Goal: Information Seeking & Learning: Learn about a topic

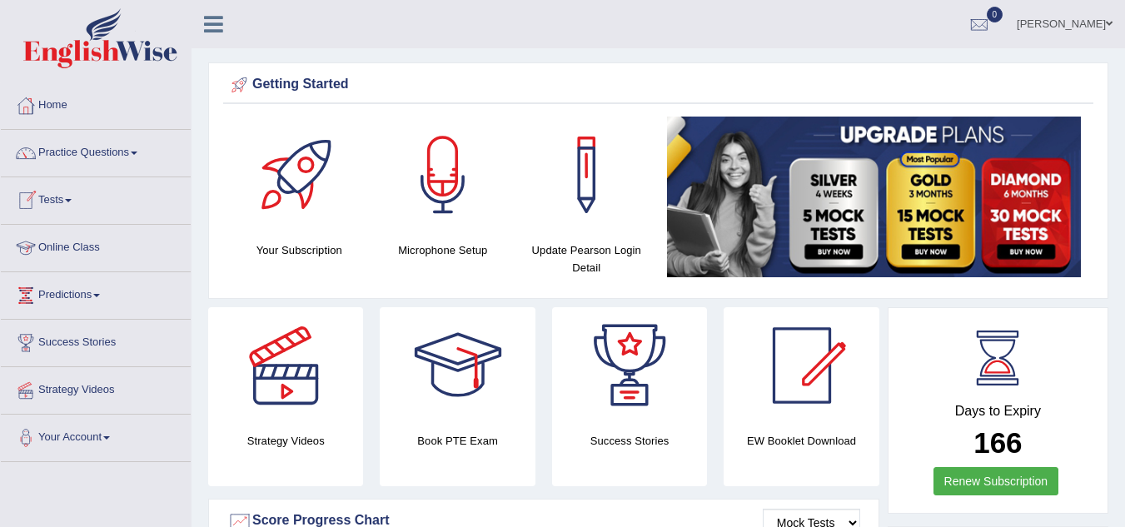
click at [58, 244] on link "Online Class" at bounding box center [96, 246] width 190 height 42
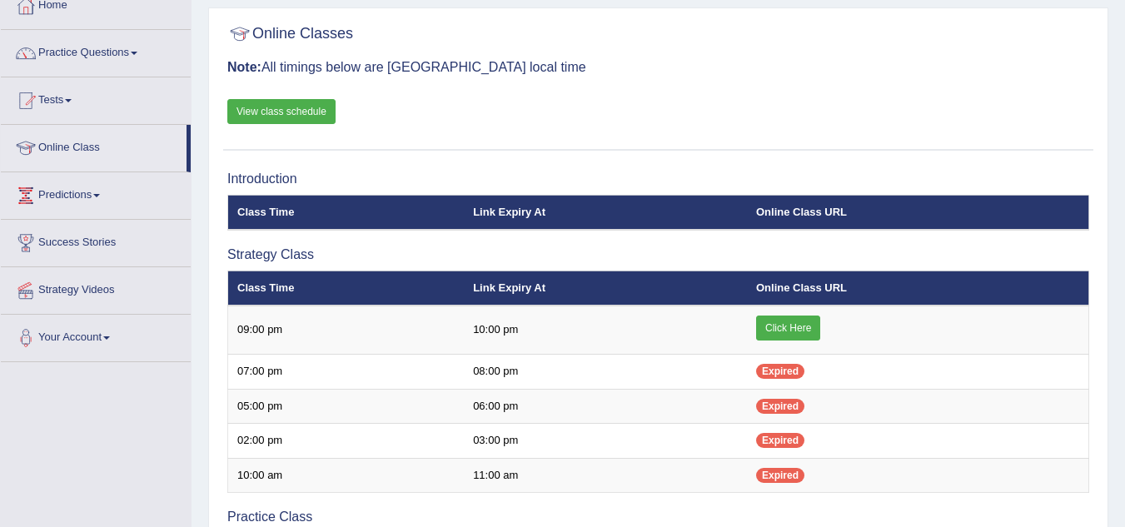
scroll to position [101, 0]
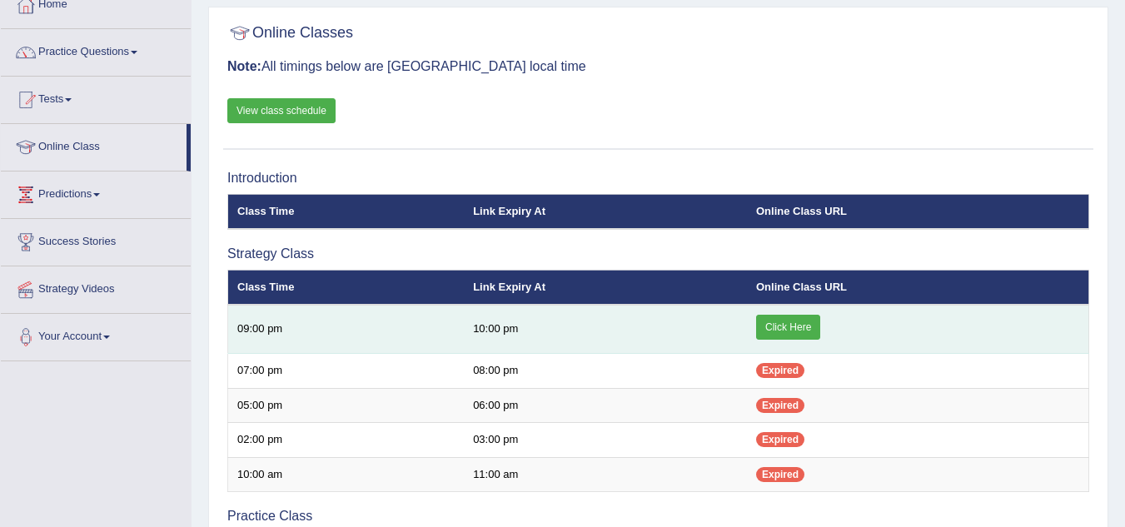
click at [781, 336] on link "Click Here" at bounding box center [788, 327] width 64 height 25
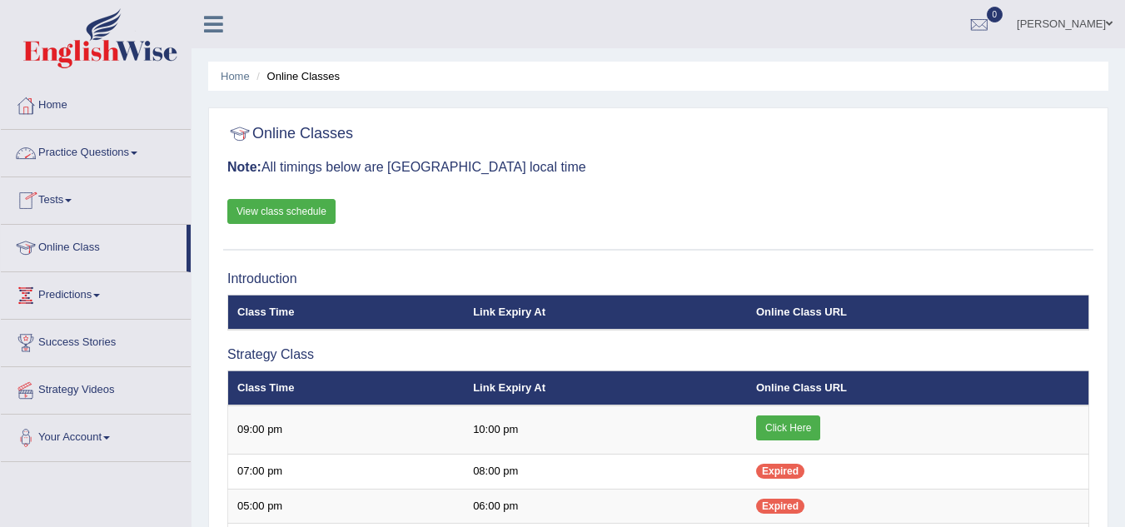
click at [117, 162] on link "Practice Questions" at bounding box center [96, 151] width 190 height 42
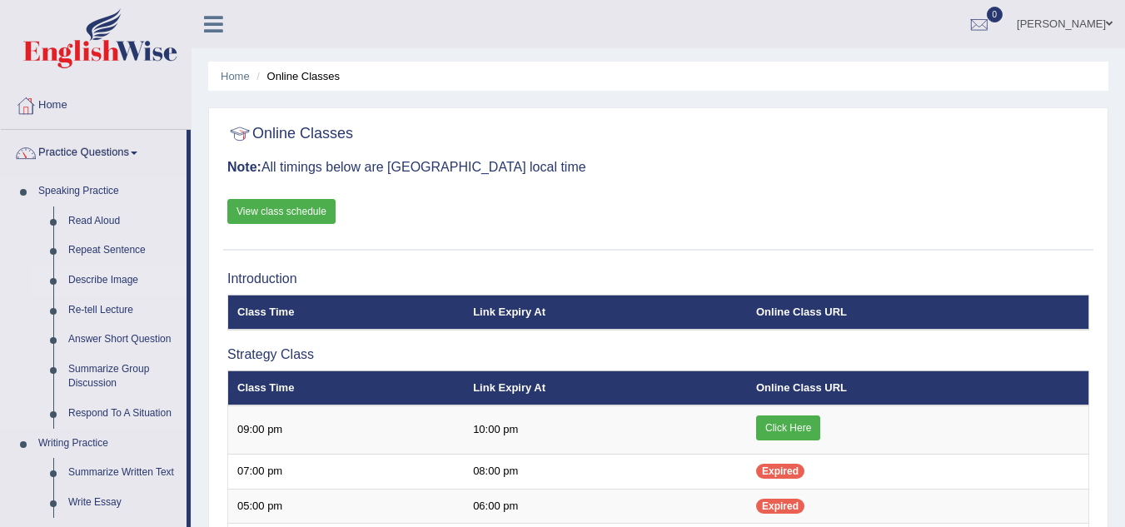
click at [107, 285] on link "Describe Image" at bounding box center [124, 281] width 126 height 30
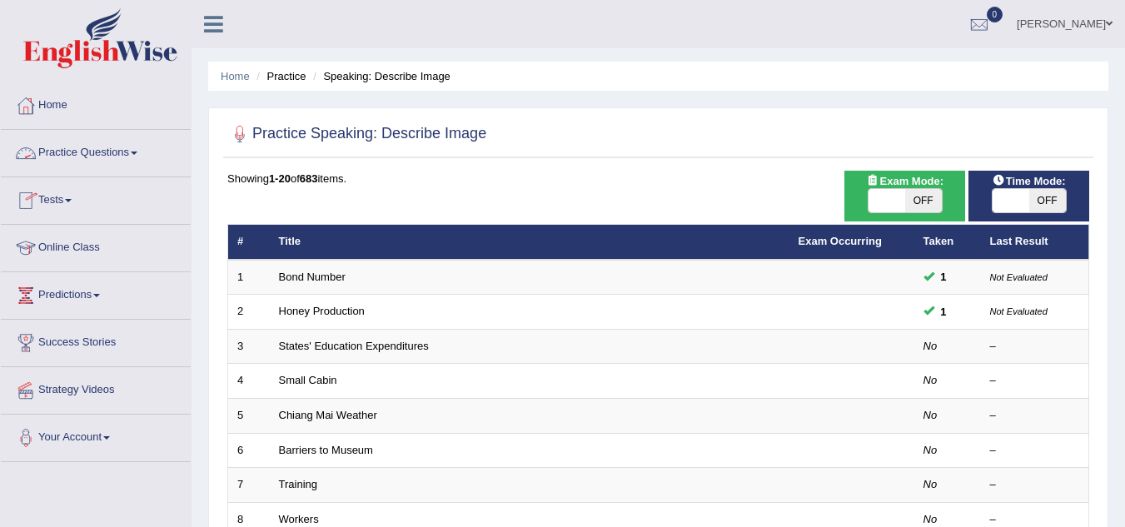
click at [118, 167] on link "Practice Questions" at bounding box center [96, 151] width 190 height 42
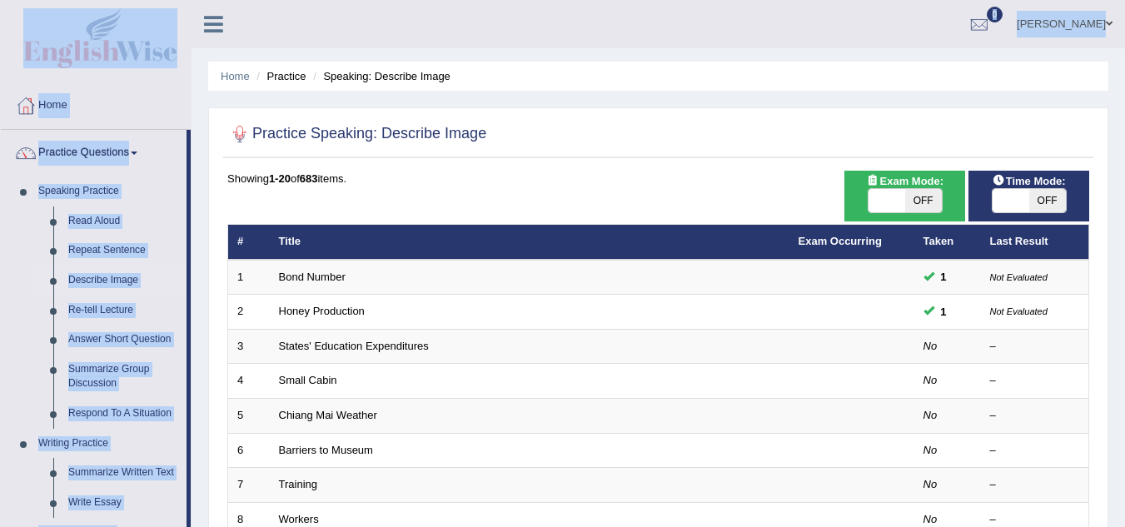
drag, startPoint x: 192, startPoint y: 49, endPoint x: 190, endPoint y: 31, distance: 18.5
click at [269, 37] on div "kaushal Sharma Toggle navigation Username: sk247289 Access Type: Online Subscri…" at bounding box center [658, 24] width 933 height 48
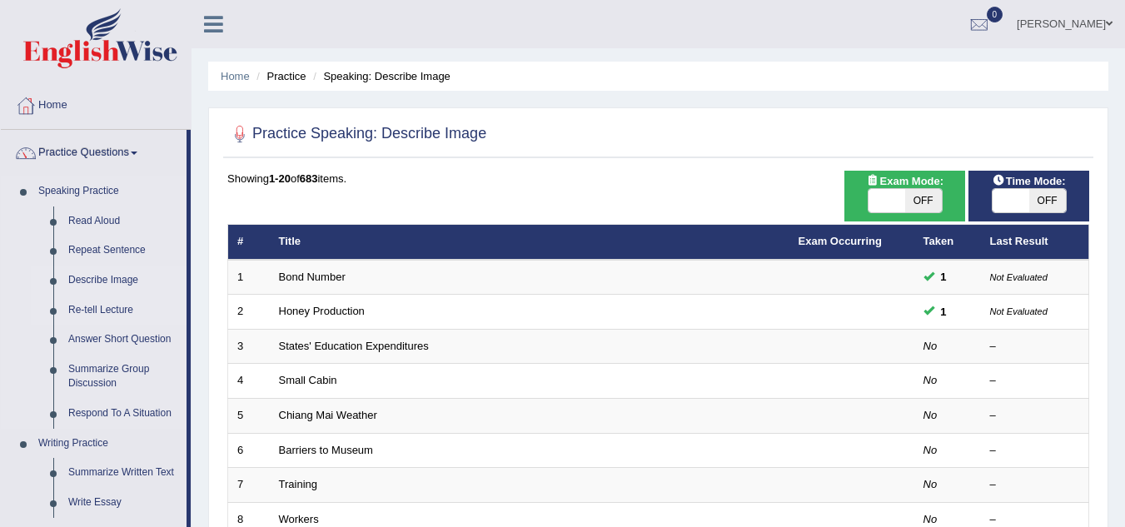
click at [122, 313] on link "Re-tell Lecture" at bounding box center [124, 311] width 126 height 30
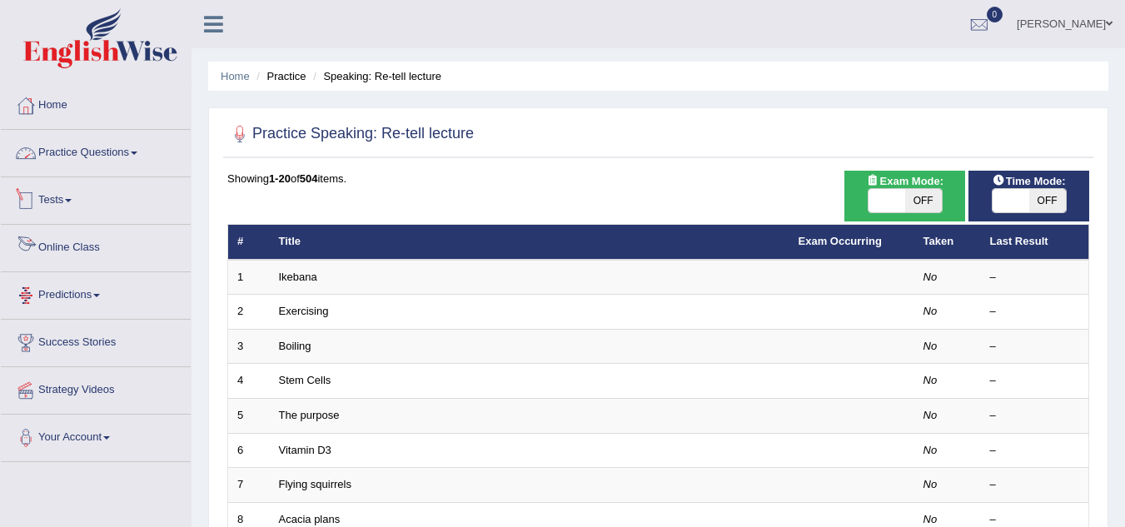
click at [102, 159] on link "Practice Questions" at bounding box center [96, 151] width 190 height 42
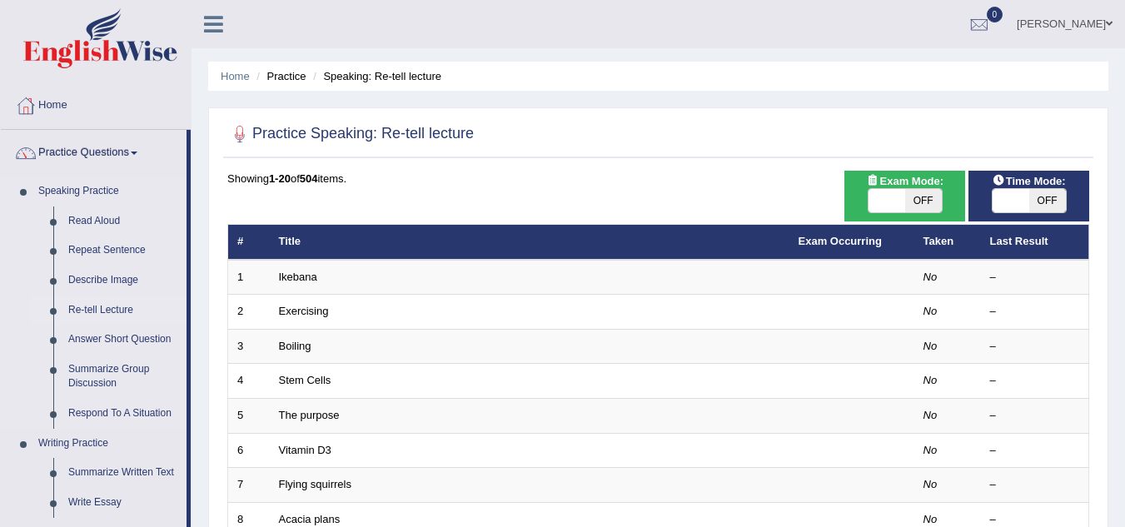
click at [88, 188] on link "Speaking Practice" at bounding box center [109, 192] width 156 height 30
click at [96, 221] on link "Read Aloud" at bounding box center [124, 222] width 126 height 30
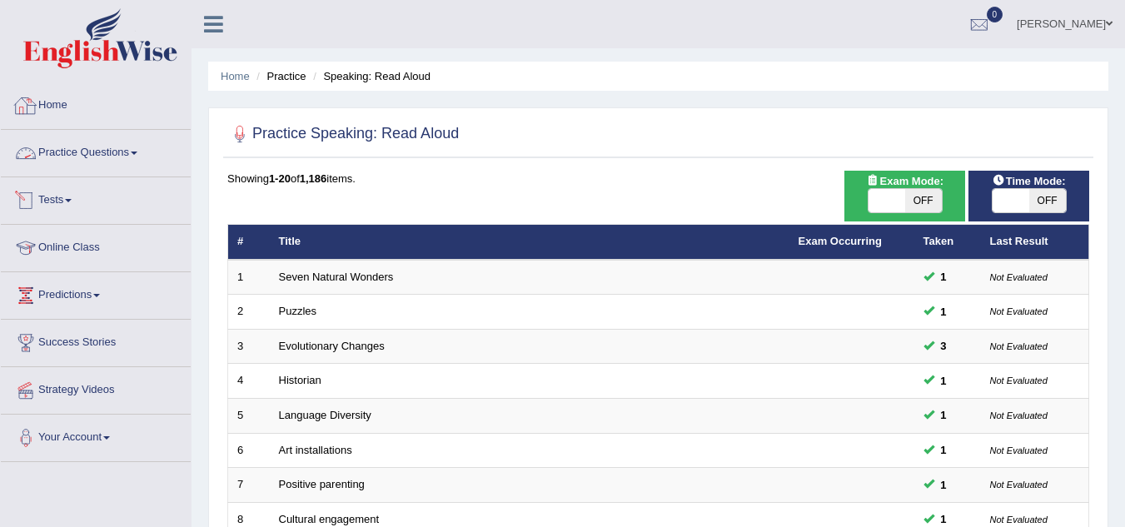
click at [91, 161] on link "Practice Questions" at bounding box center [96, 151] width 190 height 42
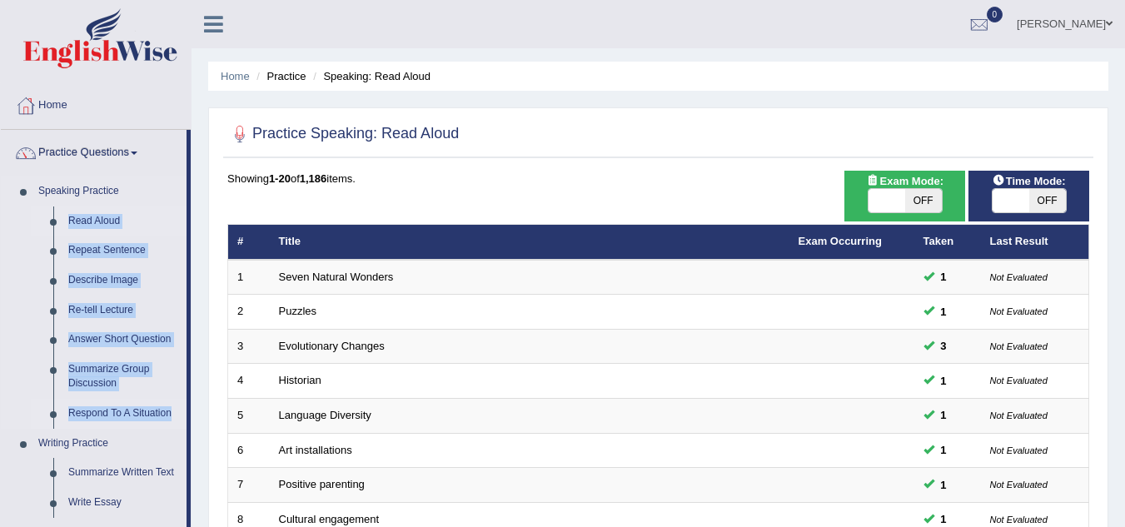
drag, startPoint x: 31, startPoint y: 225, endPoint x: 172, endPoint y: 416, distance: 238.1
click at [172, 416] on ul "Read Aloud Repeat Sentence Describe Image Re-tell Lecture Answer Short Question…" at bounding box center [109, 318] width 156 height 222
click at [168, 84] on link "Home" at bounding box center [96, 103] width 190 height 42
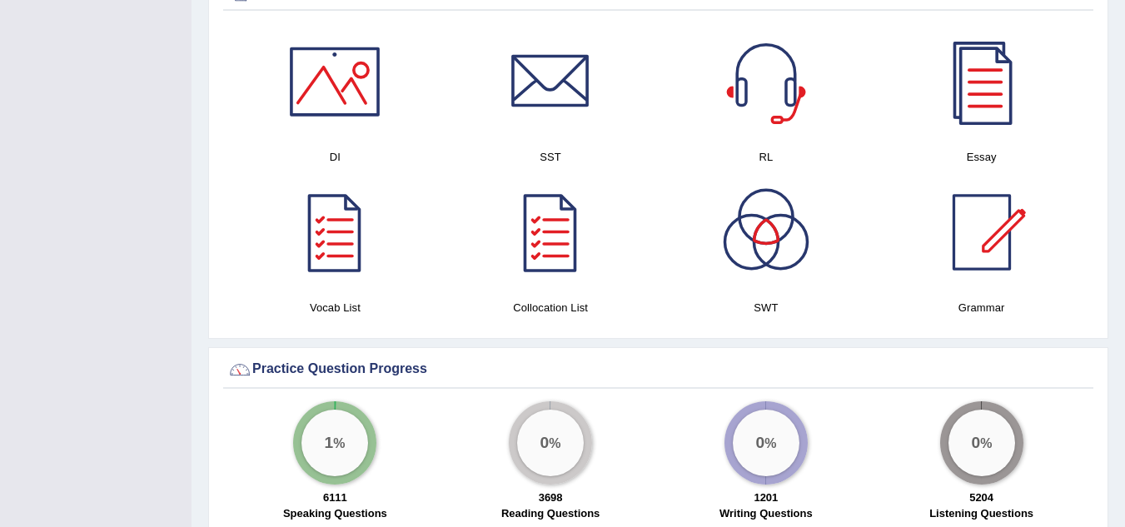
scroll to position [870, 0]
click at [998, 93] on div at bounding box center [981, 80] width 117 height 117
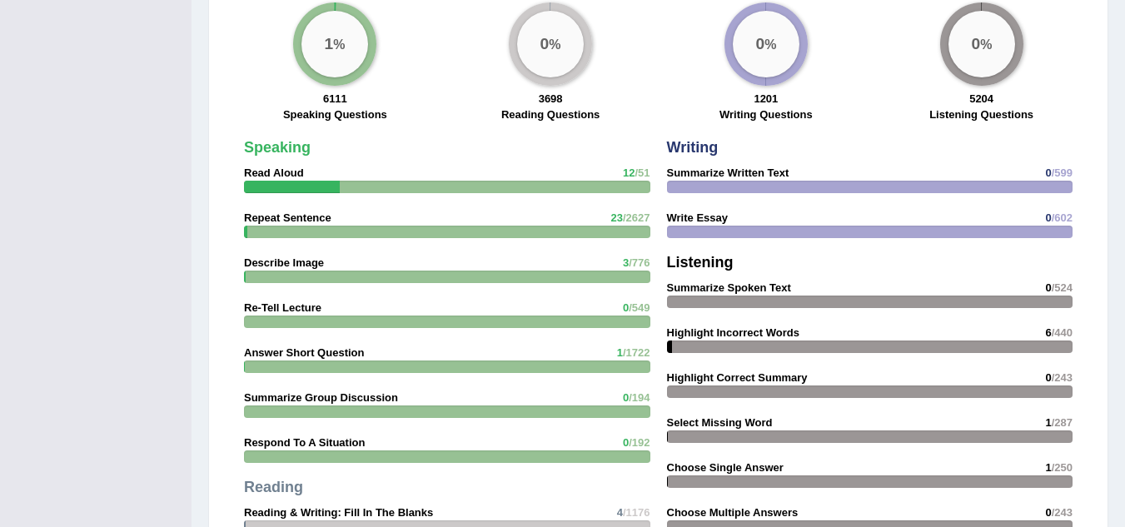
scroll to position [1267, 0]
drag, startPoint x: 1001, startPoint y: 122, endPoint x: 806, endPoint y: 201, distance: 210.0
click at [806, 201] on div "Practice Question Progress 1 % 6111 Speaking Questions 0 % 3698 Reading Questio…" at bounding box center [658, 350] width 900 height 803
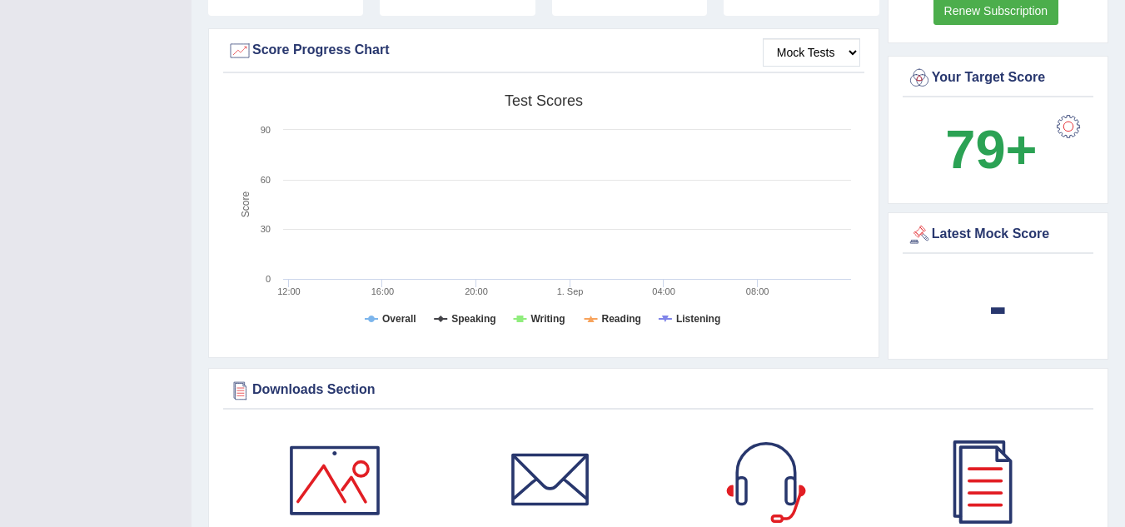
scroll to position [470, 0]
click at [1080, 124] on div at bounding box center [1068, 127] width 33 height 33
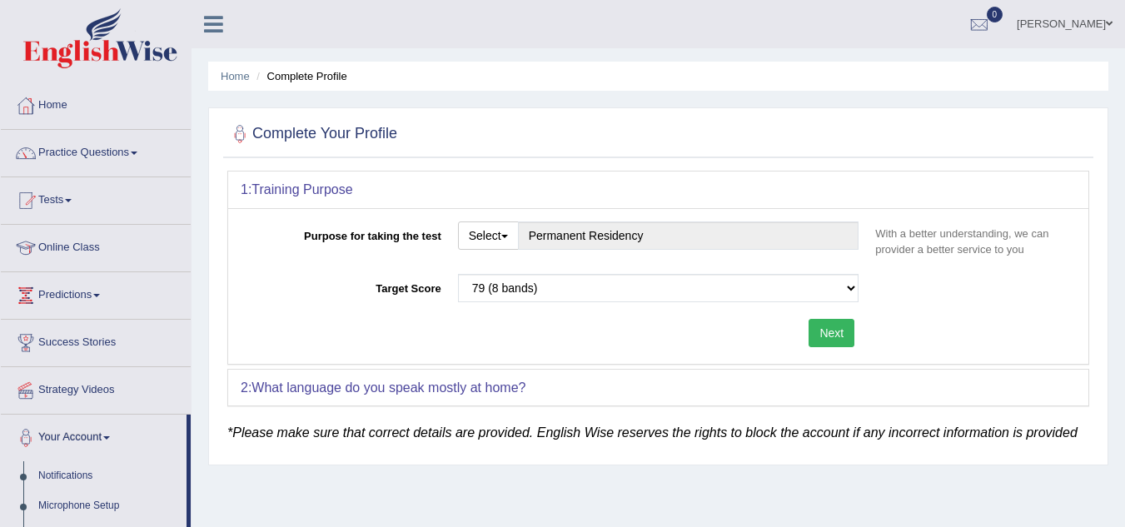
click at [628, 295] on div "Please select the correct value 50 (6 bands) 58 (6.5 bands) 65 (7 bands) 79 (8 …" at bounding box center [659, 292] width 418 height 37
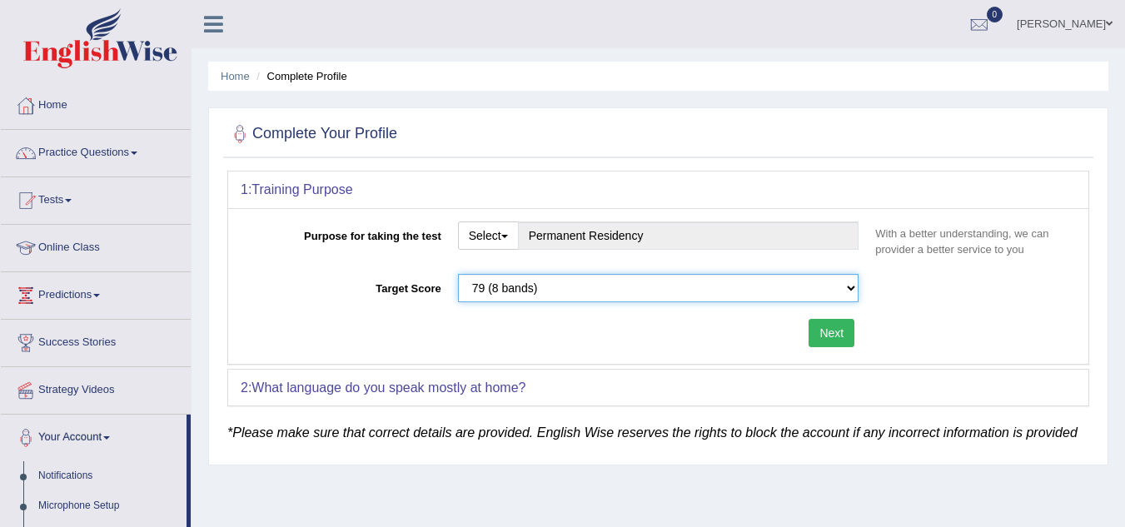
click at [628, 295] on select "Please select the correct value 50 (6 bands) 58 (6.5 bands) 65 (7 bands) 79 (8 …" at bounding box center [658, 288] width 401 height 28
select select "65"
click at [458, 274] on select "Please select the correct value 50 (6 bands) 58 (6.5 bands) 65 (7 bands) 79 (8 …" at bounding box center [658, 288] width 401 height 28
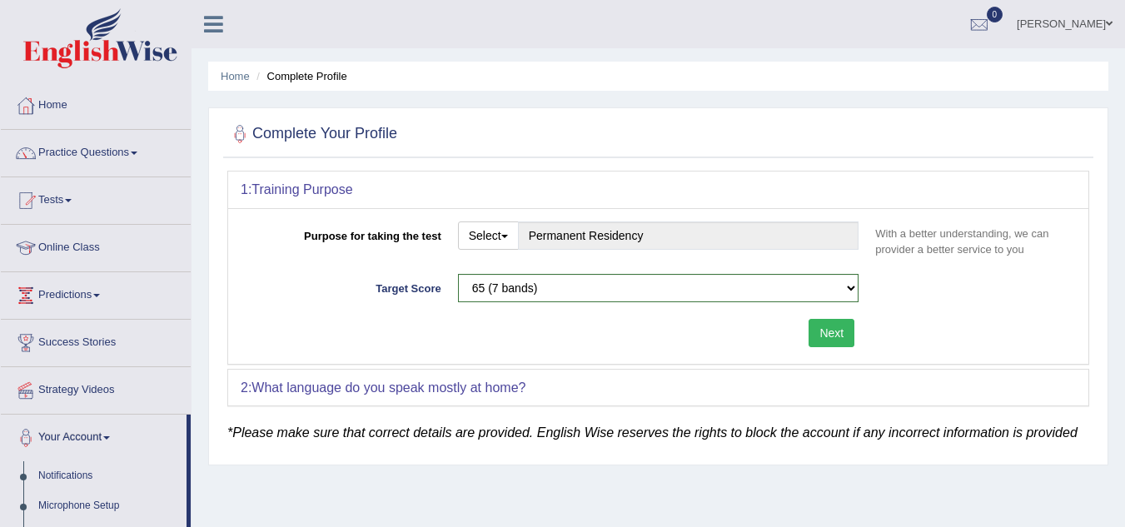
click at [824, 326] on button "Next" at bounding box center [832, 333] width 46 height 28
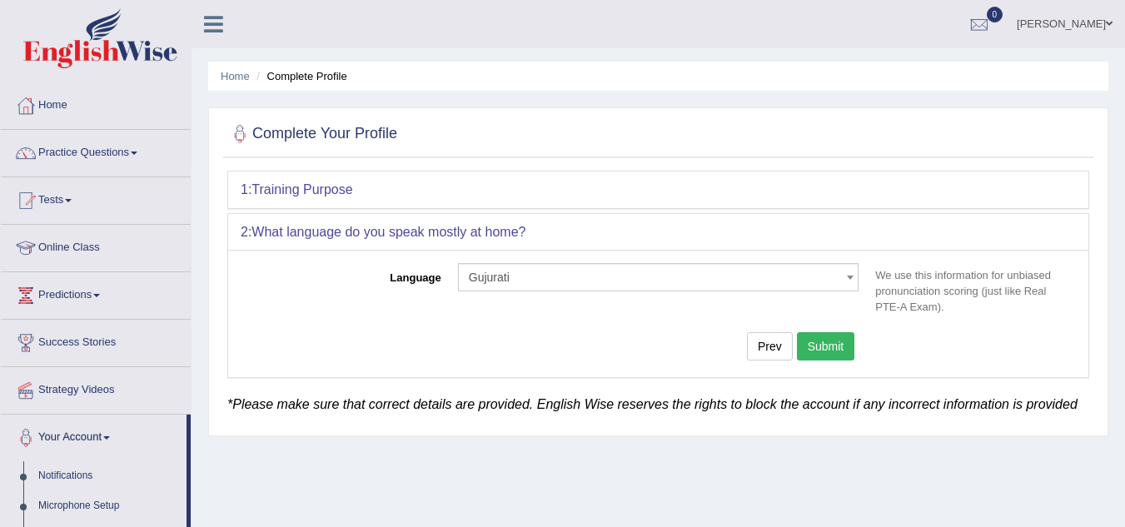
click at [824, 346] on button "Submit" at bounding box center [826, 346] width 58 height 28
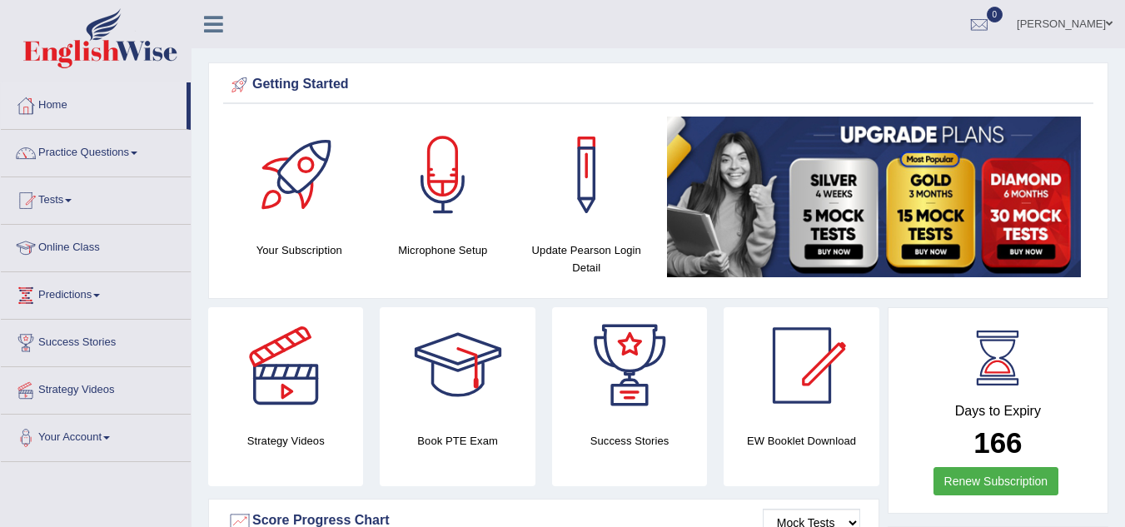
drag, startPoint x: 191, startPoint y: 111, endPoint x: 192, endPoint y: 97, distance: 13.3
drag, startPoint x: 188, startPoint y: 93, endPoint x: 188, endPoint y: 153, distance: 60.0
click at [188, 153] on ul "Home Practice Questions Speaking Practice Read Aloud Repeat Sentence Describe I…" at bounding box center [96, 272] width 190 height 380
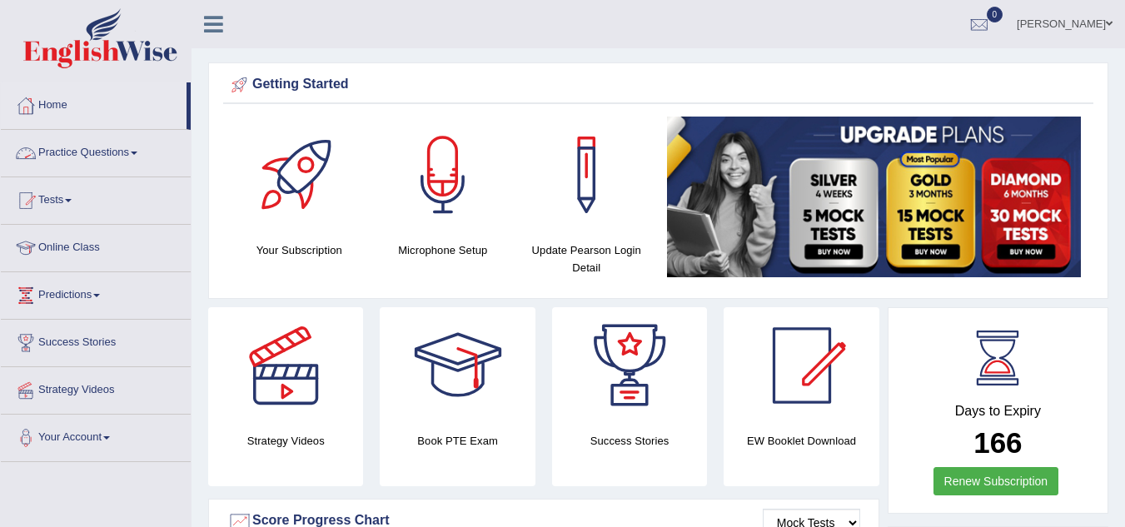
click at [188, 153] on link "Practice Questions" at bounding box center [96, 151] width 190 height 42
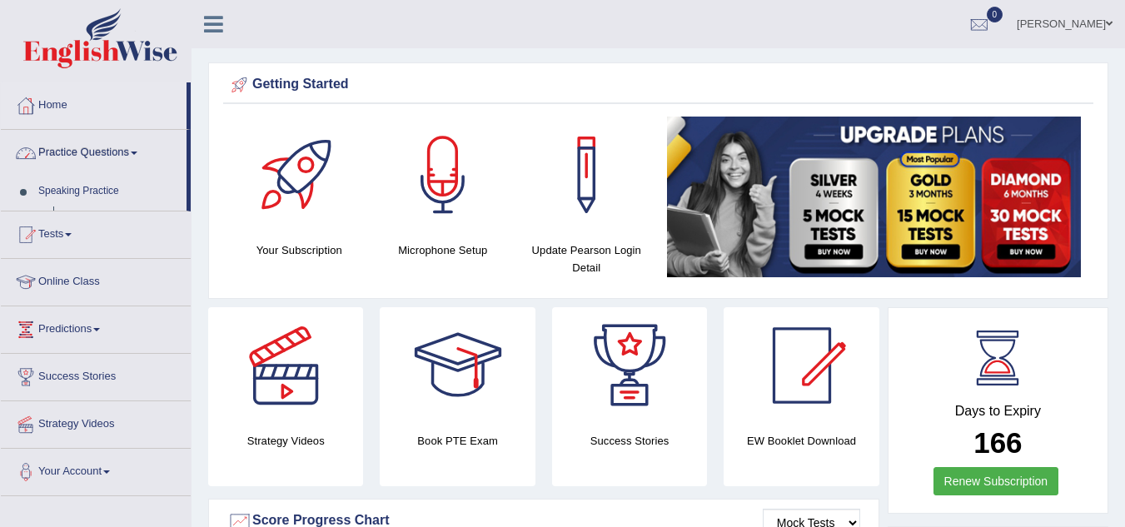
click at [188, 153] on li "Practice Questions Speaking Practice Read Aloud Repeat Sentence Describe Image …" at bounding box center [96, 171] width 190 height 82
click at [187, 153] on link "Practice Questions" at bounding box center [94, 151] width 186 height 42
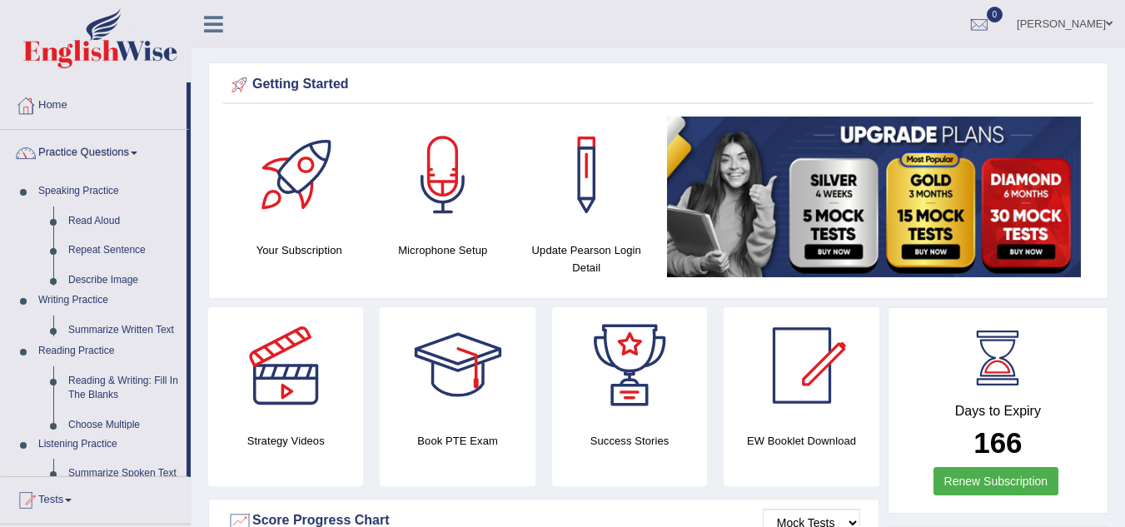
click at [188, 153] on li "Practice Questions Speaking Practice Read Aloud Repeat Sentence Describe Image …" at bounding box center [96, 303] width 190 height 347
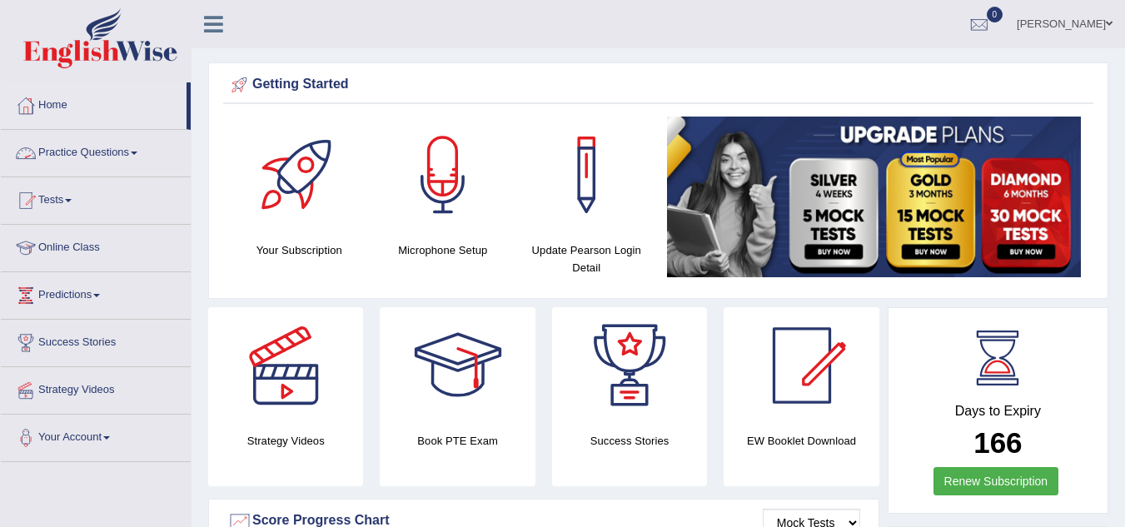
drag, startPoint x: 188, startPoint y: 153, endPoint x: 207, endPoint y: 243, distance: 91.8
click at [139, 160] on link "Practice Questions" at bounding box center [96, 151] width 190 height 42
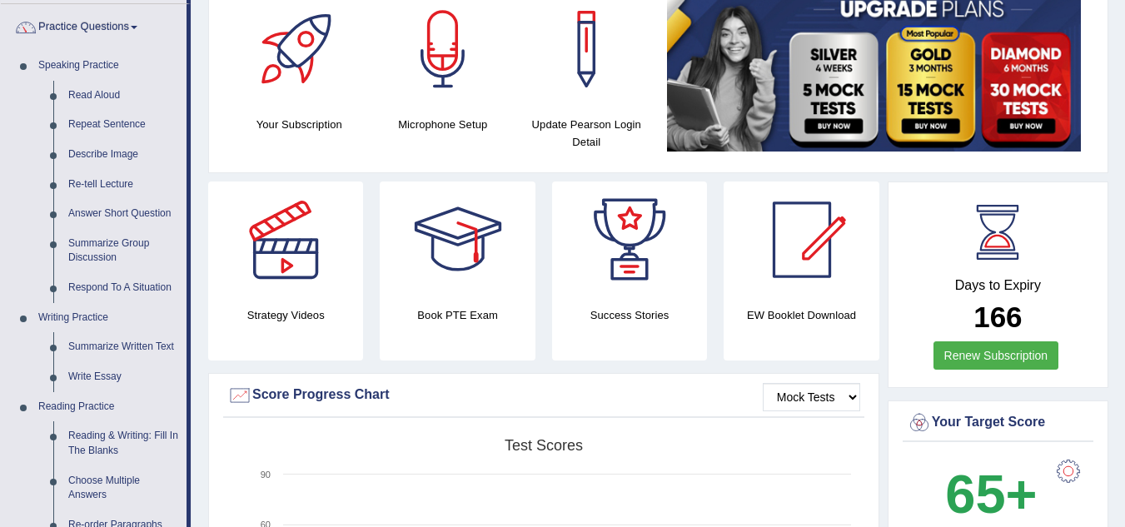
scroll to position [125, 0]
click at [109, 151] on link "Describe Image" at bounding box center [124, 156] width 126 height 30
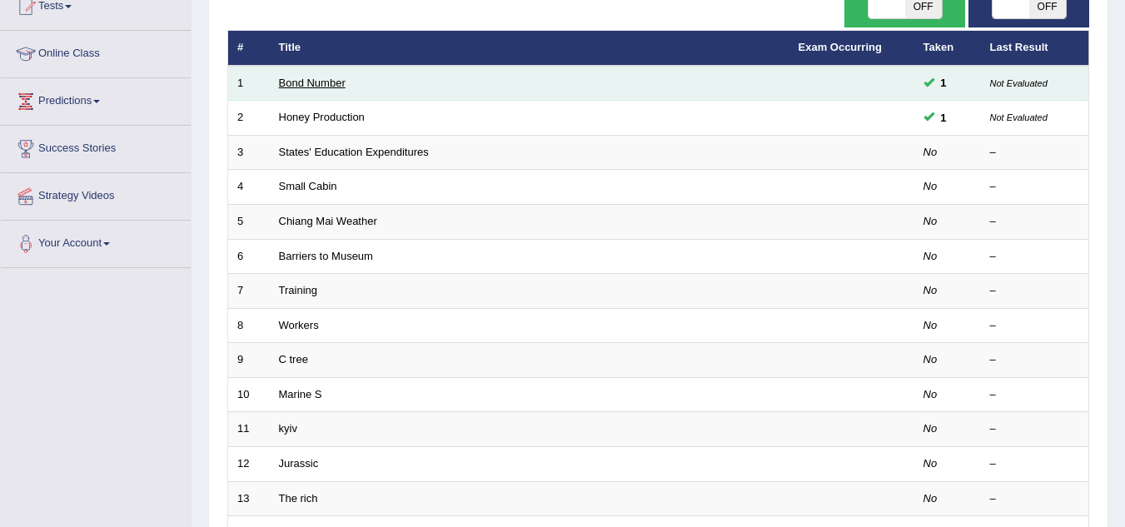
click at [312, 79] on link "Bond Number" at bounding box center [312, 83] width 67 height 12
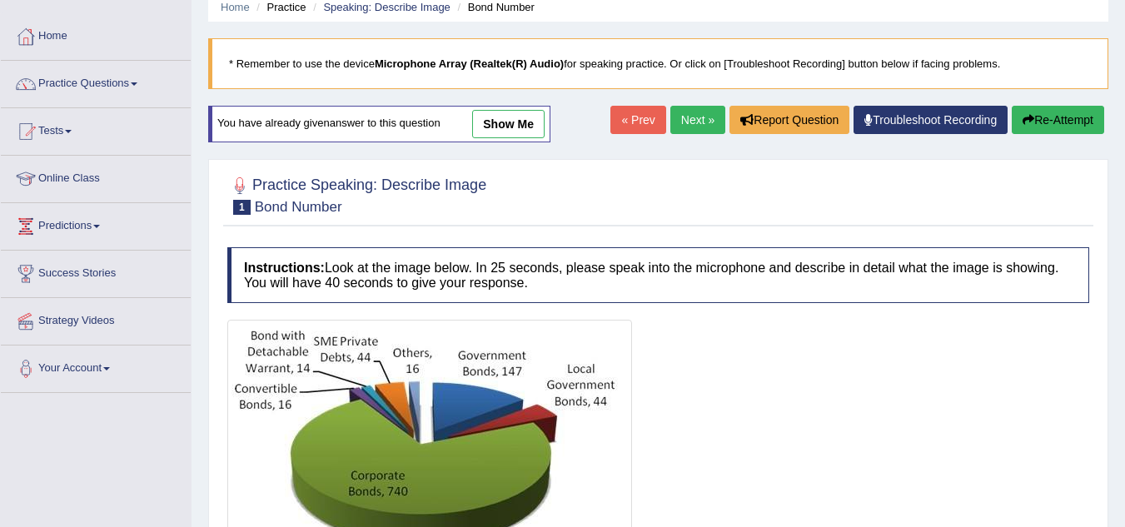
scroll to position [68, 0]
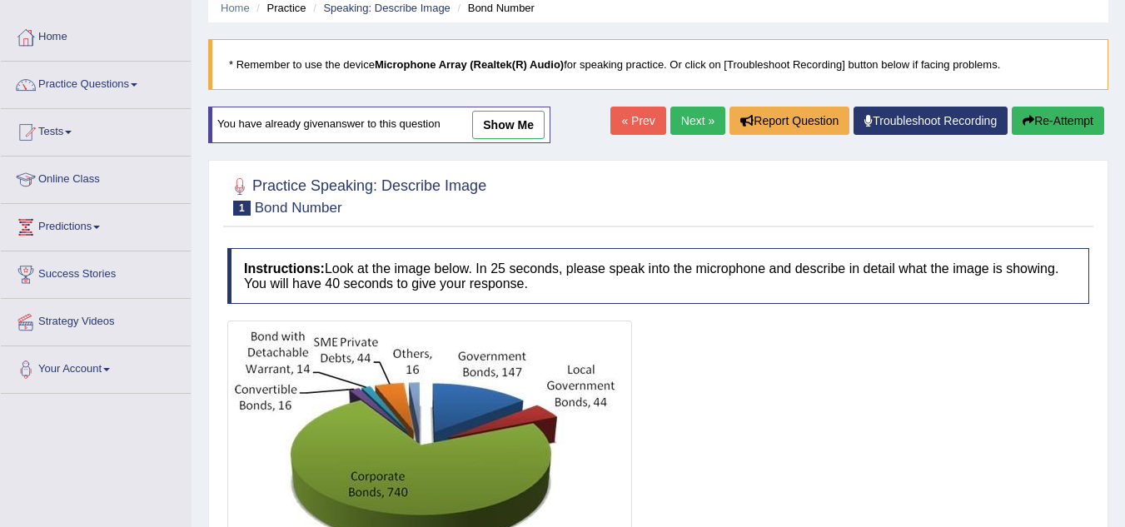
click at [500, 132] on link "show me" at bounding box center [508, 125] width 72 height 28
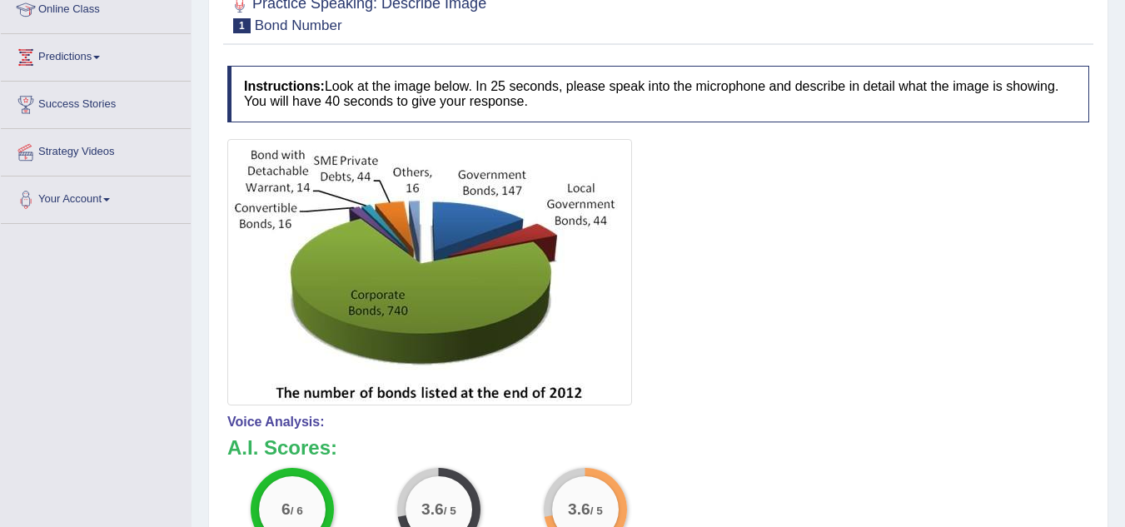
scroll to position [0, 0]
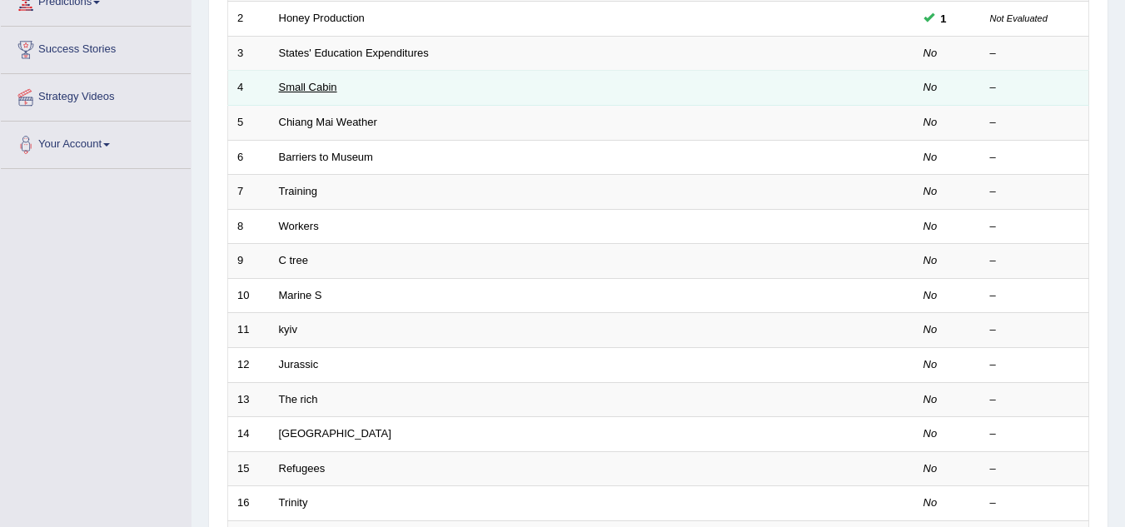
scroll to position [294, 0]
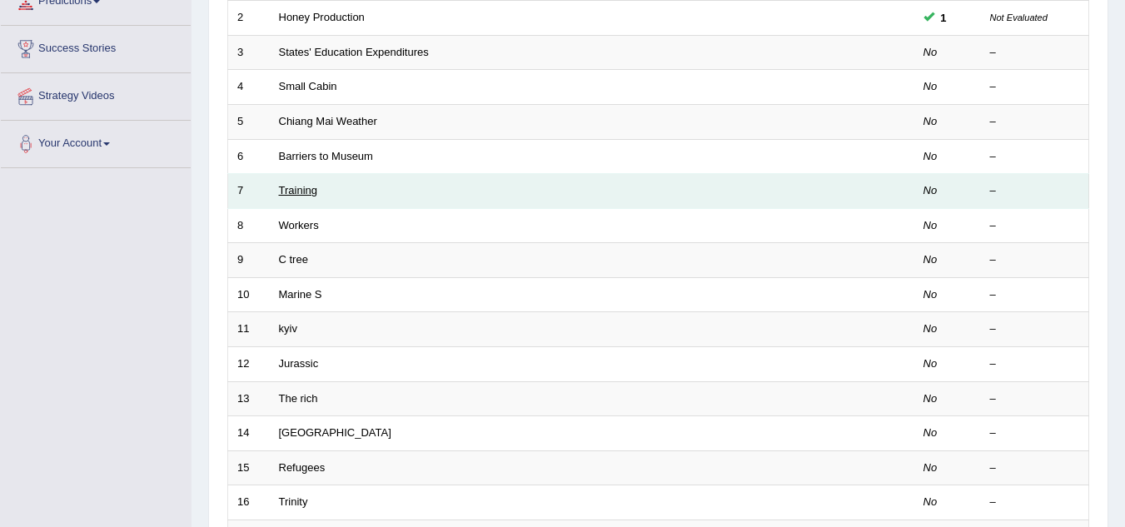
click at [297, 196] on link "Training" at bounding box center [298, 190] width 38 height 12
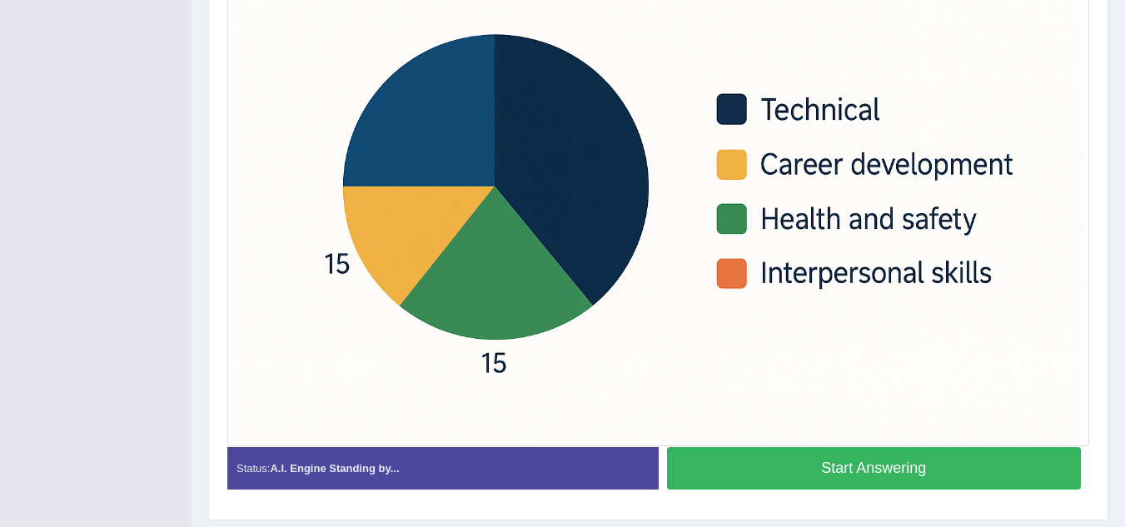
scroll to position [500, 0]
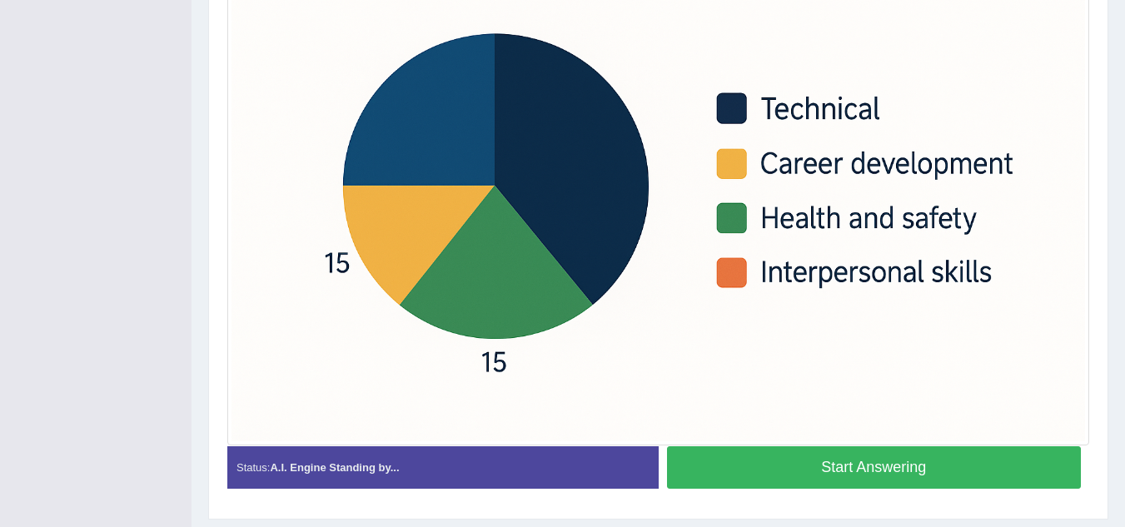
click at [753, 469] on button "Start Answering" at bounding box center [874, 467] width 415 height 42
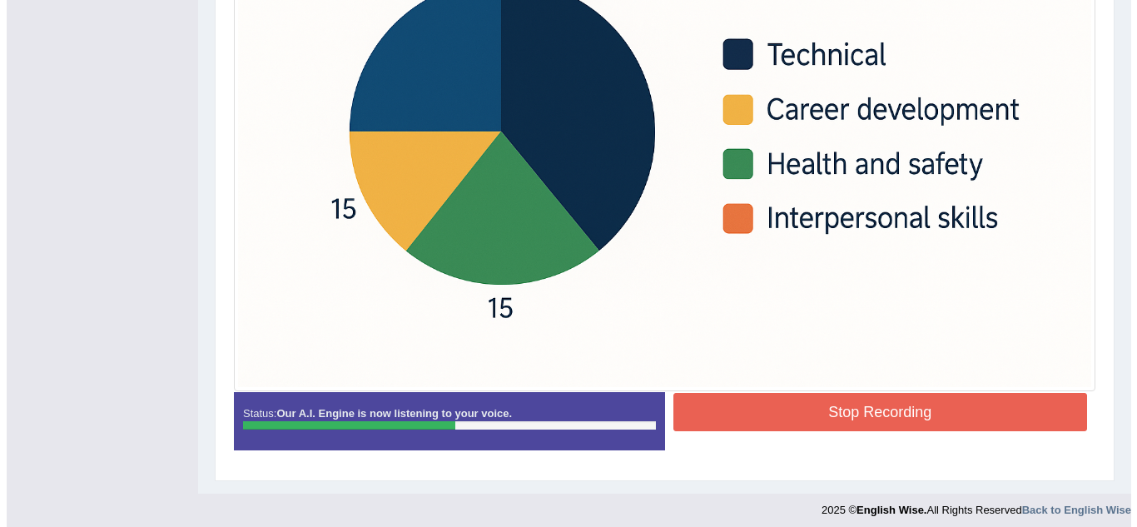
scroll to position [554, 0]
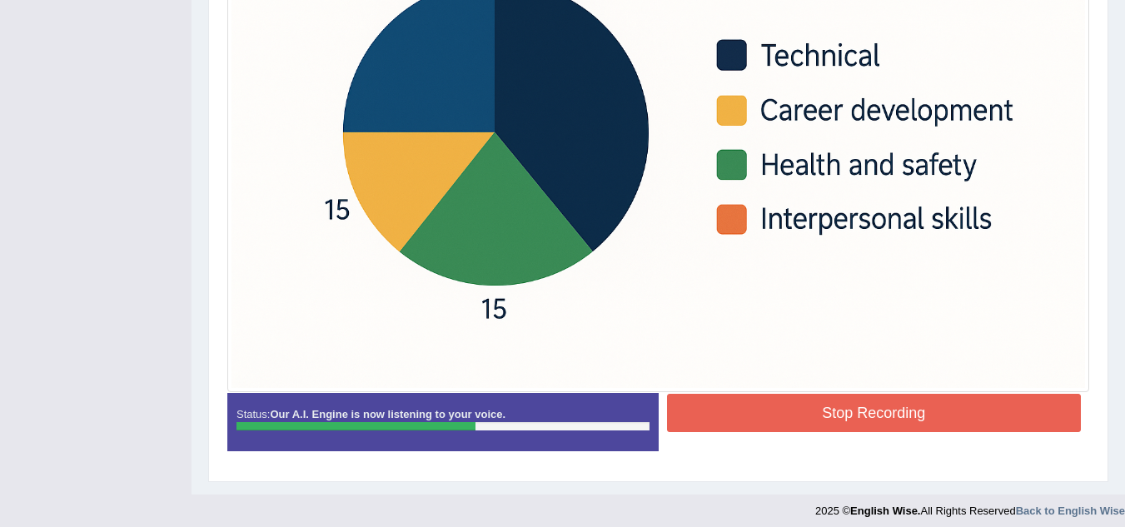
click at [819, 408] on button "Stop Recording" at bounding box center [874, 413] width 415 height 38
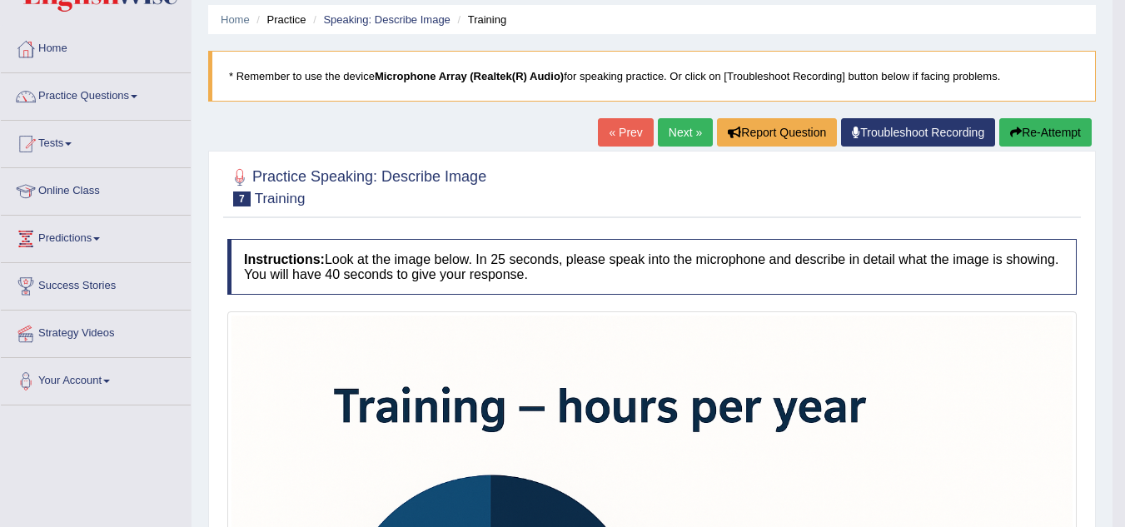
scroll to position [46, 0]
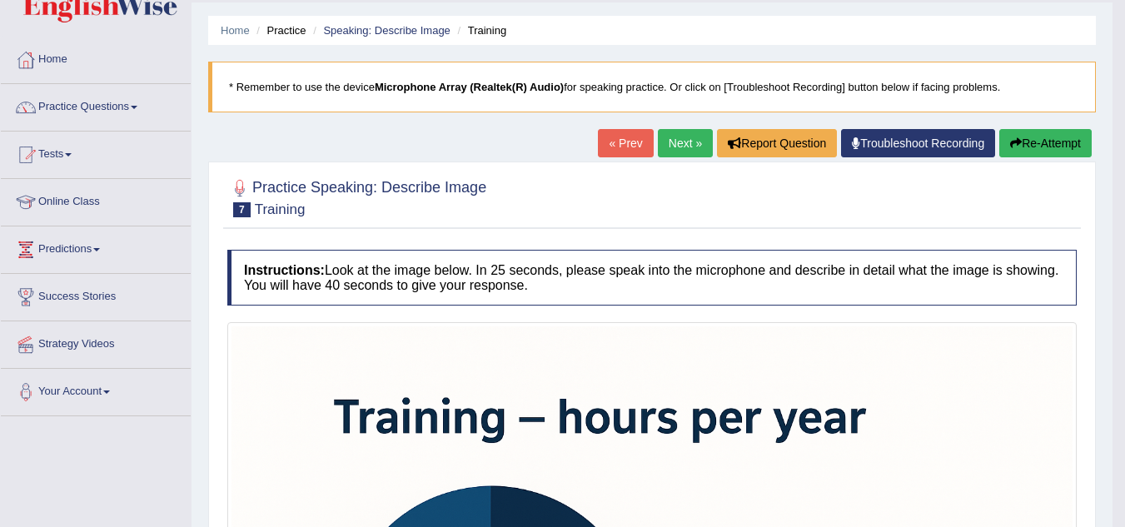
click at [1050, 145] on button "Re-Attempt" at bounding box center [1045, 143] width 92 height 28
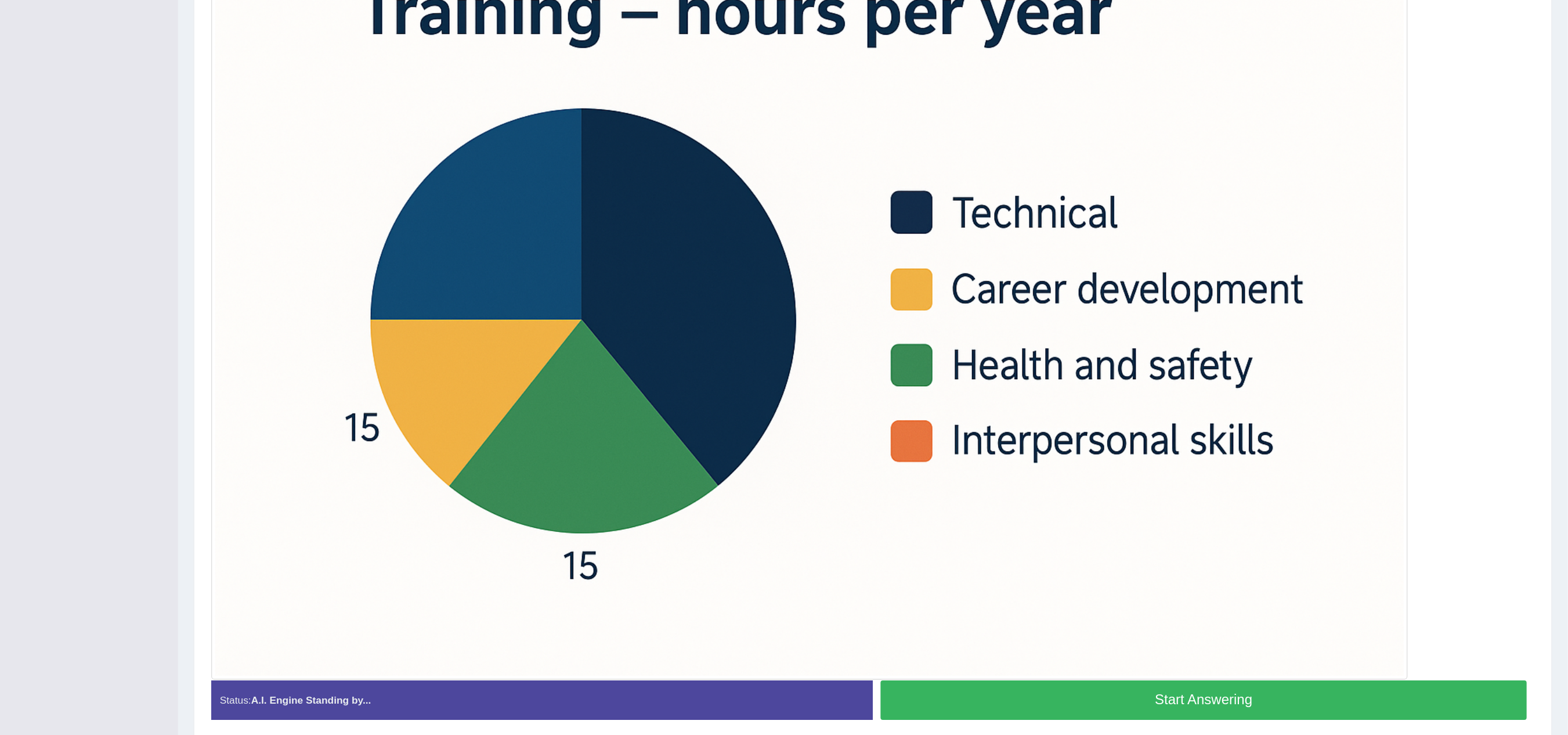
scroll to position [224, 0]
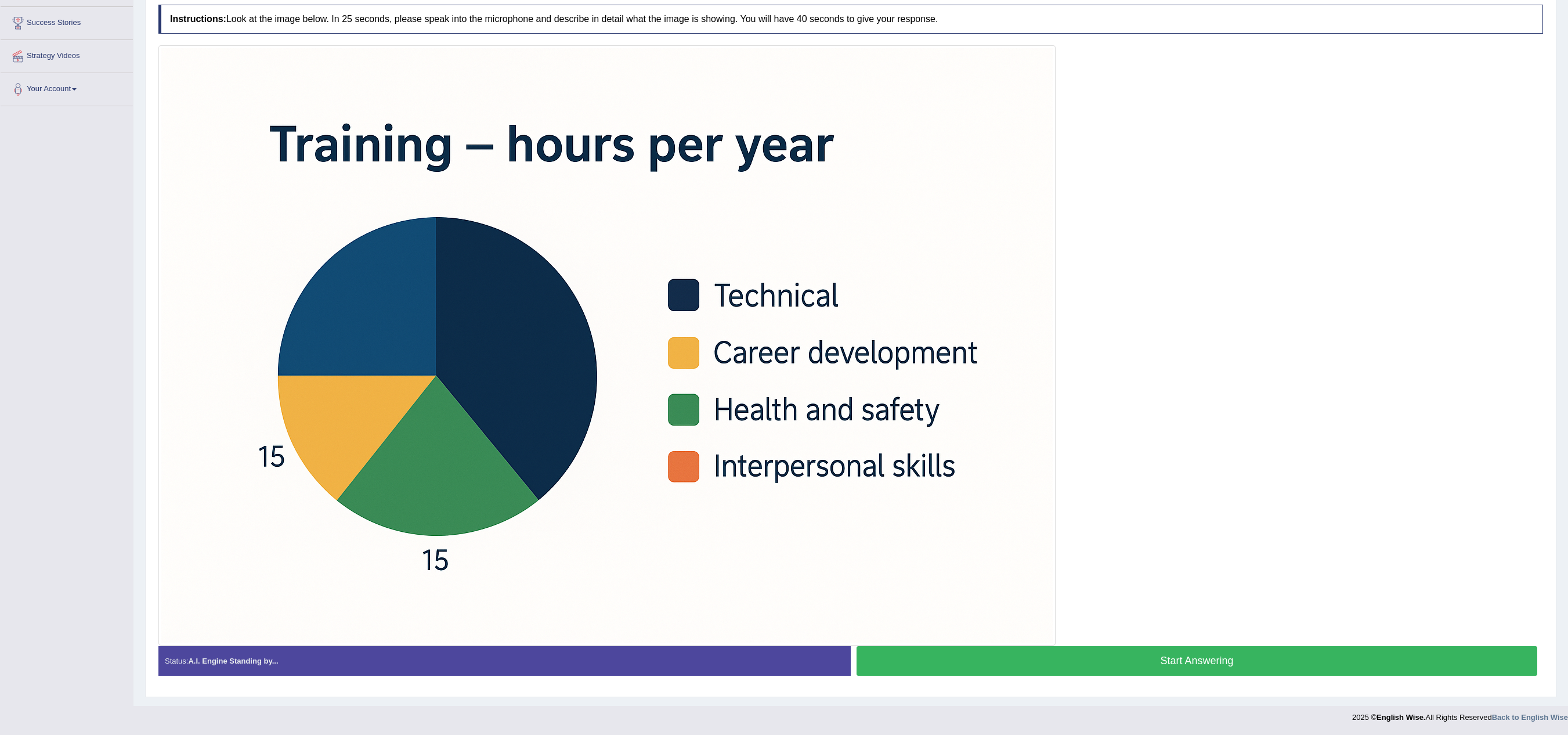
drag, startPoint x: 757, startPoint y: 3, endPoint x: 1038, endPoint y: 349, distance: 445.7
click at [783, 349] on img at bounding box center [606, 345] width 891 height 595
click at [783, 367] on button "Start Answering" at bounding box center [1197, 661] width 681 height 29
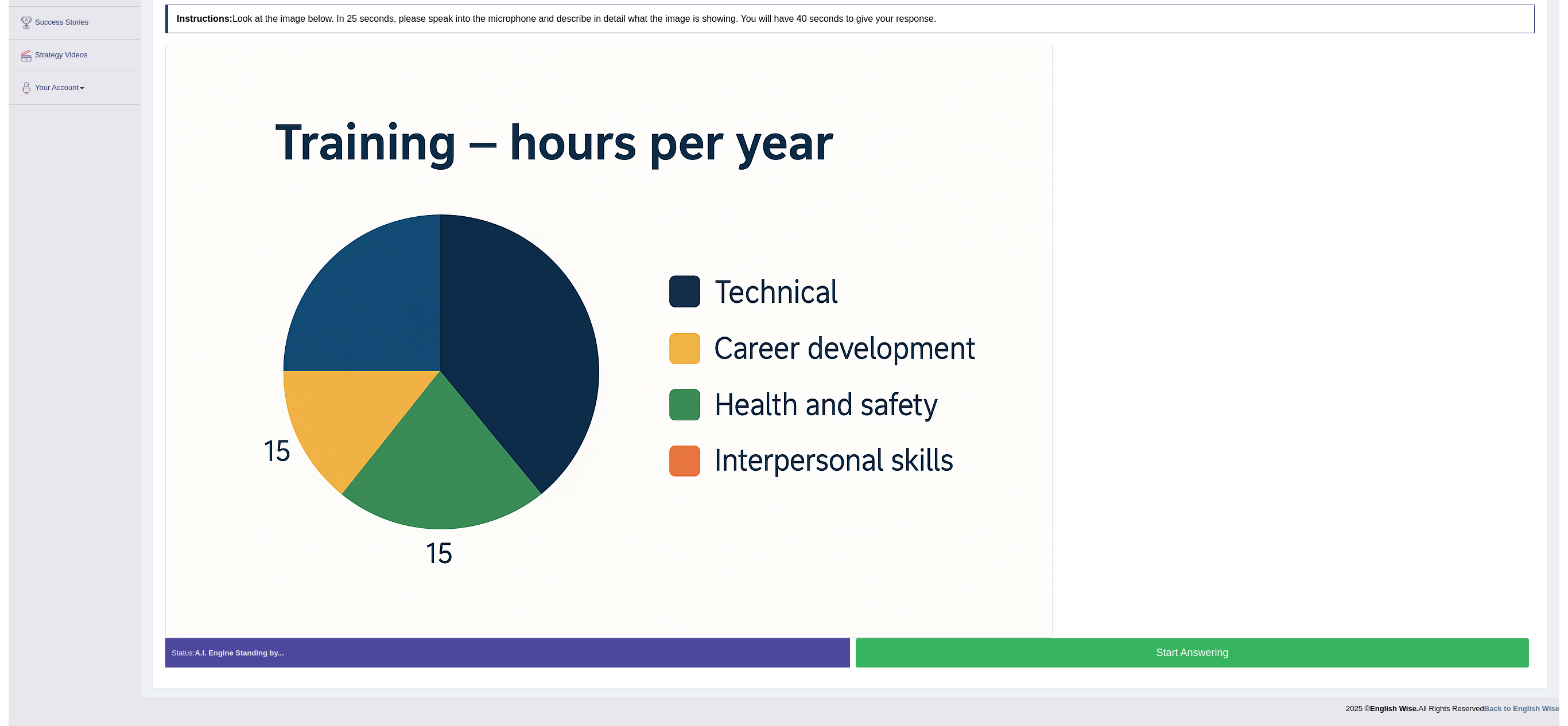
scroll to position [211, 0]
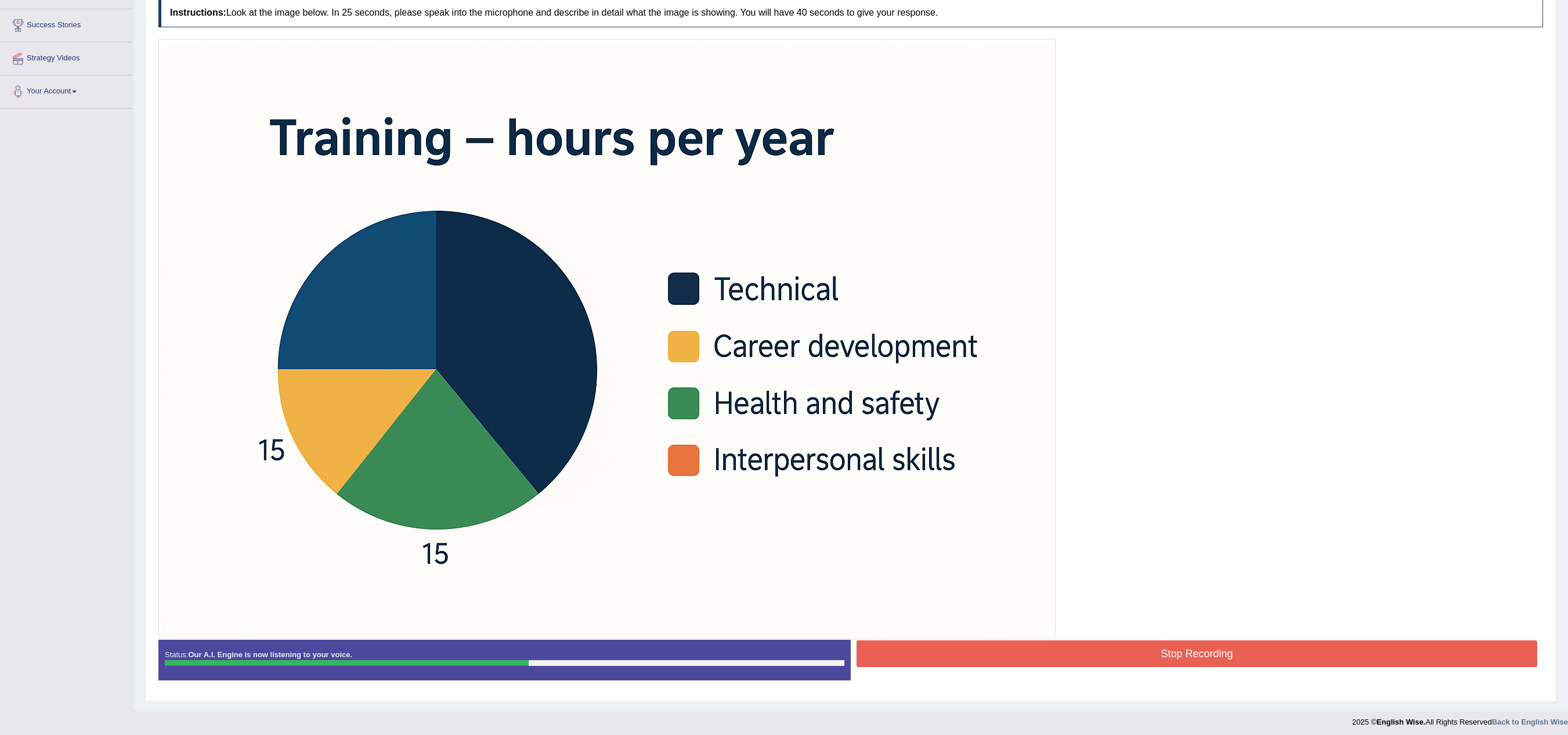
click at [783, 367] on button "Stop Recording" at bounding box center [1197, 653] width 681 height 26
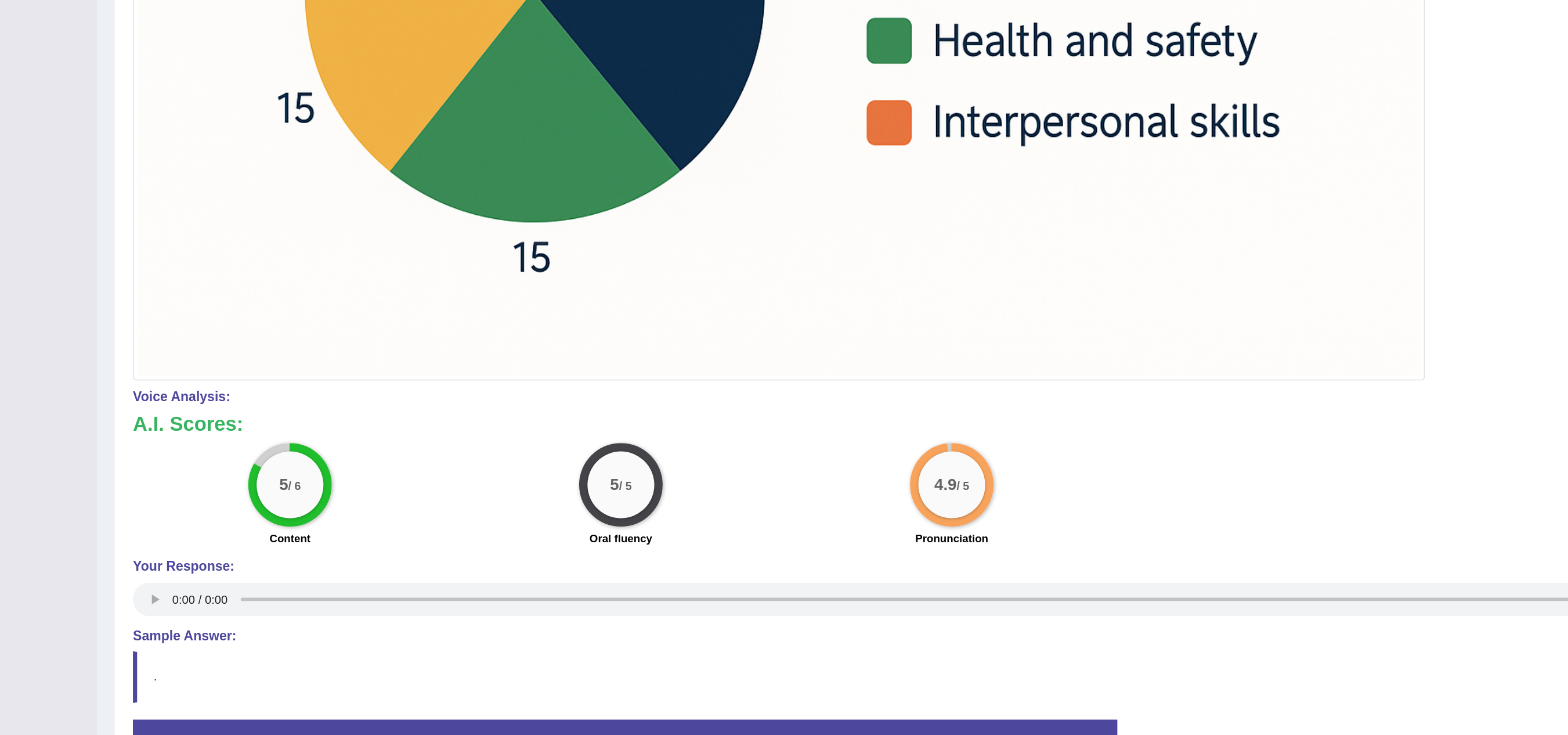
scroll to position [363, 0]
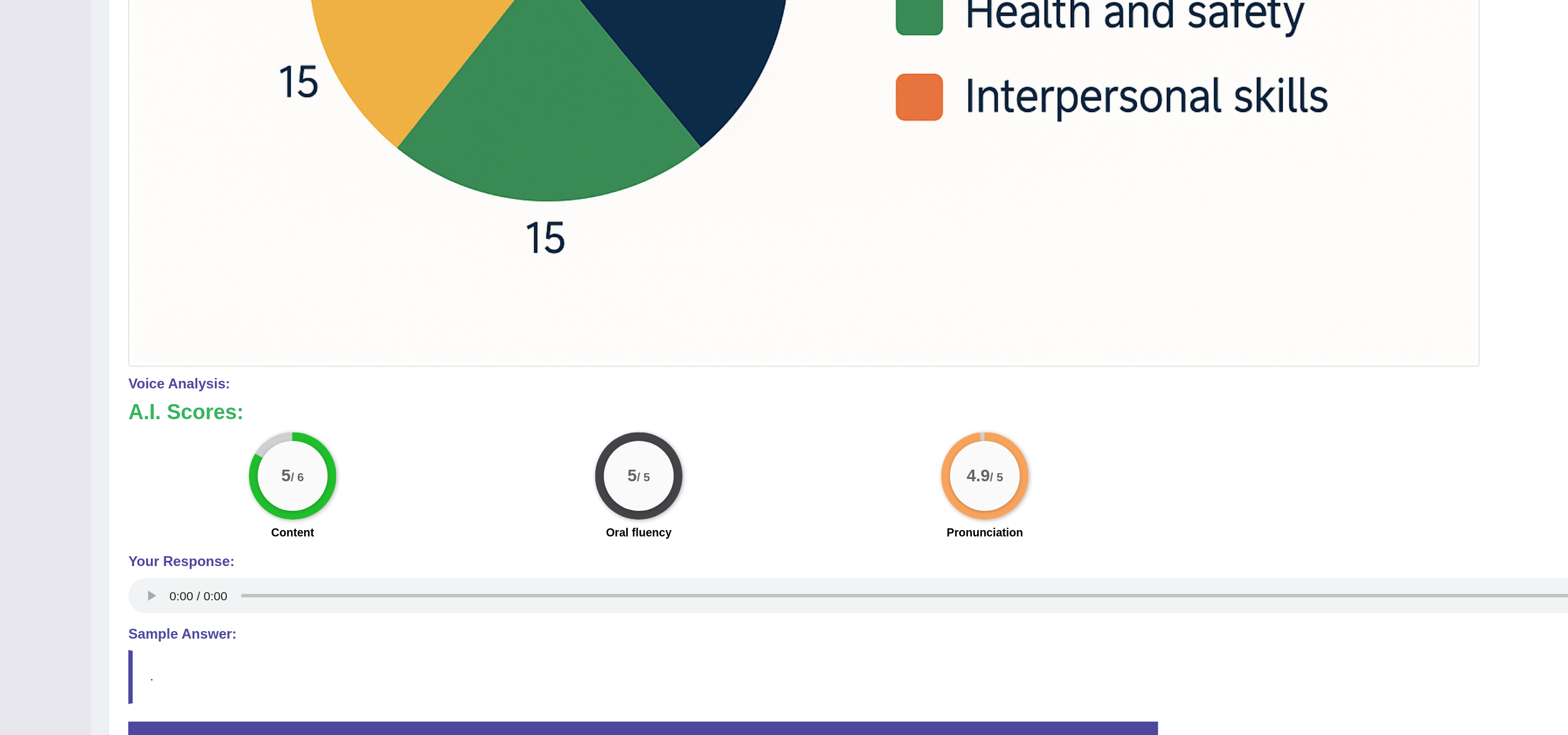
click at [259, 367] on div "5 / 6 Content" at bounding box center [268, 570] width 230 height 75
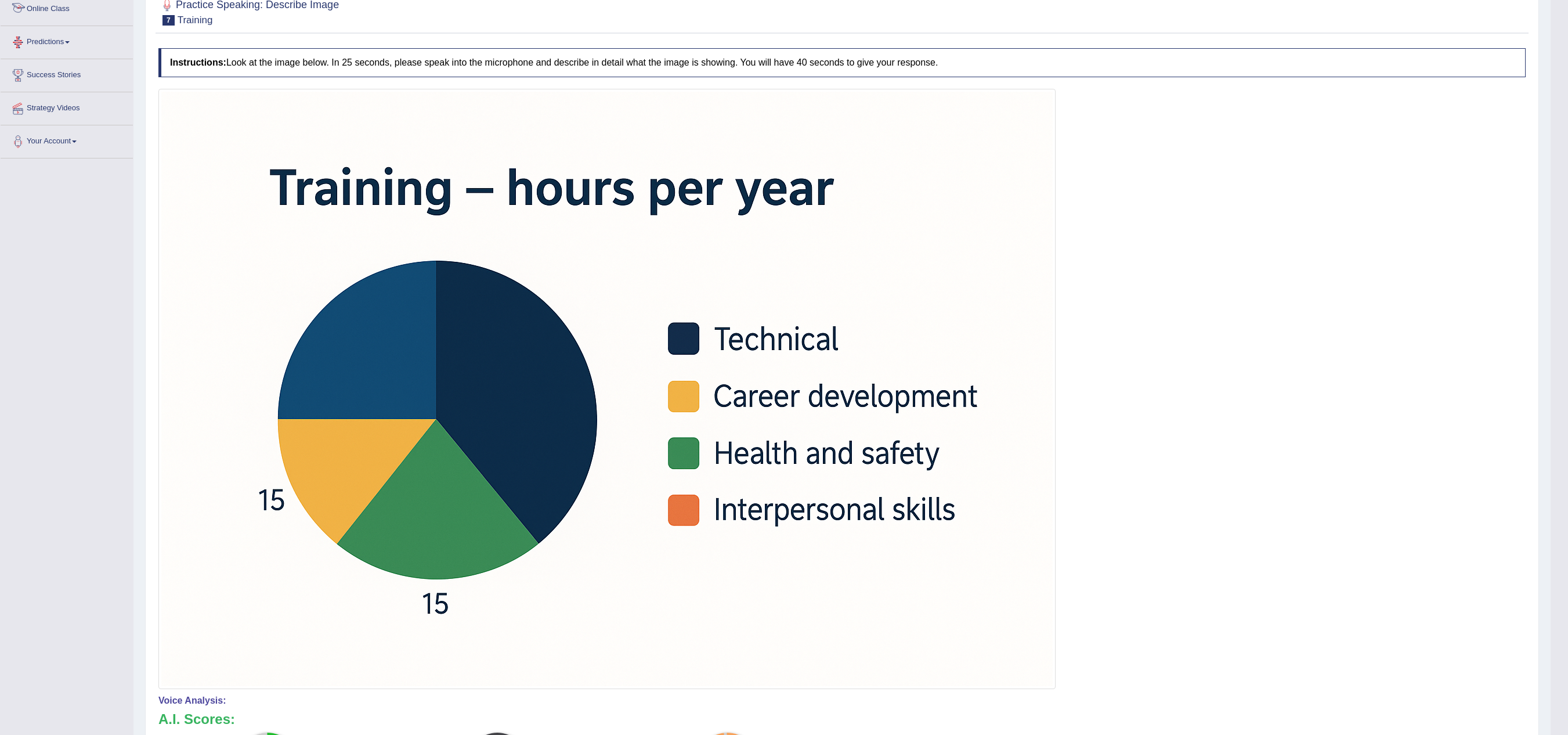
scroll to position [0, 0]
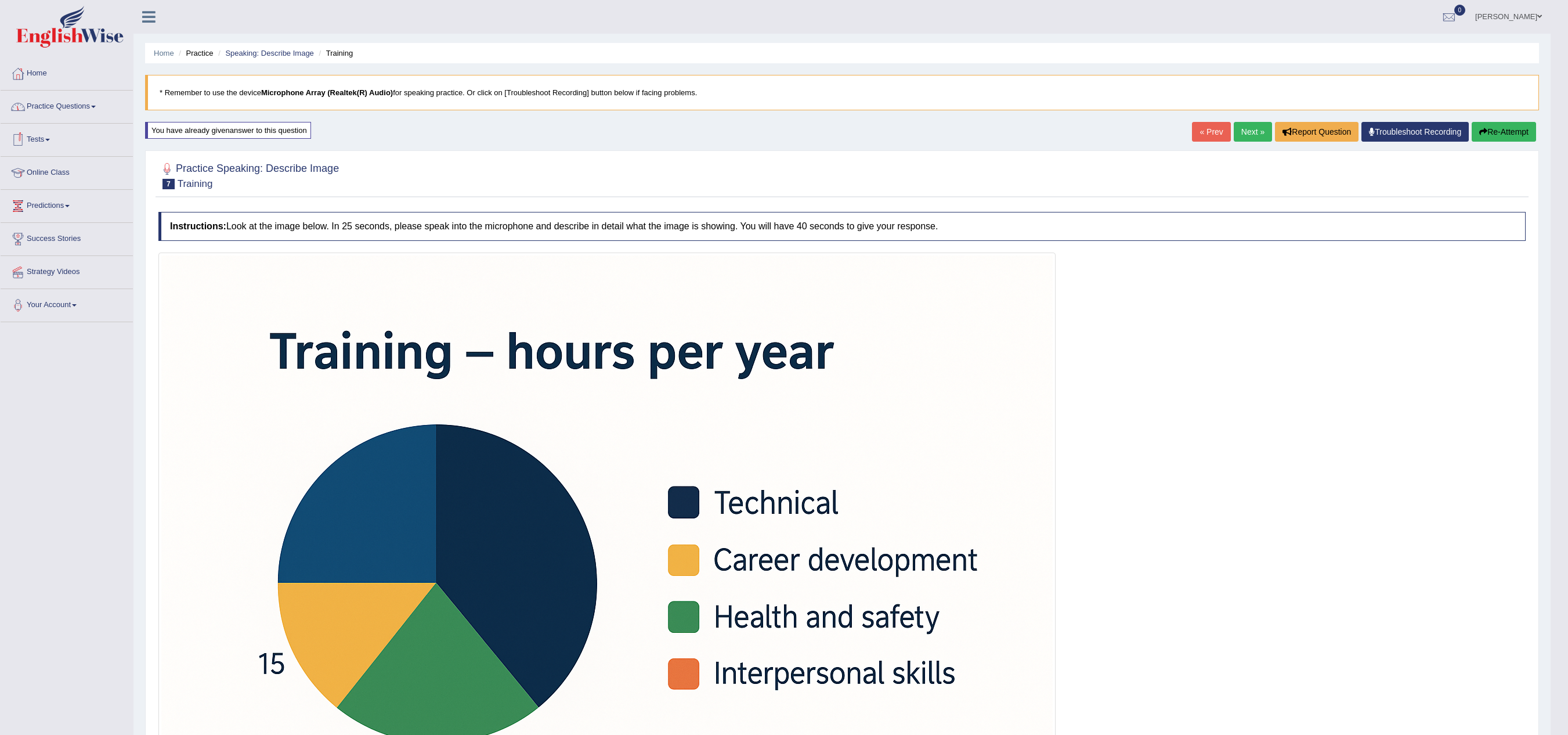
click at [63, 98] on link "Practice Questions" at bounding box center [67, 105] width 132 height 29
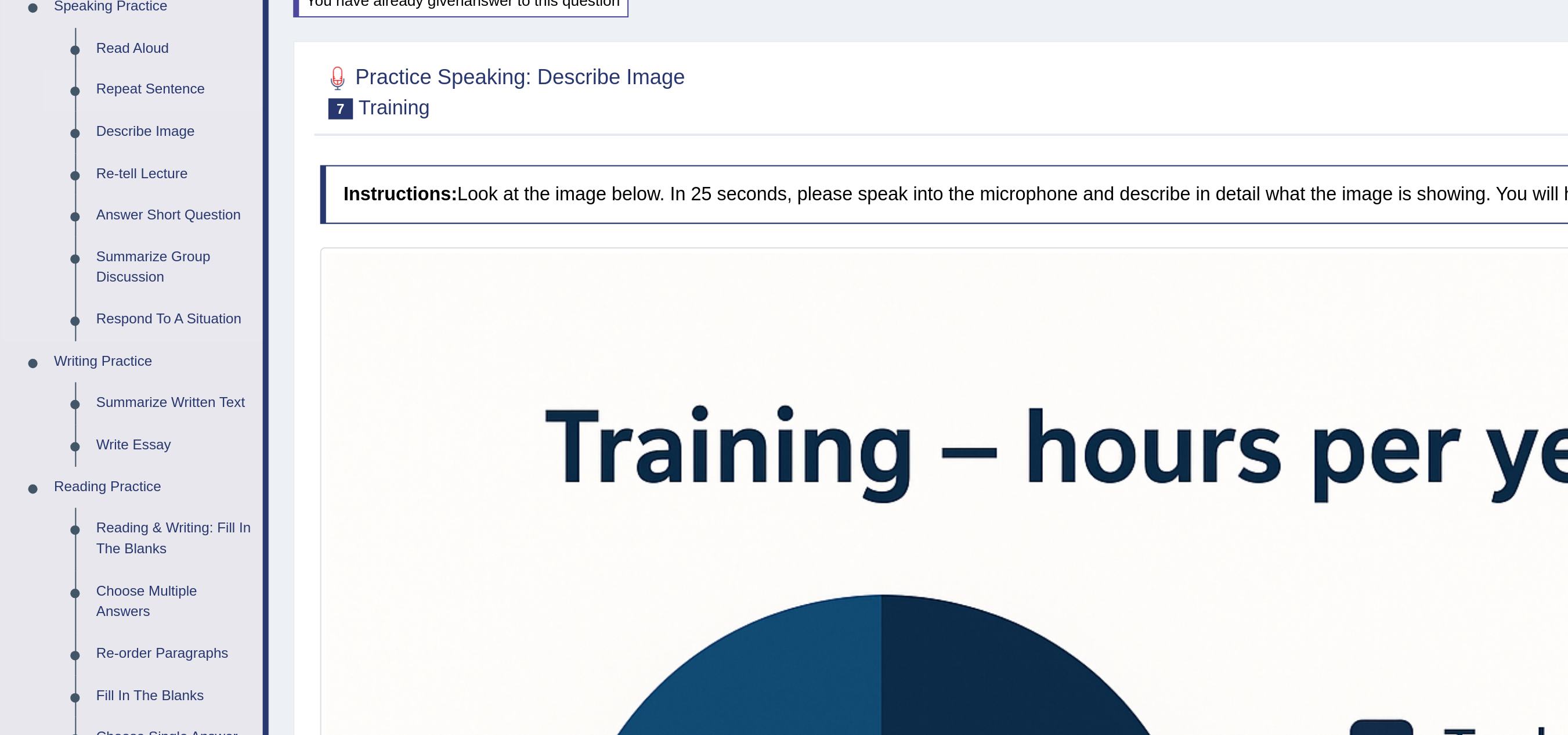
click at [75, 179] on link "Repeat Sentence" at bounding box center [86, 175] width 88 height 21
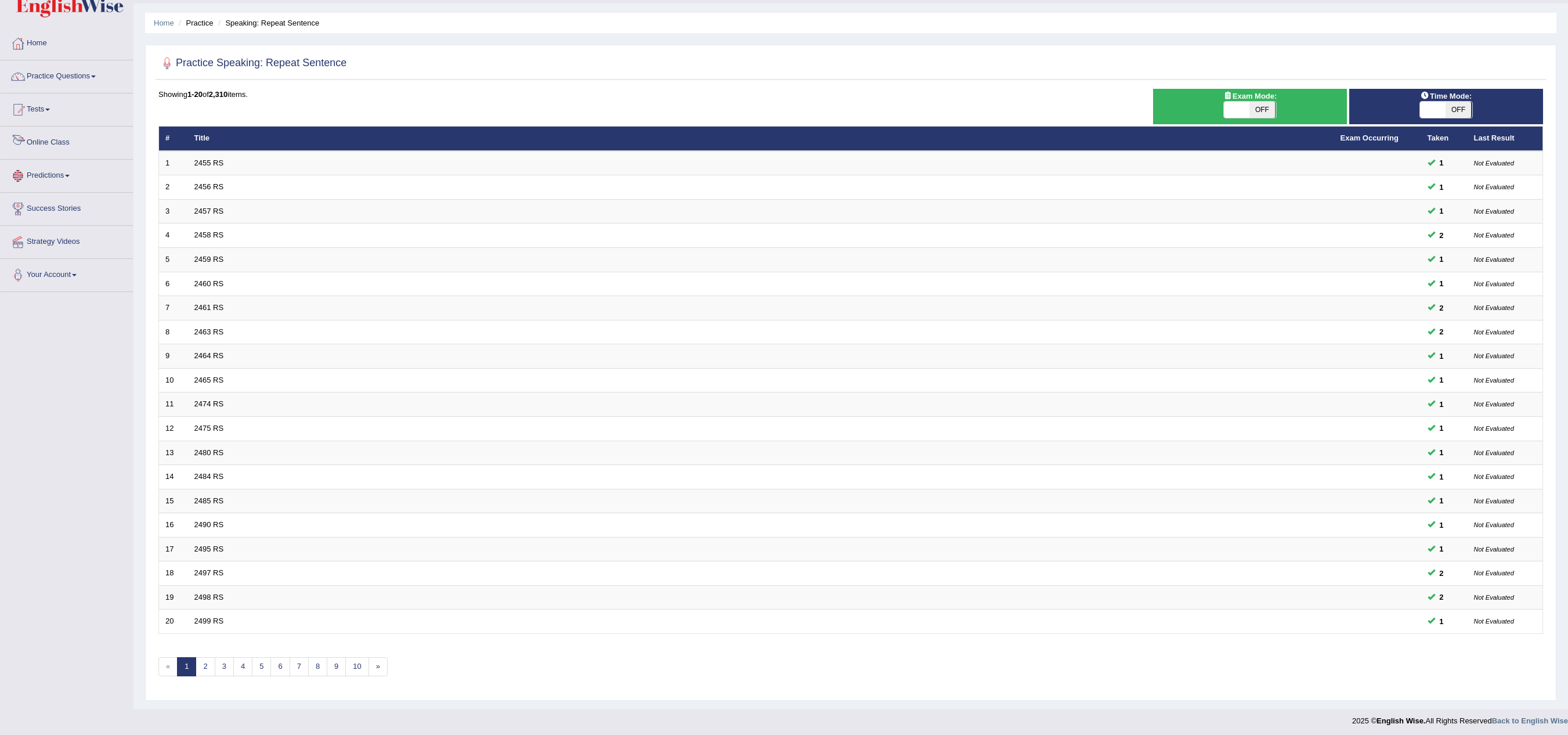
scroll to position [31, 0]
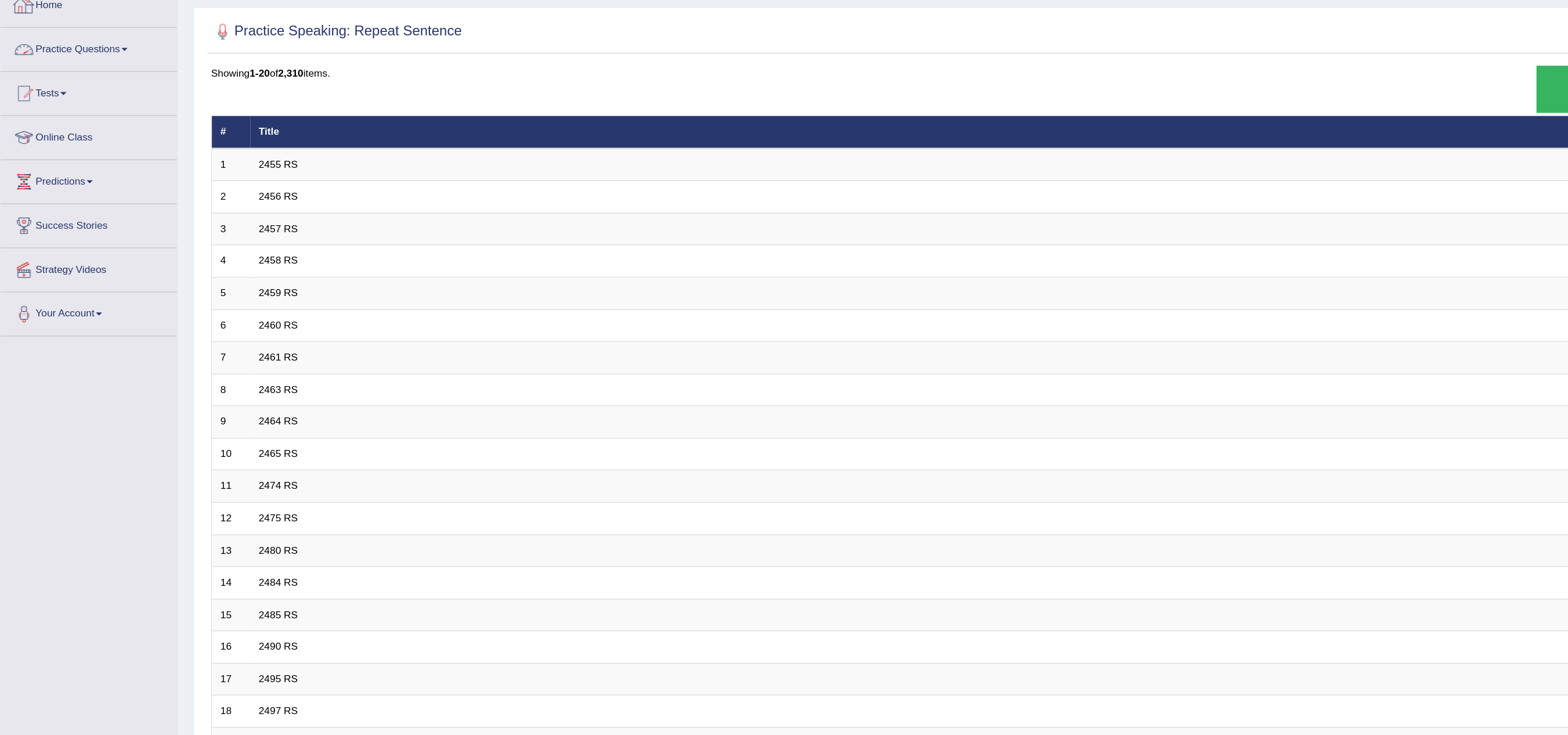
click at [92, 82] on link "Practice Questions" at bounding box center [67, 74] width 132 height 29
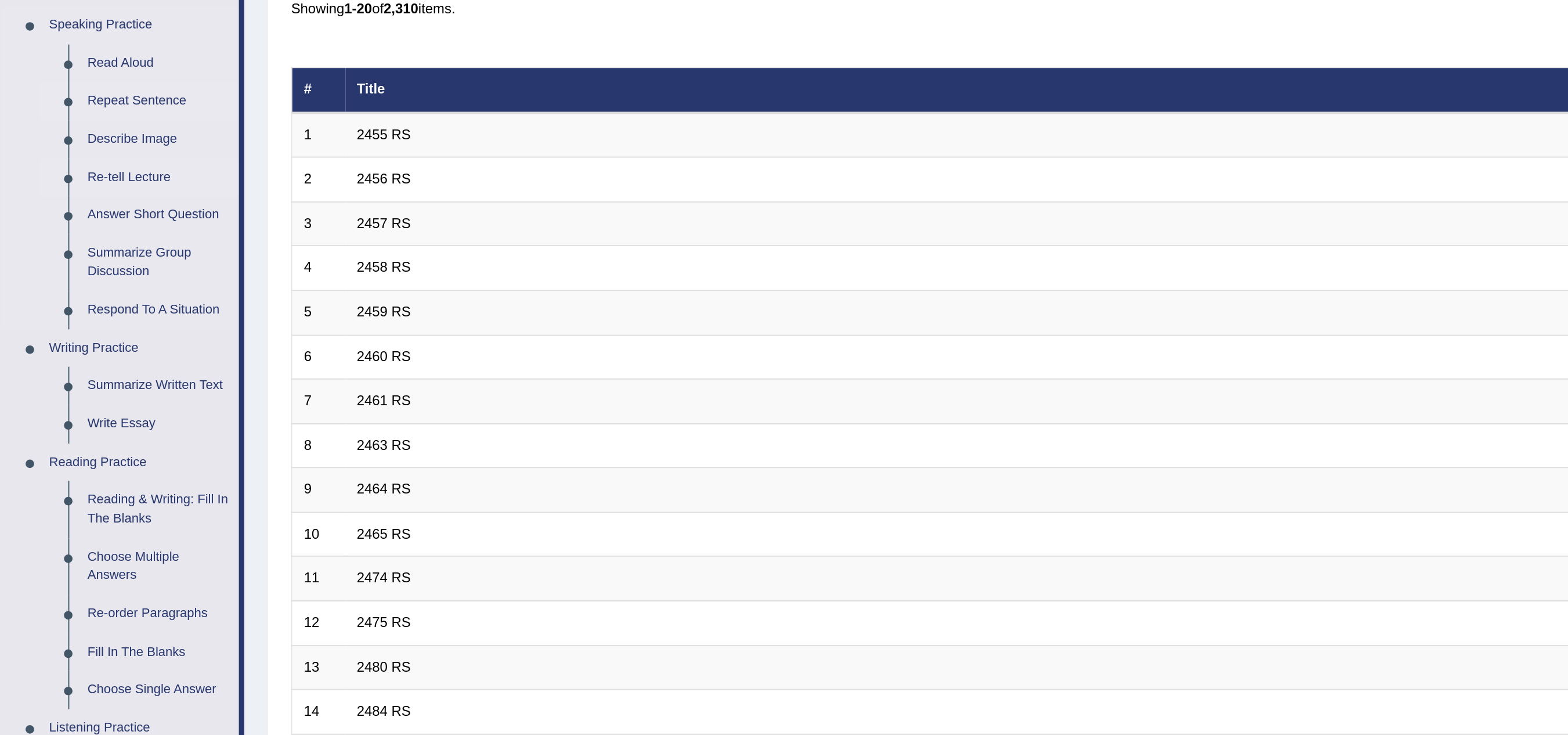
click at [74, 183] on link "Re-tell Lecture" at bounding box center [86, 185] width 88 height 21
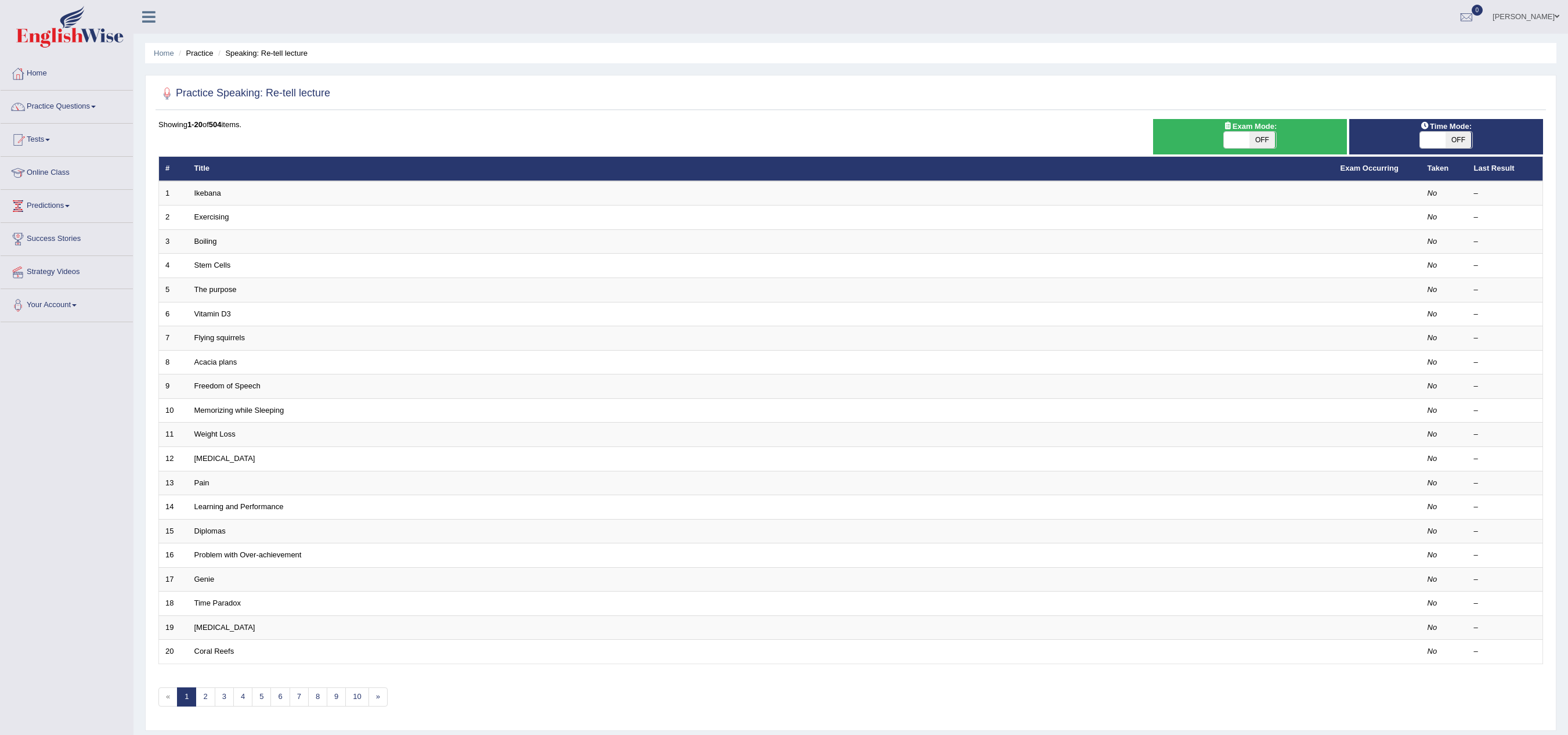
click at [59, 122] on li "Practice Questions Speaking Practice Read Aloud Repeat Sentence Describe Image …" at bounding box center [67, 107] width 132 height 33
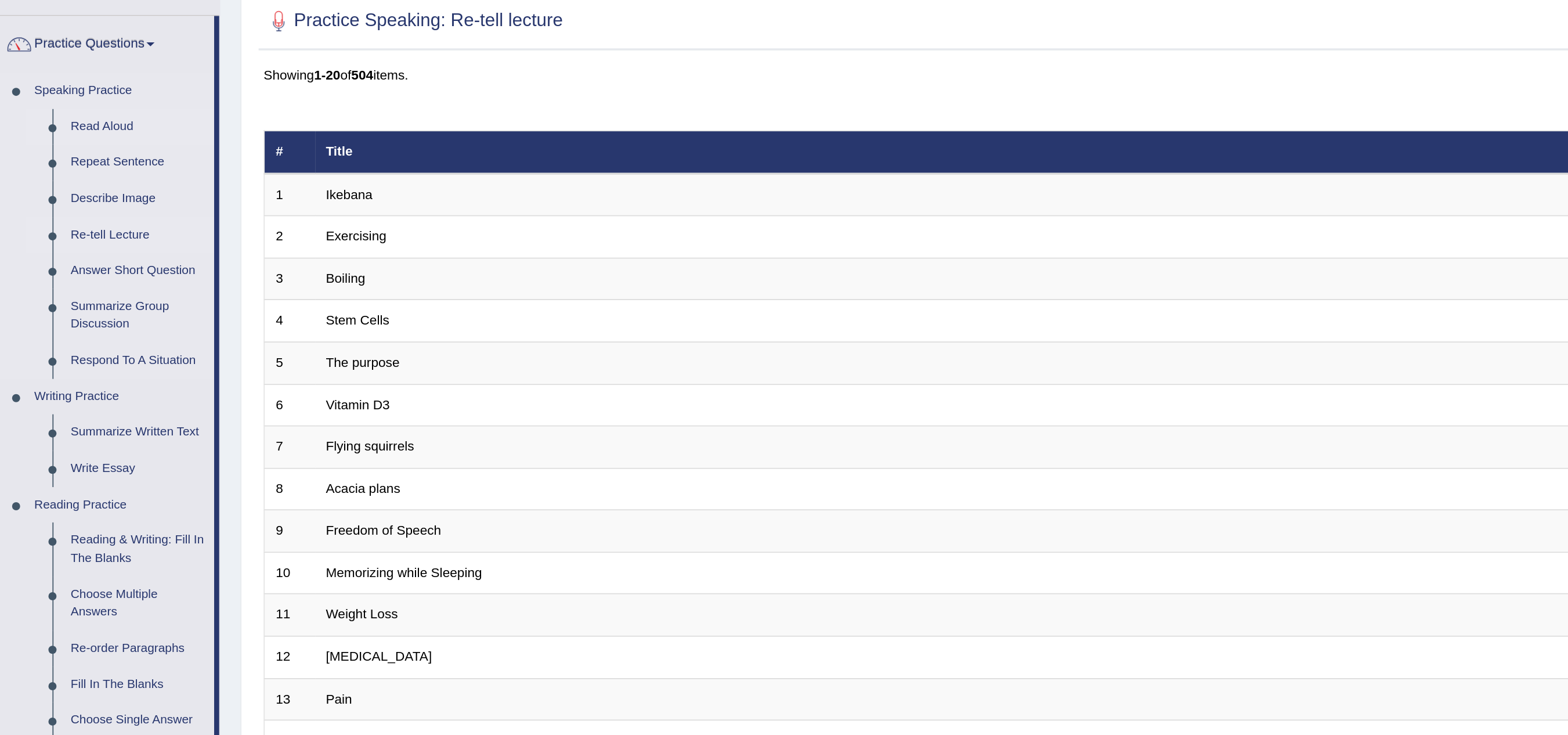
click at [59, 160] on link "Read Aloud" at bounding box center [86, 155] width 88 height 21
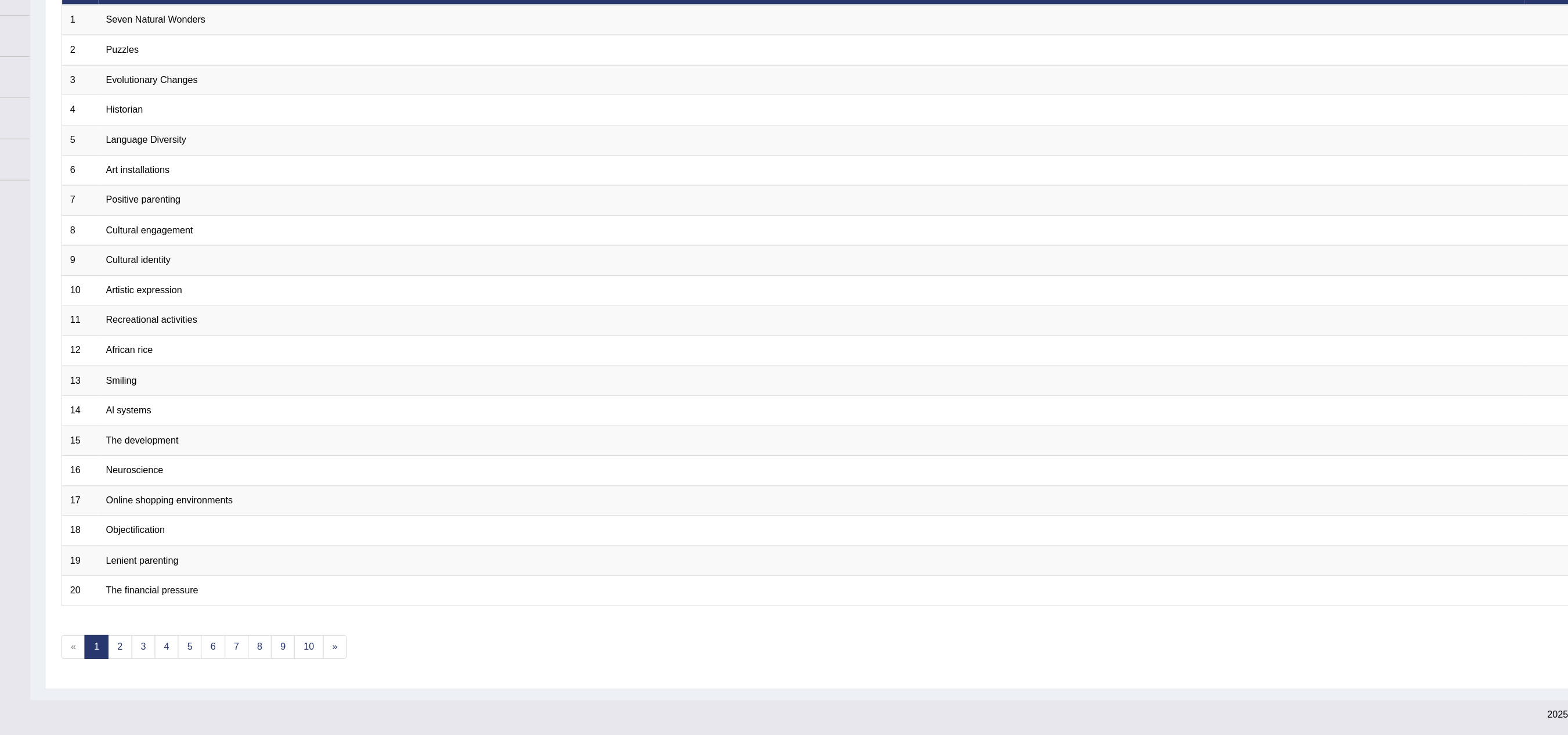
scroll to position [54, 0]
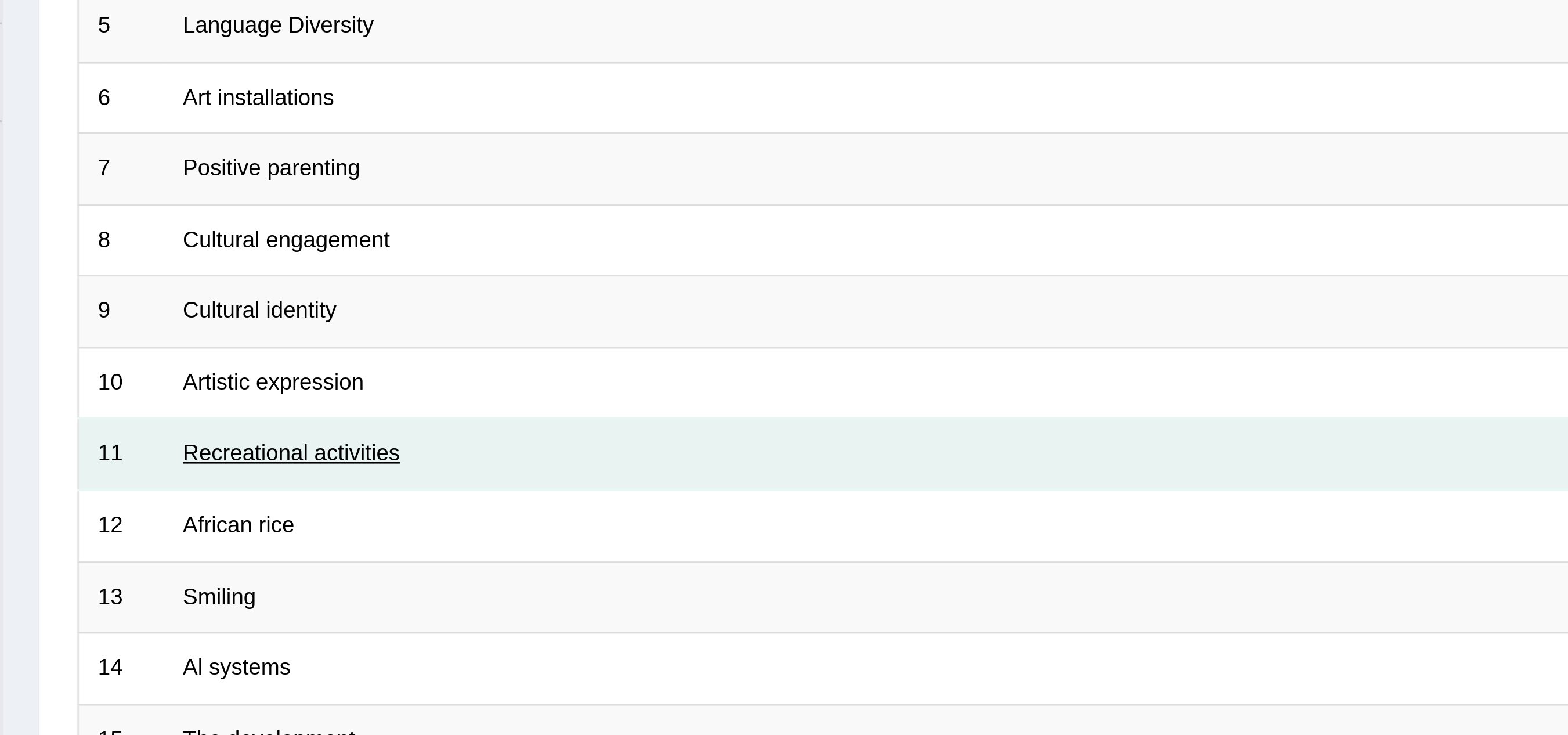
click at [242, 396] on link "Recreational activities" at bounding box center [231, 400] width 73 height 8
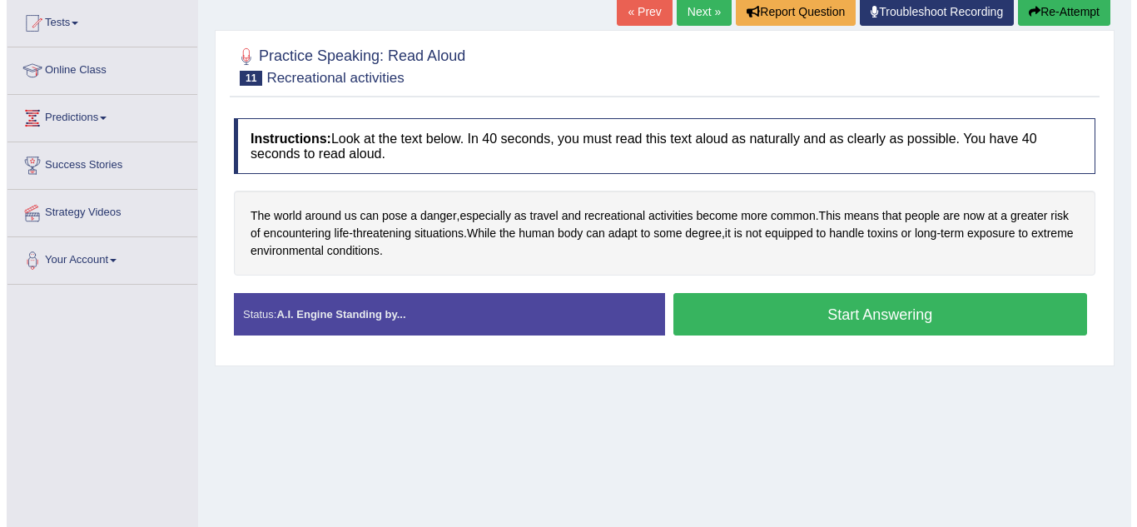
scroll to position [180, 0]
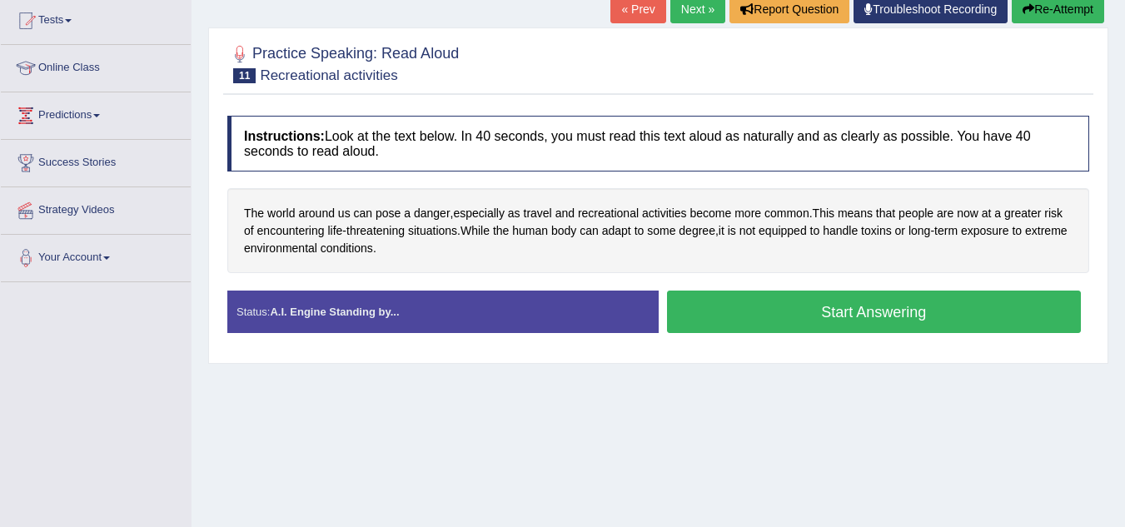
drag, startPoint x: 2170, startPoint y: 0, endPoint x: 445, endPoint y: 405, distance: 1771.3
click at [445, 405] on div "Home Practice Speaking: Read Aloud Recreational activities * Remember to use th…" at bounding box center [658, 236] width 933 height 833
click at [729, 311] on button "Start Answering" at bounding box center [874, 312] width 415 height 42
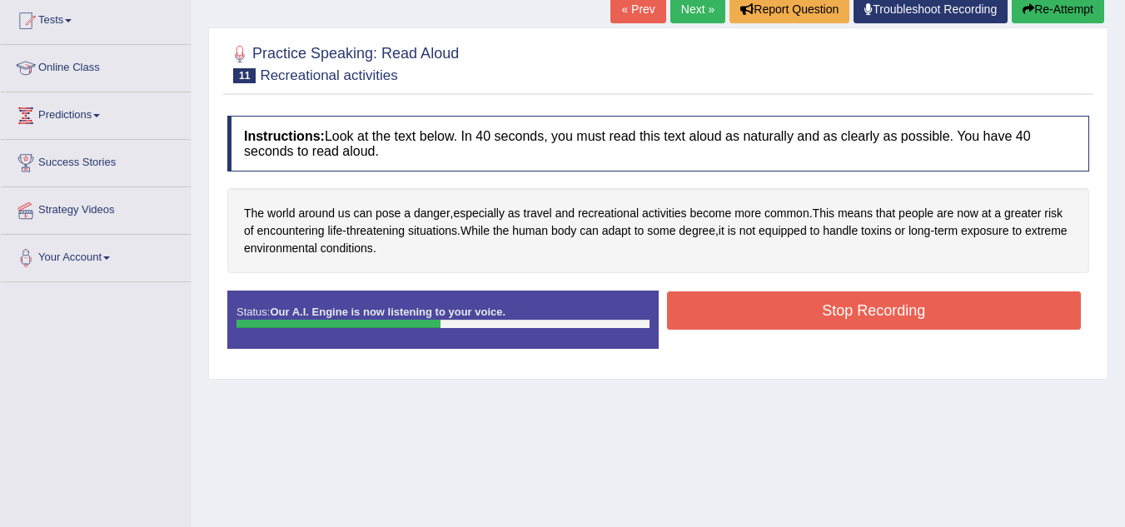
click at [729, 311] on button "Stop Recording" at bounding box center [874, 310] width 415 height 38
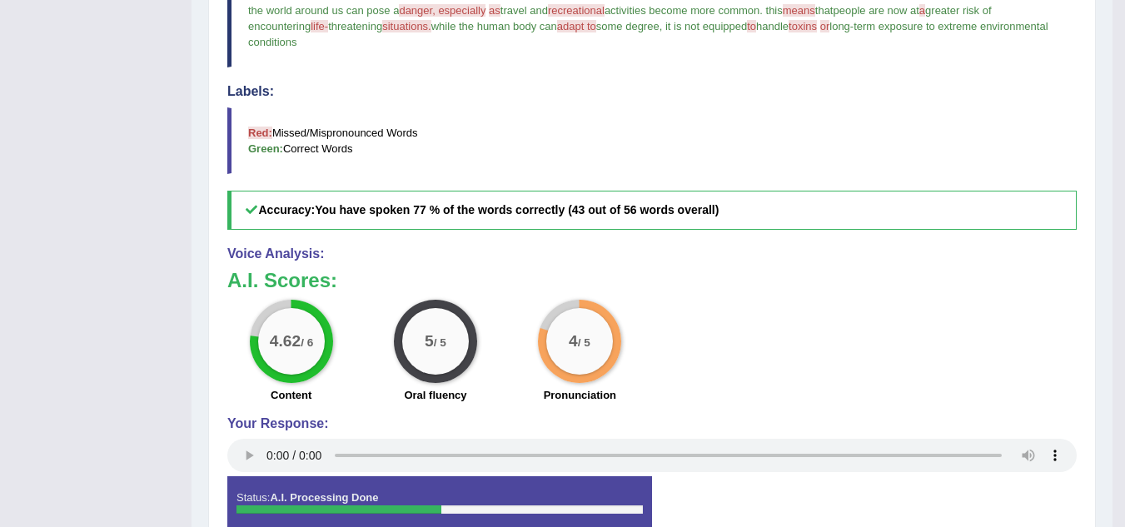
scroll to position [518, 0]
drag, startPoint x: 454, startPoint y: 405, endPoint x: 209, endPoint y: 297, distance: 267.3
click at [209, 297] on div "Practice Speaking: Read Aloud 11 Recreational activities Instructions: Look at …" at bounding box center [652, 126] width 888 height 875
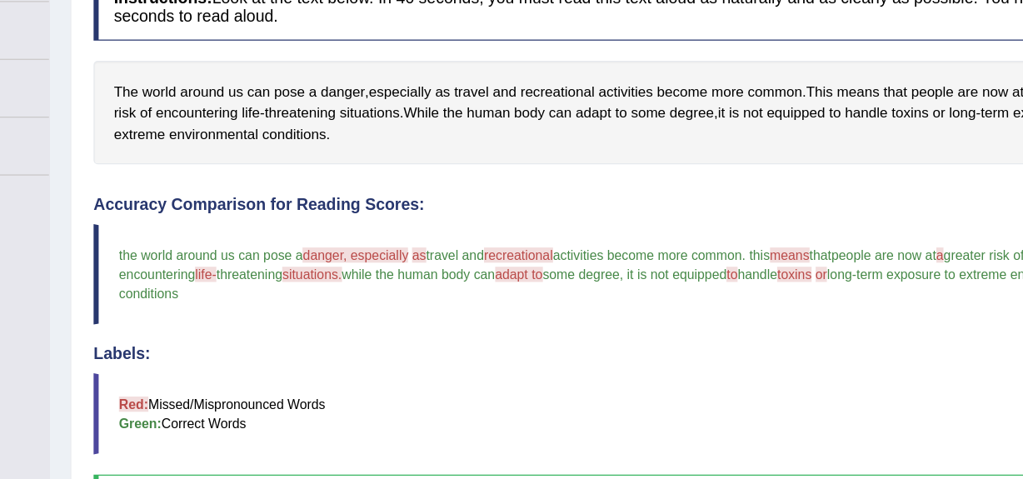
scroll to position [183, 0]
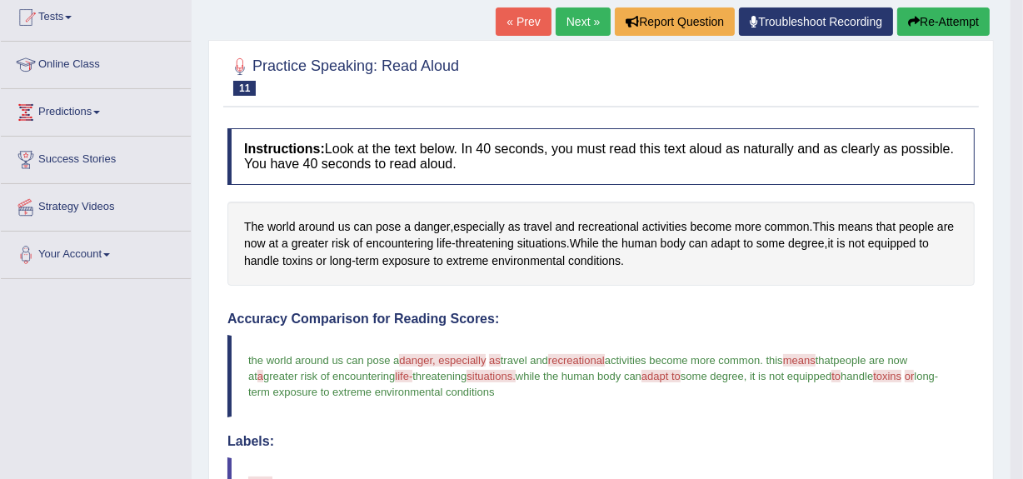
drag, startPoint x: 1015, startPoint y: 0, endPoint x: 621, endPoint y: 295, distance: 491.9
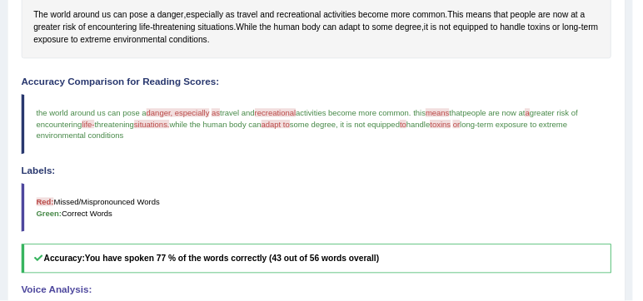
scroll to position [364, 0]
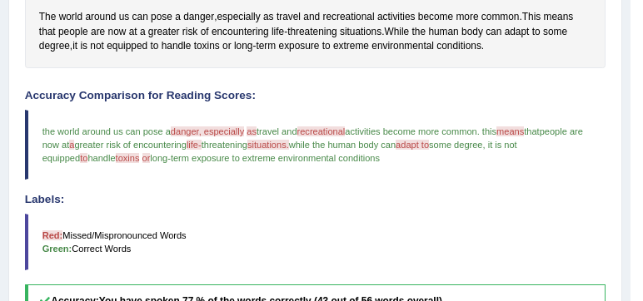
drag, startPoint x: 920, startPoint y: 2, endPoint x: 373, endPoint y: 177, distance: 574.3
click at [373, 177] on div "Accuracy Comparison for Reading Scores: the world around us can pose a danger, …" at bounding box center [315, 204] width 581 height 229
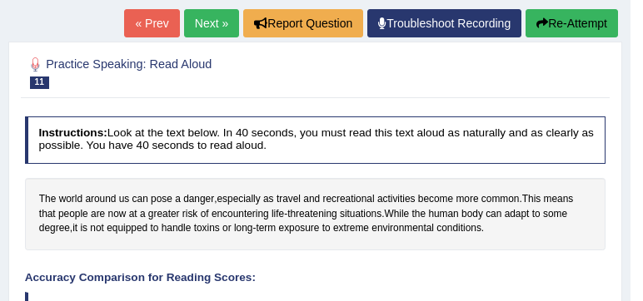
scroll to position [170, 0]
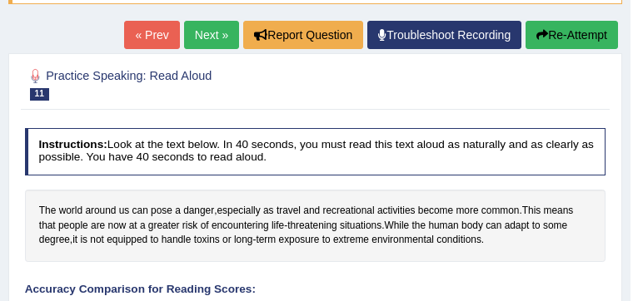
click at [571, 27] on button "Re-Attempt" at bounding box center [571, 35] width 92 height 28
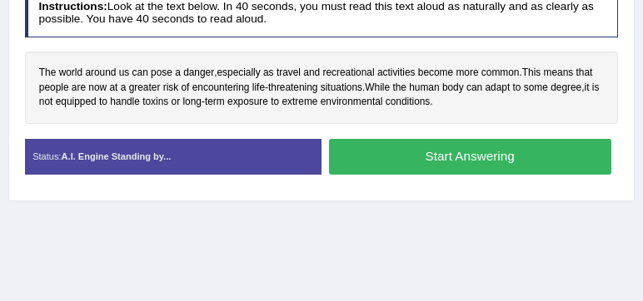
scroll to position [347, 0]
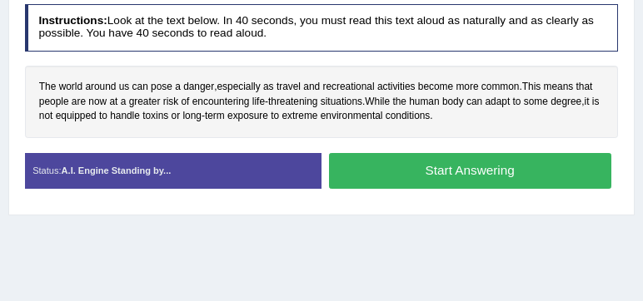
click at [441, 167] on button "Start Answering" at bounding box center [470, 171] width 282 height 36
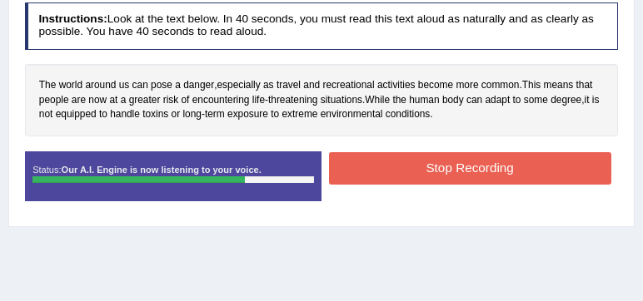
click at [441, 167] on button "Stop Recording" at bounding box center [470, 168] width 282 height 32
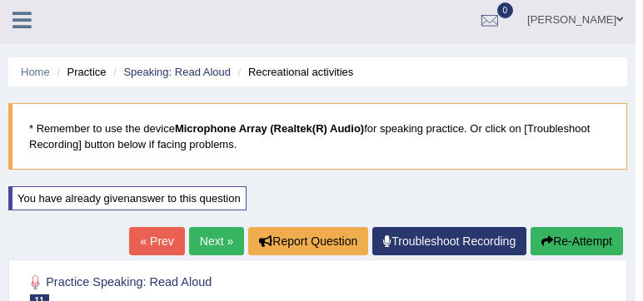
scroll to position [0, 0]
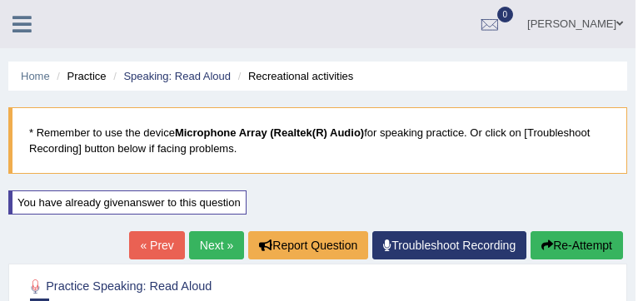
click at [202, 246] on link "Next »" at bounding box center [216, 245] width 55 height 28
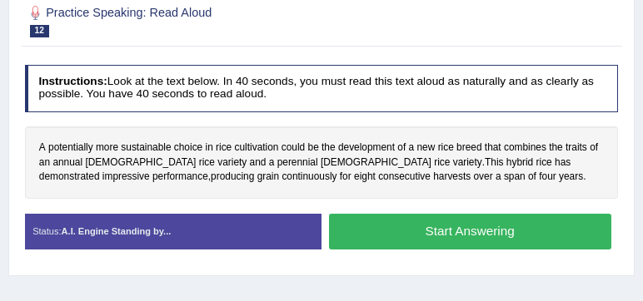
scroll to position [241, 0]
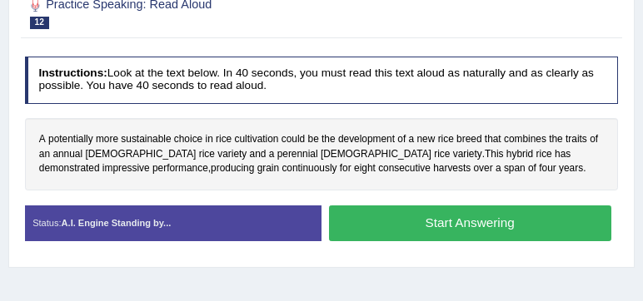
click at [360, 223] on button "Start Answering" at bounding box center [470, 224] width 282 height 36
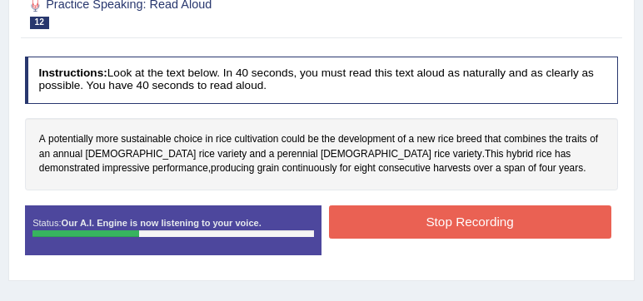
click at [360, 223] on button "Stop Recording" at bounding box center [470, 222] width 282 height 32
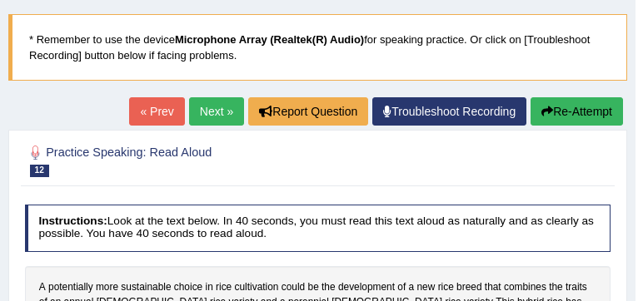
scroll to position [92, 0]
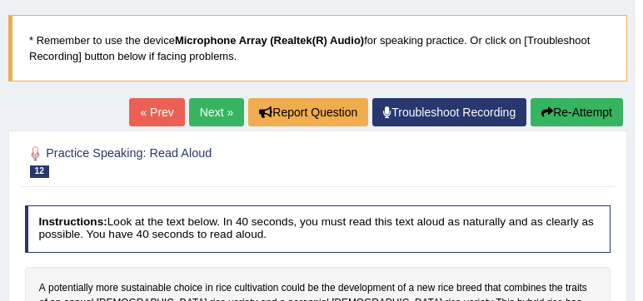
click at [212, 115] on link "Next »" at bounding box center [216, 112] width 55 height 28
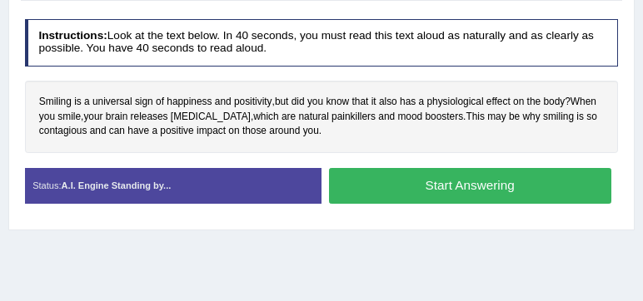
scroll to position [280, 0]
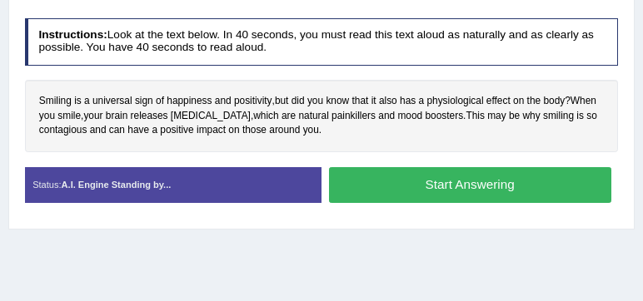
click at [366, 182] on button "Start Answering" at bounding box center [470, 185] width 282 height 36
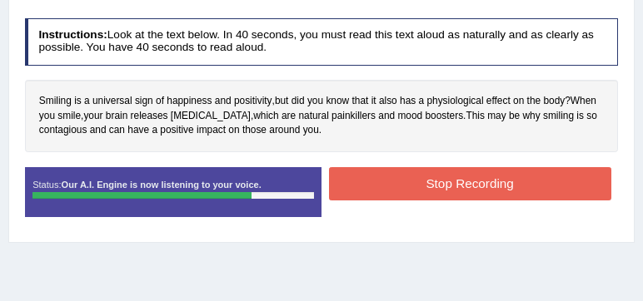
click at [371, 179] on button "Stop Recording" at bounding box center [470, 183] width 282 height 32
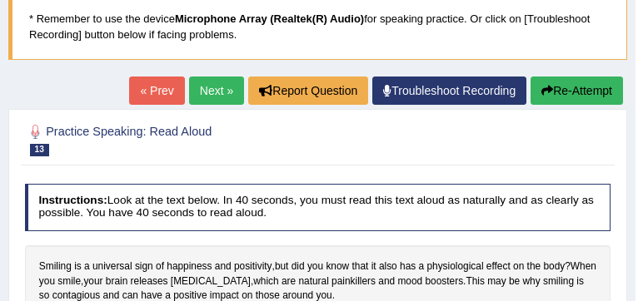
scroll to position [113, 0]
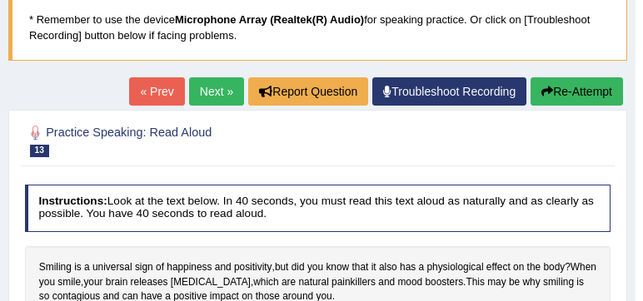
click at [550, 87] on button "Re-Attempt" at bounding box center [576, 91] width 92 height 28
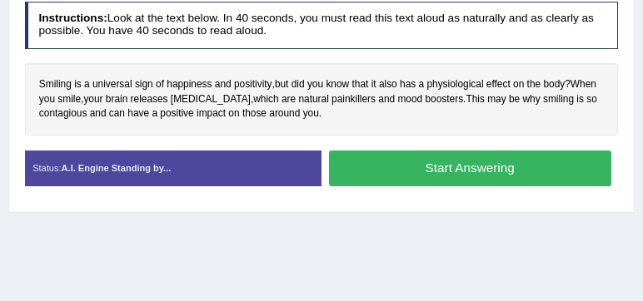
scroll to position [350, 0]
click at [405, 161] on button "Start Answering" at bounding box center [470, 169] width 282 height 36
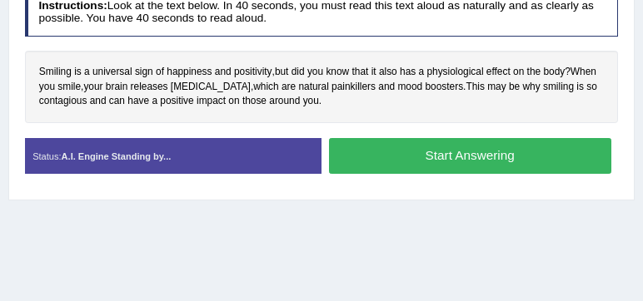
scroll to position [338, 0]
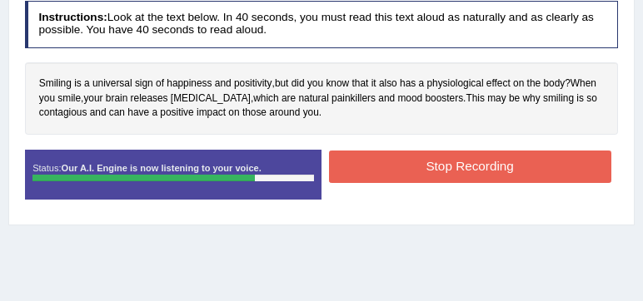
click at [405, 161] on button "Stop Recording" at bounding box center [470, 167] width 282 height 32
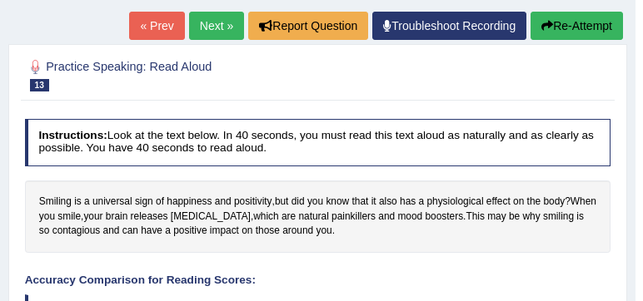
scroll to position [197, 0]
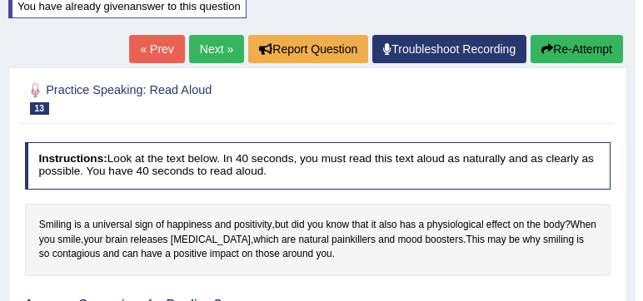
click at [202, 47] on link "Next »" at bounding box center [216, 49] width 55 height 28
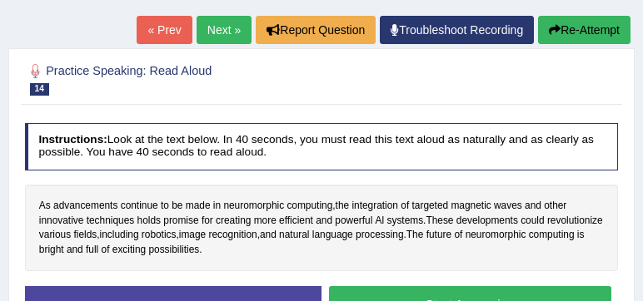
scroll to position [175, 0]
click at [216, 24] on link "Next »" at bounding box center [224, 30] width 55 height 28
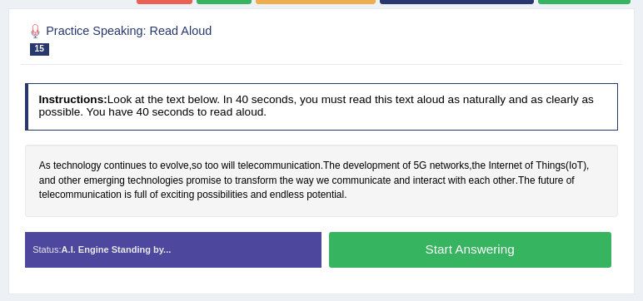
scroll to position [217, 0]
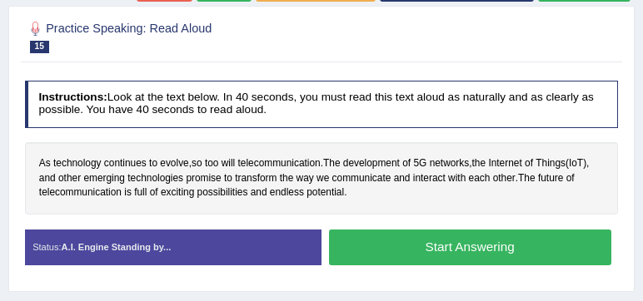
click at [344, 240] on button "Start Answering" at bounding box center [470, 248] width 282 height 36
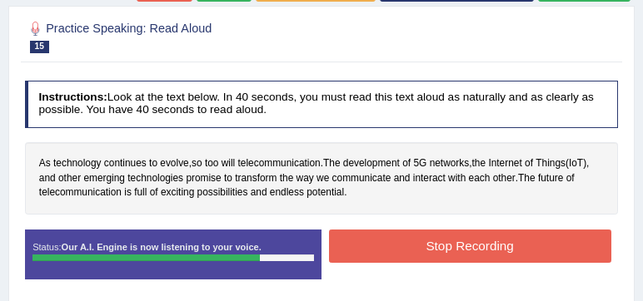
click at [344, 240] on button "Stop Recording" at bounding box center [470, 246] width 282 height 32
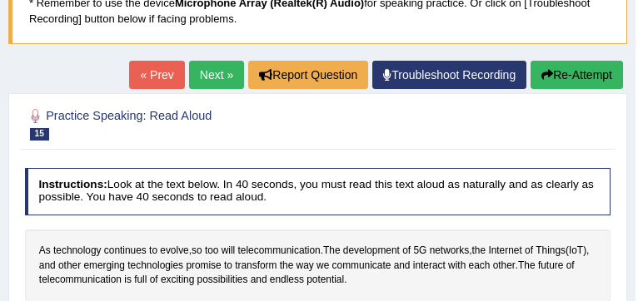
scroll to position [128, 0]
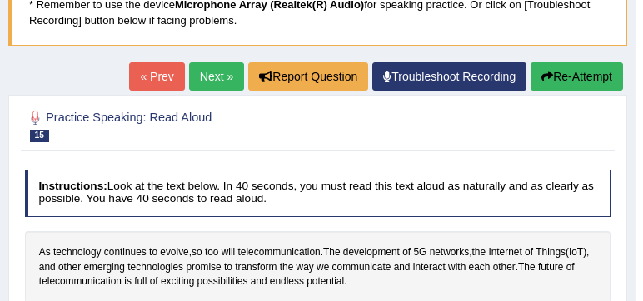
click at [548, 71] on icon "button" at bounding box center [547, 77] width 12 height 12
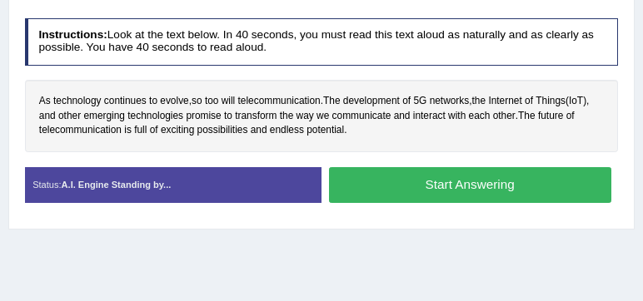
scroll to position [334, 0]
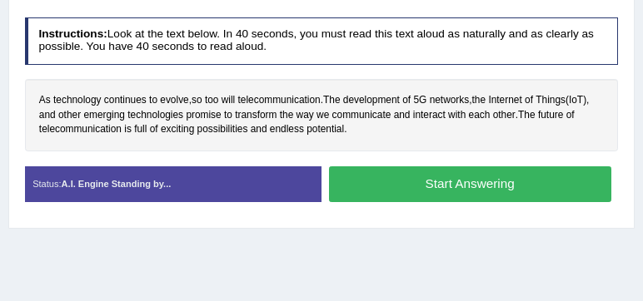
click at [445, 180] on button "Start Answering" at bounding box center [470, 185] width 282 height 36
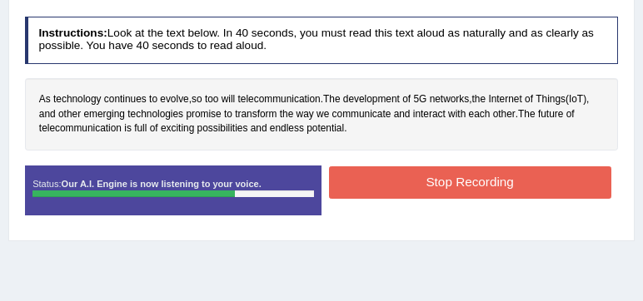
click at [445, 180] on button "Stop Recording" at bounding box center [470, 183] width 282 height 32
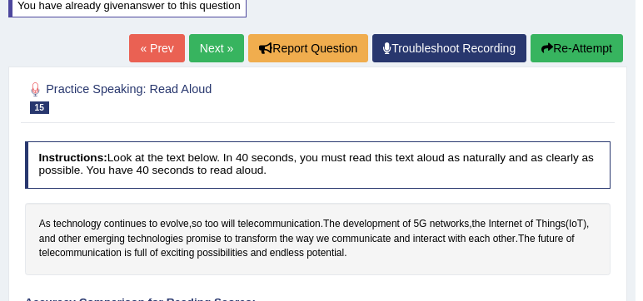
scroll to position [197, 0]
click at [556, 45] on button "Re-Attempt" at bounding box center [576, 48] width 92 height 28
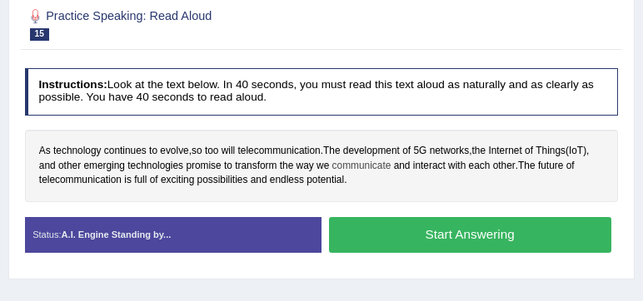
scroll to position [315, 0]
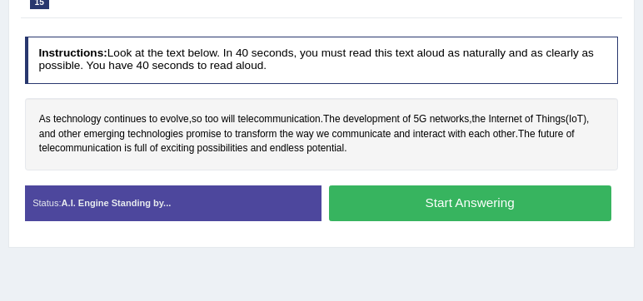
click at [385, 204] on button "Start Answering" at bounding box center [470, 204] width 282 height 36
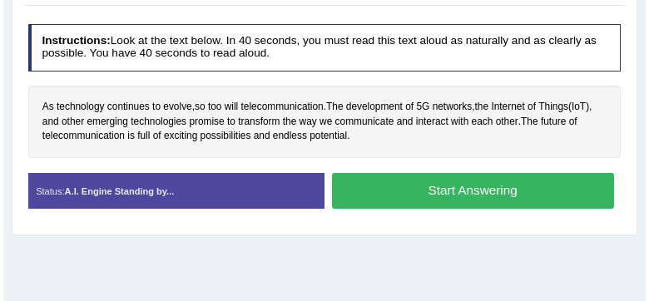
scroll to position [303, 0]
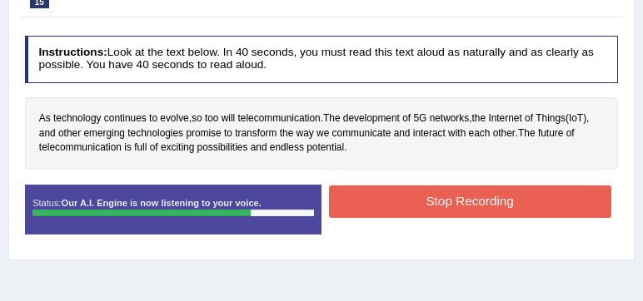
click at [385, 204] on button "Stop Recording" at bounding box center [470, 202] width 282 height 32
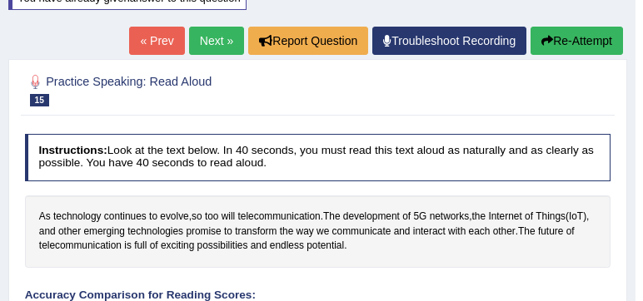
scroll to position [198, 0]
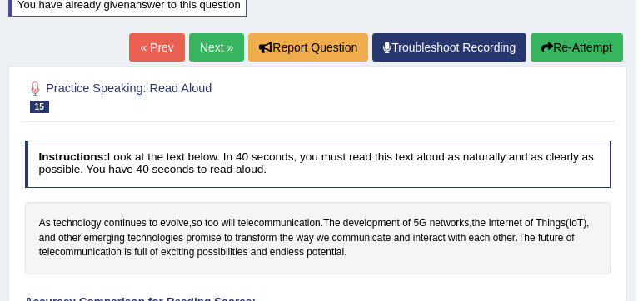
click at [546, 45] on icon "button" at bounding box center [547, 48] width 12 height 12
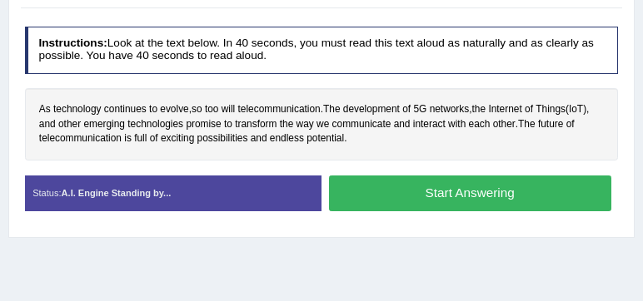
scroll to position [325, 0]
click at [372, 176] on button "Start Answering" at bounding box center [470, 194] width 282 height 36
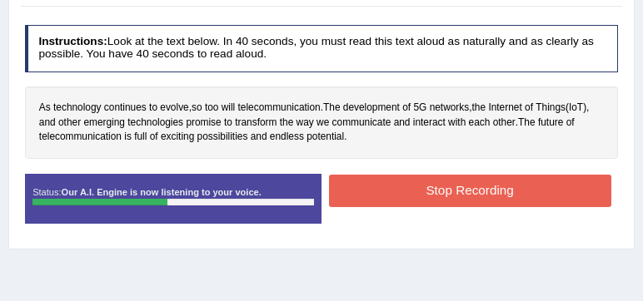
click at [404, 182] on button "Stop Recording" at bounding box center [470, 191] width 282 height 32
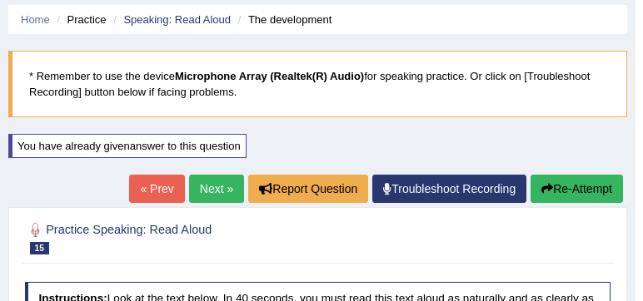
scroll to position [42, 0]
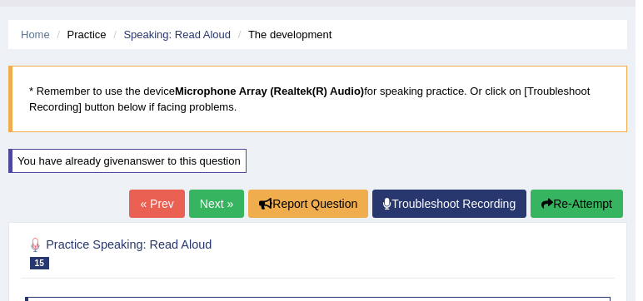
click at [561, 202] on button "Re-Attempt" at bounding box center [576, 204] width 92 height 28
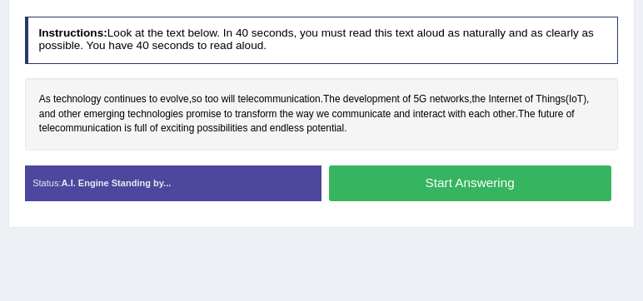
scroll to position [336, 0]
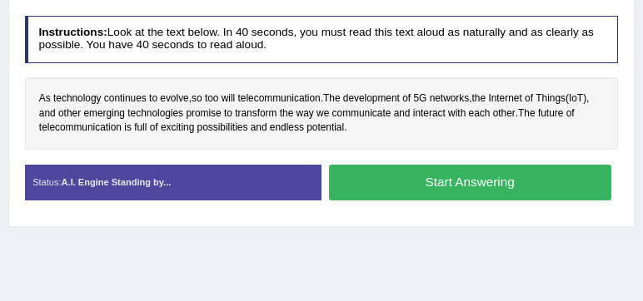
click at [444, 187] on button "Start Answering" at bounding box center [470, 183] width 282 height 36
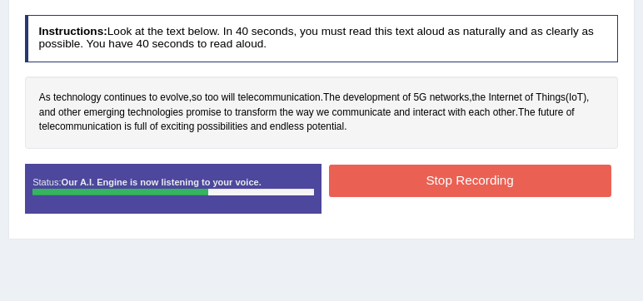
click at [444, 187] on button "Stop Recording" at bounding box center [470, 181] width 282 height 32
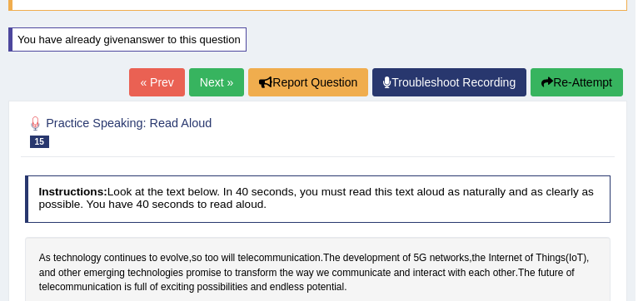
scroll to position [162, 0]
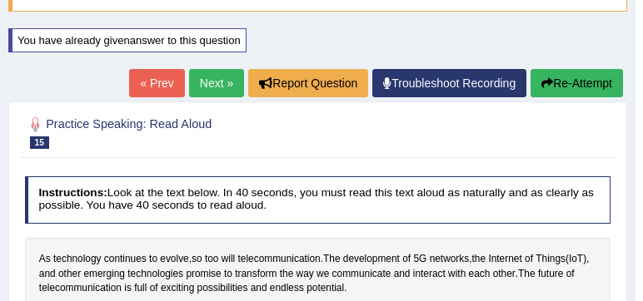
click at [564, 80] on button "Re-Attempt" at bounding box center [576, 83] width 92 height 28
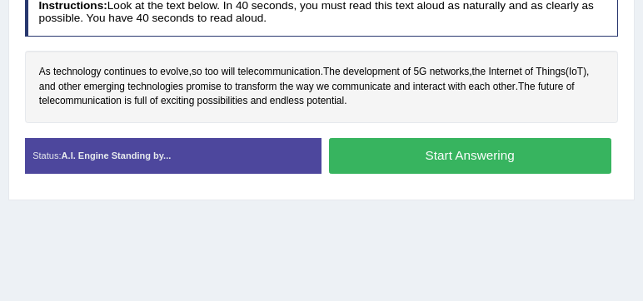
scroll to position [363, 0]
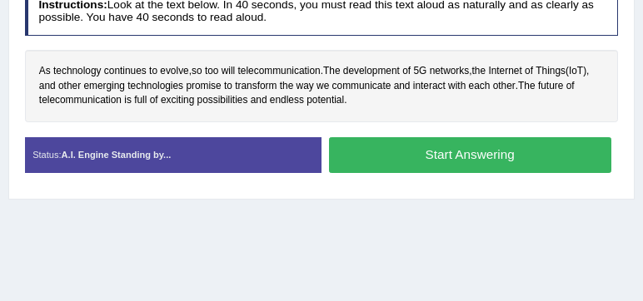
click at [483, 152] on button "Start Answering" at bounding box center [470, 155] width 282 height 36
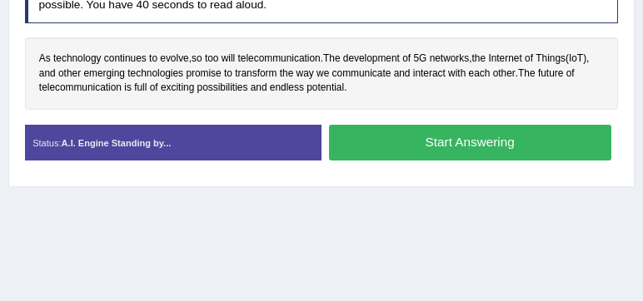
scroll to position [351, 0]
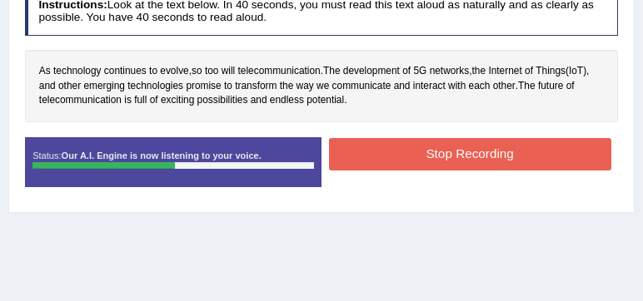
click at [483, 152] on button "Stop Recording" at bounding box center [470, 154] width 282 height 32
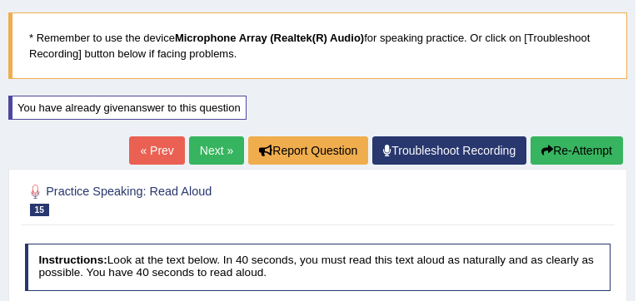
scroll to position [93, 0]
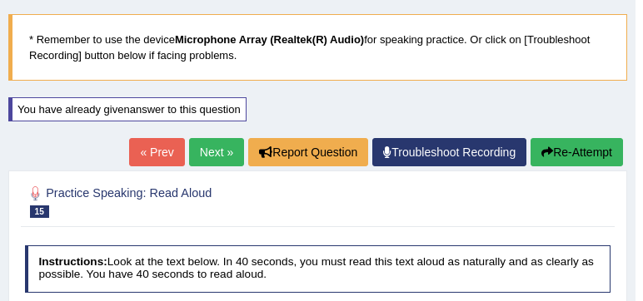
click at [218, 153] on link "Next »" at bounding box center [216, 152] width 55 height 28
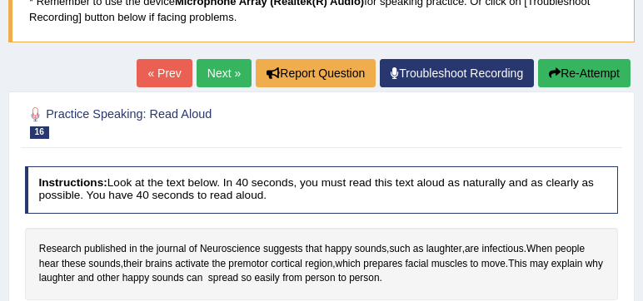
scroll to position [132, 0]
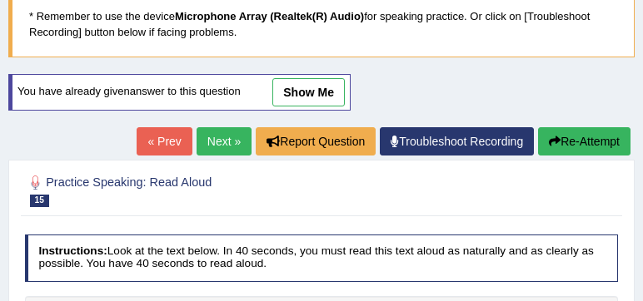
scroll to position [124, 0]
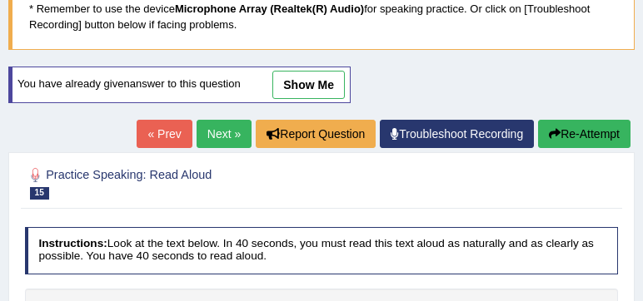
click at [213, 132] on link "Next »" at bounding box center [224, 134] width 55 height 28
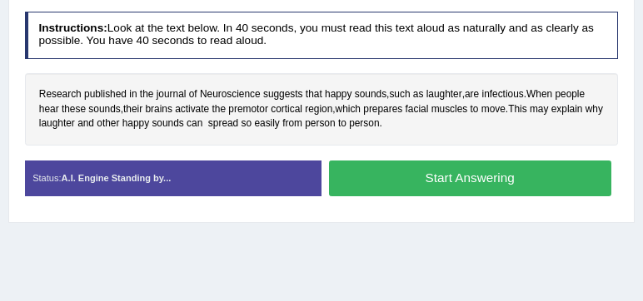
scroll to position [283, 0]
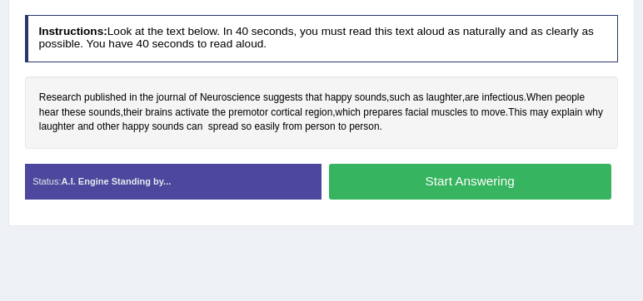
click at [346, 171] on button "Start Answering" at bounding box center [470, 182] width 282 height 36
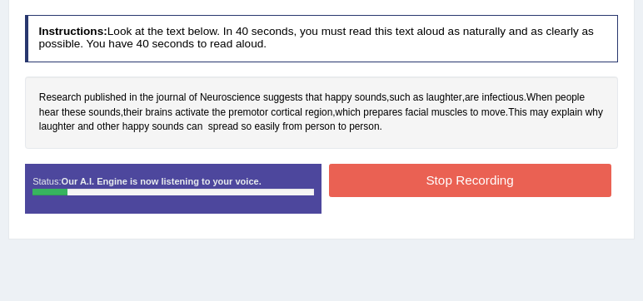
click at [346, 171] on button "Stop Recording" at bounding box center [470, 180] width 282 height 32
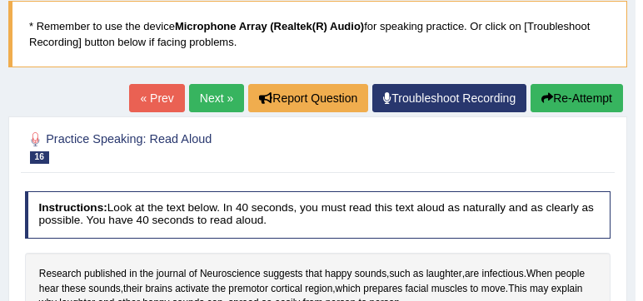
scroll to position [105, 0]
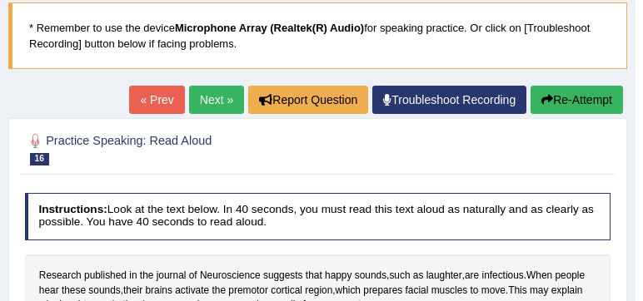
click at [547, 89] on button "Re-Attempt" at bounding box center [576, 100] width 92 height 28
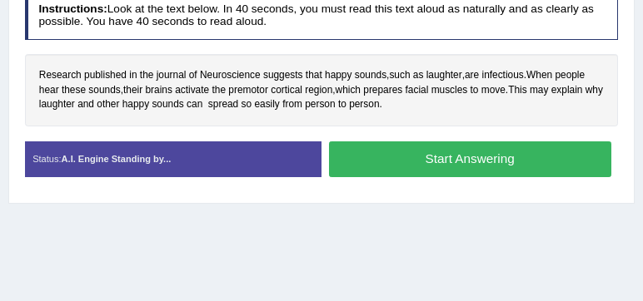
scroll to position [360, 0]
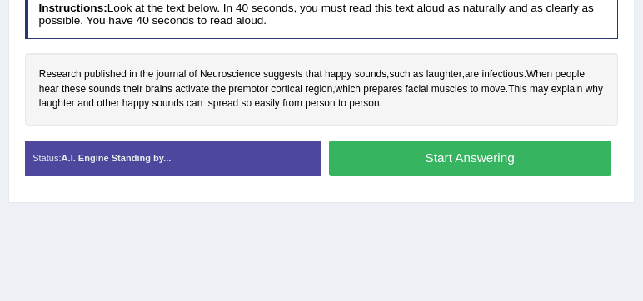
click at [341, 141] on button "Start Answering" at bounding box center [470, 159] width 282 height 36
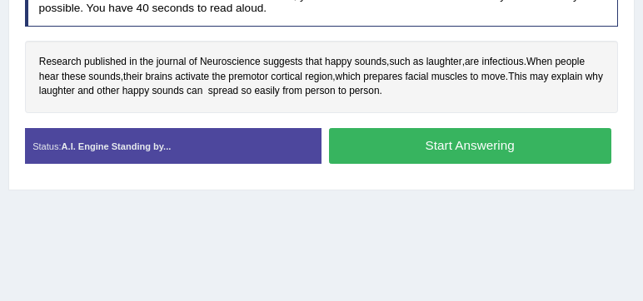
scroll to position [347, 0]
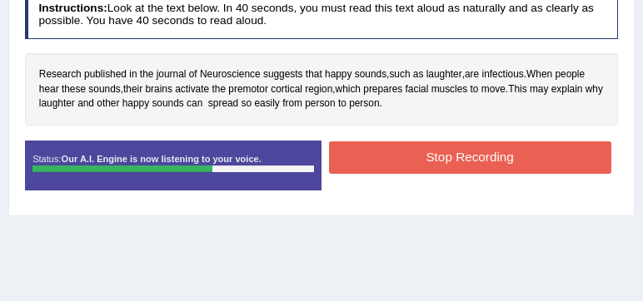
click at [341, 142] on button "Stop Recording" at bounding box center [470, 158] width 282 height 32
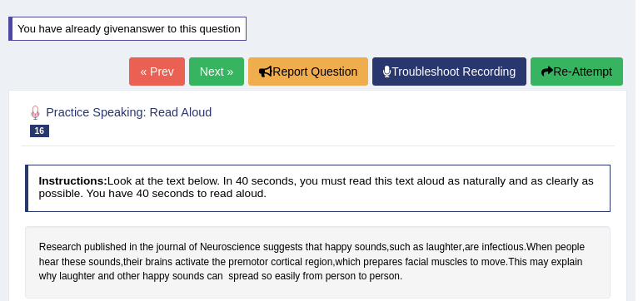
scroll to position [173, 0]
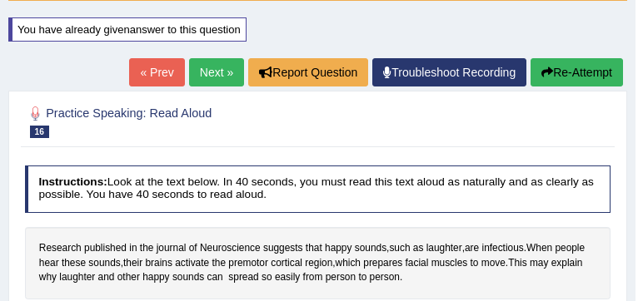
click at [575, 71] on button "Re-Attempt" at bounding box center [576, 72] width 92 height 28
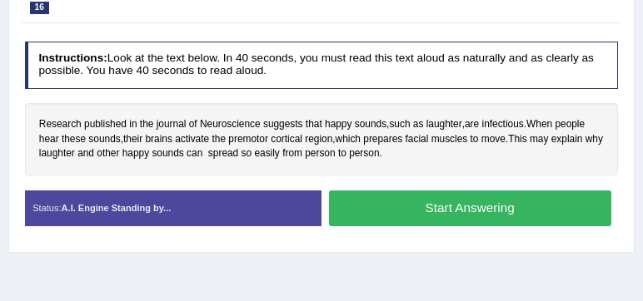
click at [358, 197] on button "Start Answering" at bounding box center [470, 209] width 282 height 36
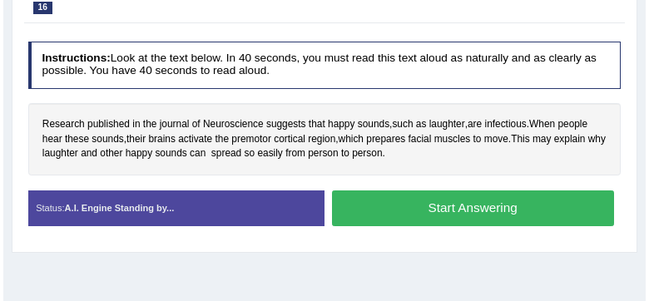
scroll to position [298, 0]
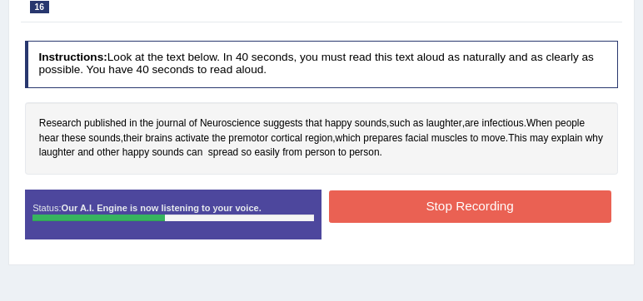
click at [358, 197] on button "Stop Recording" at bounding box center [470, 207] width 282 height 32
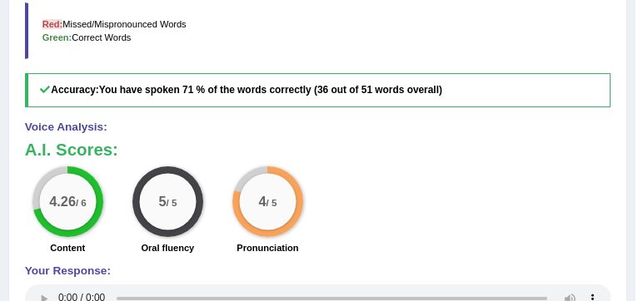
scroll to position [613, 0]
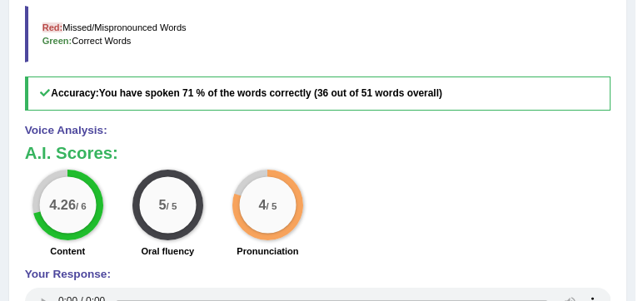
drag, startPoint x: 202, startPoint y: 83, endPoint x: 174, endPoint y: 86, distance: 27.6
click at [174, 87] on b "You have spoken 71 % of the words correctly (36 out of 51 words overall)" at bounding box center [270, 93] width 343 height 12
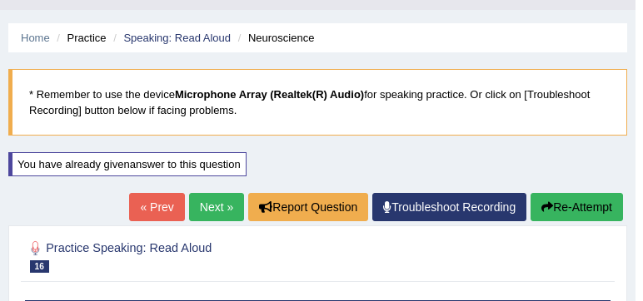
scroll to position [28, 0]
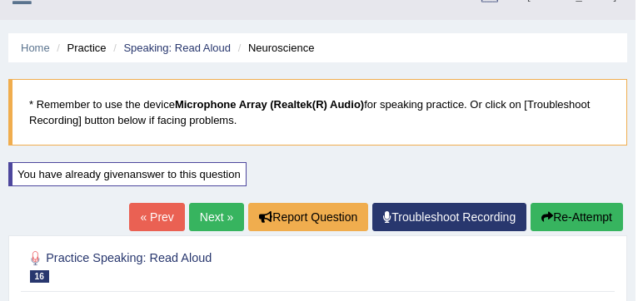
click at [213, 216] on link "Next »" at bounding box center [216, 217] width 55 height 28
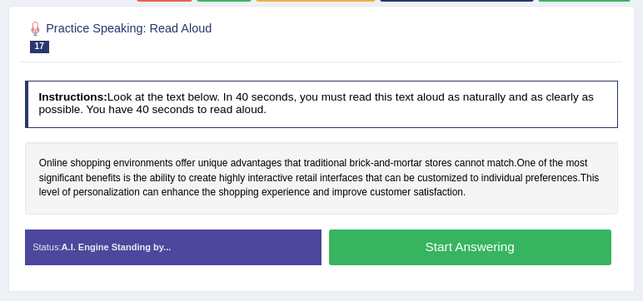
scroll to position [218, 0]
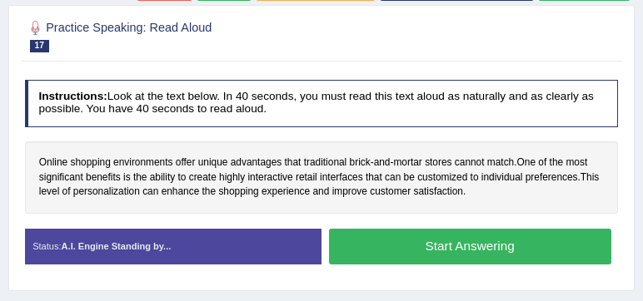
click at [350, 235] on button "Start Answering" at bounding box center [470, 247] width 282 height 36
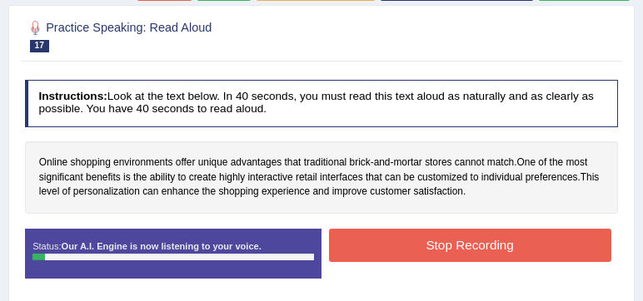
click at [350, 235] on button "Stop Recording" at bounding box center [470, 245] width 282 height 32
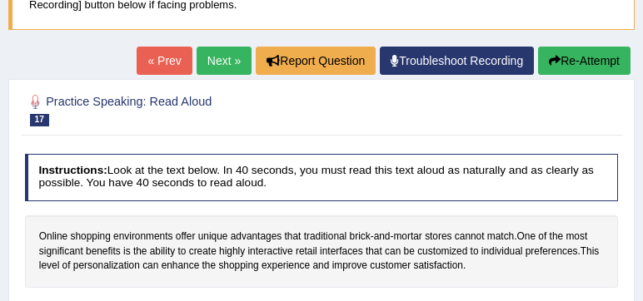
scroll to position [143, 0]
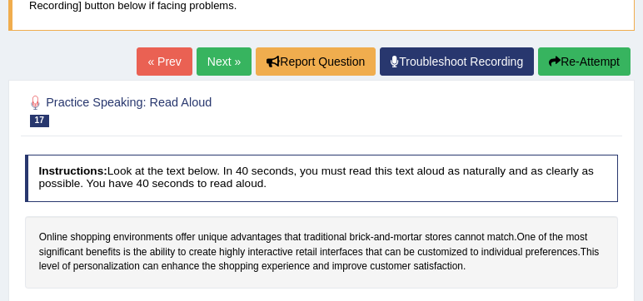
click at [569, 67] on button "Re-Attempt" at bounding box center [584, 61] width 92 height 28
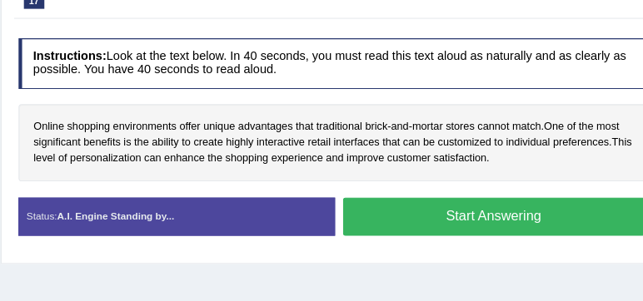
scroll to position [243, 0]
drag, startPoint x: 467, startPoint y: 158, endPoint x: 226, endPoint y: 142, distance: 242.0
click at [226, 142] on div "Online shopping environments offer unique advantages that traditional brick - a…" at bounding box center [322, 153] width 594 height 72
drag, startPoint x: 226, startPoint y: 142, endPoint x: 198, endPoint y: 115, distance: 38.9
click at [198, 117] on div "Online shopping environments offer unique advantages that traditional brick - a…" at bounding box center [322, 153] width 594 height 72
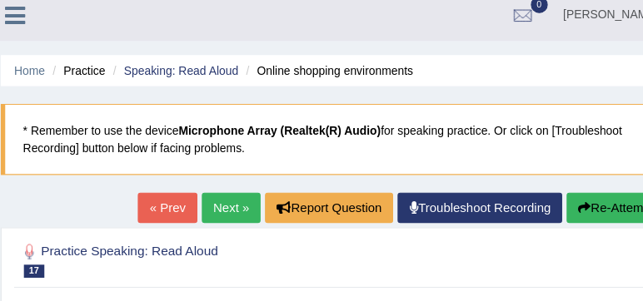
scroll to position [5, 0]
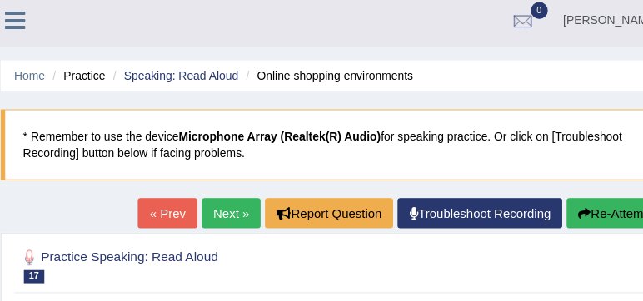
click at [27, 12] on icon at bounding box center [21, 19] width 19 height 22
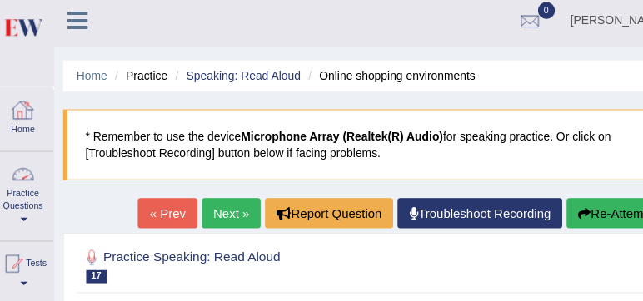
scroll to position [44, 0]
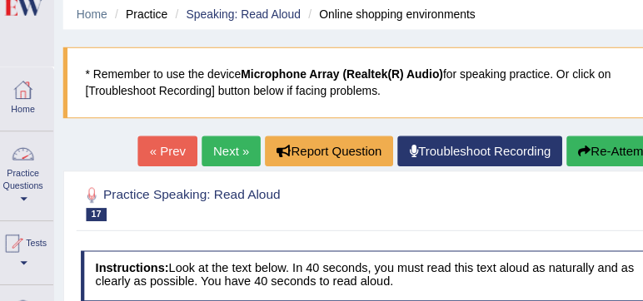
click at [22, 189] on link "Practice Questions" at bounding box center [29, 181] width 57 height 78
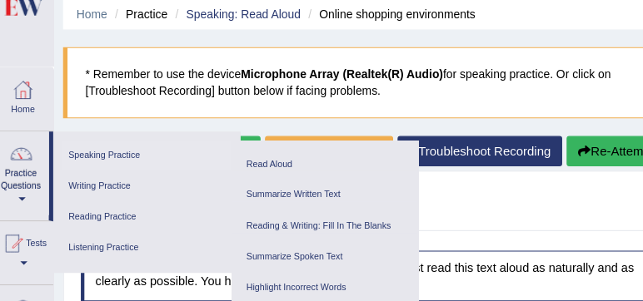
click at [132, 164] on link "Speaking Practice" at bounding box center [145, 165] width 158 height 29
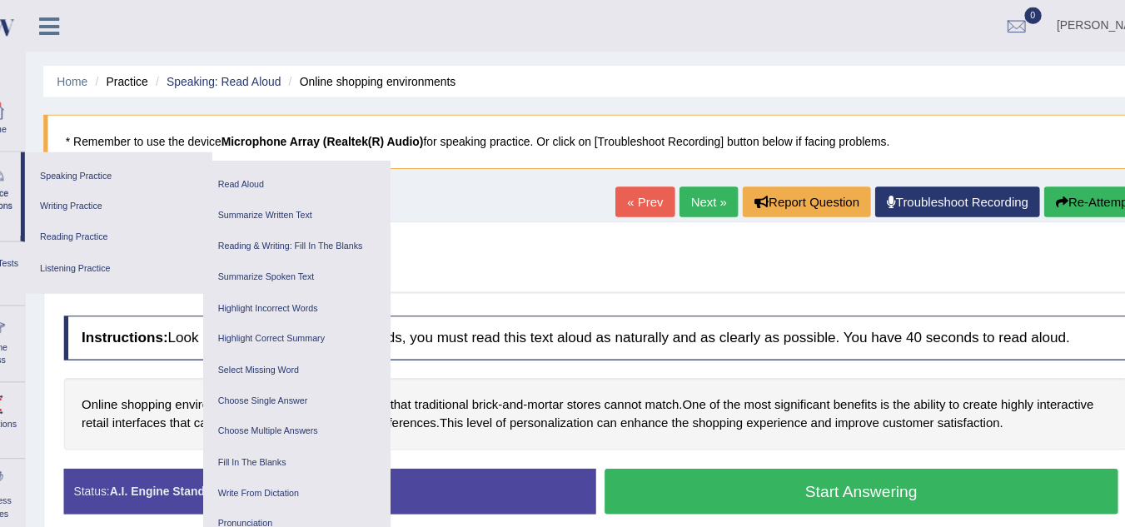
drag, startPoint x: 618, startPoint y: 0, endPoint x: 493, endPoint y: 215, distance: 248.5
click at [493, 215] on div "Practice Speaking: Read Aloud 17 Online shopping environments Instructions: Loo…" at bounding box center [591, 359] width 1033 height 305
click at [642, 268] on div at bounding box center [591, 242] width 995 height 51
click at [411, 233] on div at bounding box center [591, 242] width 995 height 51
click at [44, 198] on link "Practice Questions" at bounding box center [27, 181] width 52 height 78
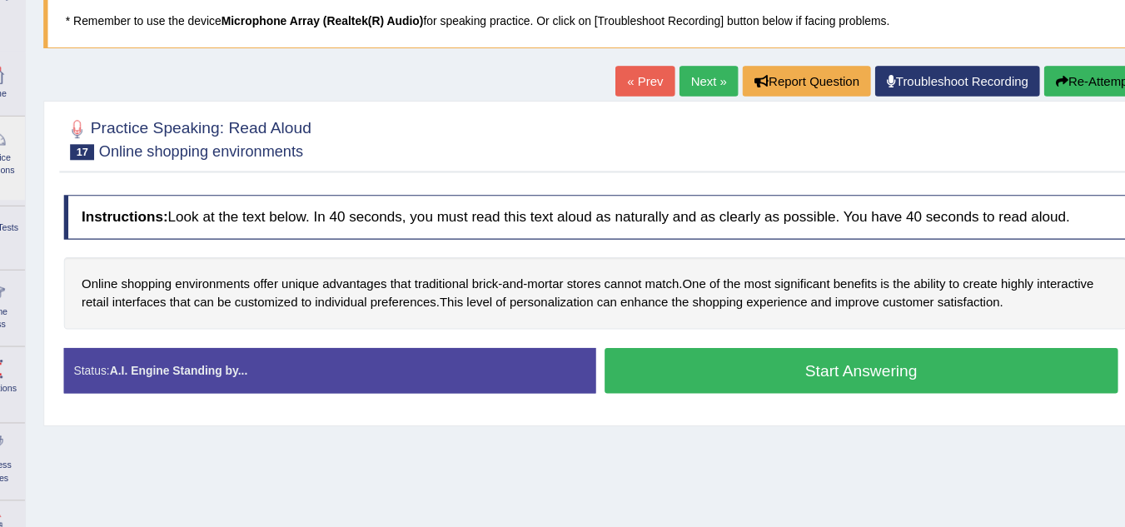
scroll to position [82, 0]
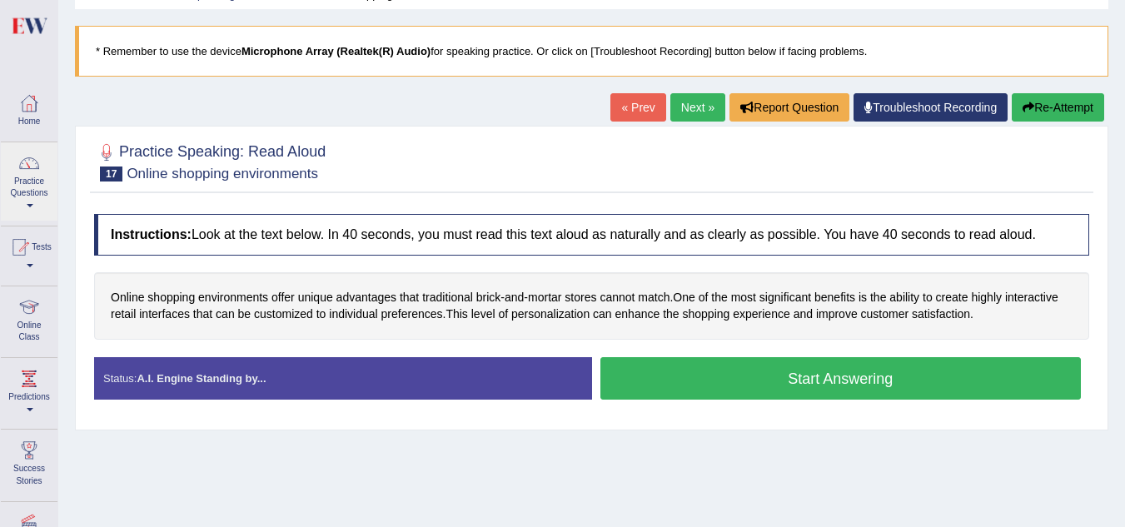
click at [642, 117] on link "Next »" at bounding box center [697, 107] width 55 height 28
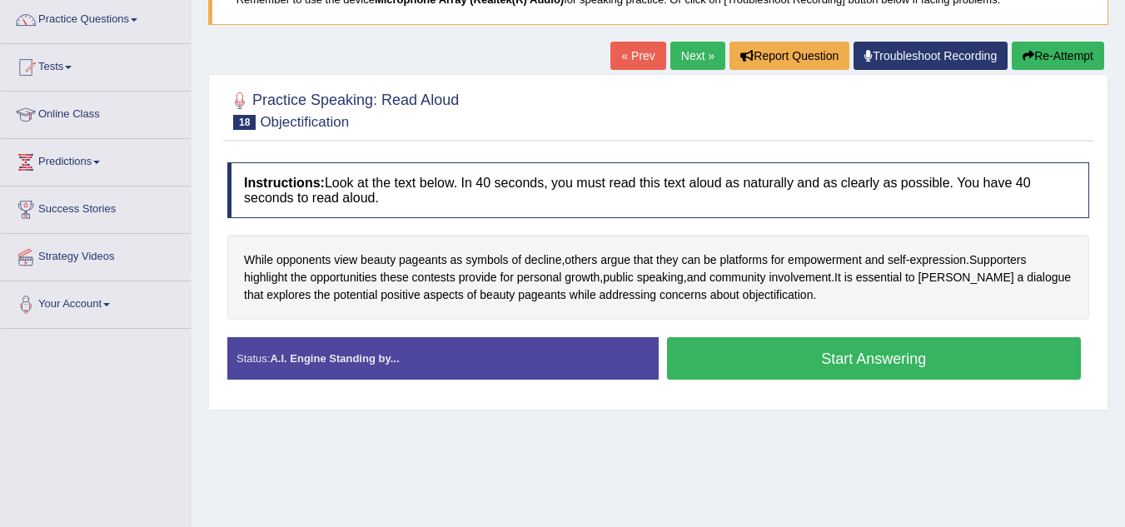
scroll to position [124, 0]
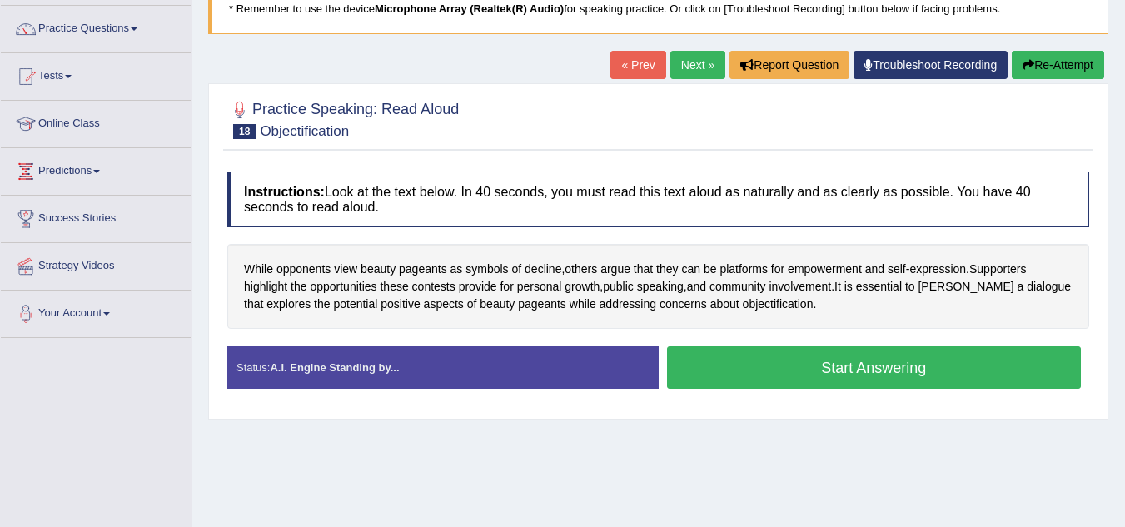
click at [641, 67] on link "« Prev" at bounding box center [637, 65] width 55 height 28
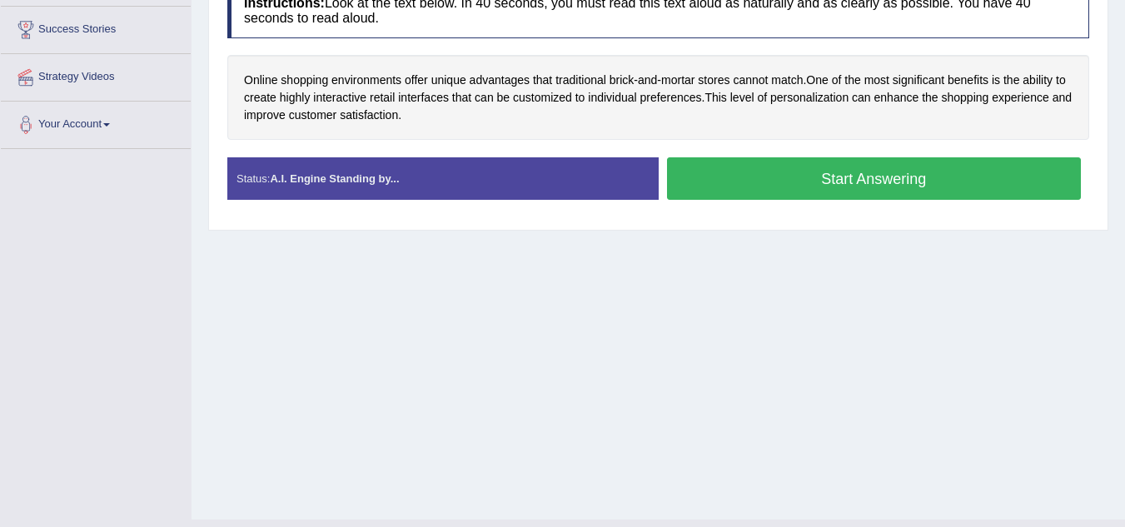
scroll to position [294, 0]
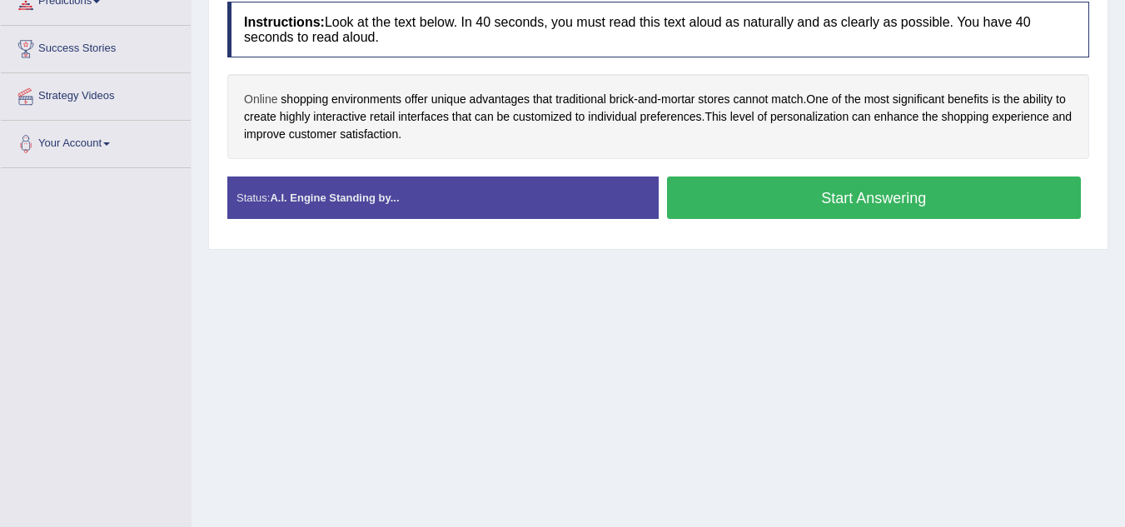
drag, startPoint x: 447, startPoint y: 140, endPoint x: 276, endPoint y: 98, distance: 176.5
click at [276, 98] on div "Online shopping environments offer unique advantages that traditional brick - a…" at bounding box center [658, 116] width 862 height 85
drag, startPoint x: 276, startPoint y: 98, endPoint x: 413, endPoint y: 164, distance: 152.3
click at [413, 164] on div "Instructions: Look at the text below. In 40 seconds, you must read this text al…" at bounding box center [658, 116] width 870 height 247
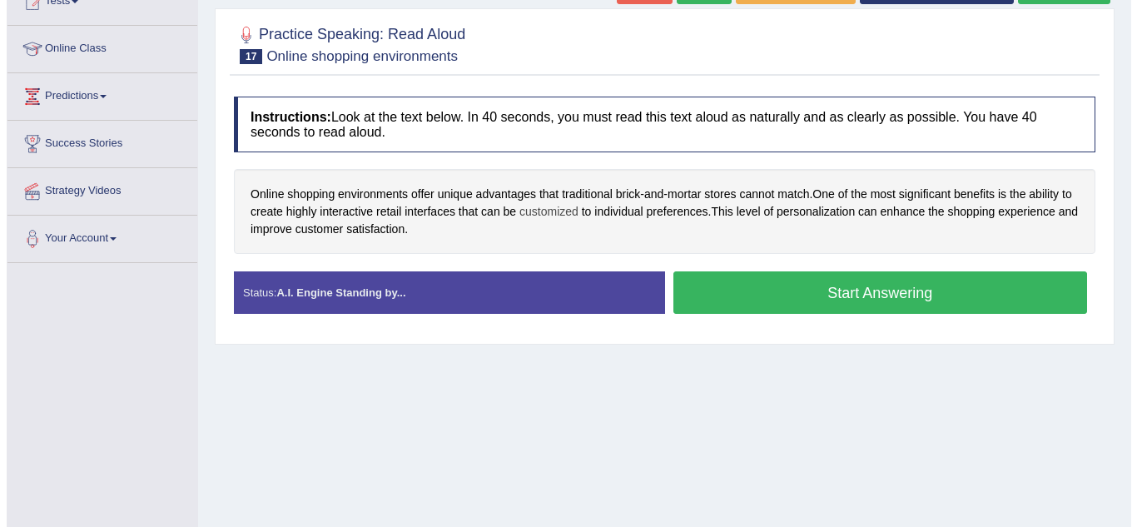
scroll to position [198, 0]
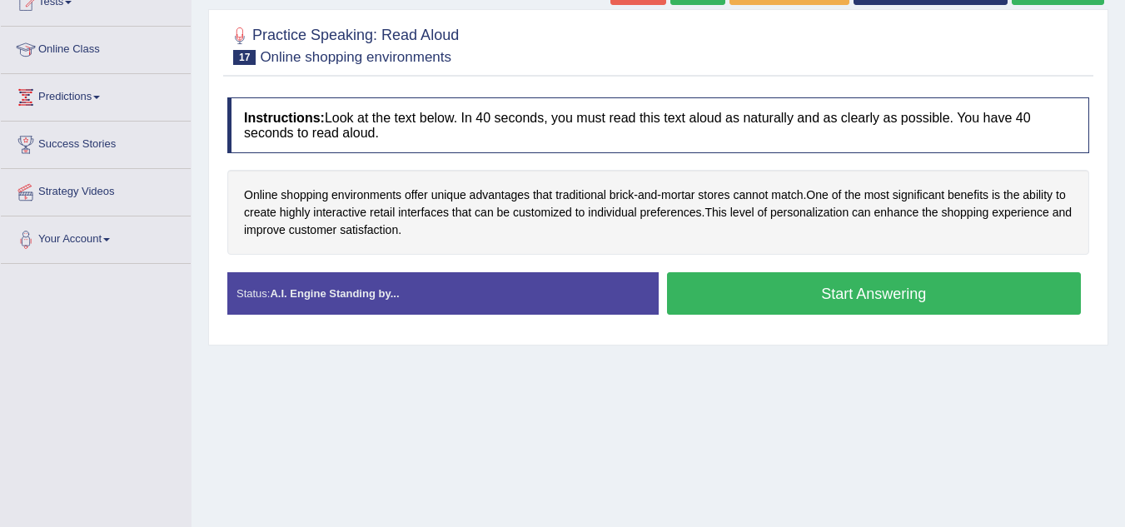
click at [798, 279] on button "Start Answering" at bounding box center [874, 293] width 415 height 42
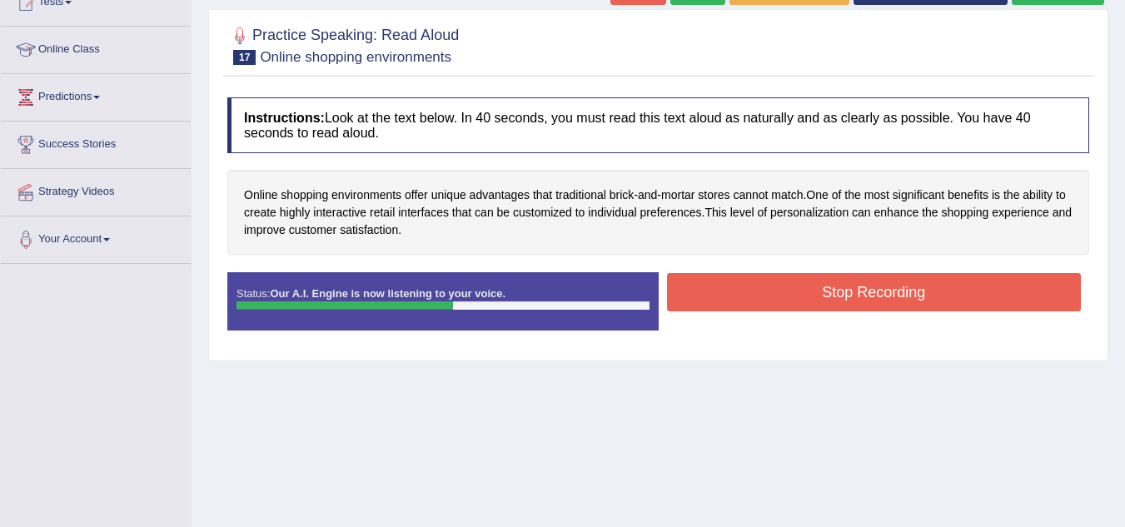
click at [798, 279] on button "Stop Recording" at bounding box center [874, 292] width 415 height 38
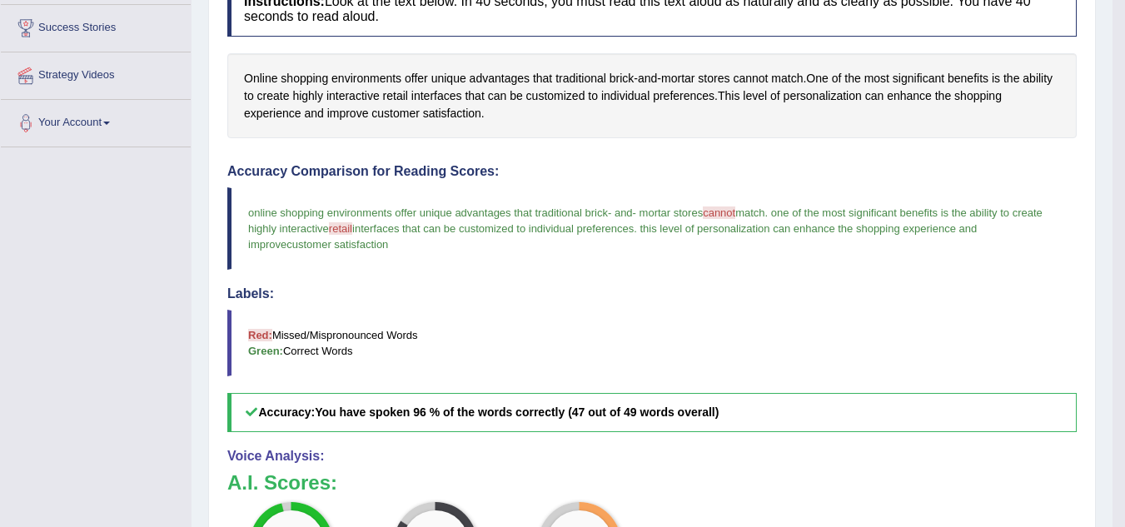
scroll to position [0, 0]
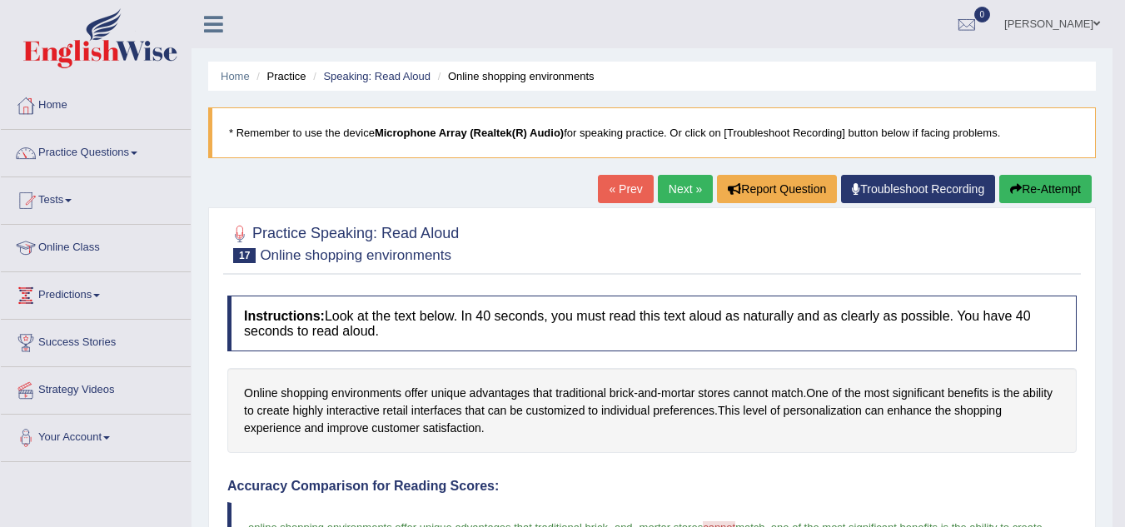
click at [676, 185] on link "Next »" at bounding box center [685, 189] width 55 height 28
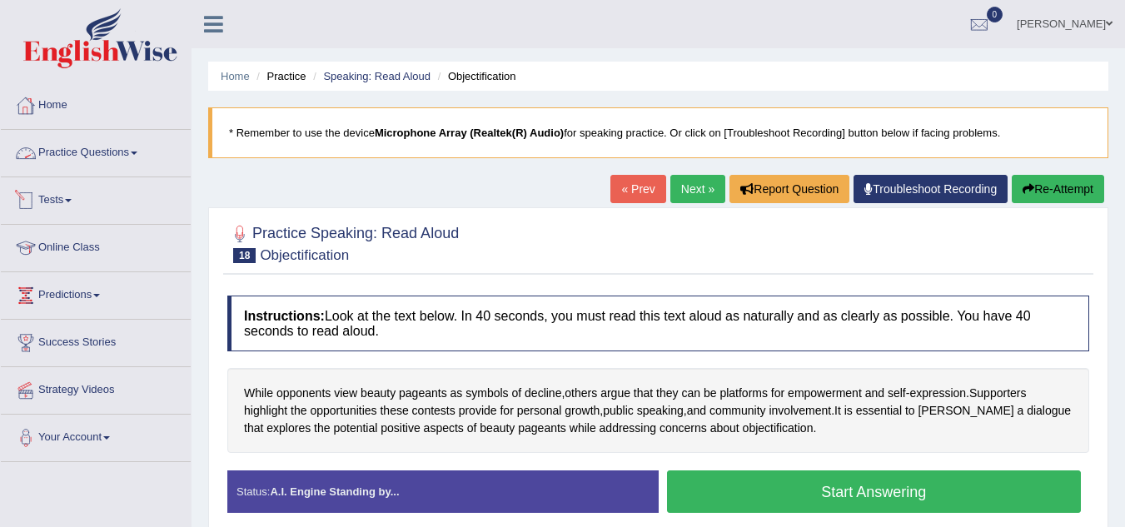
click at [107, 148] on link "Practice Questions" at bounding box center [96, 151] width 190 height 42
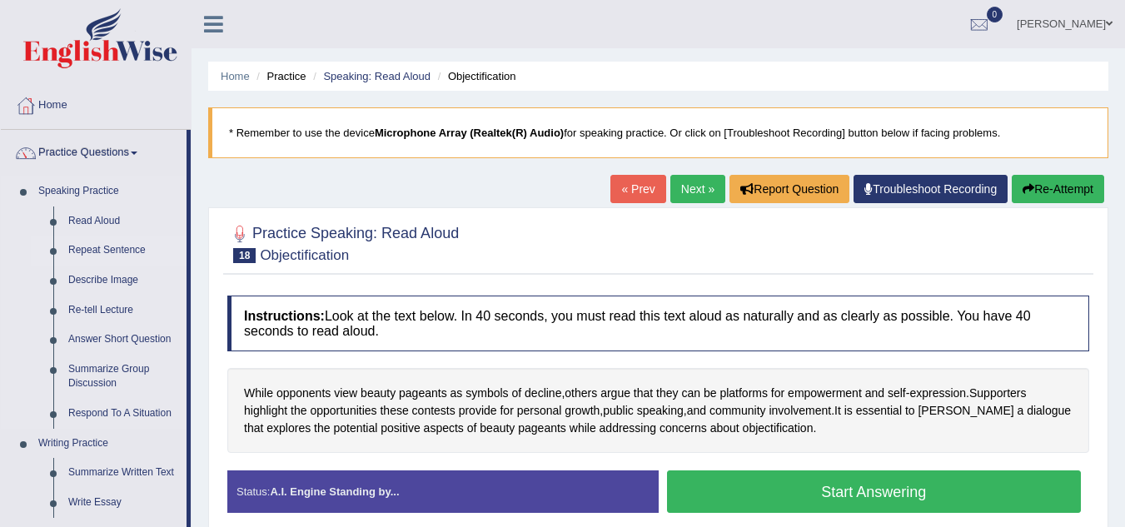
click at [110, 252] on link "Repeat Sentence" at bounding box center [124, 251] width 126 height 30
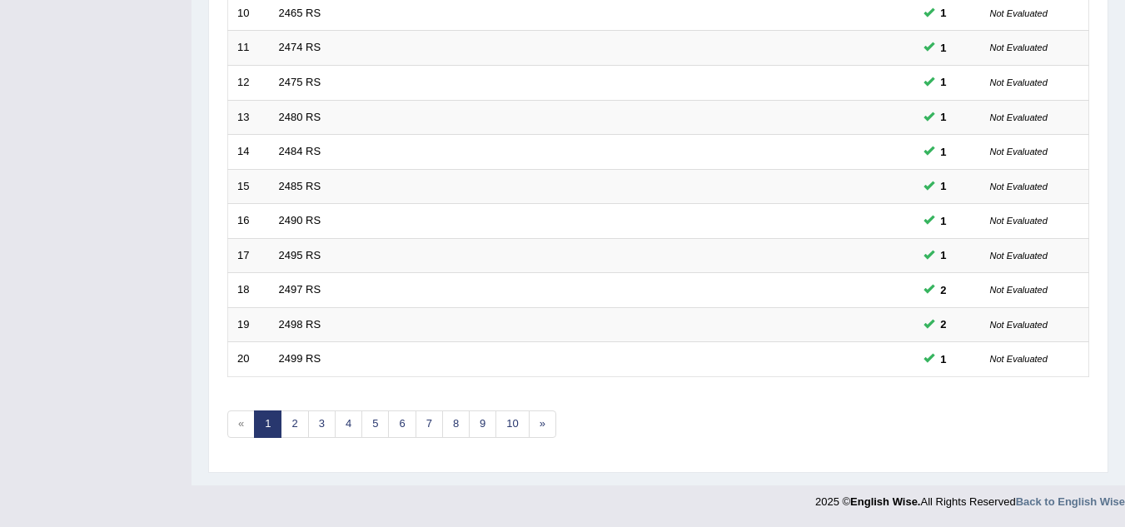
scroll to position [575, 0]
click at [306, 416] on link "2" at bounding box center [294, 424] width 27 height 27
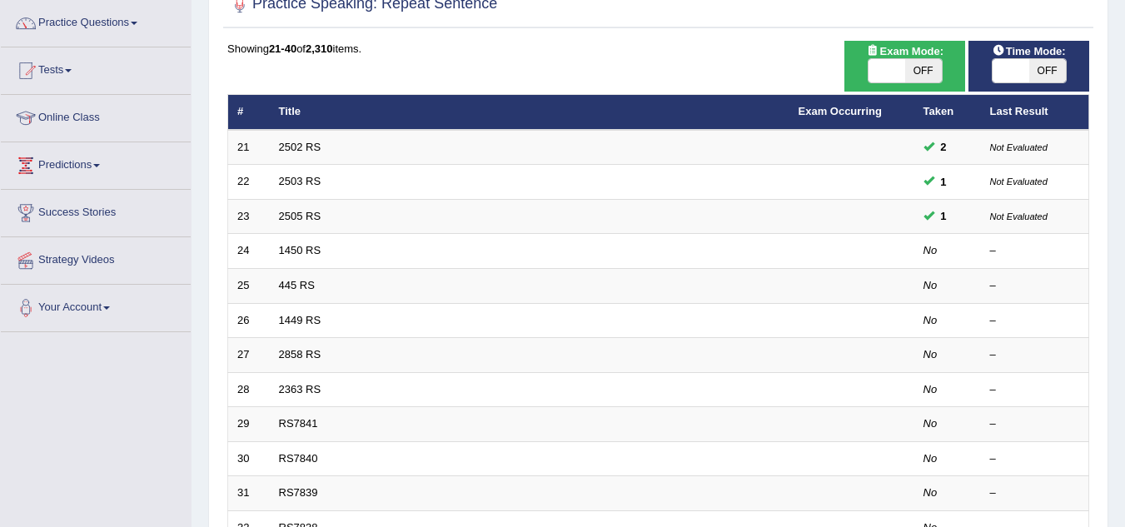
scroll to position [129, 0]
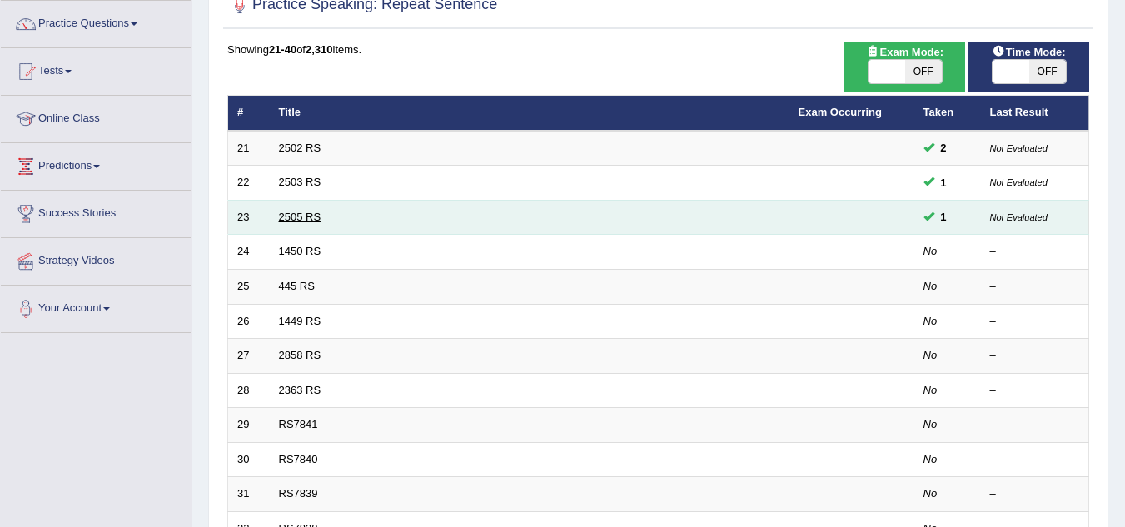
click at [292, 213] on link "2505 RS" at bounding box center [300, 217] width 42 height 12
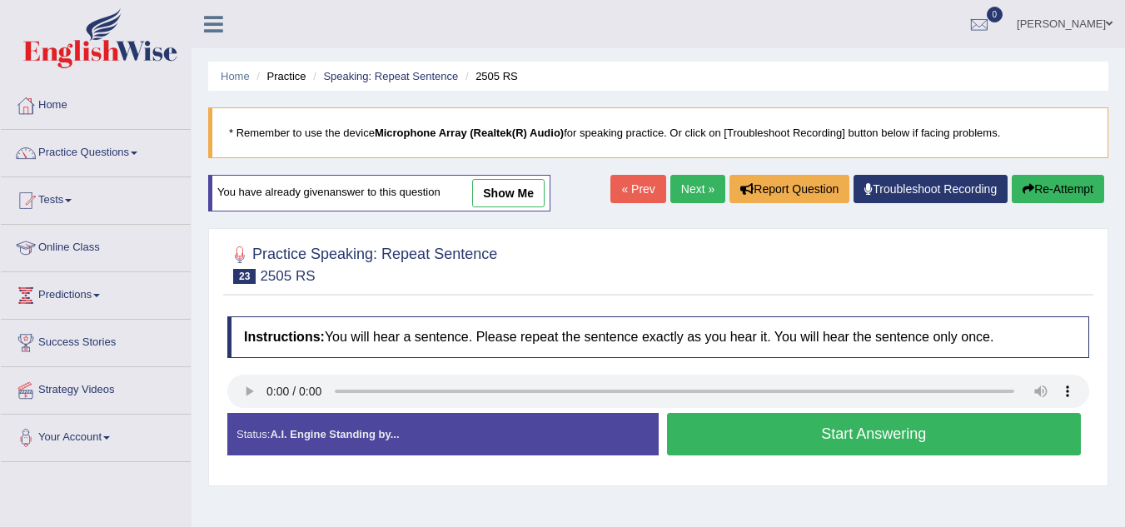
click at [744, 440] on button "Start Answering" at bounding box center [874, 434] width 415 height 42
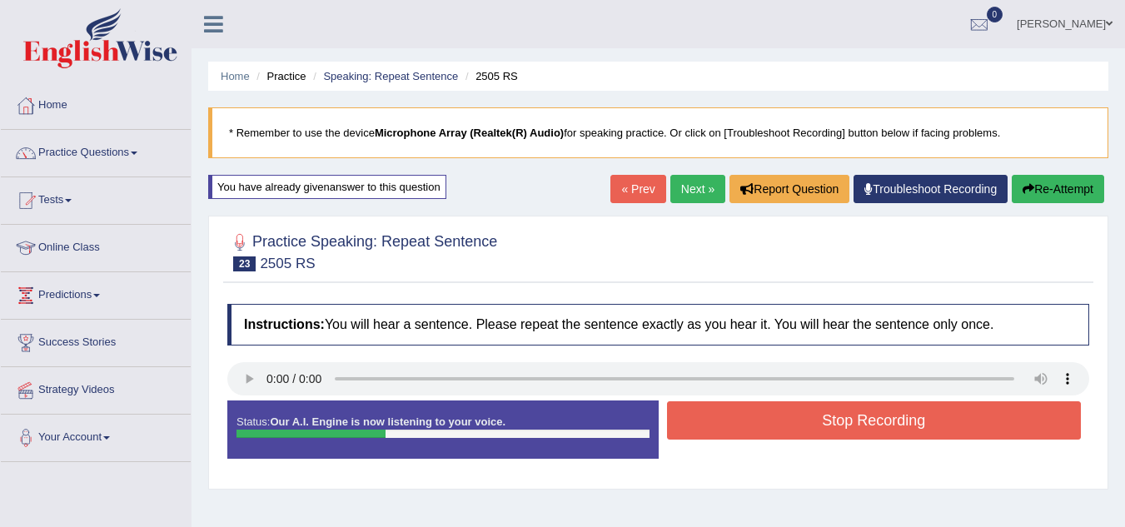
click at [746, 420] on button "Stop Recording" at bounding box center [874, 420] width 415 height 38
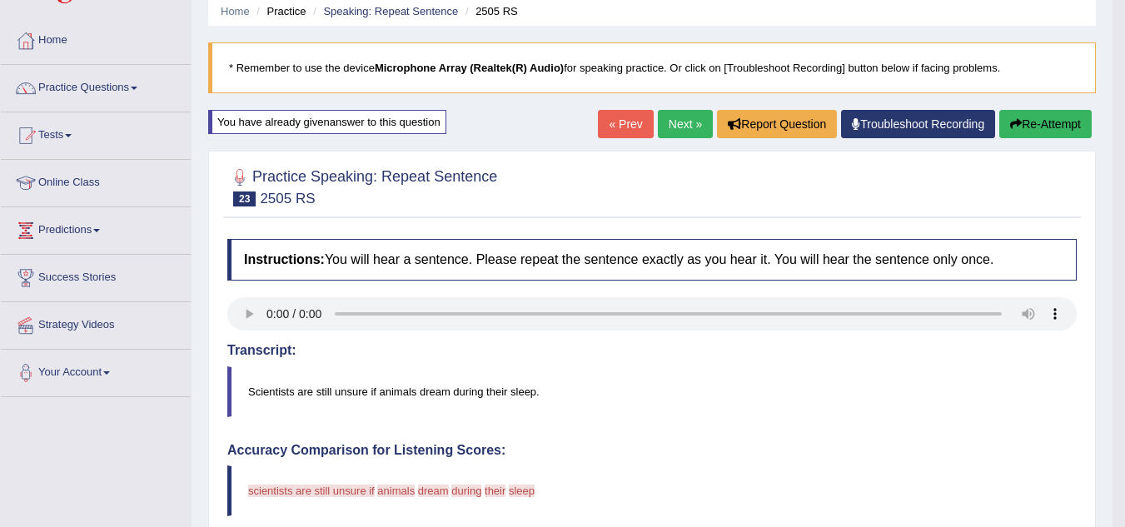
scroll to position [31, 0]
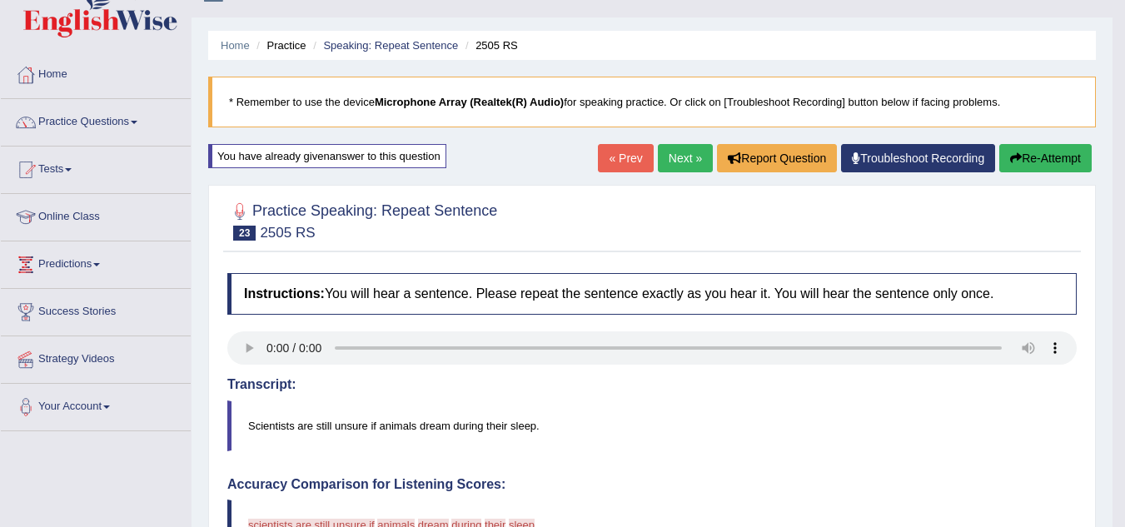
click at [691, 148] on link "Next »" at bounding box center [685, 158] width 55 height 28
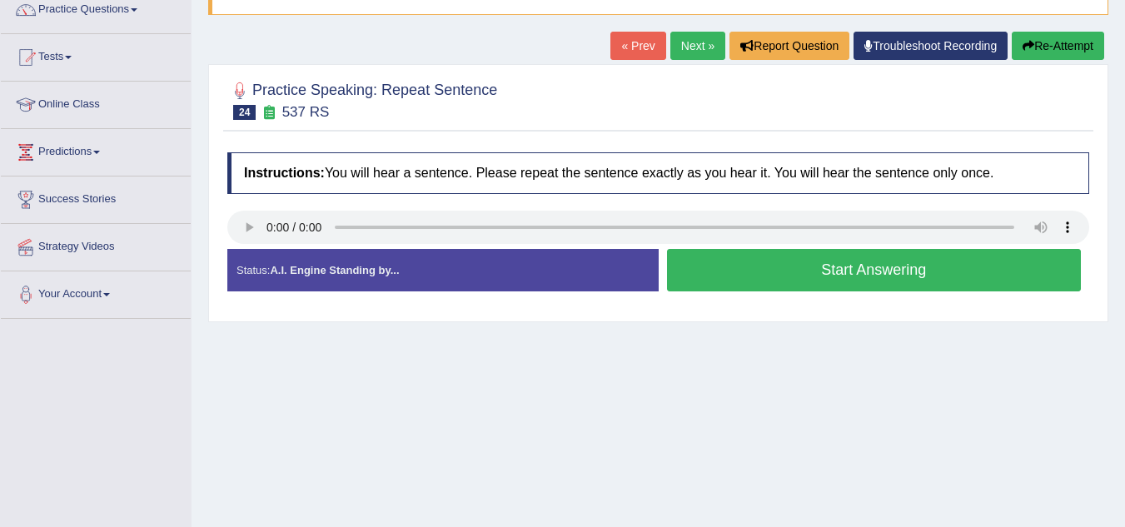
click at [735, 271] on button "Start Answering" at bounding box center [874, 270] width 415 height 42
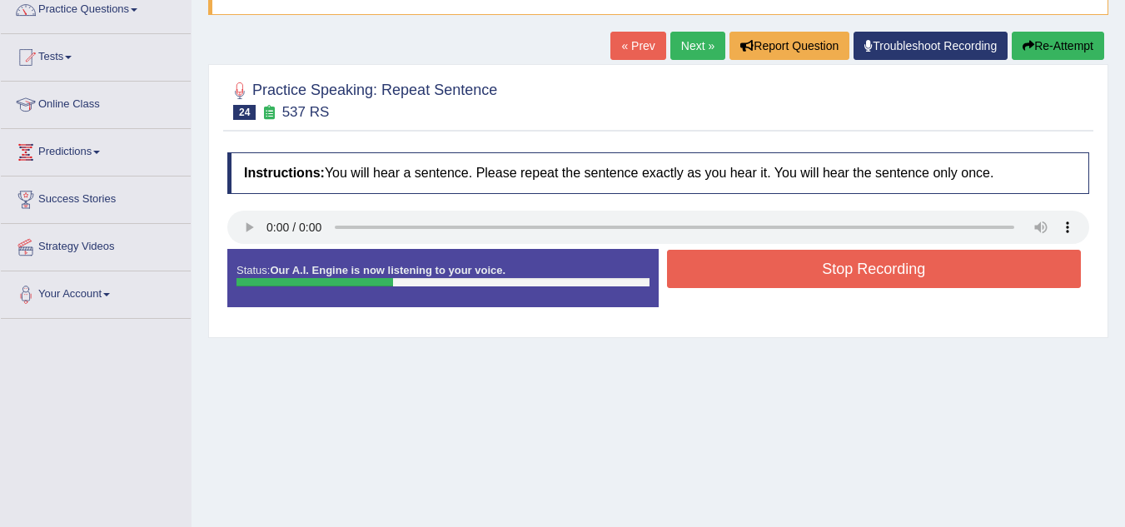
click at [735, 271] on button "Stop Recording" at bounding box center [874, 269] width 415 height 38
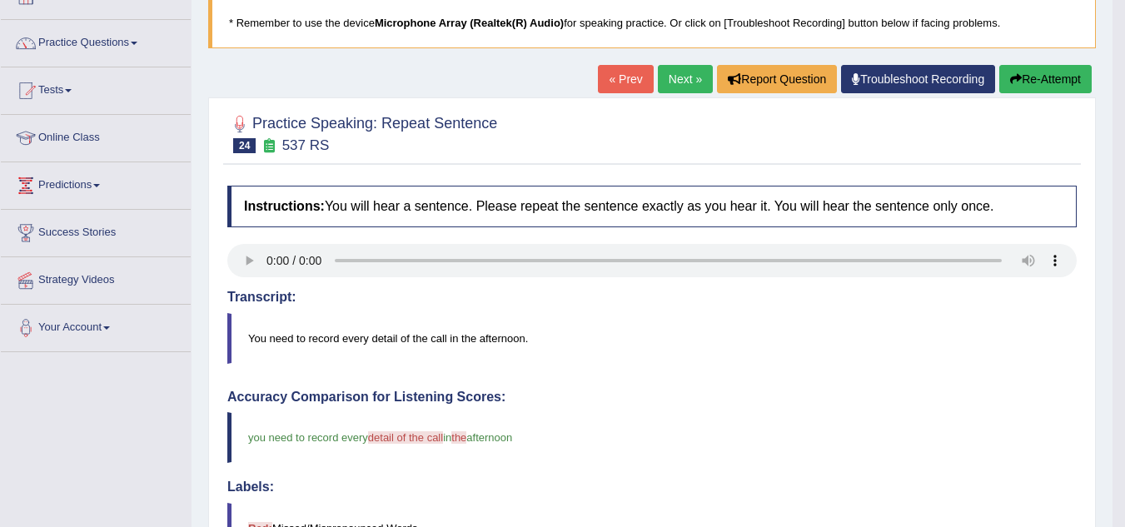
scroll to position [109, 0]
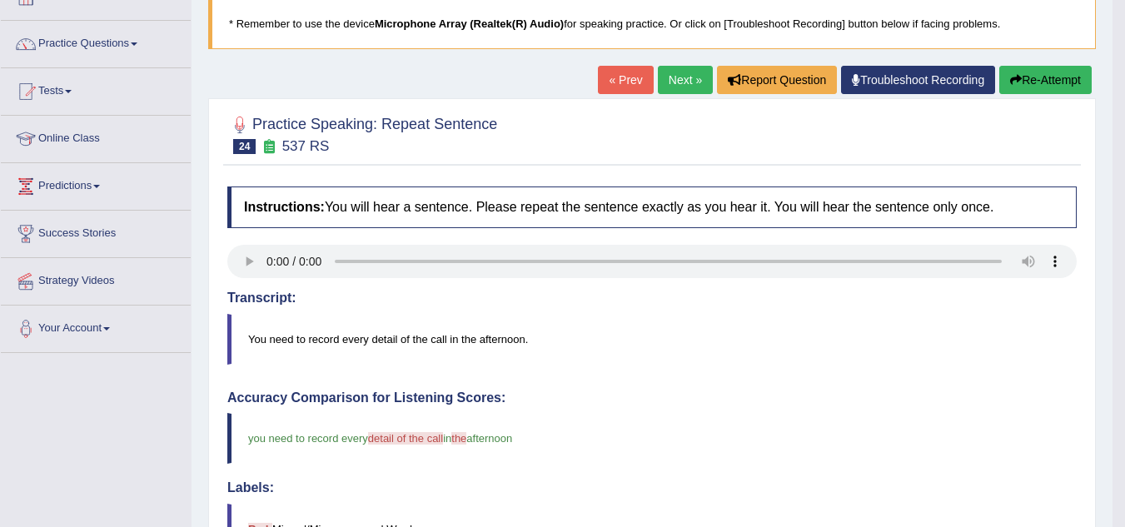
click at [680, 87] on link "Next »" at bounding box center [685, 80] width 55 height 28
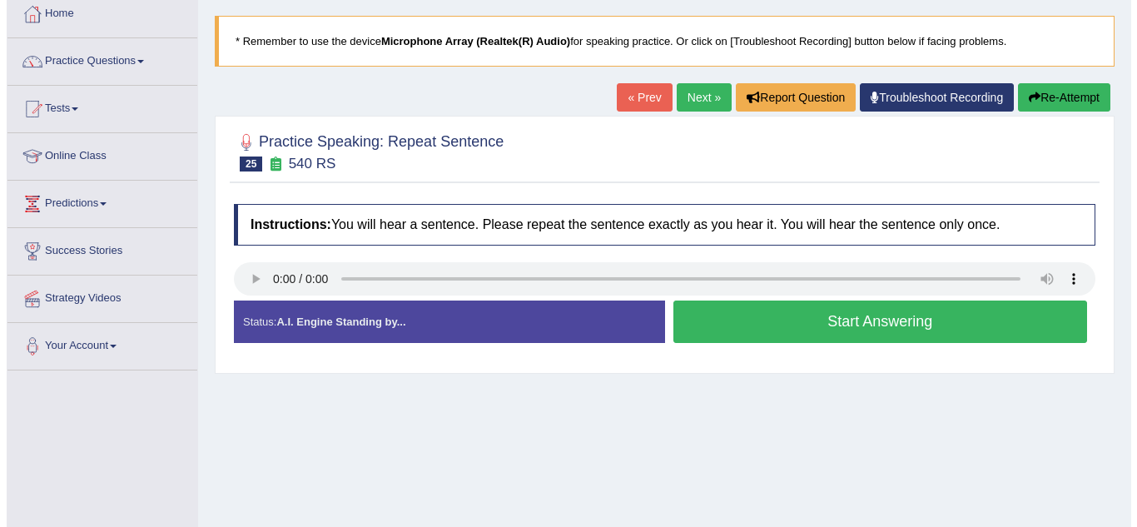
scroll to position [117, 0]
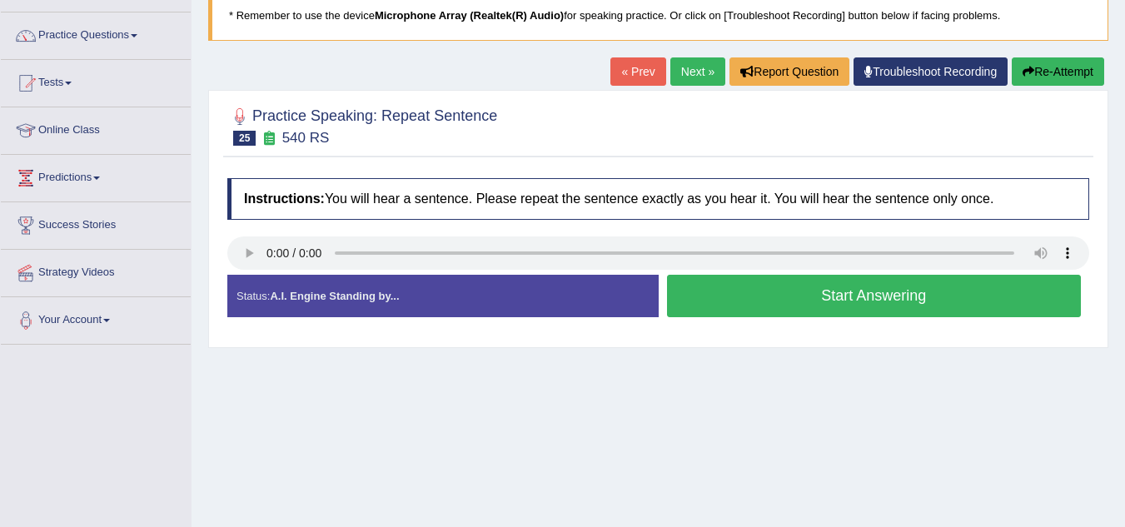
click at [751, 307] on button "Start Answering" at bounding box center [874, 296] width 415 height 42
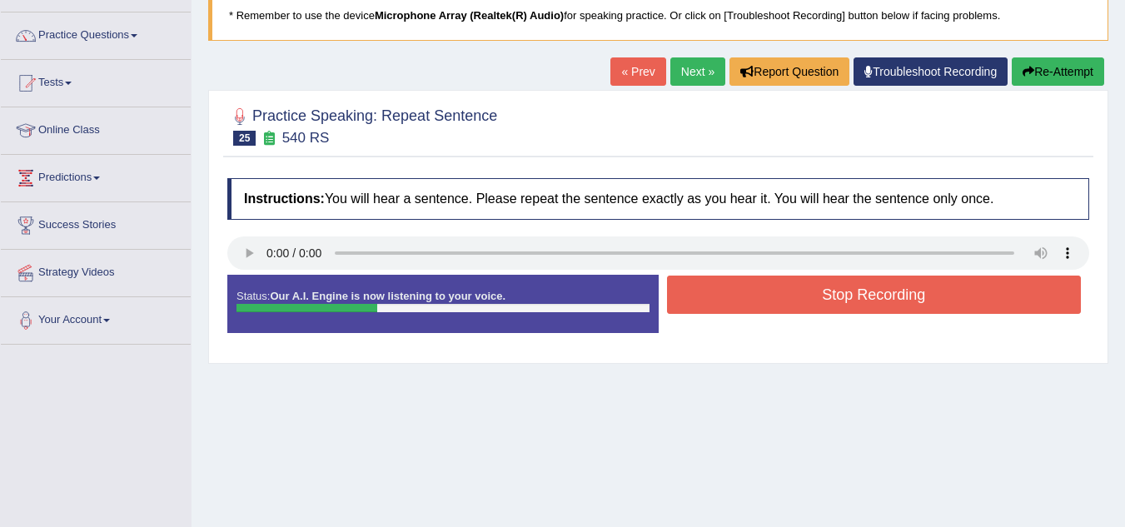
click at [751, 307] on button "Stop Recording" at bounding box center [874, 295] width 415 height 38
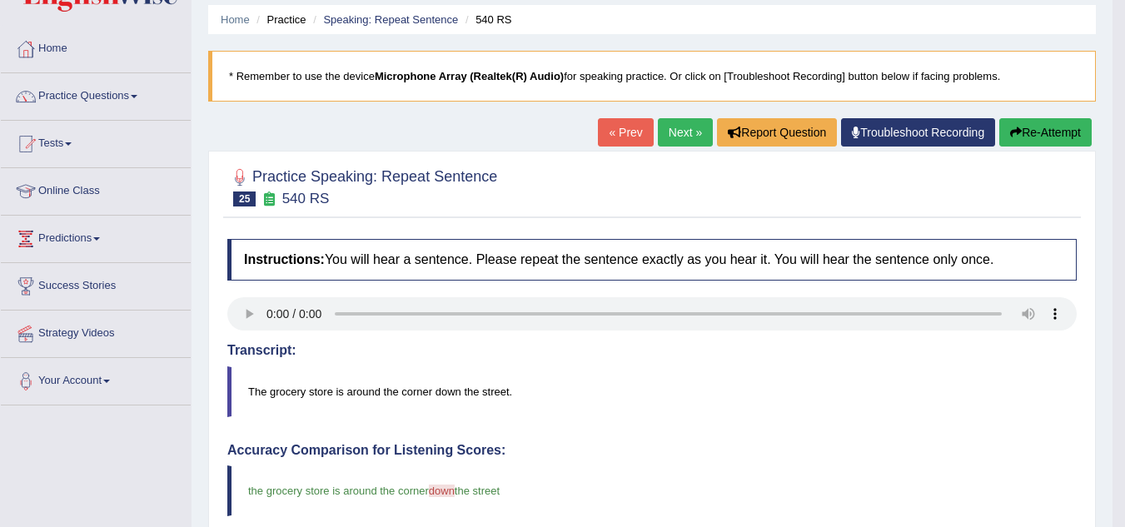
scroll to position [53, 0]
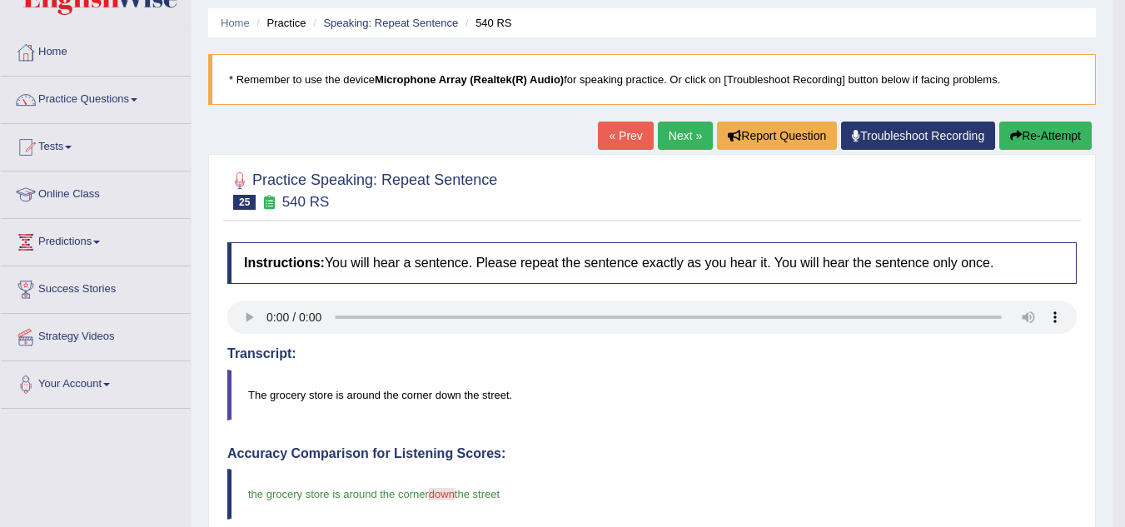
click at [684, 123] on link "Next »" at bounding box center [685, 136] width 55 height 28
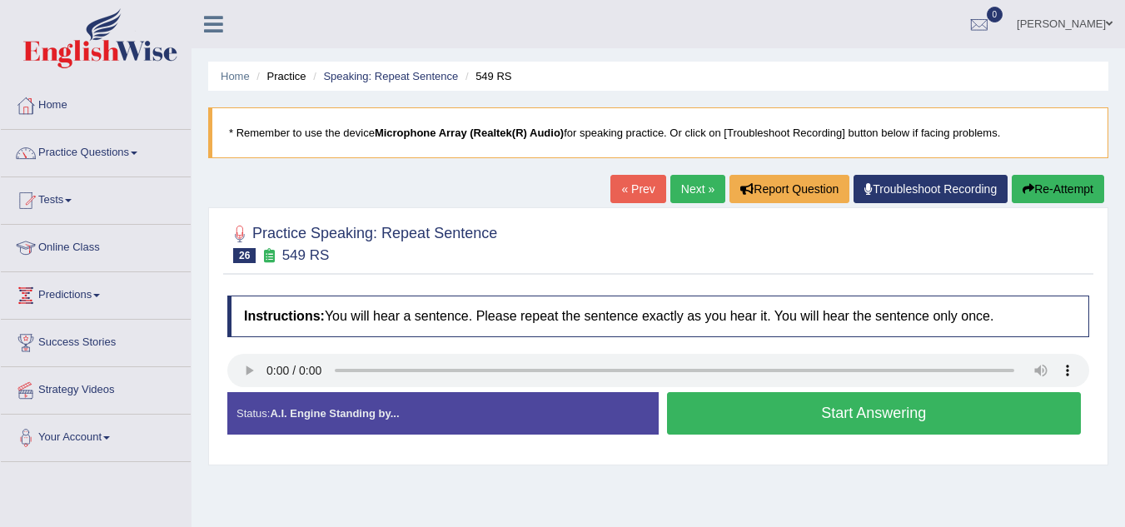
click at [775, 415] on button "Start Answering" at bounding box center [874, 413] width 415 height 42
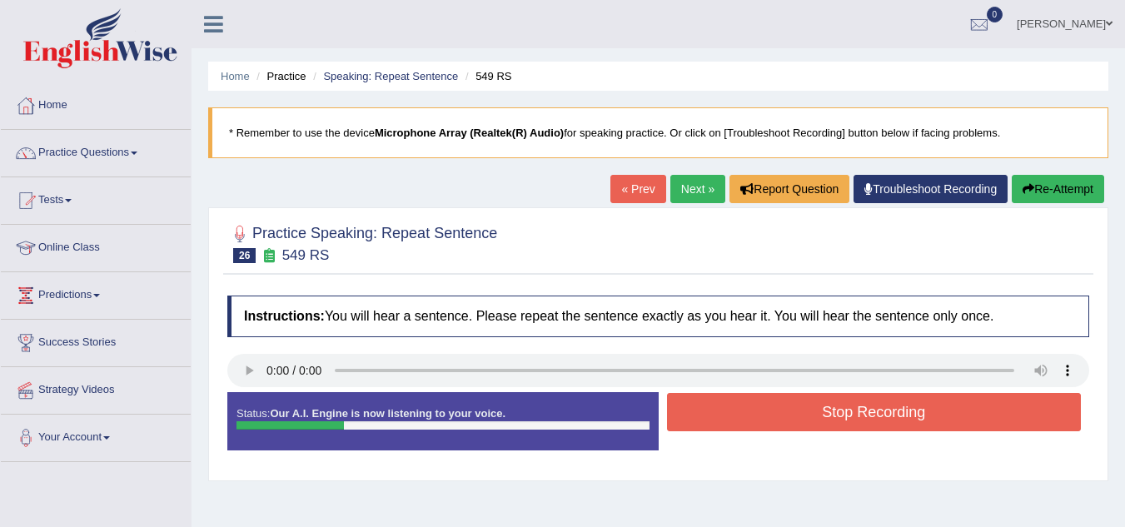
click at [775, 415] on button "Stop Recording" at bounding box center [874, 412] width 415 height 38
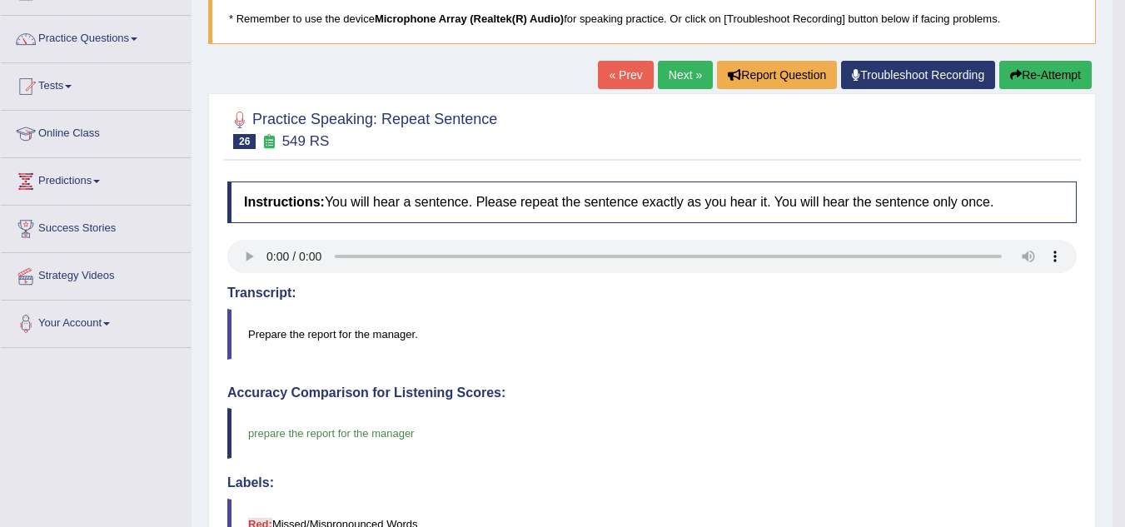
scroll to position [106, 0]
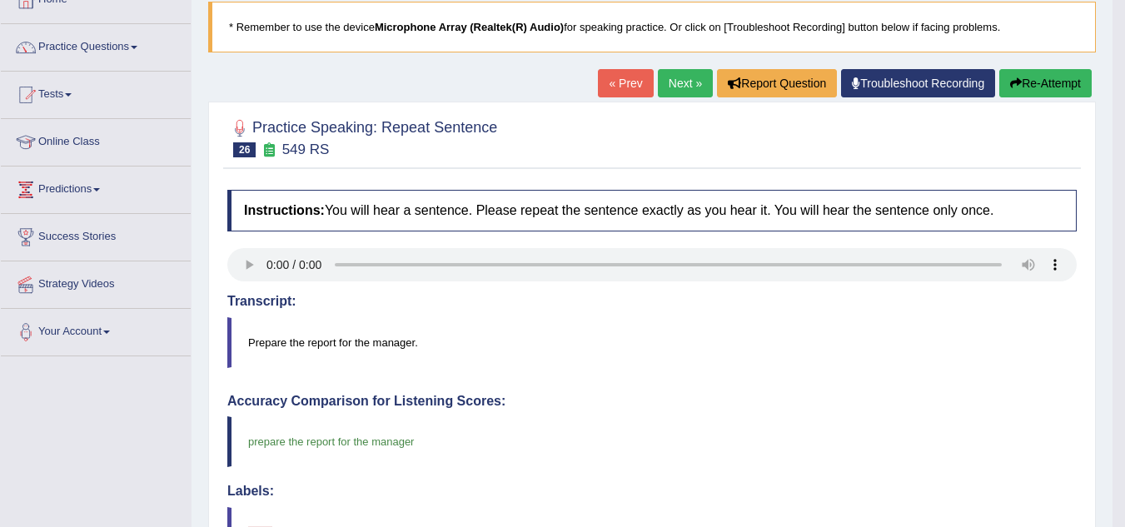
click at [664, 84] on link "Next »" at bounding box center [685, 83] width 55 height 28
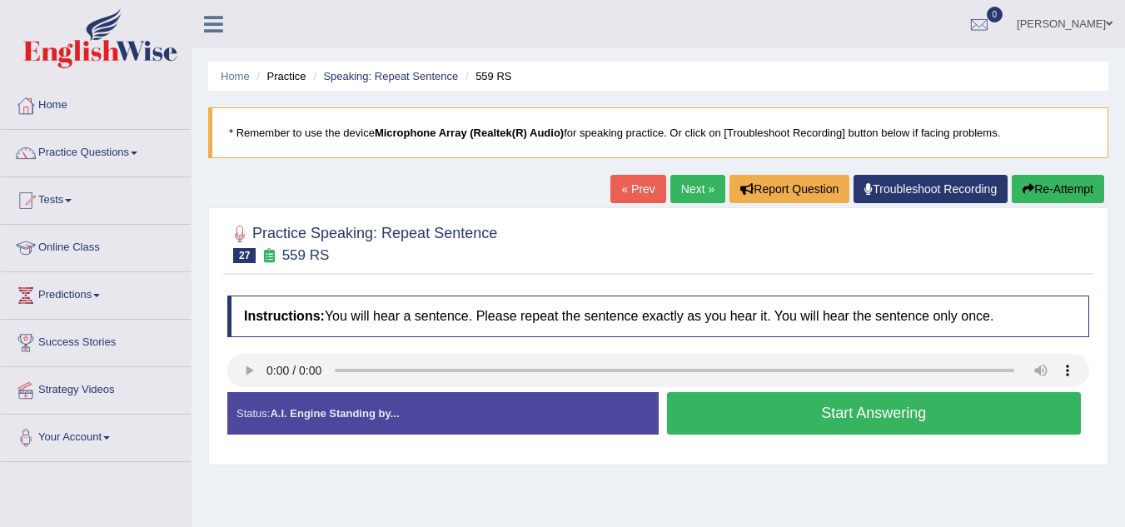
click at [790, 405] on button "Start Answering" at bounding box center [874, 413] width 415 height 42
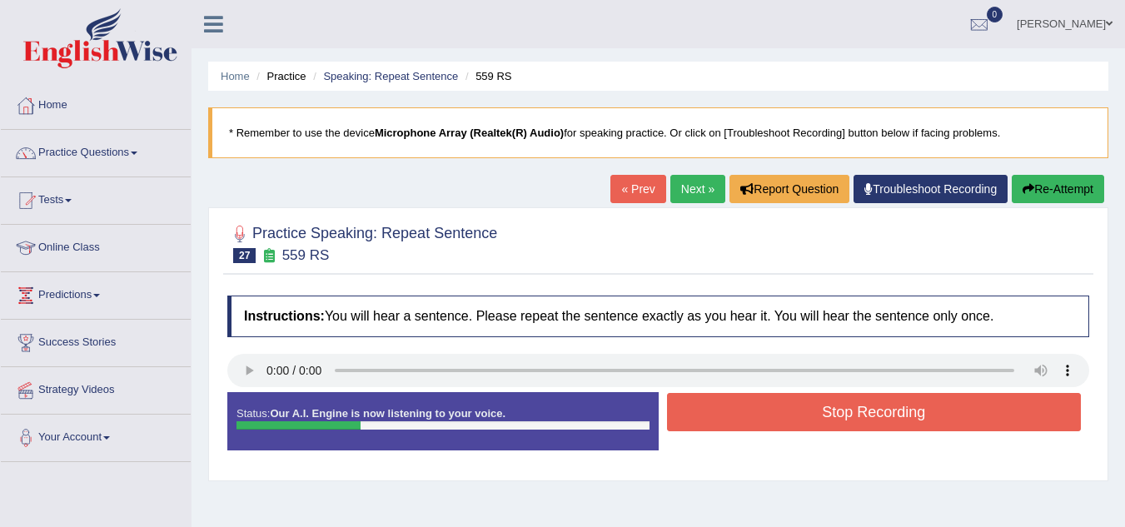
click at [790, 405] on button "Stop Recording" at bounding box center [874, 412] width 415 height 38
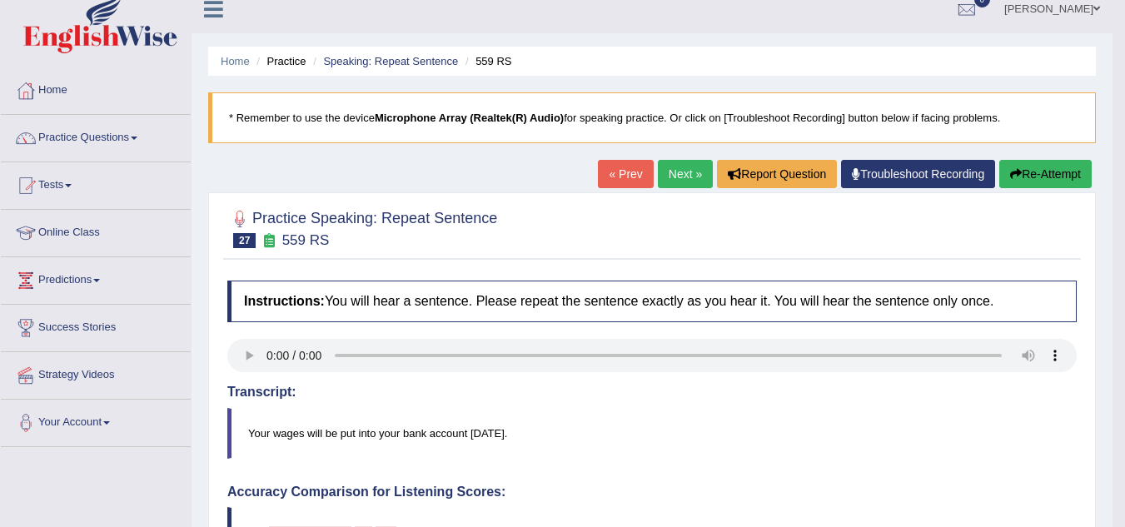
scroll to position [12, 0]
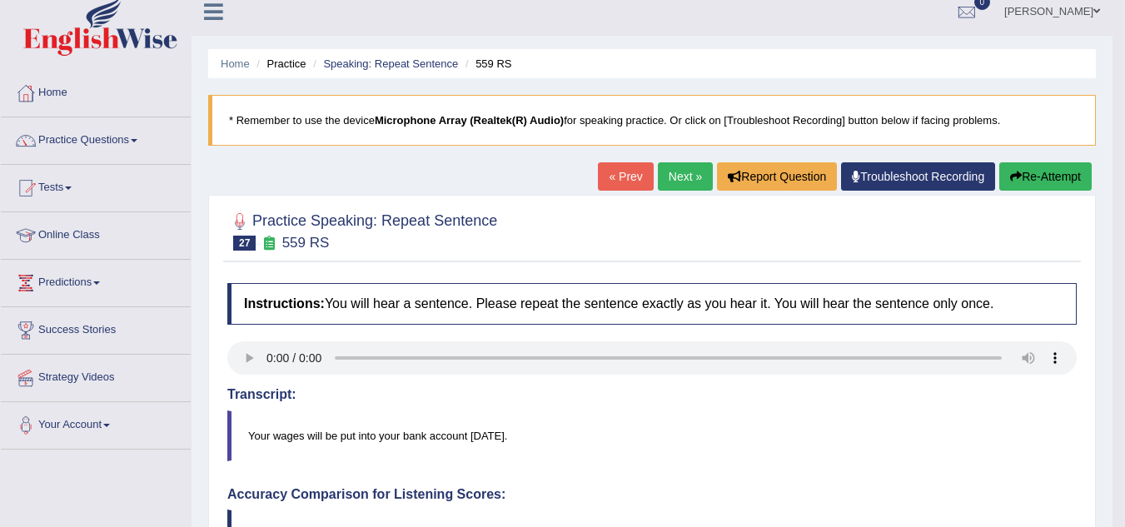
click at [665, 173] on link "Next »" at bounding box center [685, 176] width 55 height 28
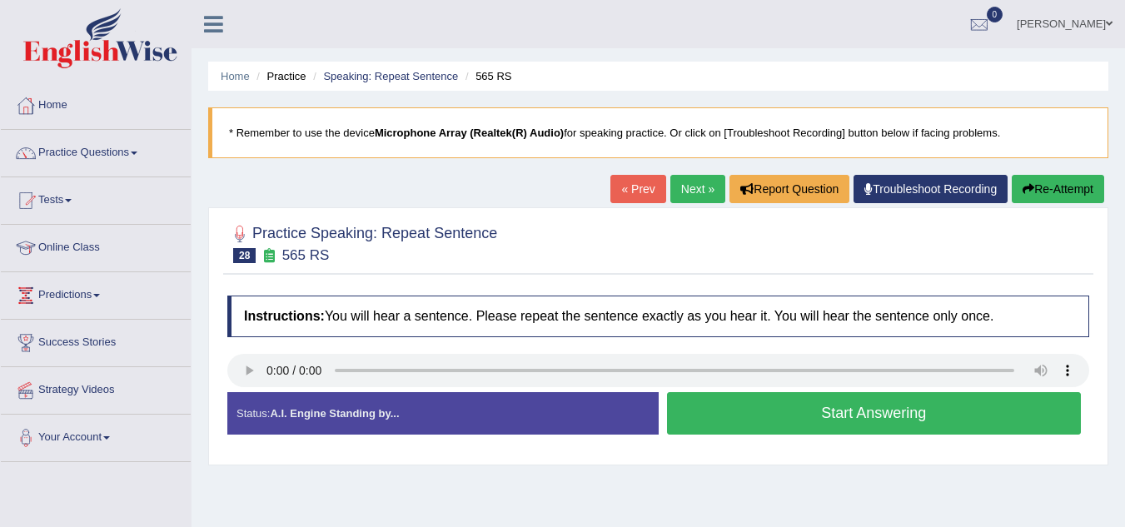
click at [814, 403] on button "Start Answering" at bounding box center [874, 413] width 415 height 42
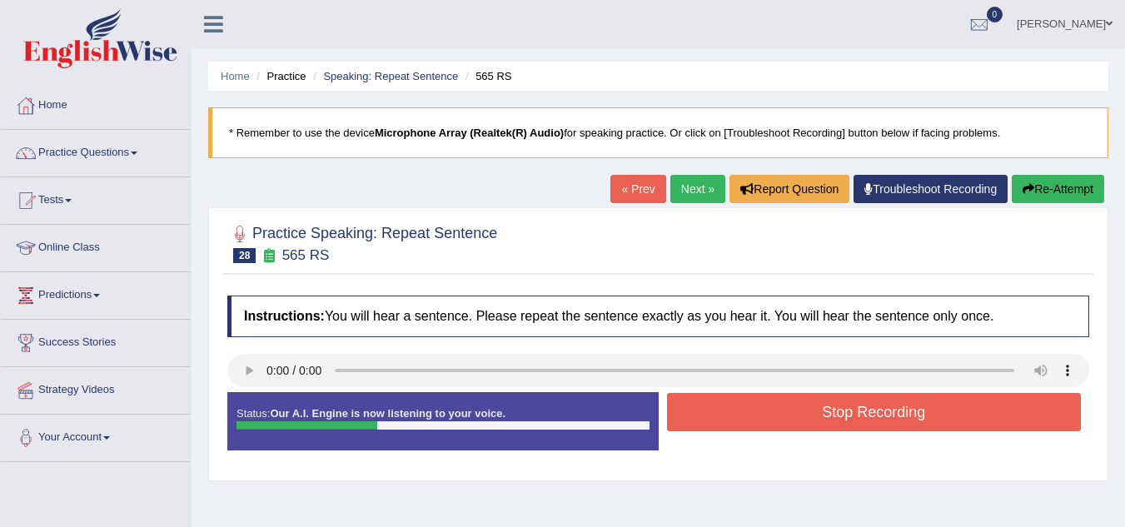
click at [814, 403] on button "Stop Recording" at bounding box center [874, 412] width 415 height 38
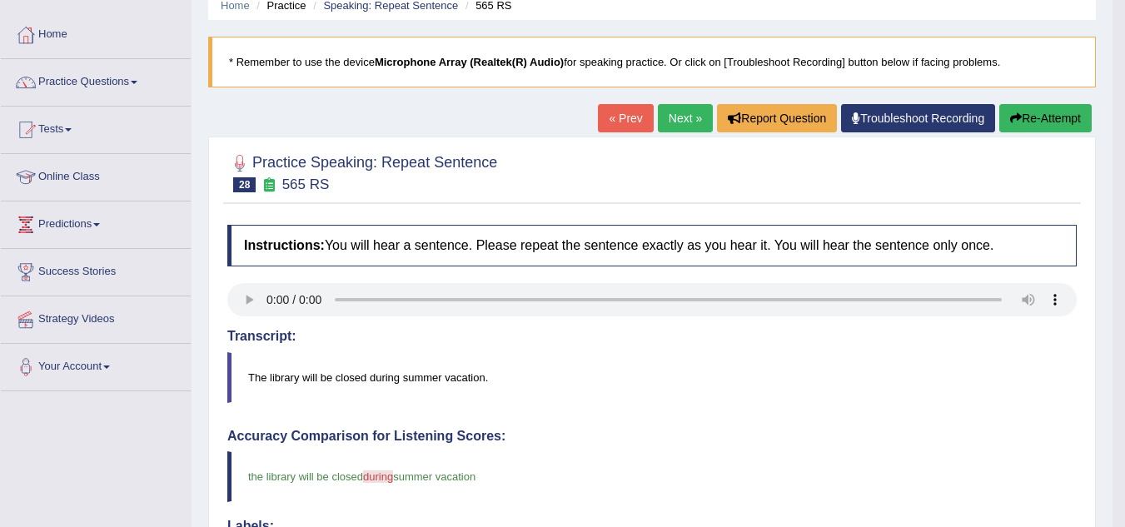
scroll to position [68, 0]
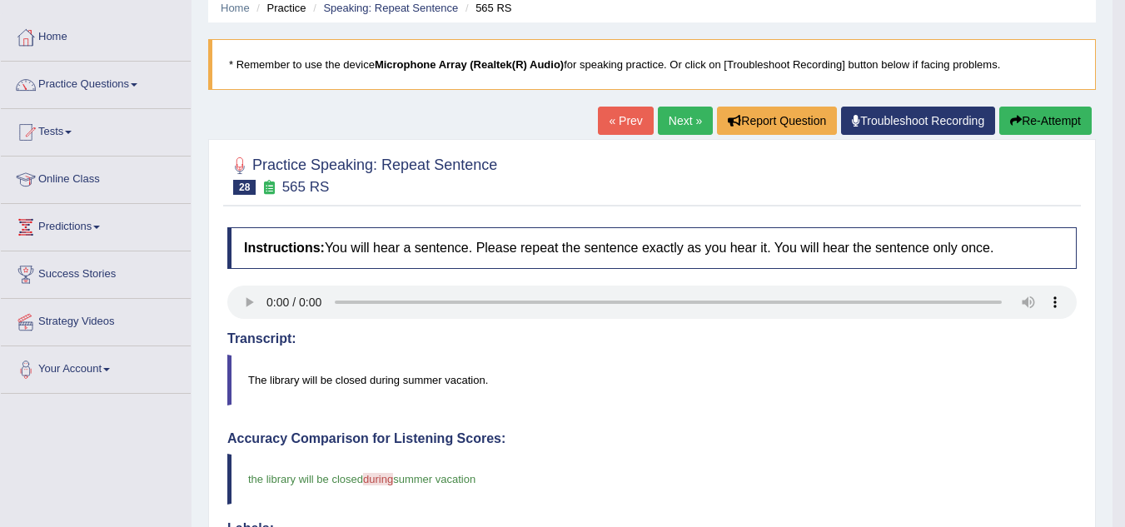
click at [674, 127] on link "Next »" at bounding box center [685, 121] width 55 height 28
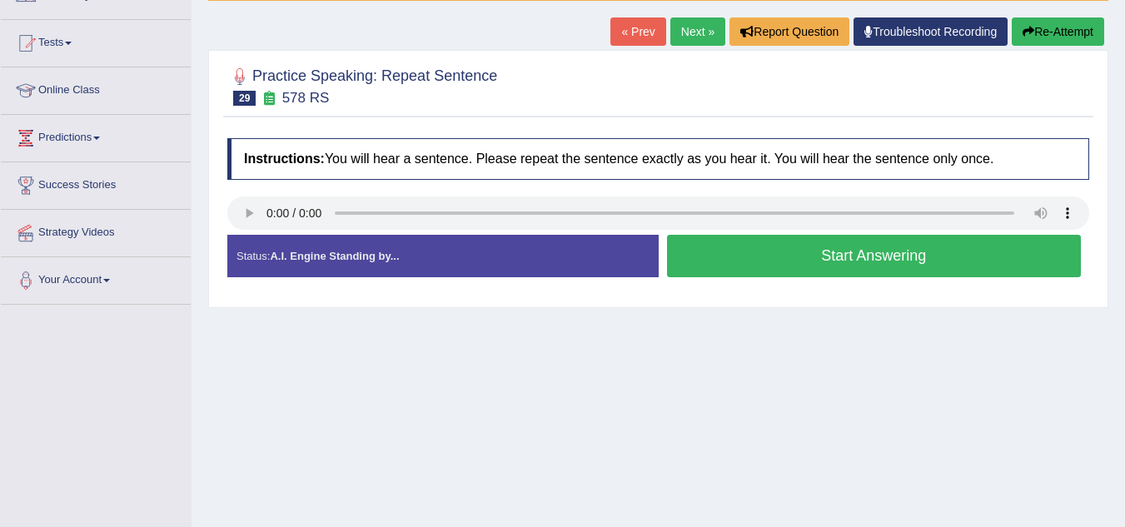
scroll to position [157, 0]
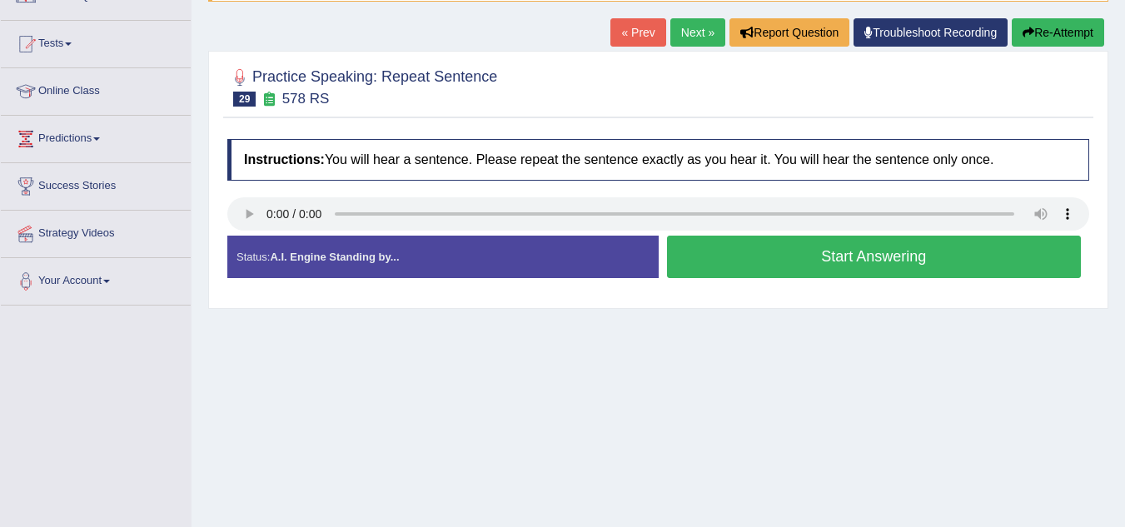
click at [759, 263] on button "Start Answering" at bounding box center [874, 257] width 415 height 42
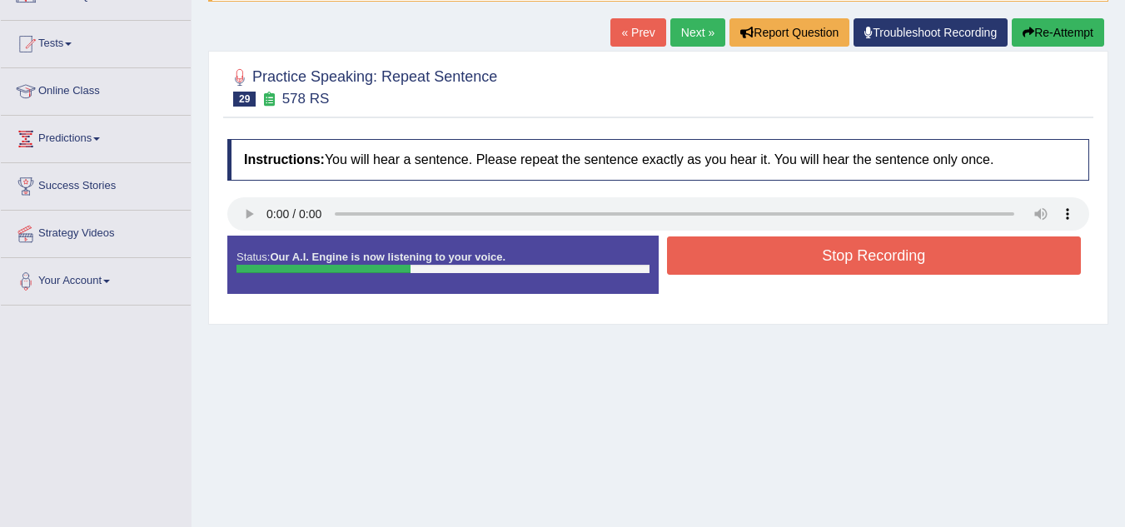
click at [759, 263] on button "Stop Recording" at bounding box center [874, 255] width 415 height 38
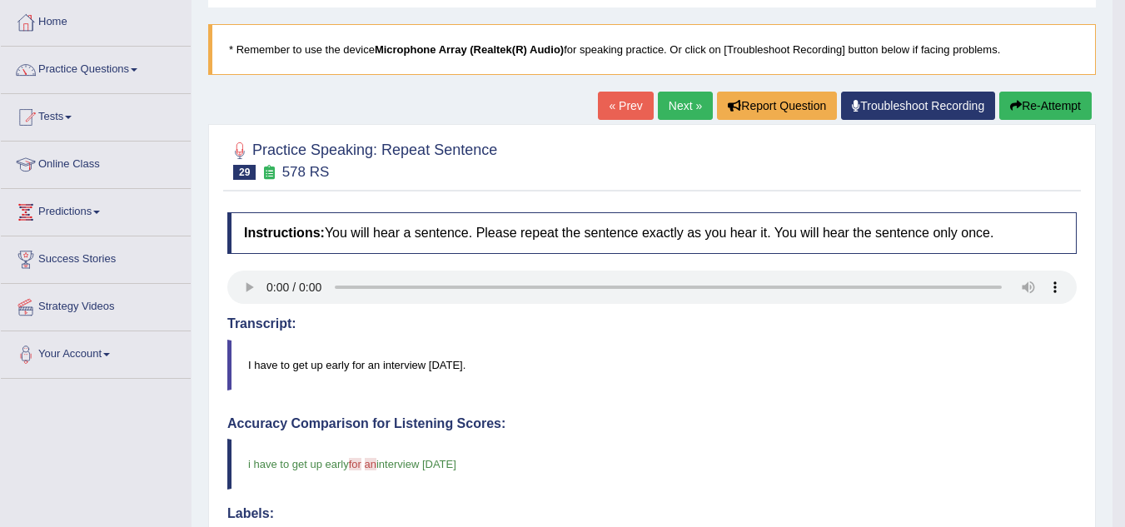
scroll to position [77, 0]
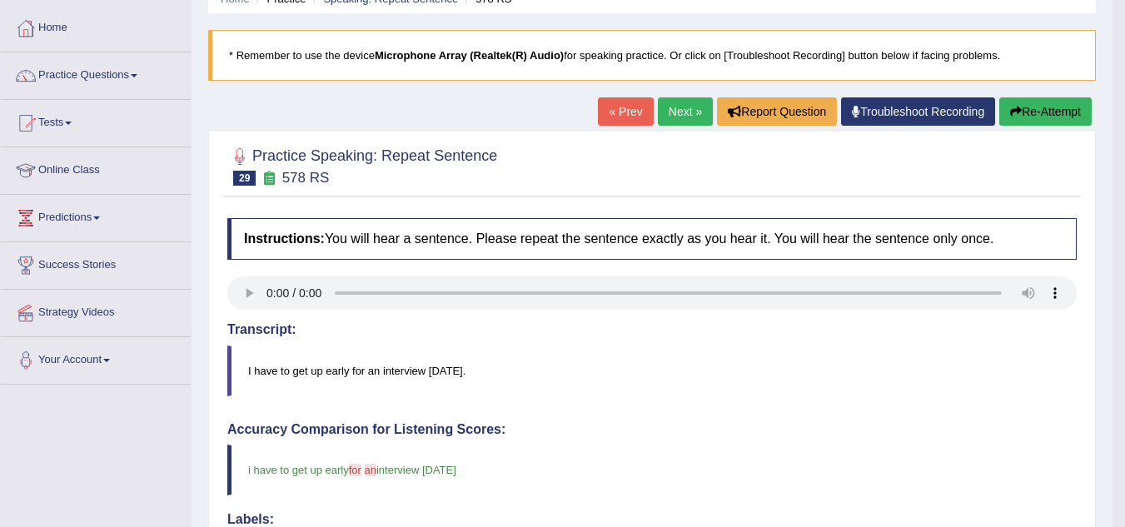
drag, startPoint x: 658, startPoint y: 127, endPoint x: 674, endPoint y: 111, distance: 22.4
click at [674, 111] on div "« Prev Next » Report Question Troubleshoot Recording Re-Attempt" at bounding box center [847, 113] width 498 height 32
click at [674, 111] on link "Next »" at bounding box center [685, 111] width 55 height 28
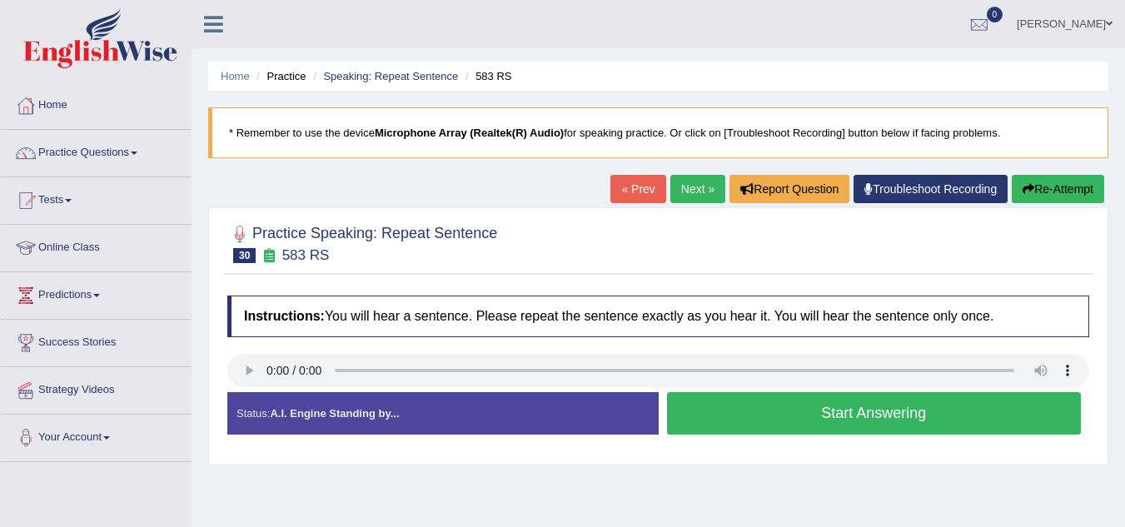
click at [744, 419] on button "Start Answering" at bounding box center [874, 413] width 415 height 42
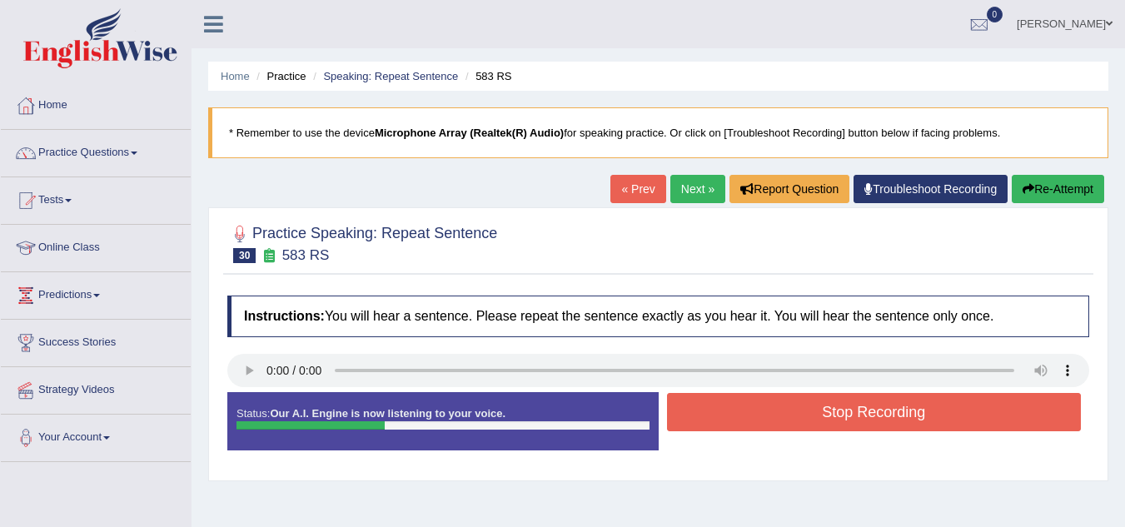
click at [744, 419] on button "Stop Recording" at bounding box center [874, 412] width 415 height 38
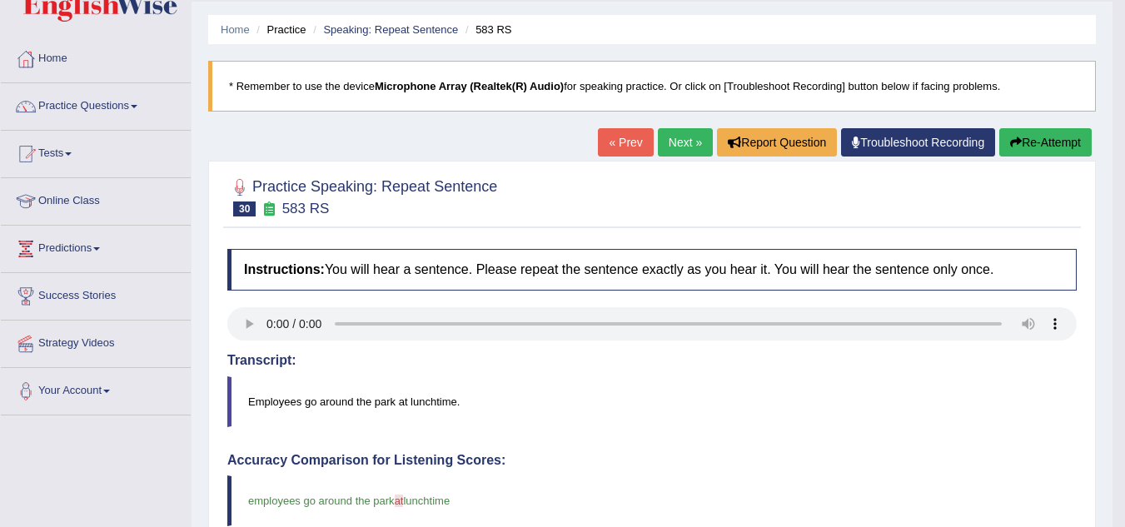
scroll to position [45, 0]
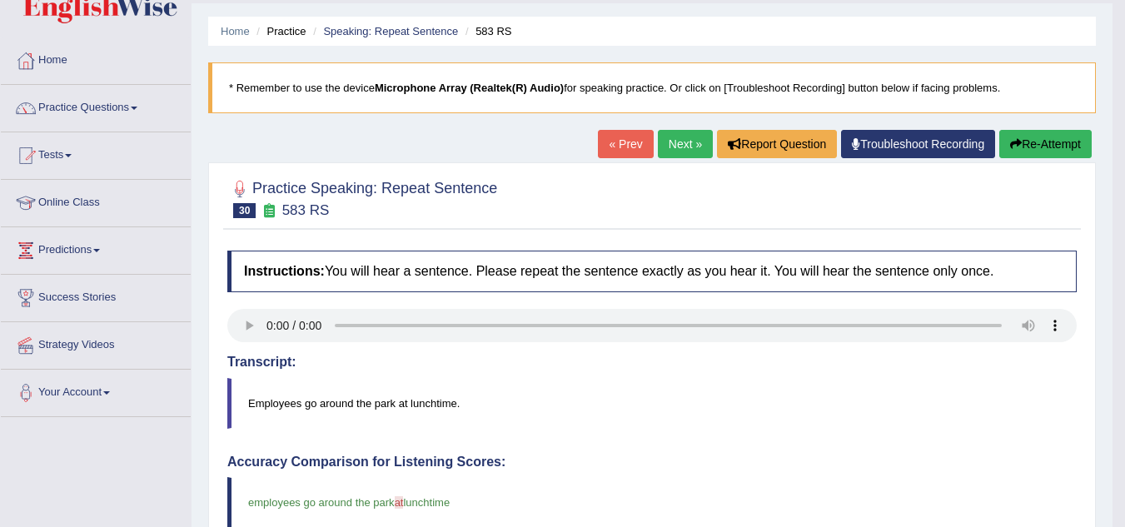
click at [673, 152] on link "Next »" at bounding box center [685, 144] width 55 height 28
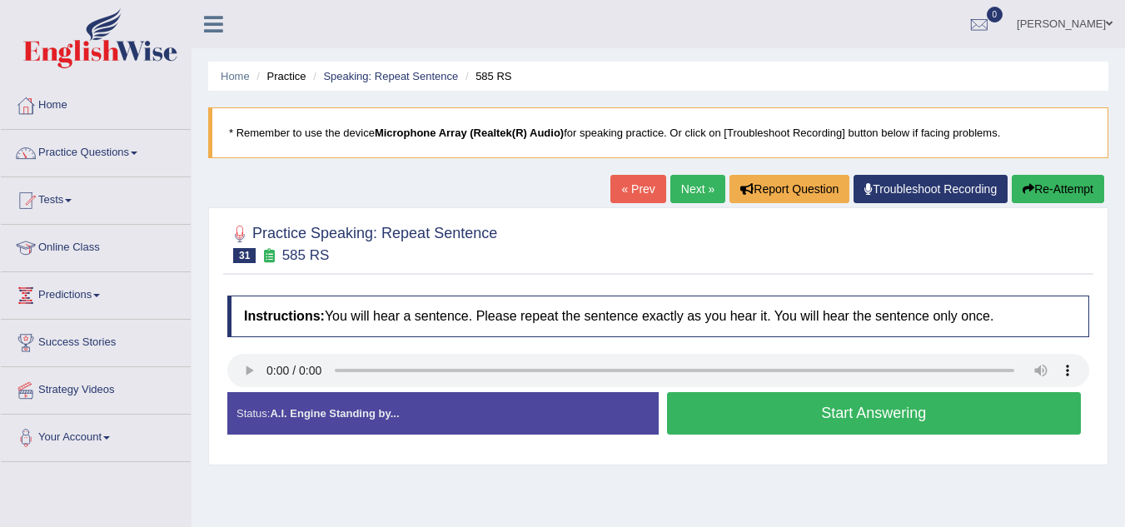
click at [734, 393] on button "Start Answering" at bounding box center [874, 413] width 415 height 42
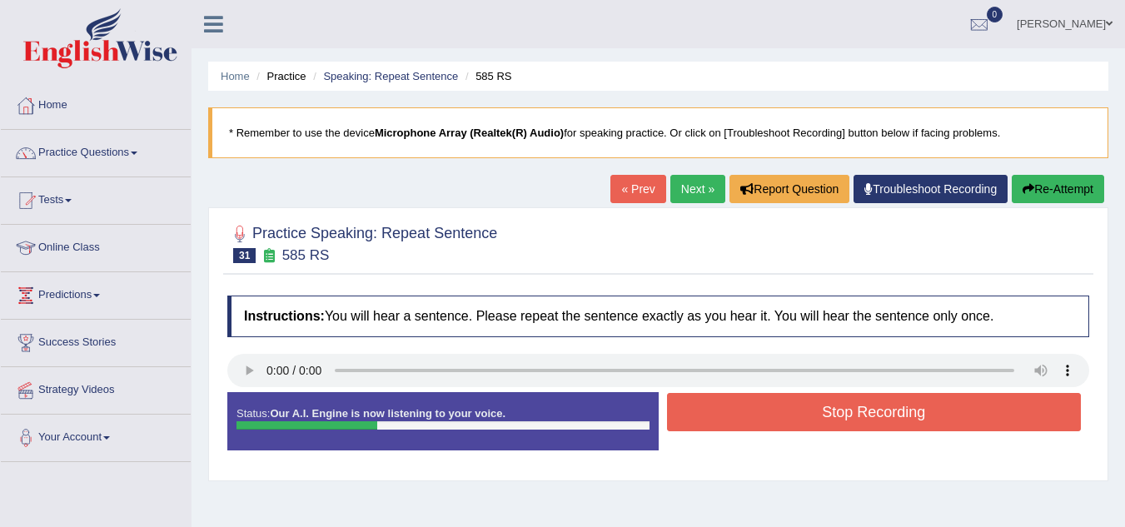
click at [734, 393] on button "Stop Recording" at bounding box center [874, 412] width 415 height 38
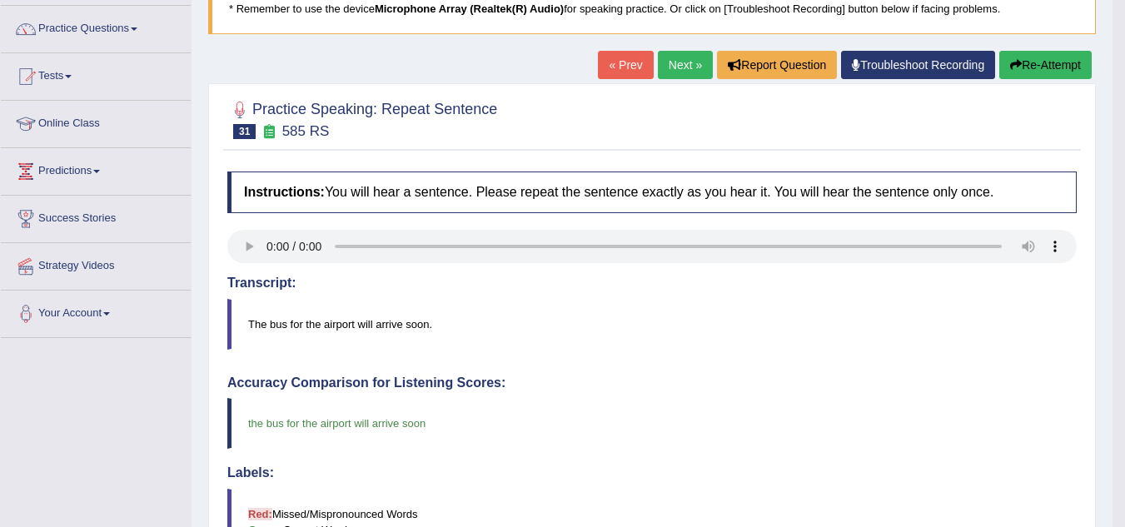
scroll to position [29, 0]
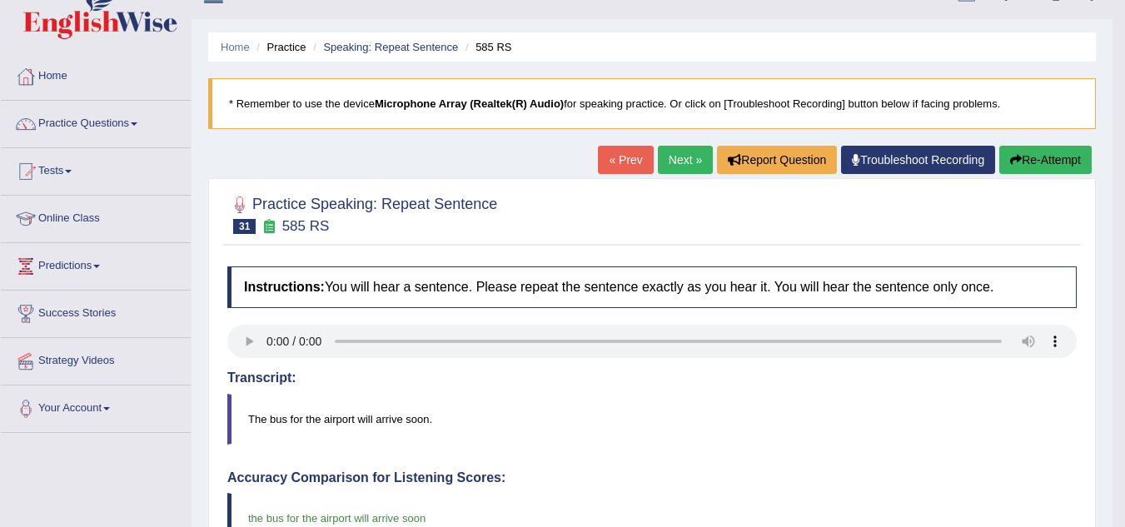
click at [685, 156] on link "Next »" at bounding box center [685, 160] width 55 height 28
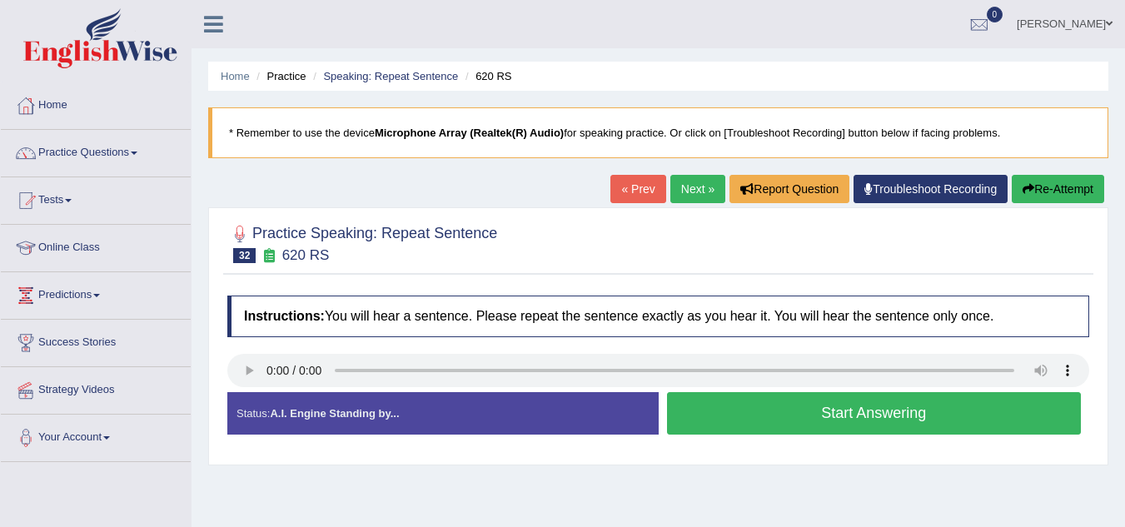
click at [749, 420] on button "Start Answering" at bounding box center [874, 413] width 415 height 42
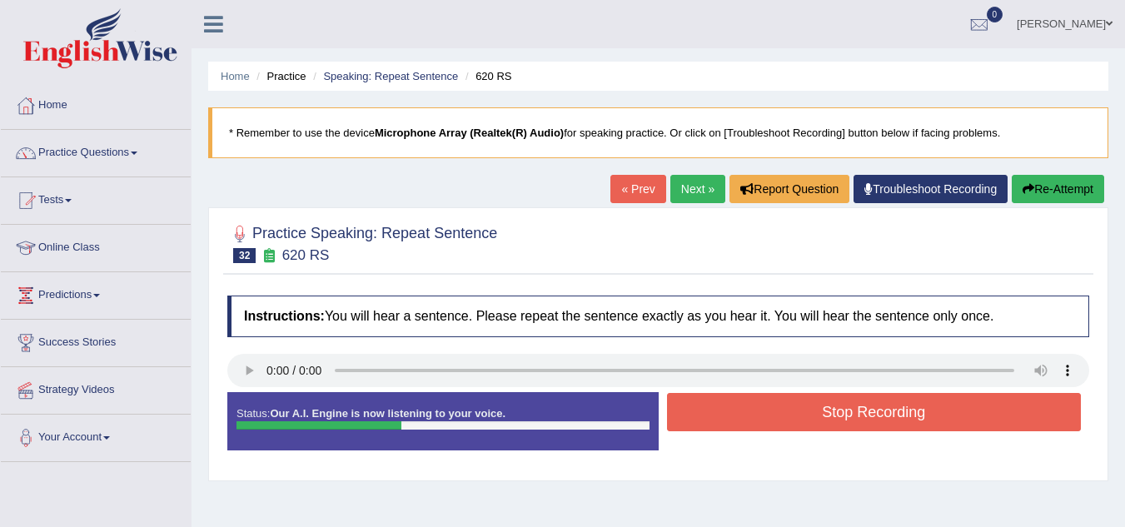
click at [749, 420] on button "Stop Recording" at bounding box center [874, 412] width 415 height 38
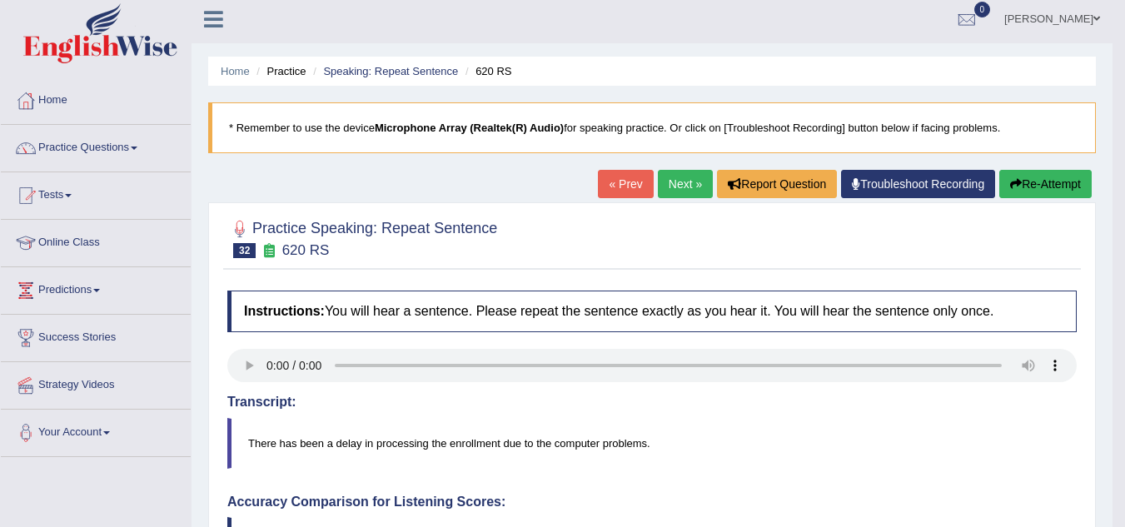
scroll to position [3, 0]
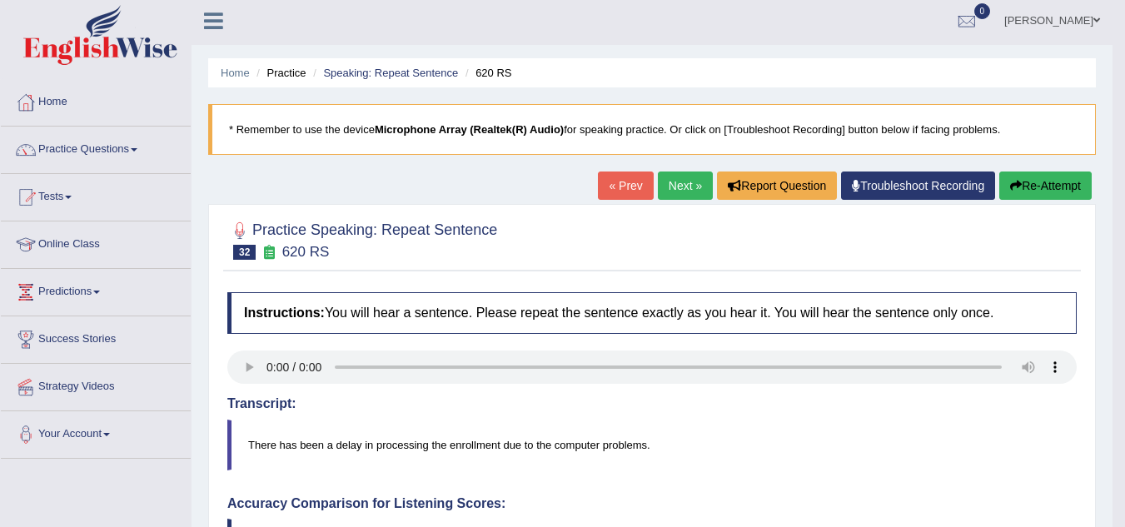
click at [679, 182] on link "Next »" at bounding box center [685, 186] width 55 height 28
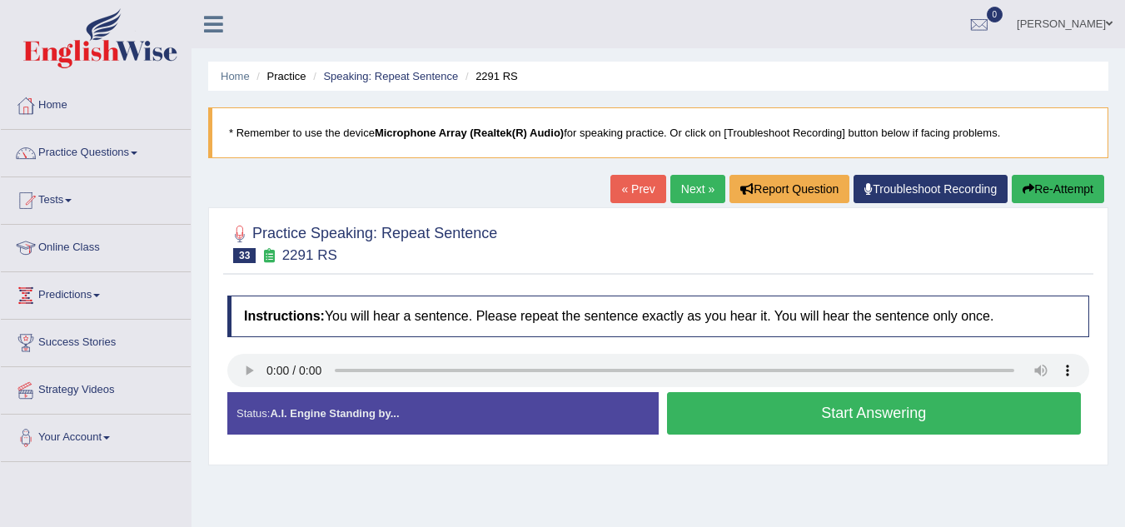
click at [746, 402] on button "Start Answering" at bounding box center [874, 413] width 415 height 42
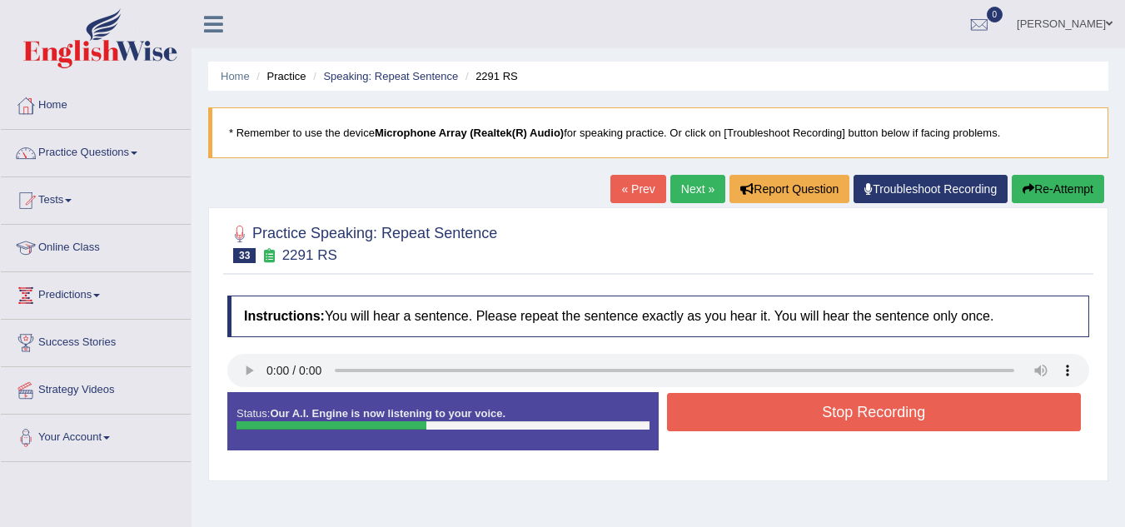
click at [774, 414] on button "Stop Recording" at bounding box center [874, 412] width 415 height 38
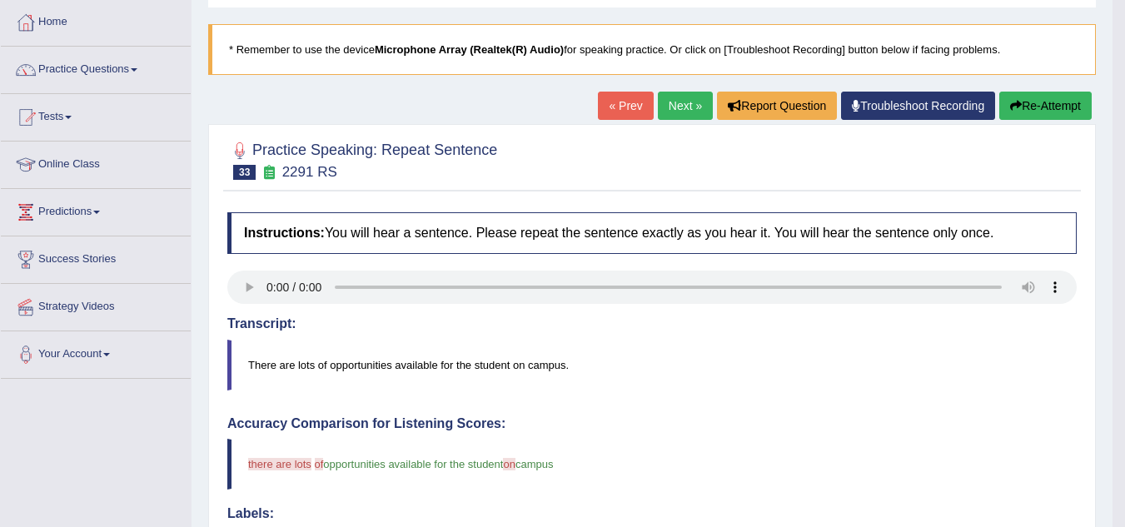
scroll to position [77, 0]
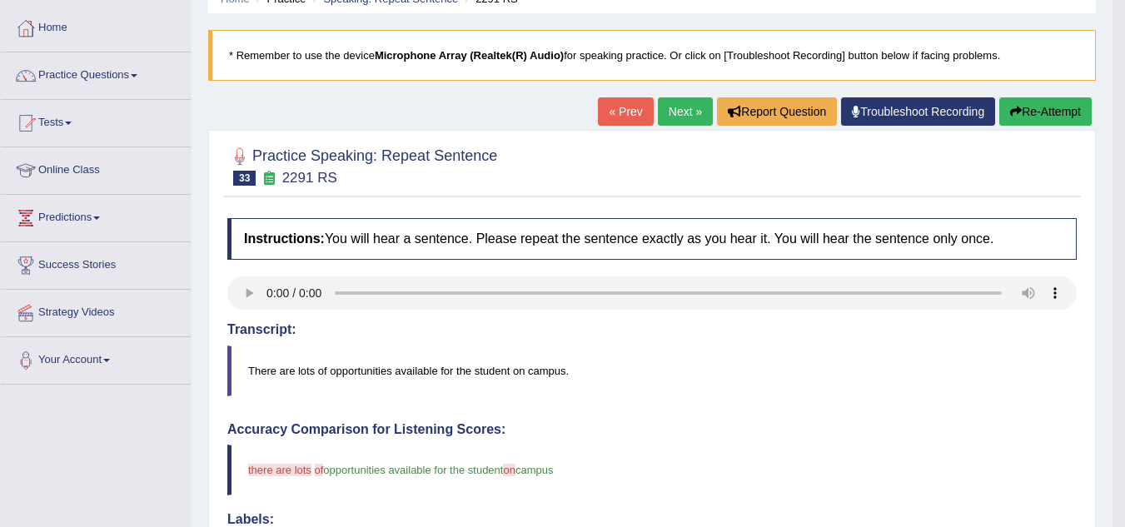
click at [678, 119] on link "Next »" at bounding box center [685, 111] width 55 height 28
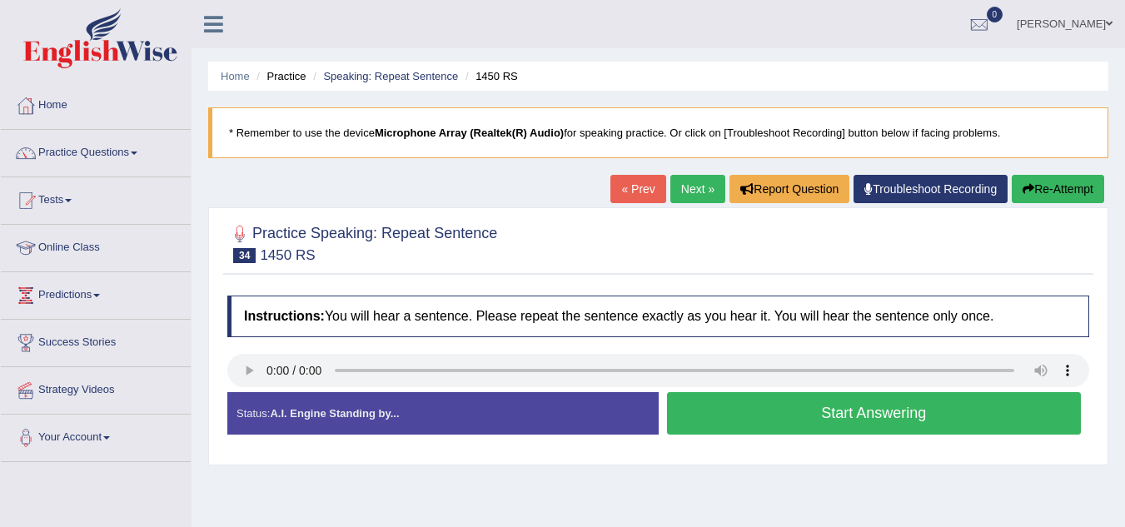
click at [842, 418] on button "Start Answering" at bounding box center [874, 413] width 415 height 42
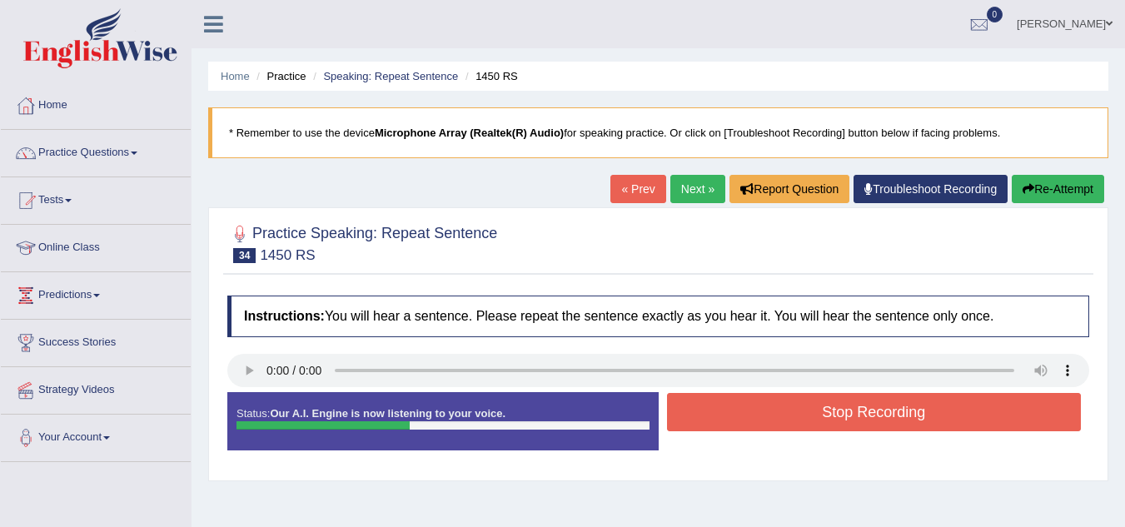
click at [842, 418] on button "Stop Recording" at bounding box center [874, 412] width 415 height 38
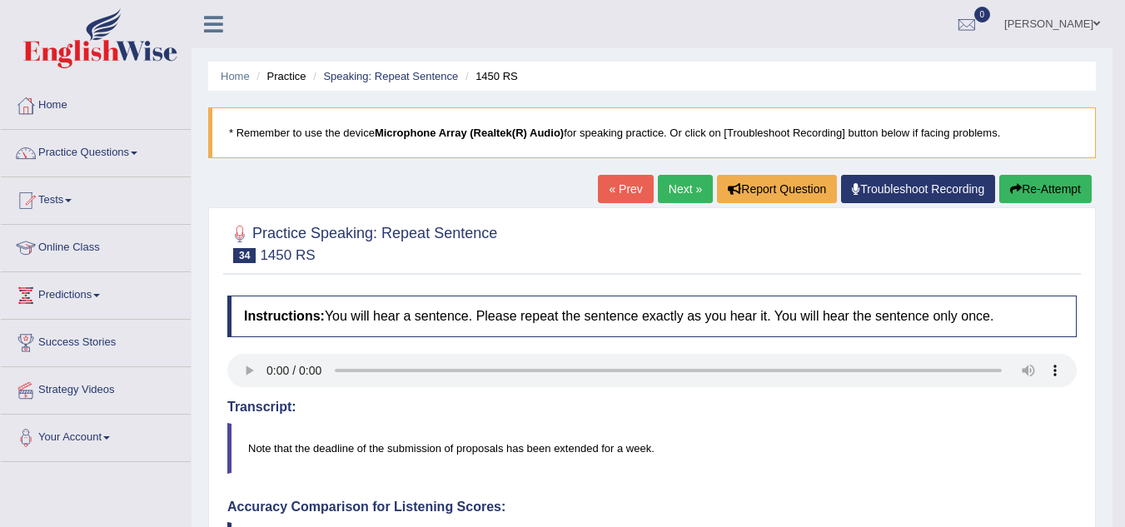
click at [673, 179] on link "Next »" at bounding box center [685, 189] width 55 height 28
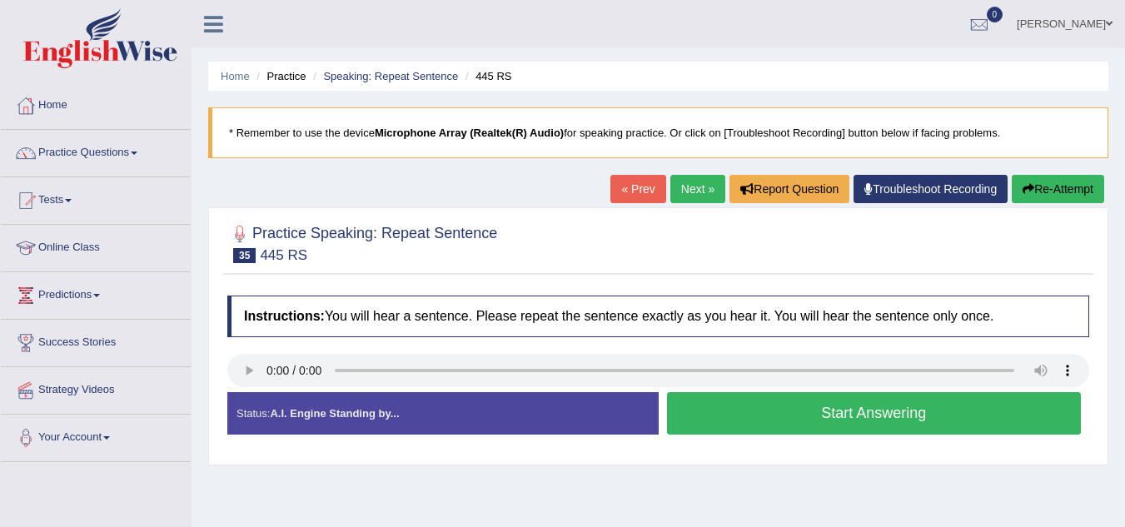
click at [731, 423] on button "Start Answering" at bounding box center [874, 413] width 415 height 42
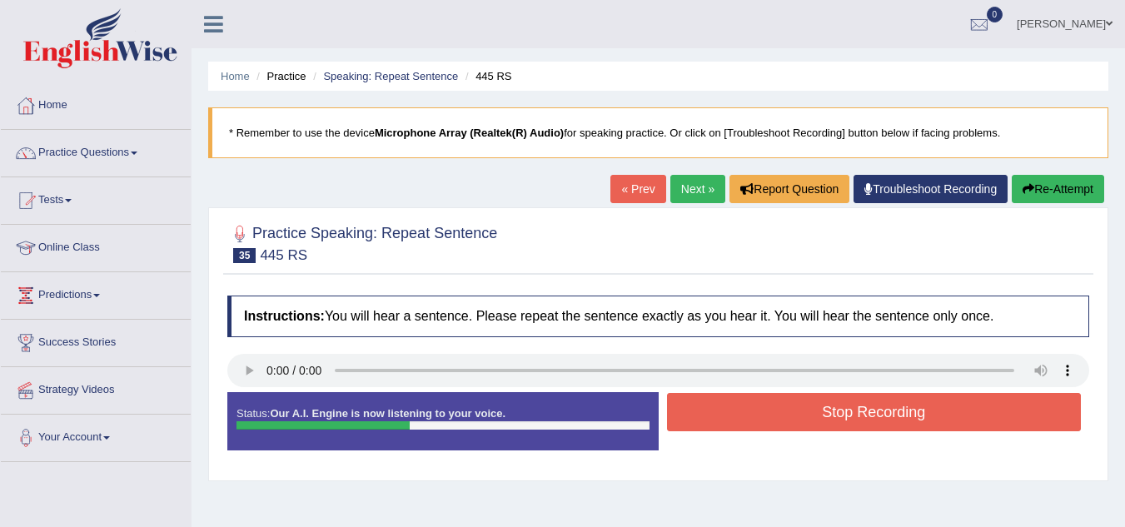
click at [773, 409] on button "Stop Recording" at bounding box center [874, 412] width 415 height 38
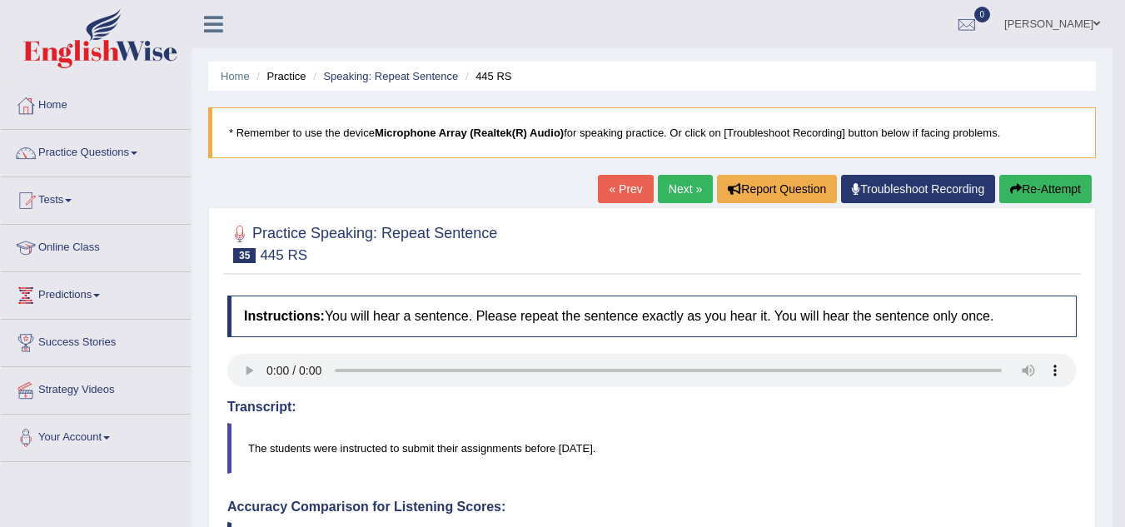
scroll to position [1, 0]
click at [689, 187] on link "Next »" at bounding box center [685, 188] width 55 height 28
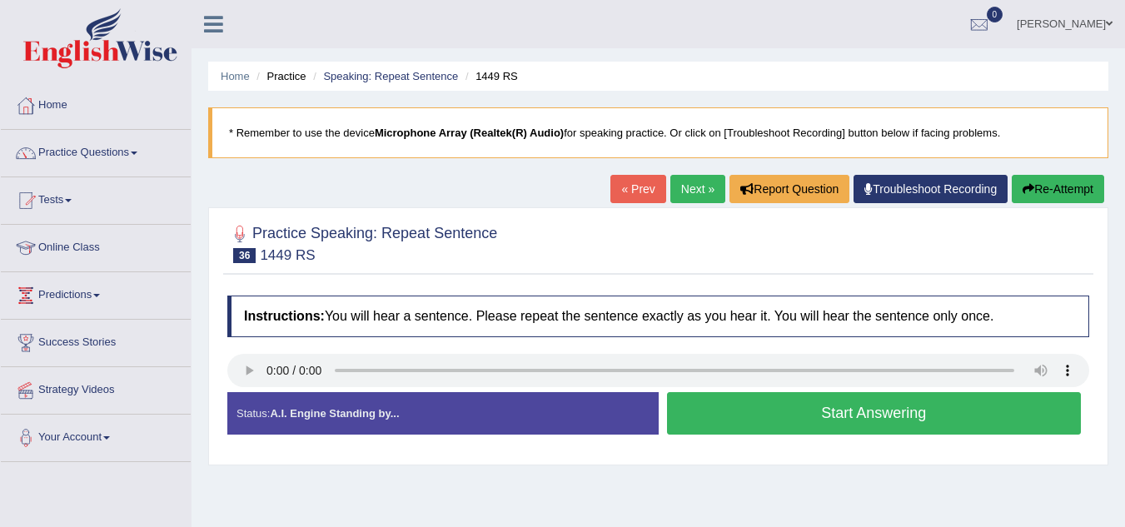
click at [831, 410] on button "Start Answering" at bounding box center [874, 413] width 415 height 42
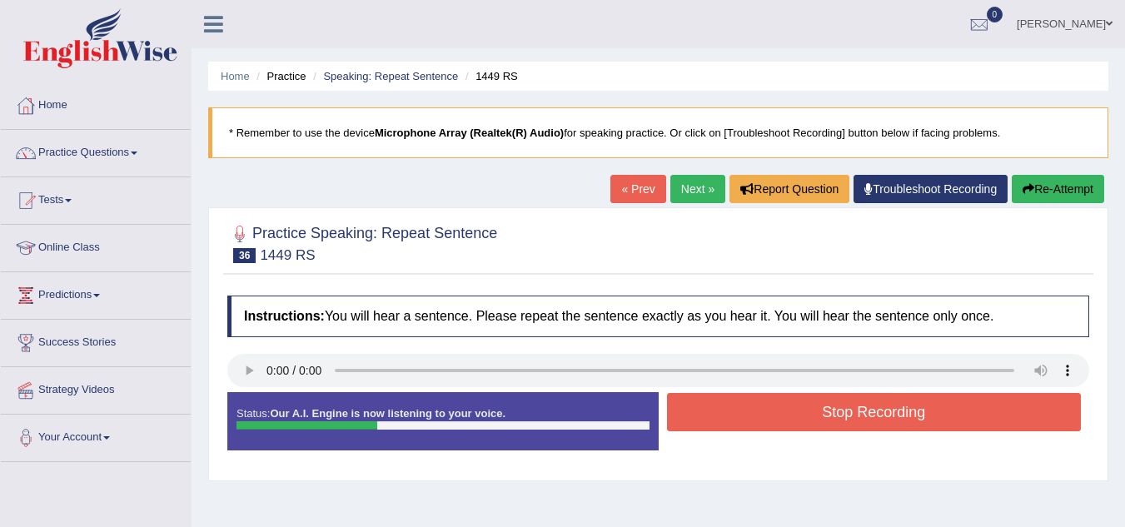
click at [831, 410] on button "Stop Recording" at bounding box center [874, 412] width 415 height 38
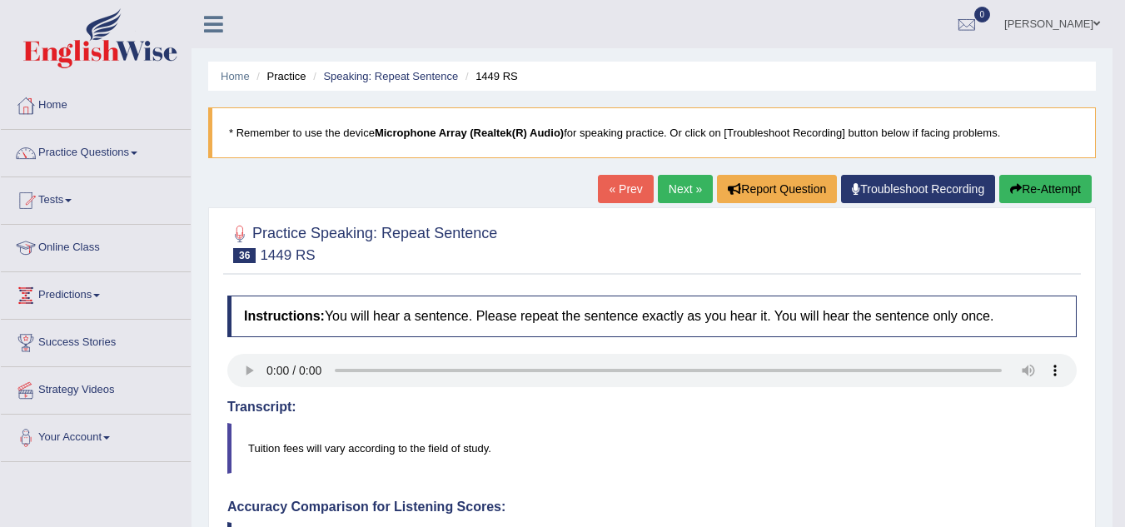
scroll to position [1, 0]
click at [669, 182] on link "Next »" at bounding box center [685, 188] width 55 height 28
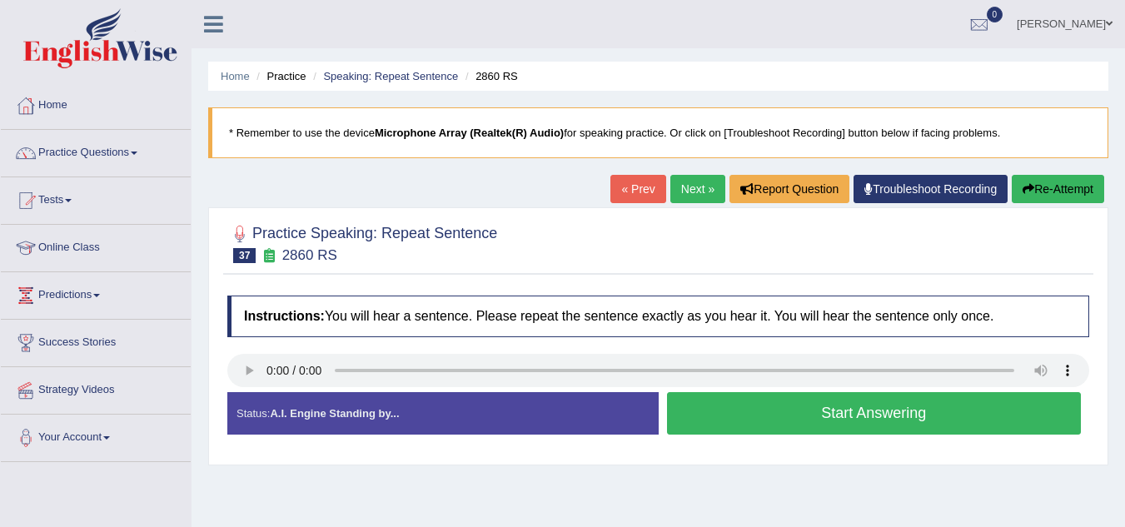
click at [744, 406] on button "Start Answering" at bounding box center [874, 413] width 415 height 42
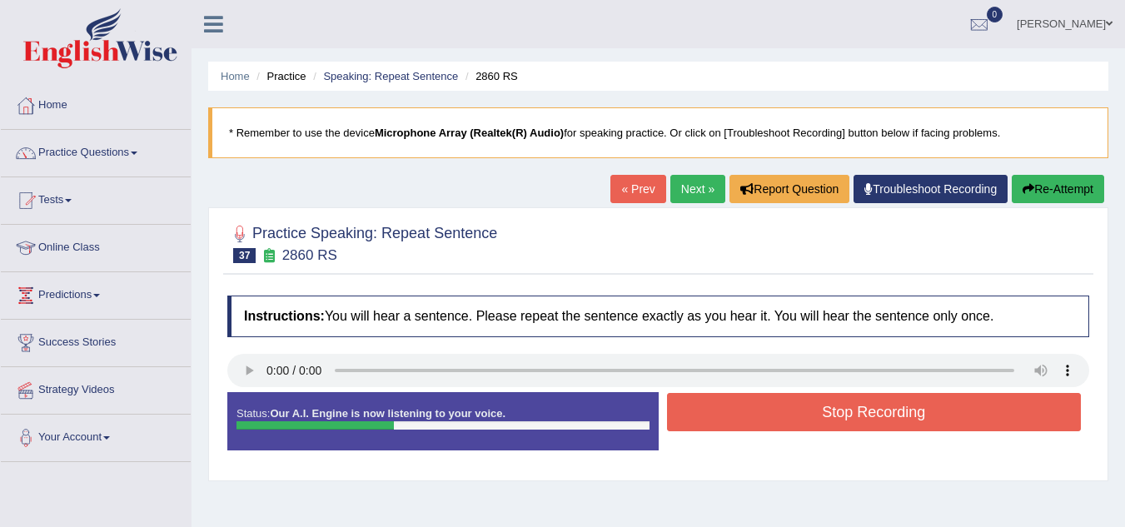
click at [744, 406] on button "Stop Recording" at bounding box center [874, 412] width 415 height 38
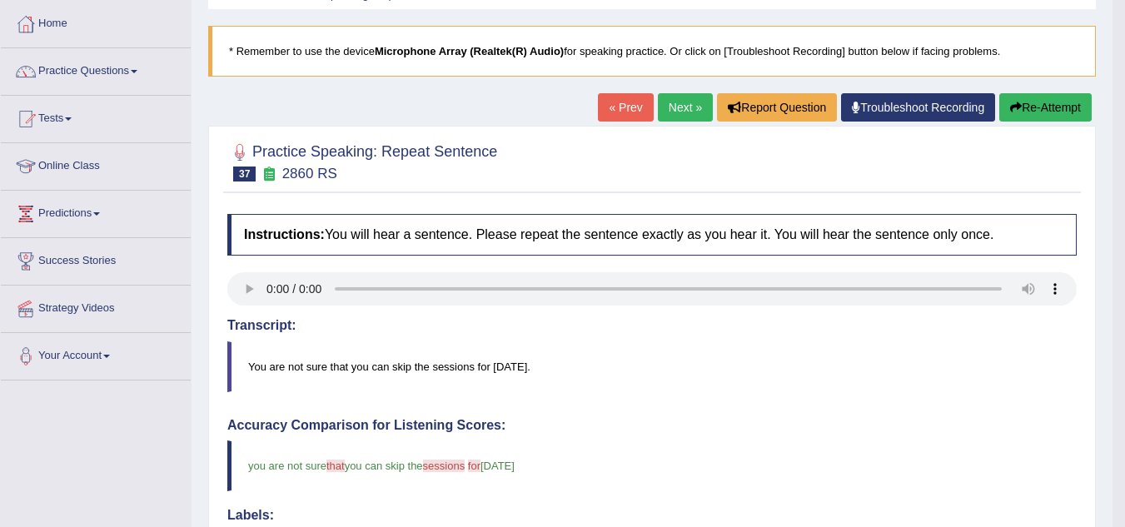
scroll to position [65, 0]
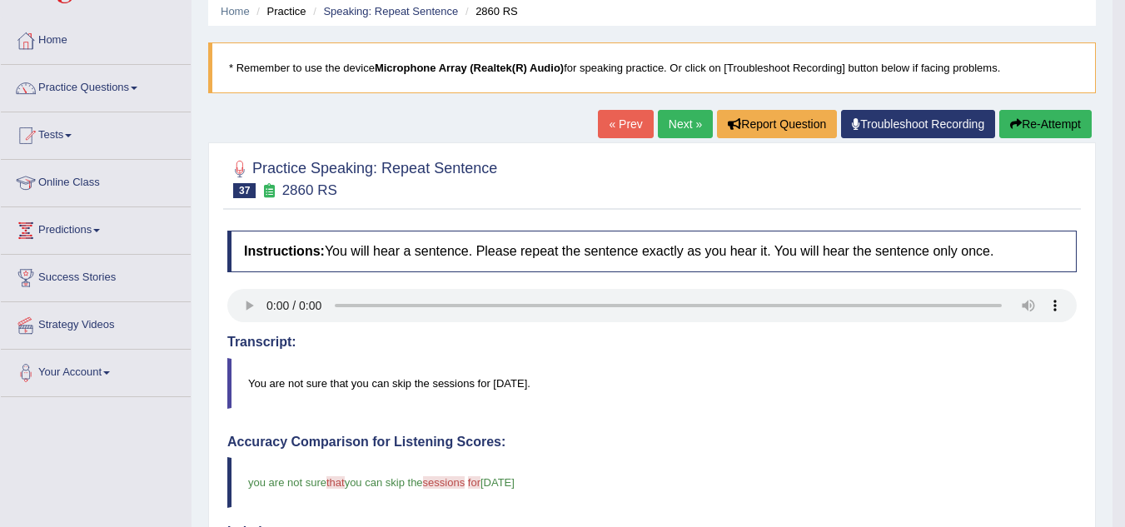
click at [694, 112] on link "Next »" at bounding box center [685, 124] width 55 height 28
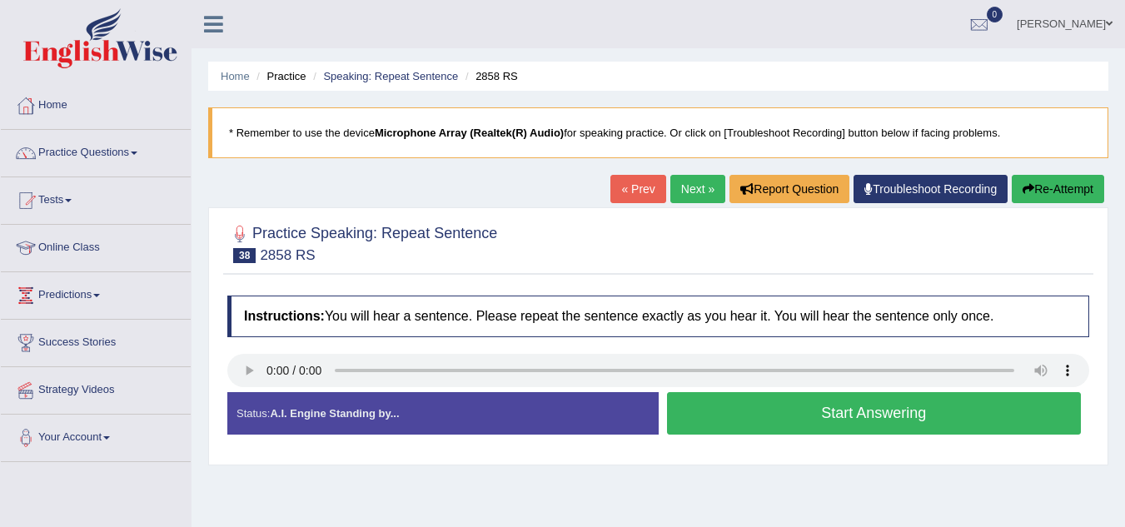
click at [713, 417] on button "Start Answering" at bounding box center [874, 413] width 415 height 42
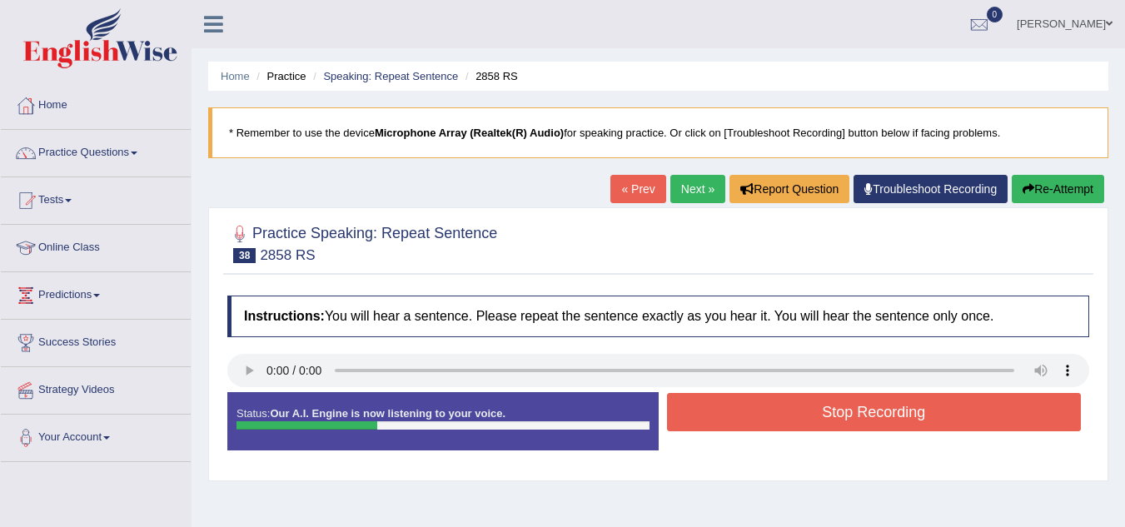
click at [713, 417] on button "Stop Recording" at bounding box center [874, 412] width 415 height 38
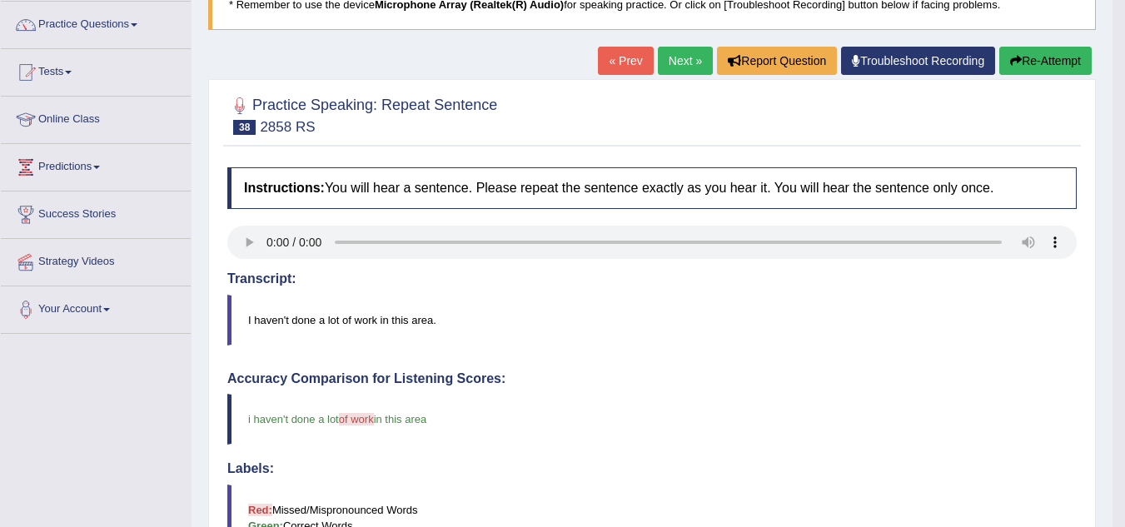
scroll to position [120, 0]
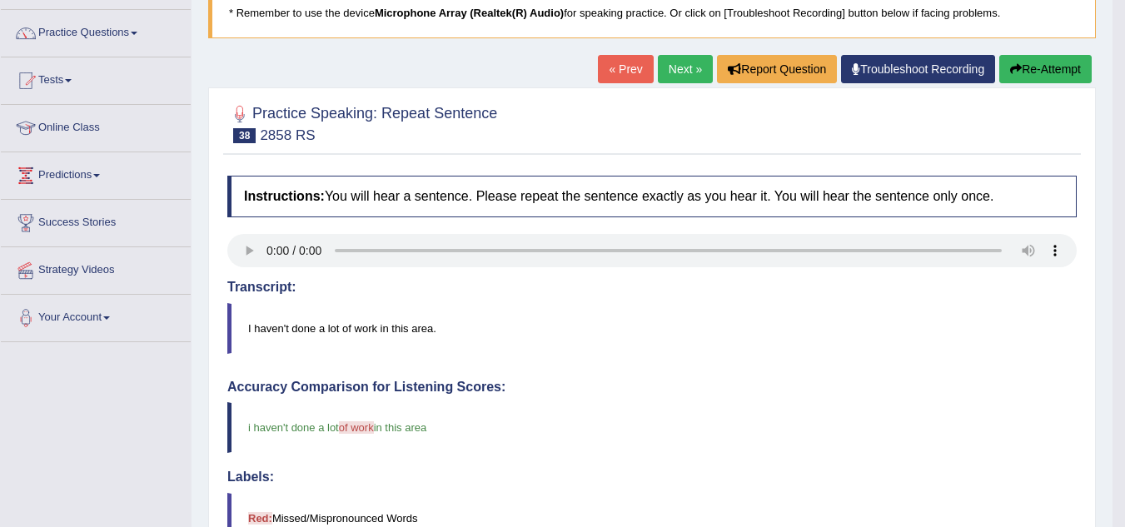
click at [682, 70] on link "Next »" at bounding box center [685, 69] width 55 height 28
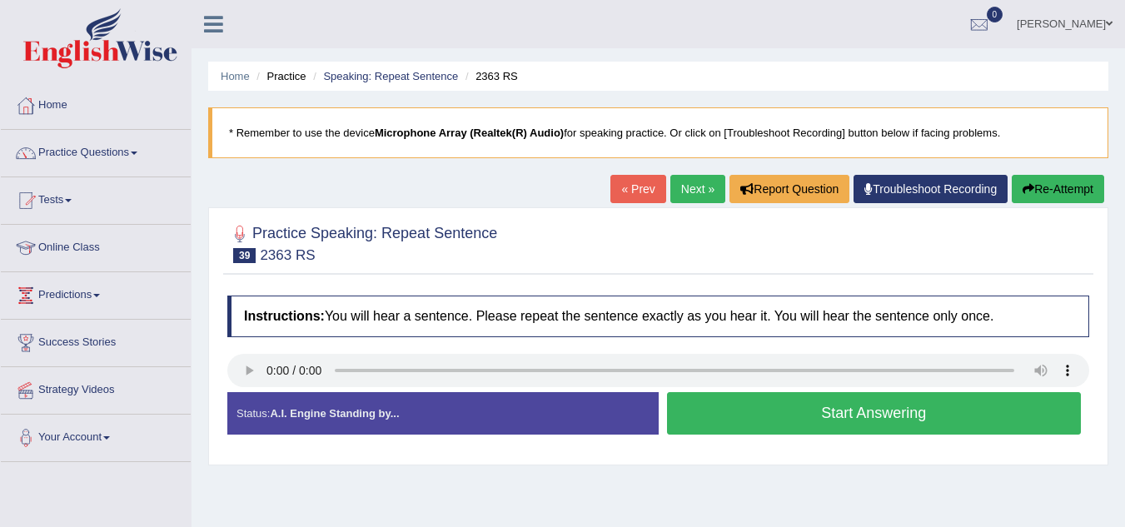
click at [840, 405] on button "Start Answering" at bounding box center [874, 413] width 415 height 42
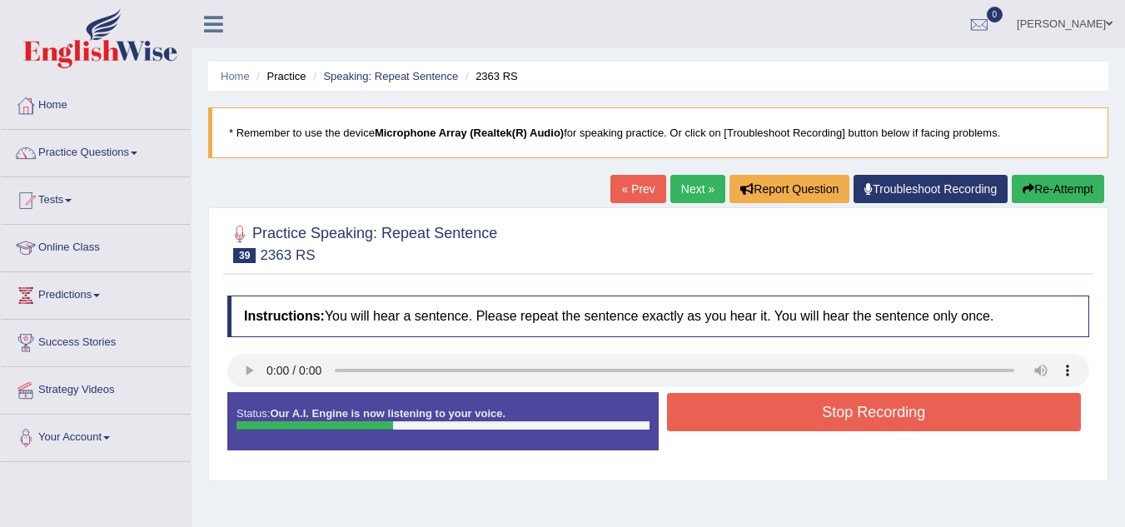
click at [840, 405] on button "Stop Recording" at bounding box center [874, 412] width 415 height 38
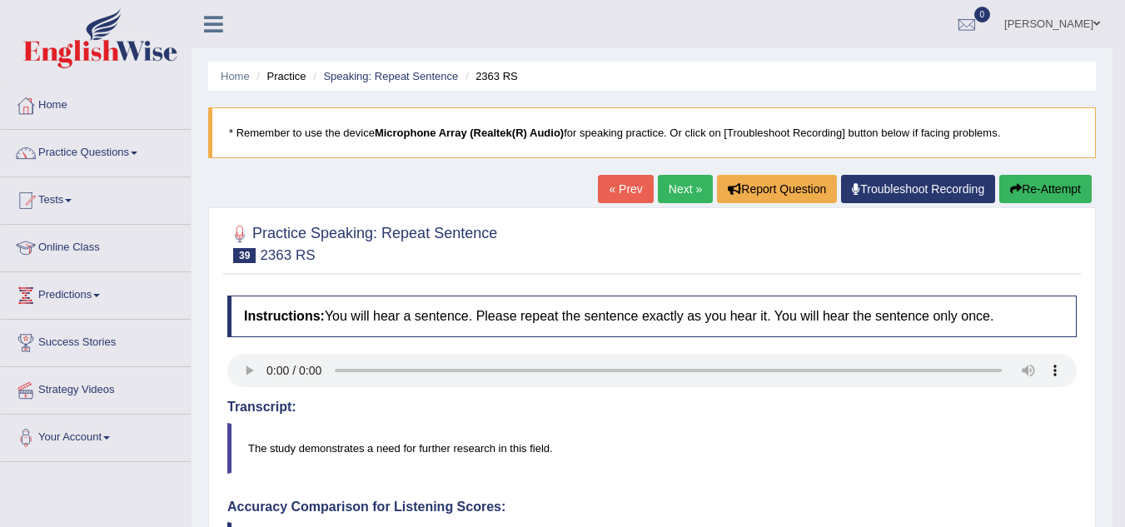
click at [673, 196] on link "Next »" at bounding box center [685, 189] width 55 height 28
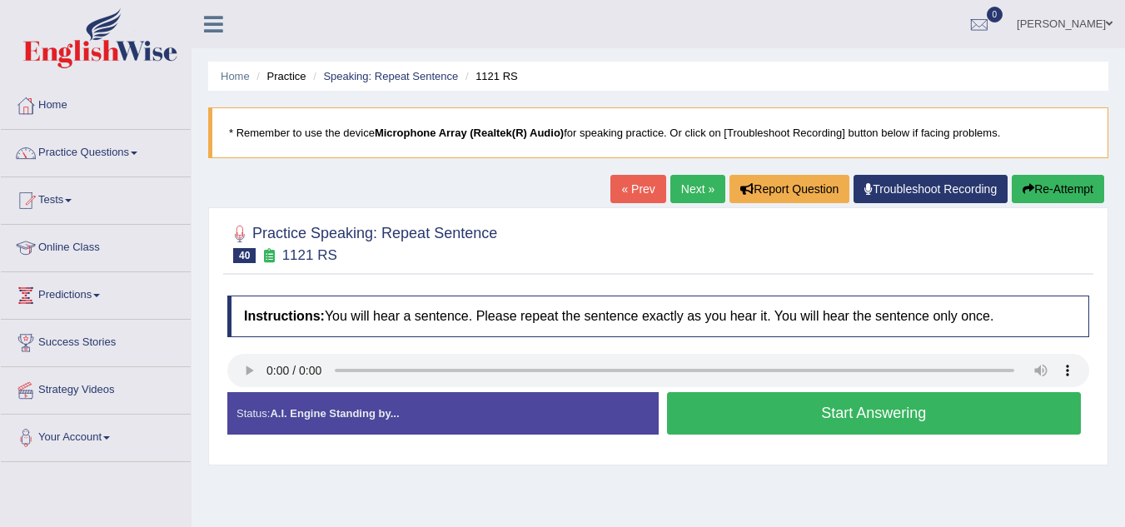
click at [732, 418] on button "Start Answering" at bounding box center [874, 413] width 415 height 42
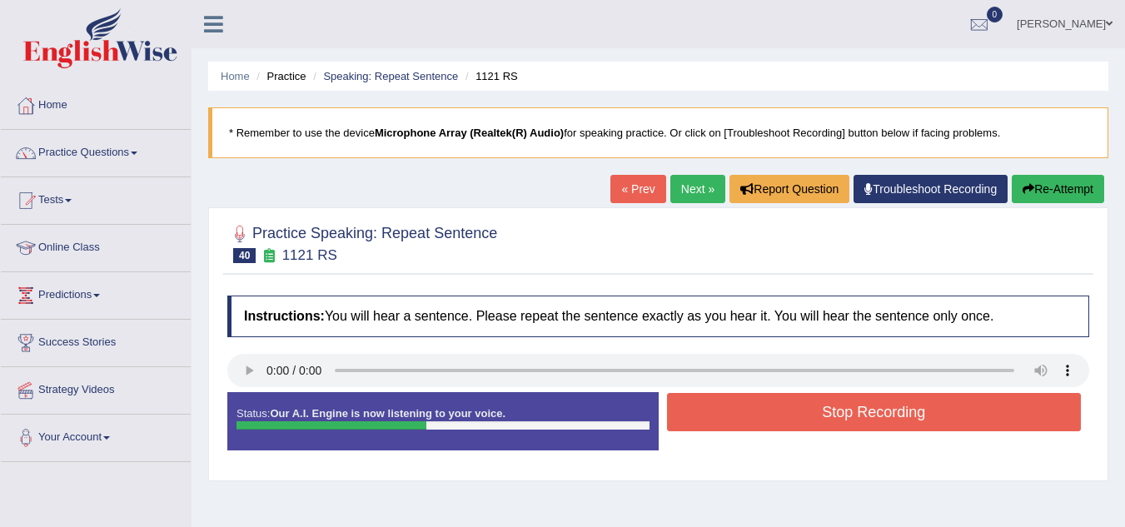
click at [763, 413] on button "Stop Recording" at bounding box center [874, 412] width 415 height 38
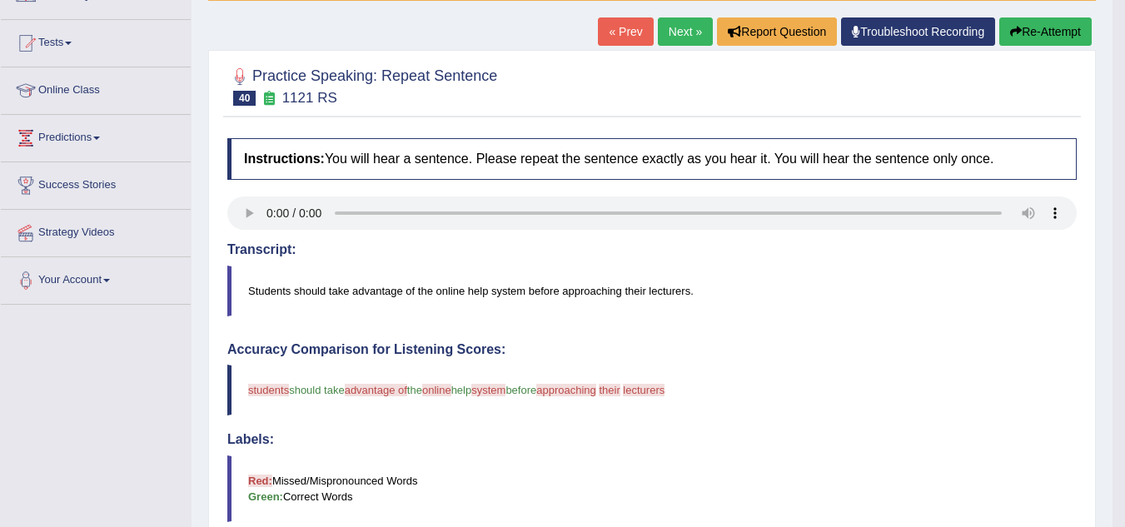
scroll to position [159, 0]
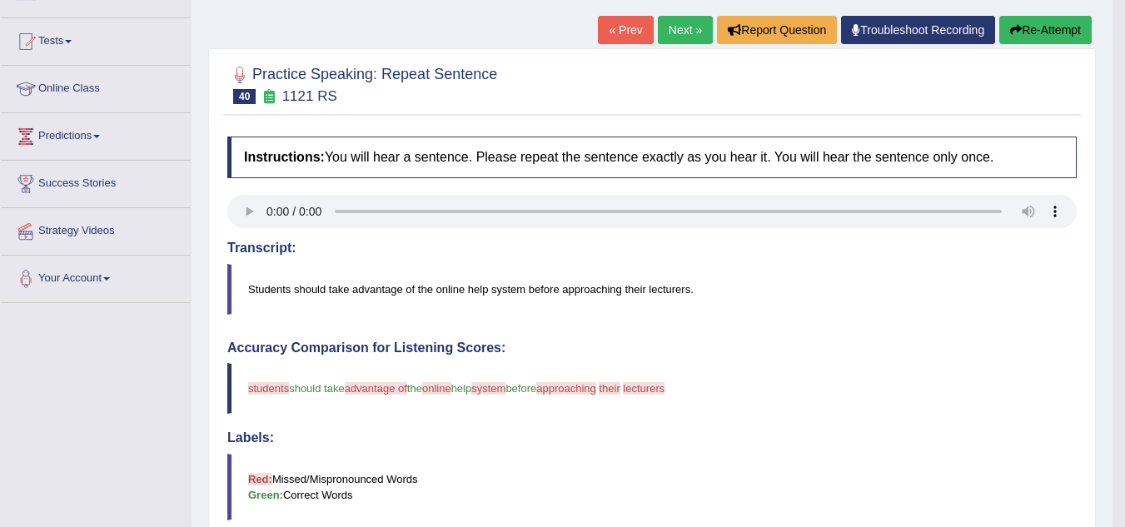
click at [679, 37] on link "Next »" at bounding box center [685, 30] width 55 height 28
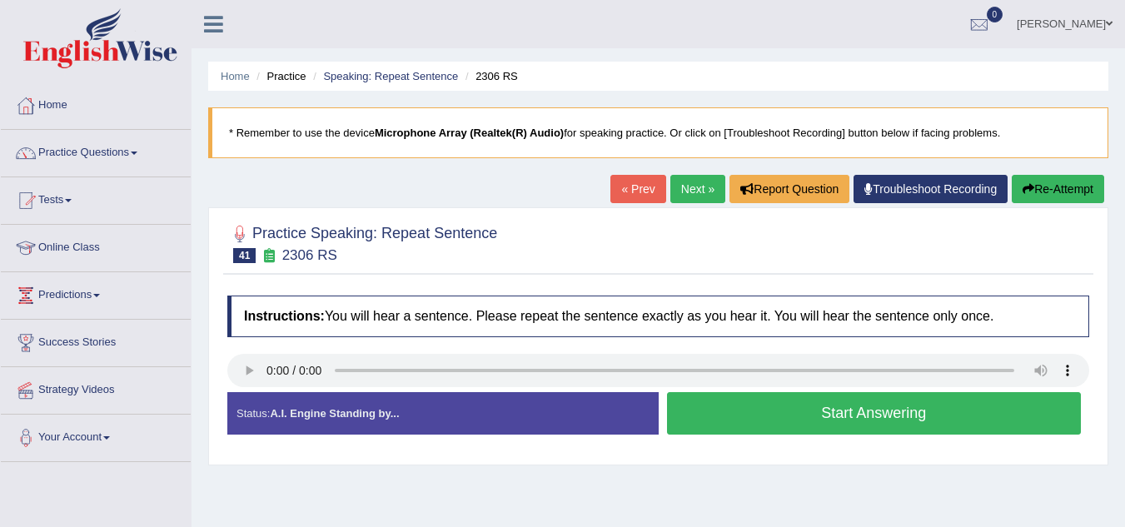
click at [719, 411] on button "Start Answering" at bounding box center [874, 413] width 415 height 42
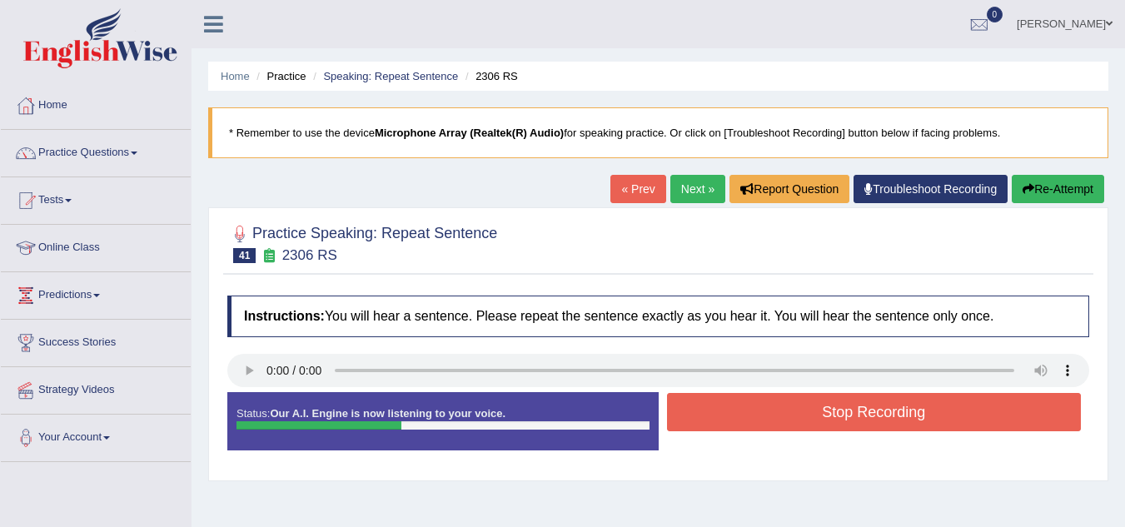
click at [819, 425] on button "Stop Recording" at bounding box center [874, 412] width 415 height 38
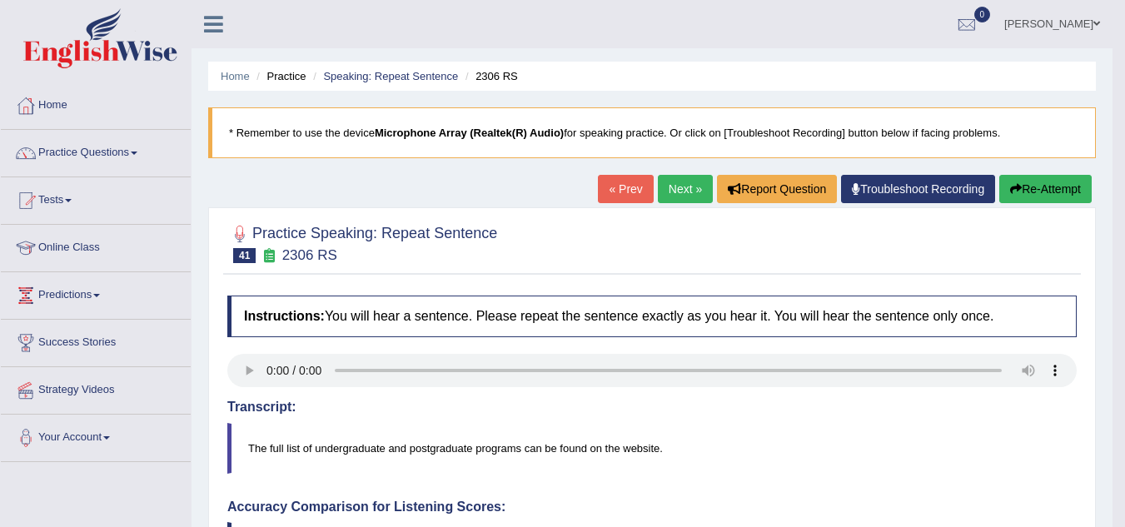
click at [682, 202] on link "Next »" at bounding box center [685, 189] width 55 height 28
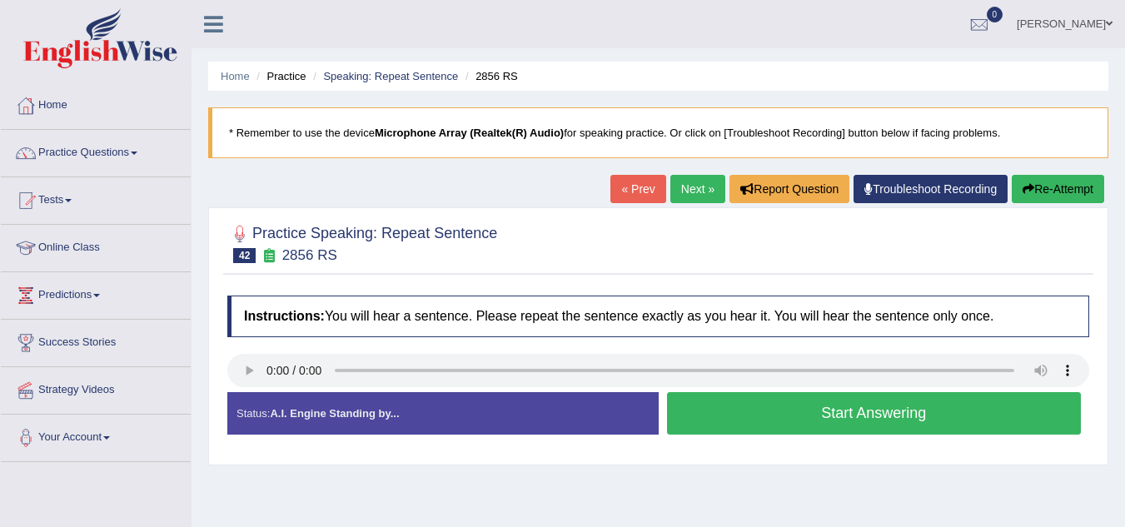
click at [711, 395] on button "Start Answering" at bounding box center [874, 413] width 415 height 42
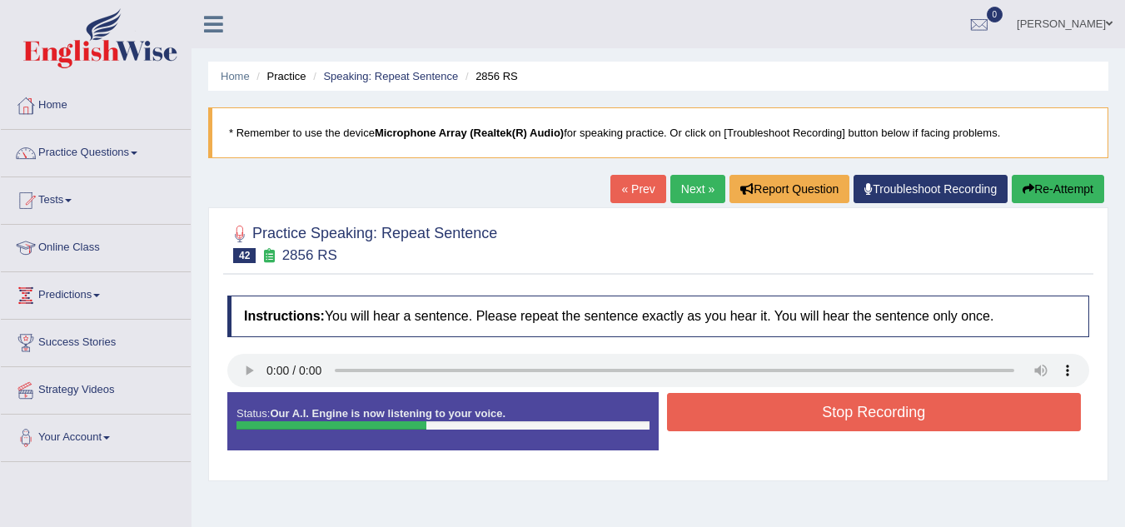
click at [774, 402] on button "Stop Recording" at bounding box center [874, 412] width 415 height 38
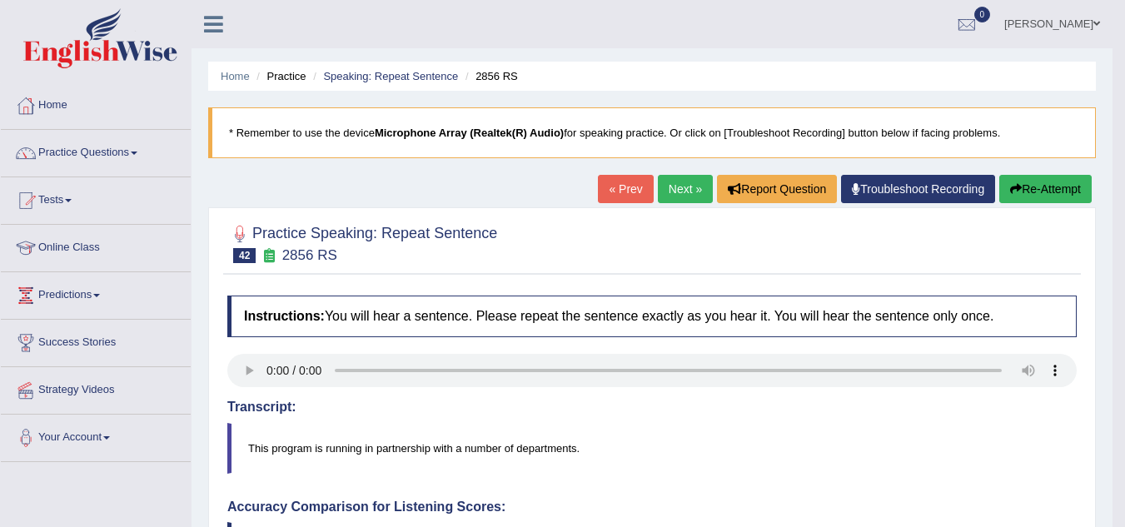
scroll to position [1, 0]
click at [684, 193] on link "Next »" at bounding box center [685, 188] width 55 height 28
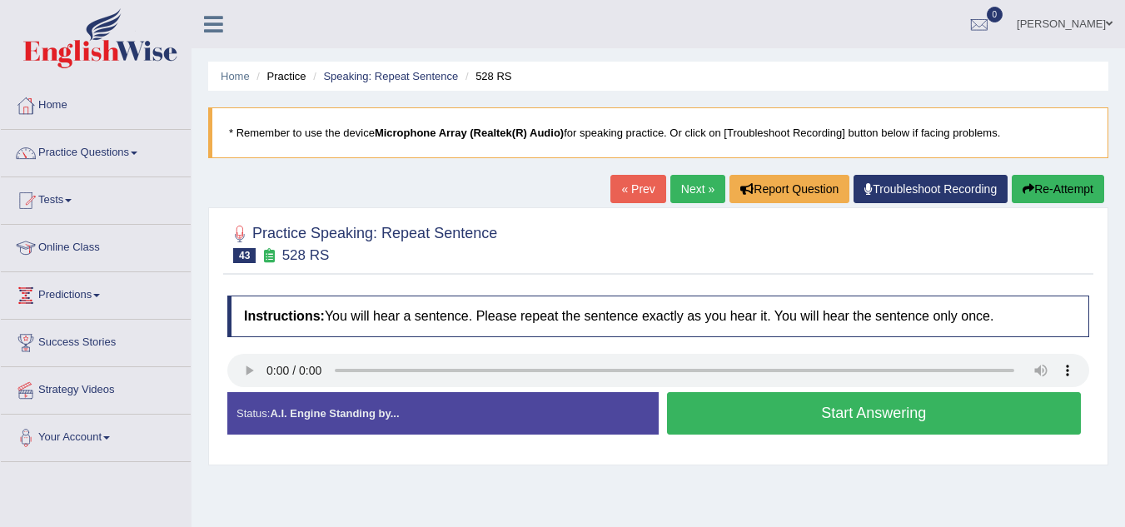
click at [760, 415] on button "Start Answering" at bounding box center [874, 413] width 415 height 42
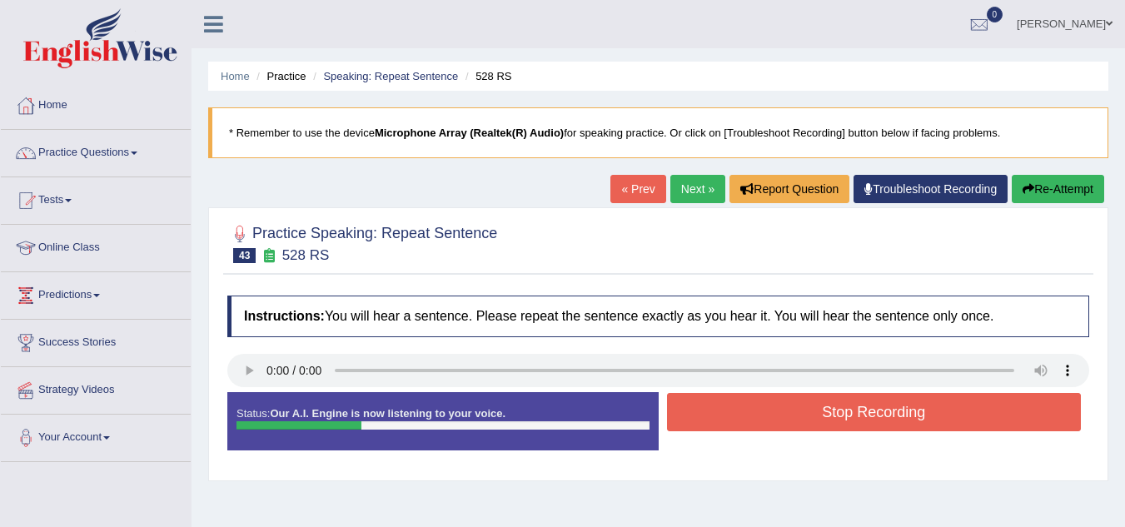
click at [760, 415] on button "Stop Recording" at bounding box center [874, 412] width 415 height 38
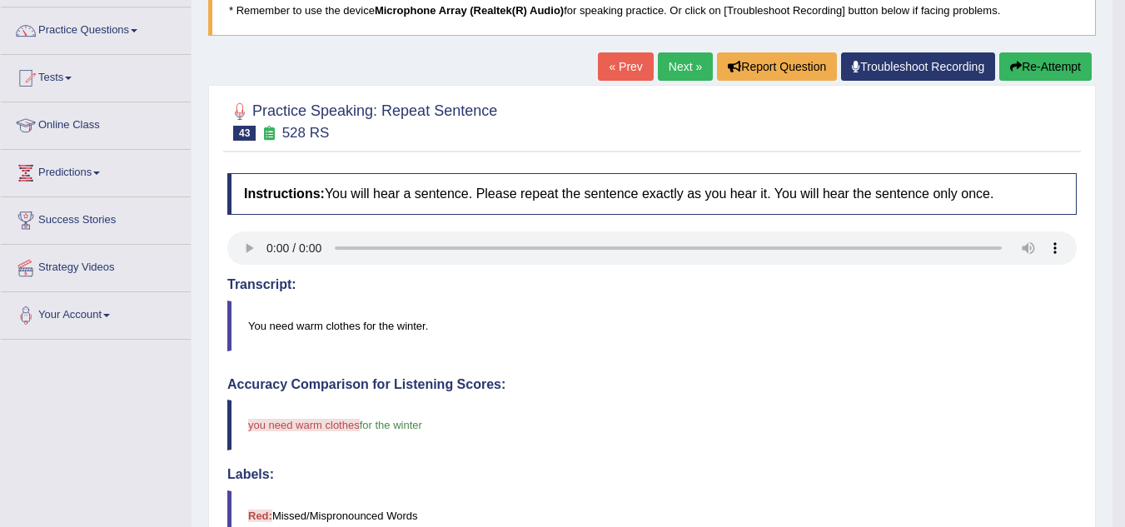
scroll to position [92, 0]
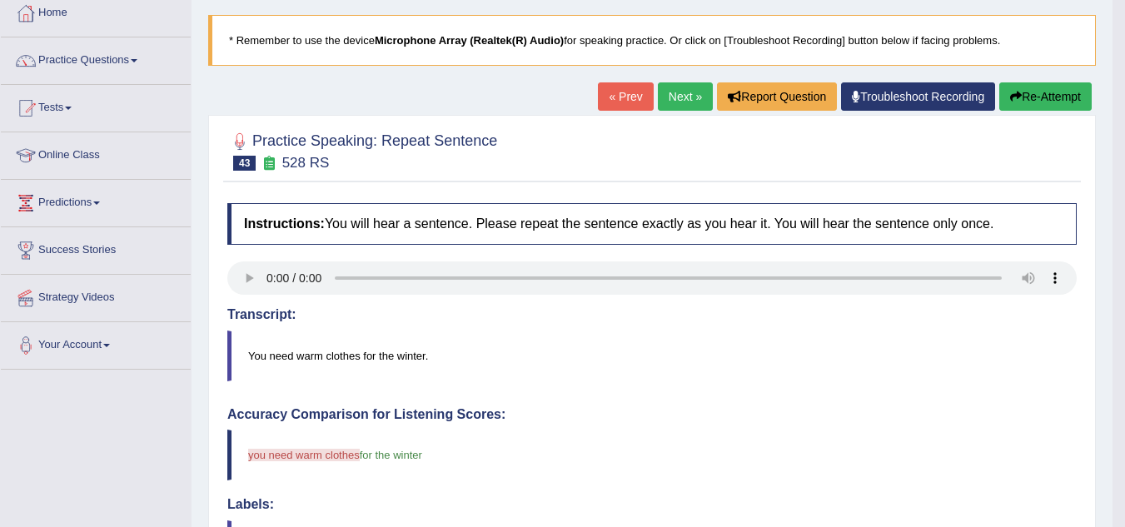
click at [1047, 100] on button "Re-Attempt" at bounding box center [1045, 96] width 92 height 28
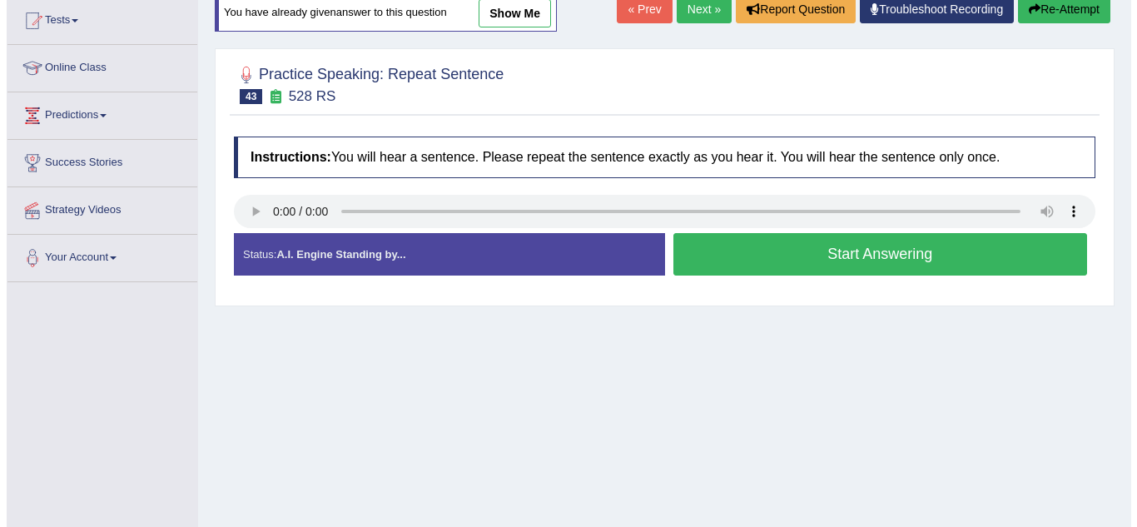
scroll to position [183, 0]
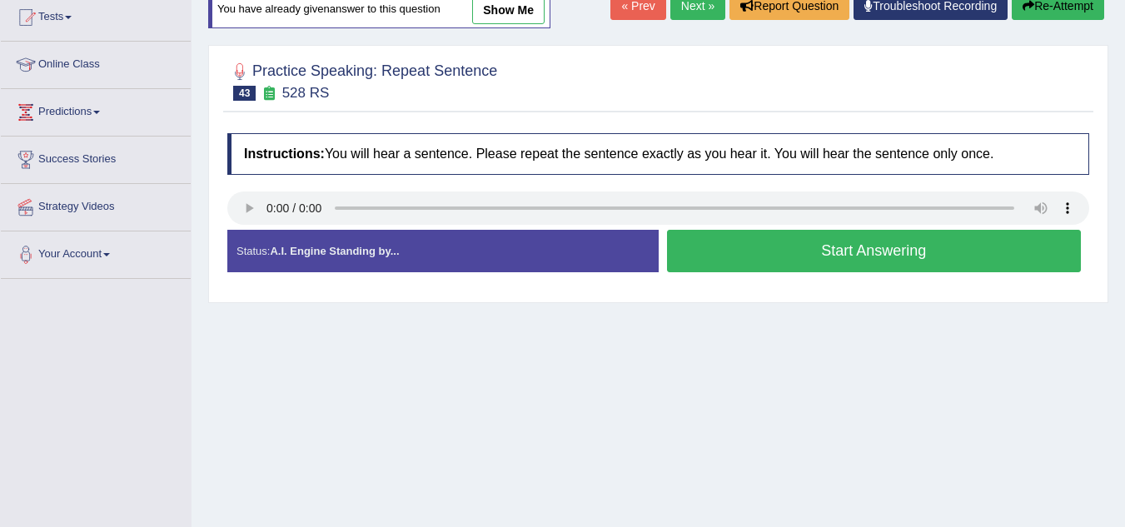
click at [814, 257] on button "Start Answering" at bounding box center [874, 251] width 415 height 42
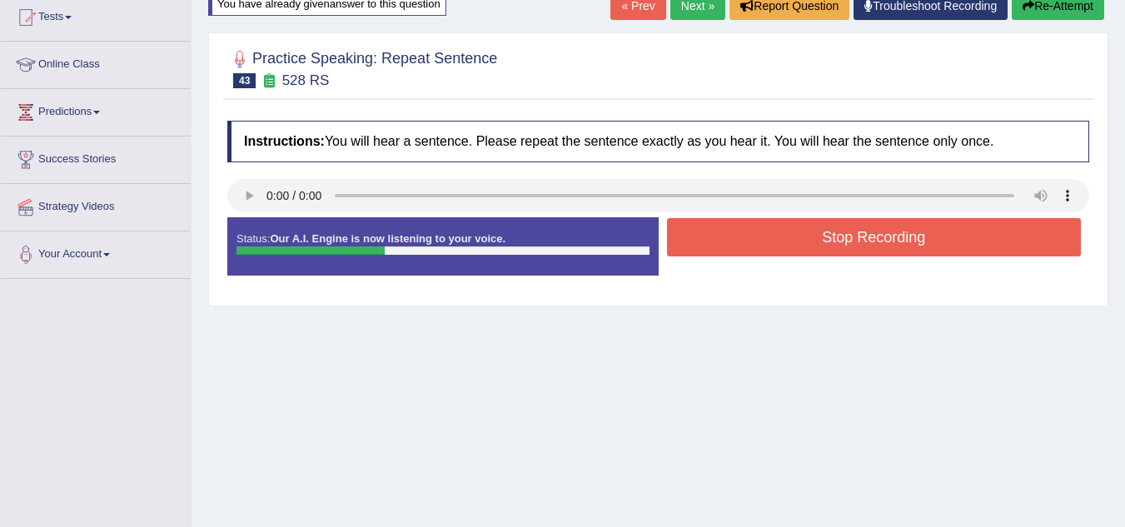
click at [808, 246] on button "Stop Recording" at bounding box center [874, 237] width 415 height 38
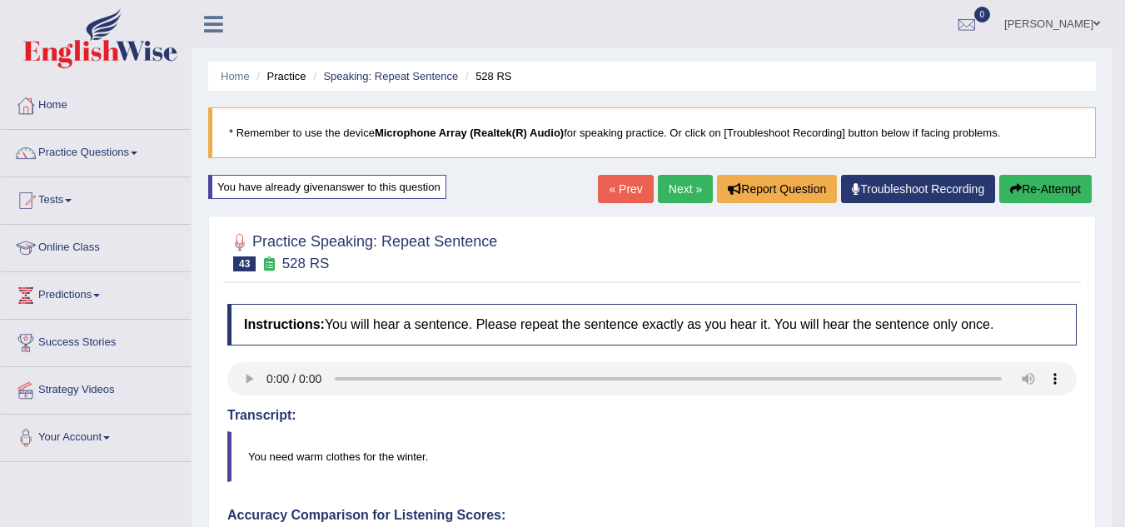
scroll to position [1, 0]
click at [662, 201] on link "Next »" at bounding box center [685, 188] width 55 height 28
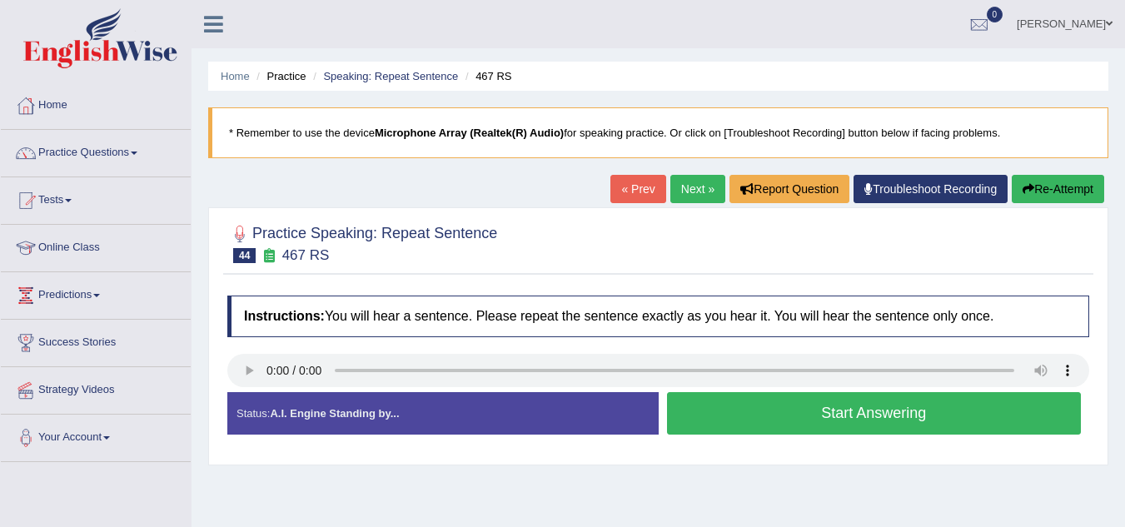
click at [819, 415] on button "Start Answering" at bounding box center [874, 413] width 415 height 42
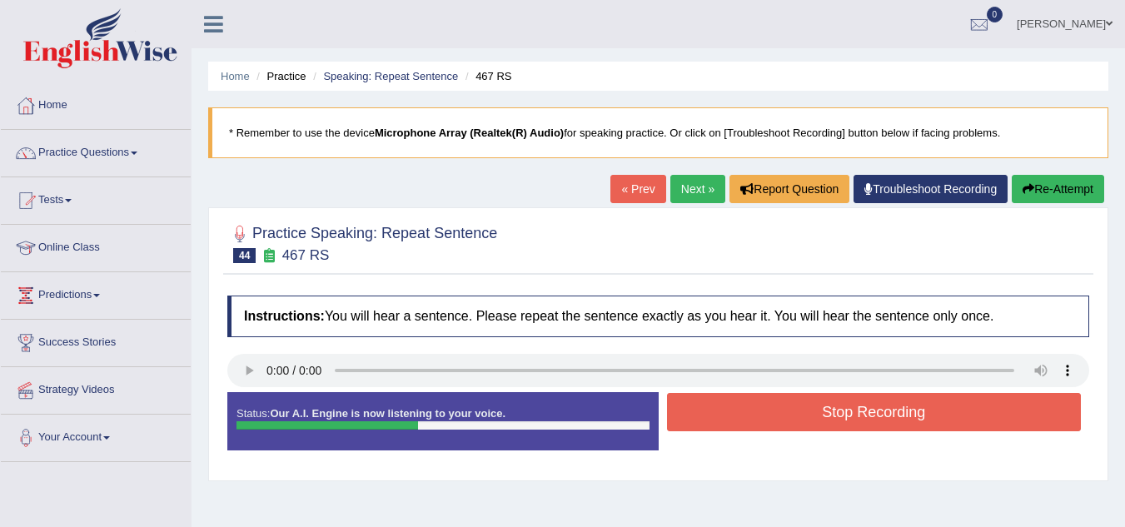
click at [819, 415] on button "Stop Recording" at bounding box center [874, 412] width 415 height 38
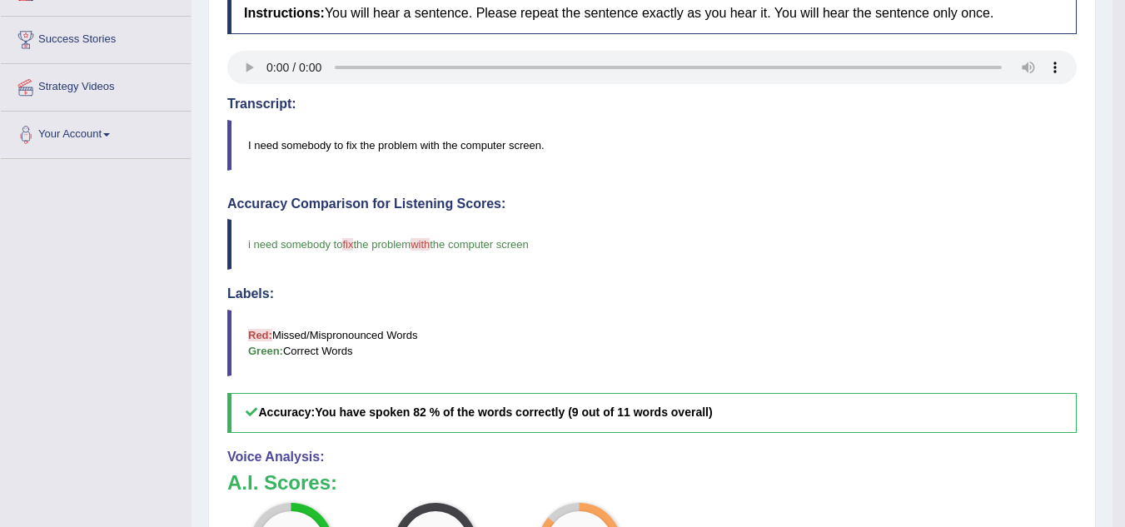
scroll to position [124, 0]
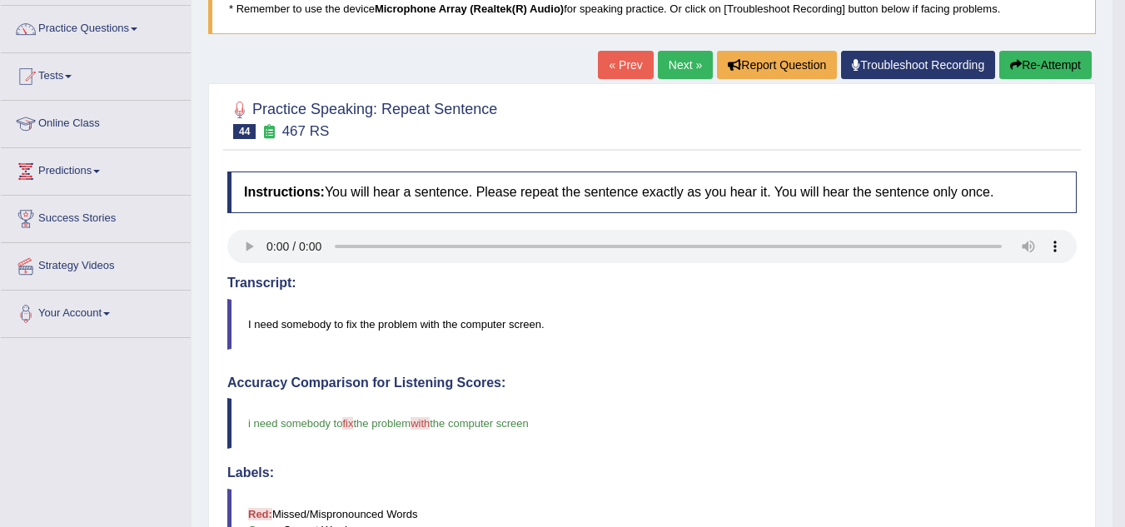
click at [659, 66] on link "Next »" at bounding box center [685, 65] width 55 height 28
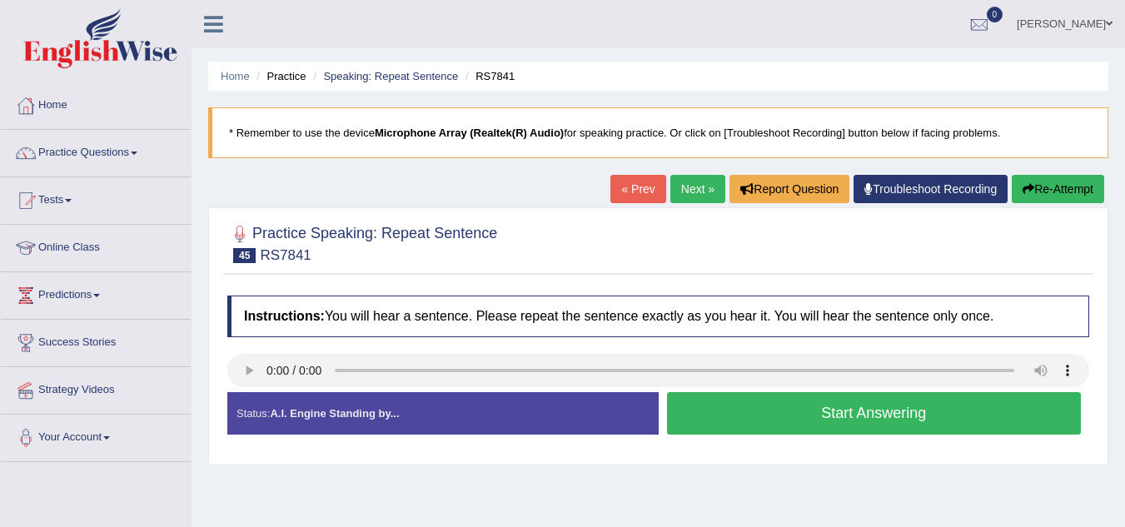
click at [781, 418] on button "Start Answering" at bounding box center [874, 413] width 415 height 42
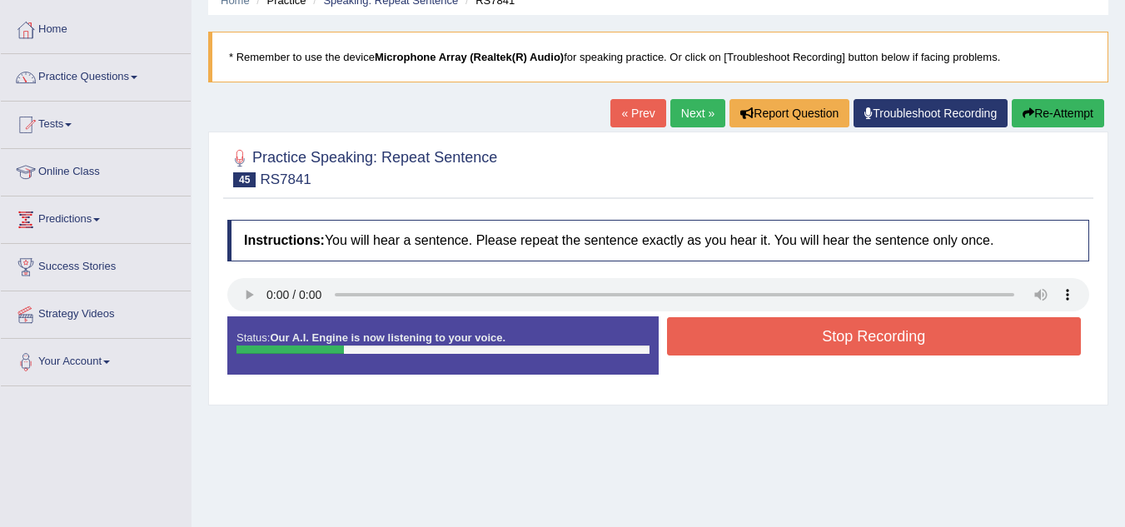
scroll to position [142, 0]
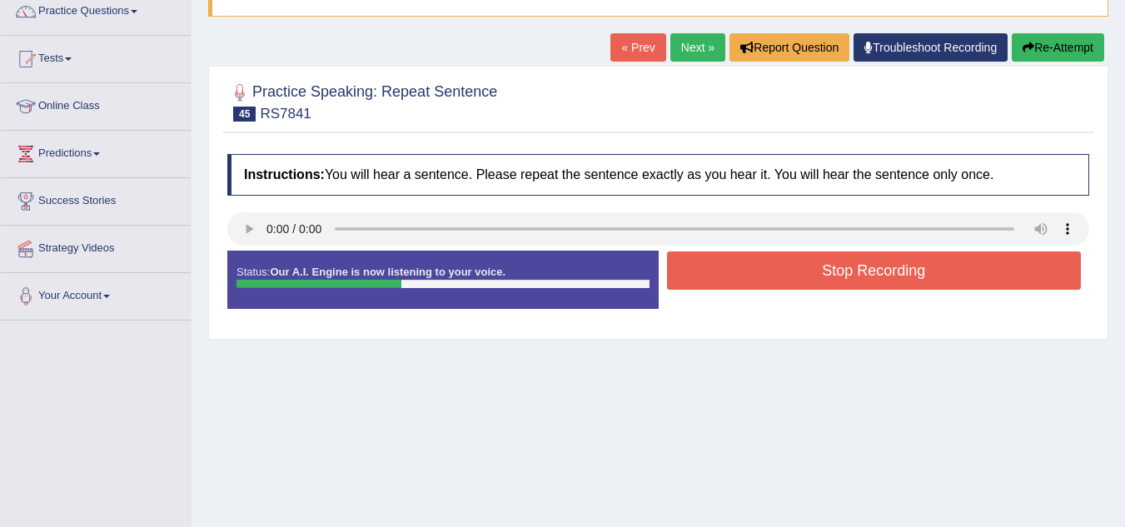
click at [794, 284] on button "Stop Recording" at bounding box center [874, 270] width 415 height 38
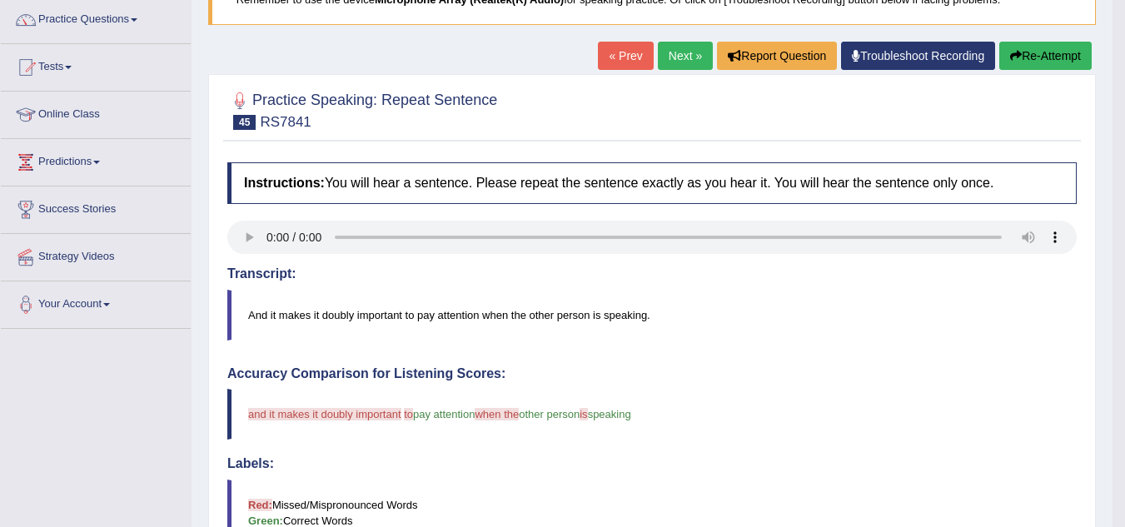
scroll to position [132, 0]
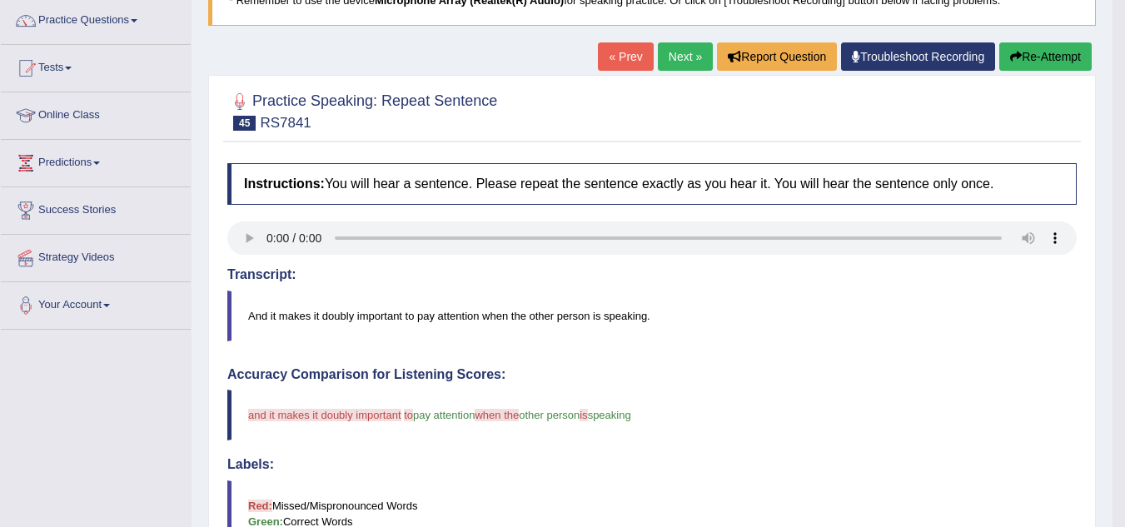
click at [684, 52] on link "Next »" at bounding box center [685, 56] width 55 height 28
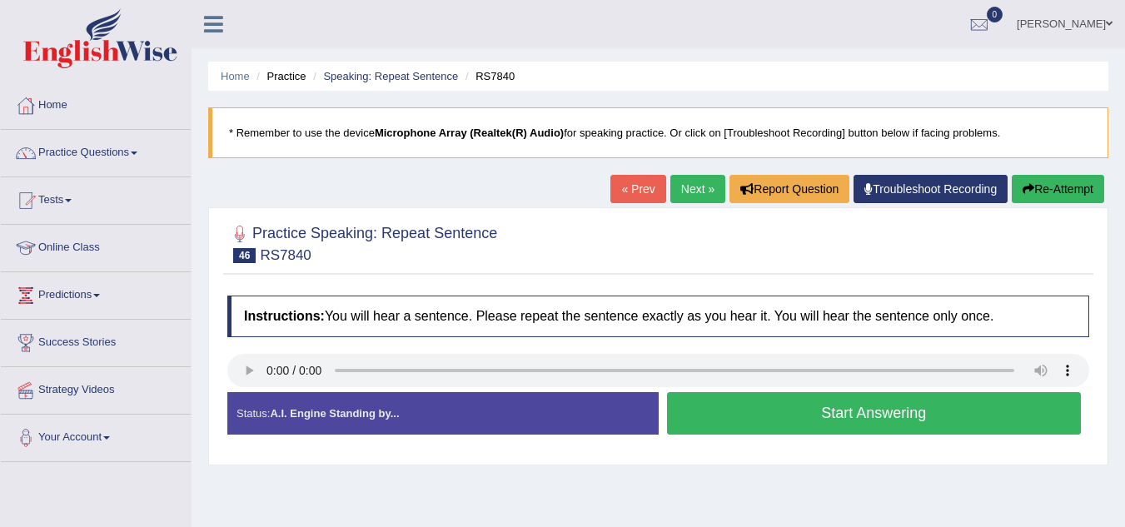
click at [756, 430] on button "Start Answering" at bounding box center [874, 413] width 415 height 42
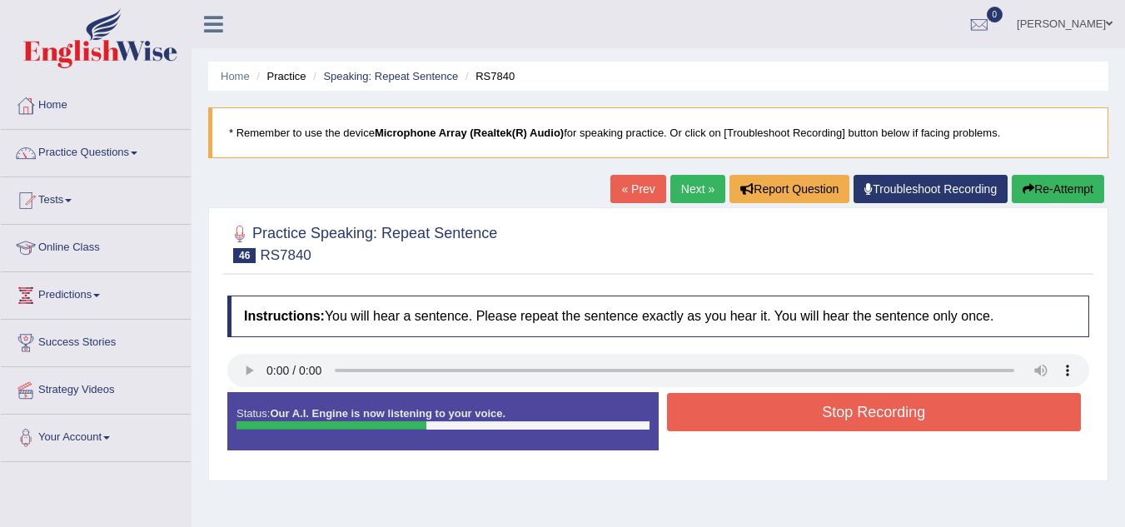
click at [767, 406] on button "Stop Recording" at bounding box center [874, 412] width 415 height 38
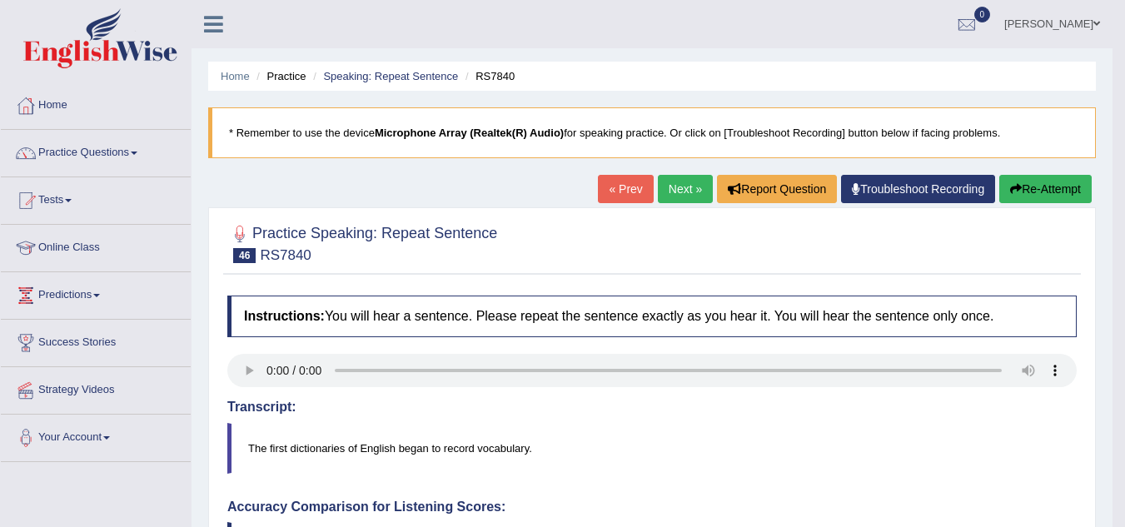
click at [671, 194] on link "Next »" at bounding box center [685, 189] width 55 height 28
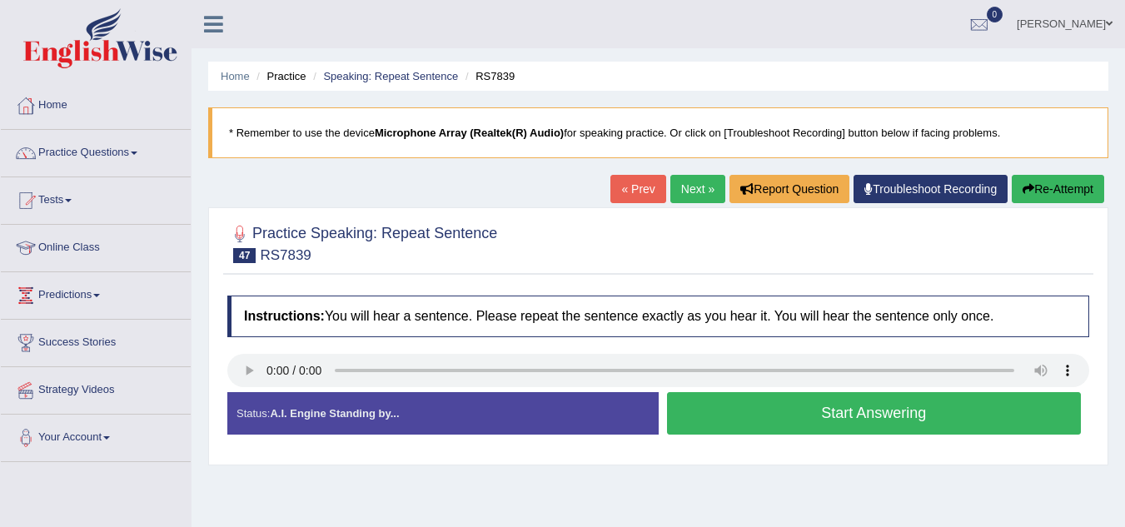
click at [718, 425] on button "Start Answering" at bounding box center [874, 413] width 415 height 42
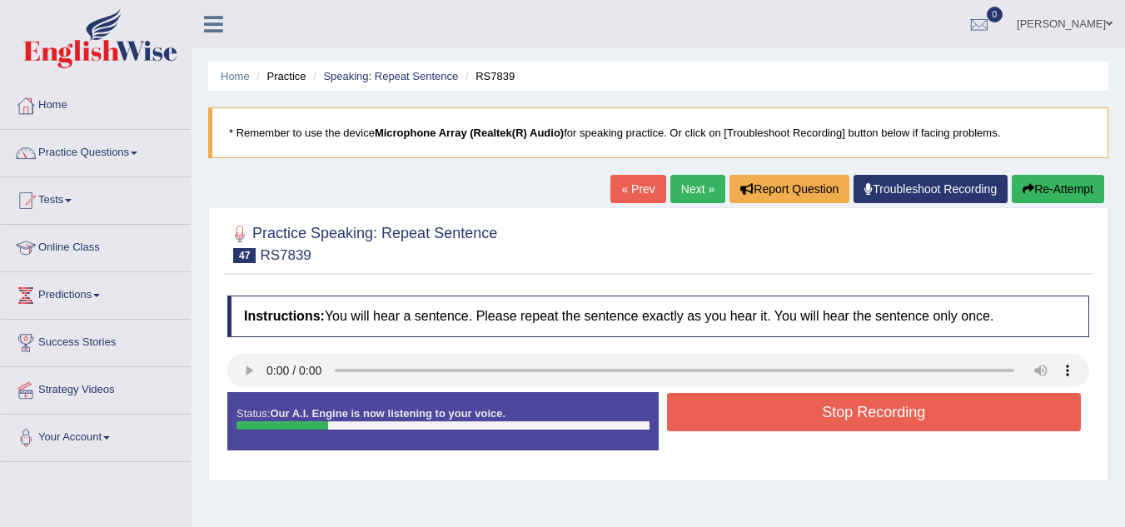
click at [774, 434] on div "Stop Recording" at bounding box center [874, 414] width 431 height 42
click at [779, 396] on button "Stop Recording" at bounding box center [874, 412] width 415 height 38
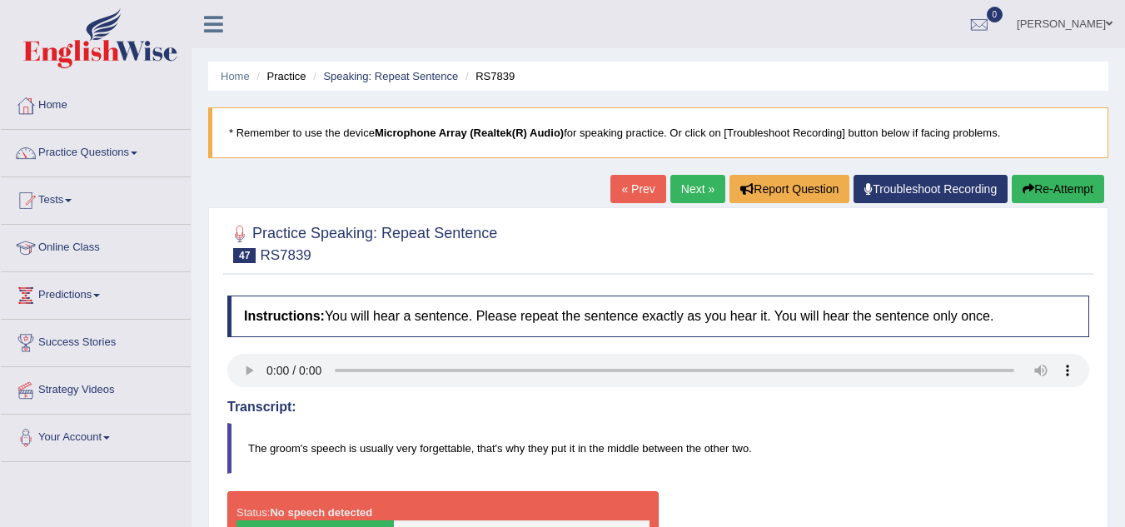
click at [684, 197] on link "Next »" at bounding box center [697, 189] width 55 height 28
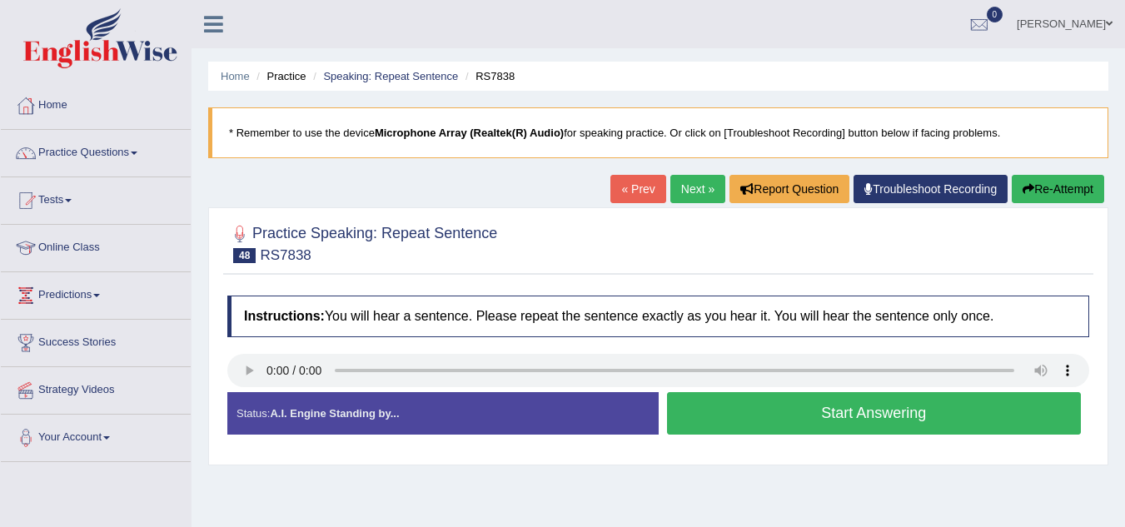
click at [121, 147] on link "Practice Questions" at bounding box center [96, 151] width 190 height 42
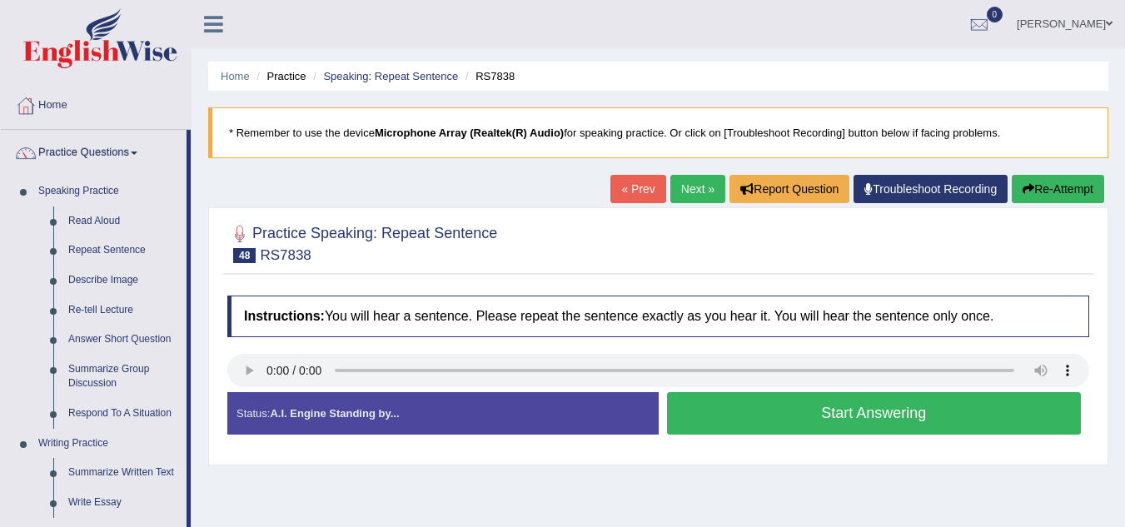
click at [192, 52] on div "Home Practice Speaking: Repeat Sentence RS7838 * Remember to use the device Mic…" at bounding box center [658, 416] width 933 height 833
drag, startPoint x: 192, startPoint y: 52, endPoint x: 105, endPoint y: 74, distance: 90.3
click at [105, 74] on div "Toggle navigation Home Practice Questions Speaking Practice Read Aloud Repeat S…" at bounding box center [562, 433] width 1125 height 866
click at [105, 74] on div at bounding box center [96, 41] width 192 height 82
click at [97, 409] on link "Respond To A Situation" at bounding box center [124, 414] width 126 height 30
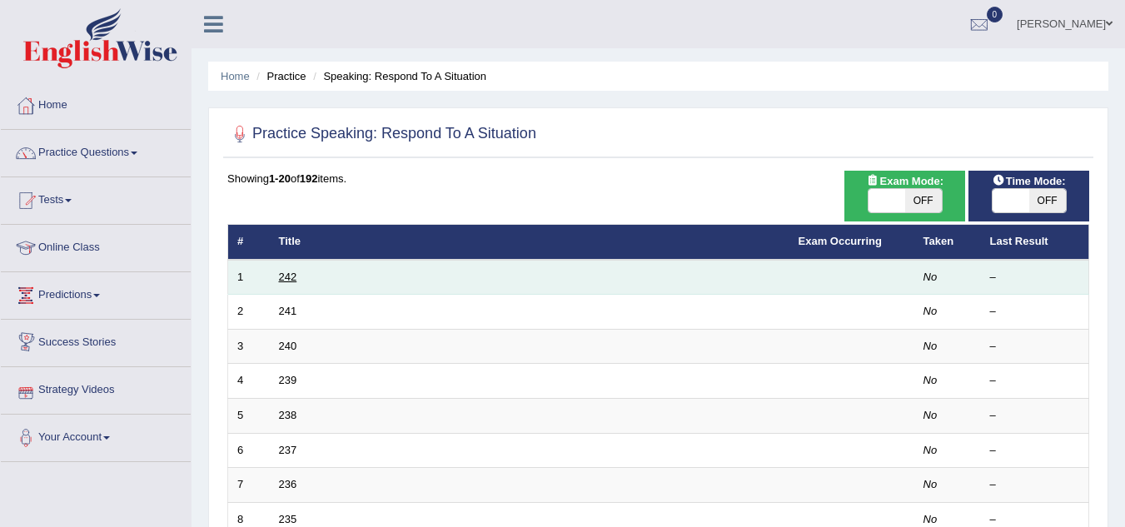
click at [281, 274] on link "242" at bounding box center [288, 277] width 18 height 12
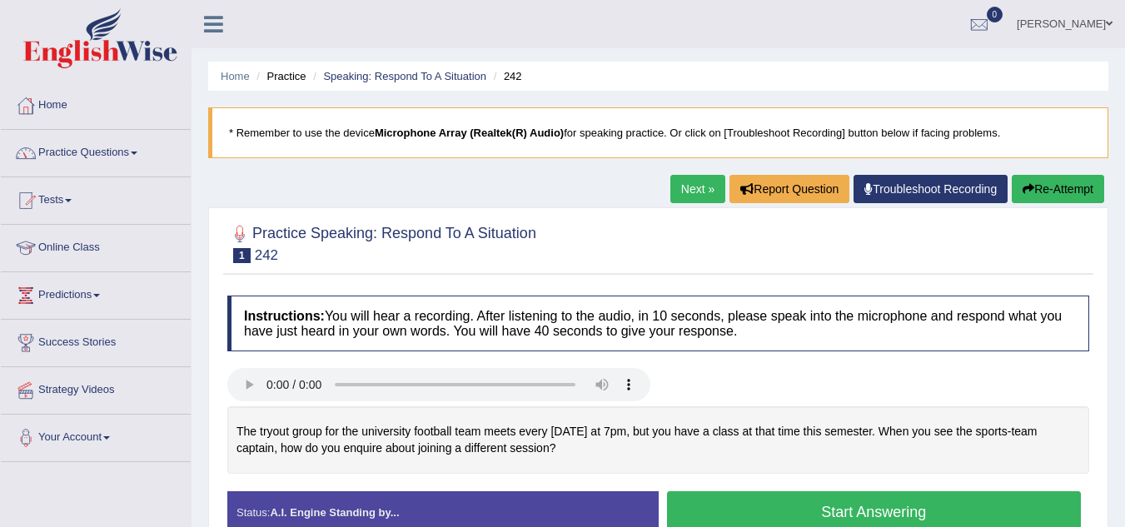
click at [64, 110] on link "Home" at bounding box center [96, 103] width 190 height 42
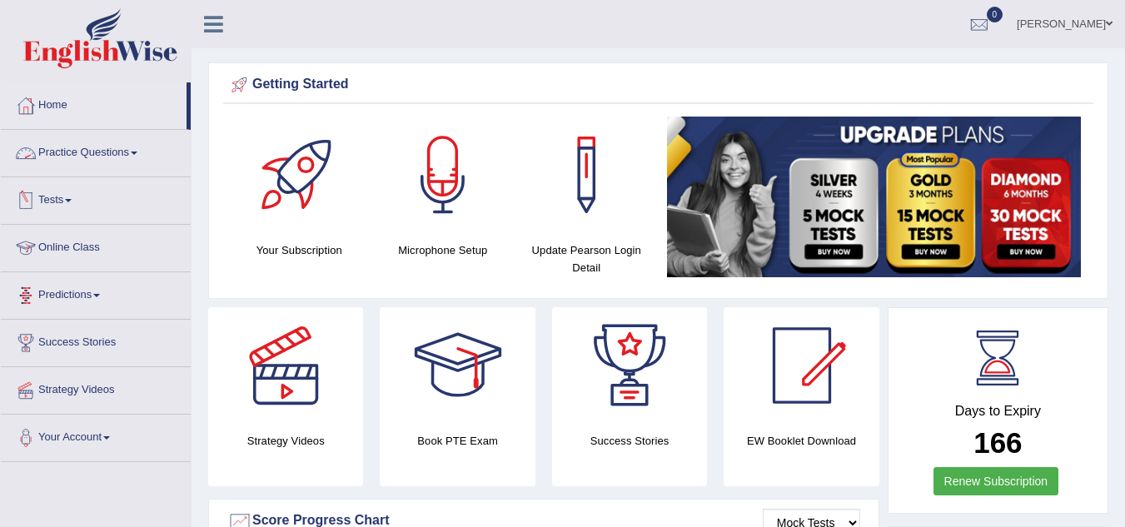
click at [84, 245] on link "Online Class" at bounding box center [96, 246] width 190 height 42
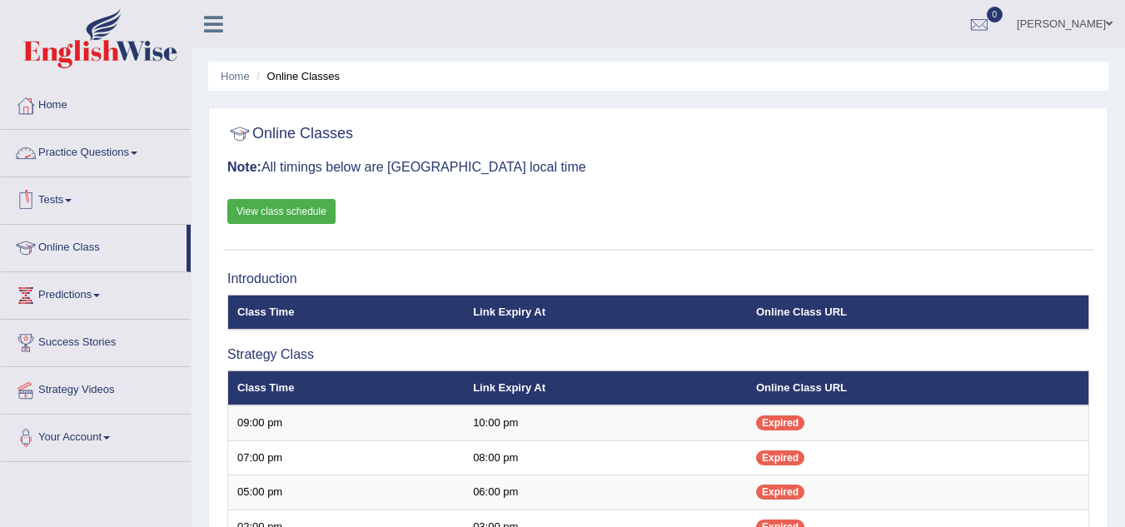
click at [94, 148] on link "Practice Questions" at bounding box center [96, 151] width 190 height 42
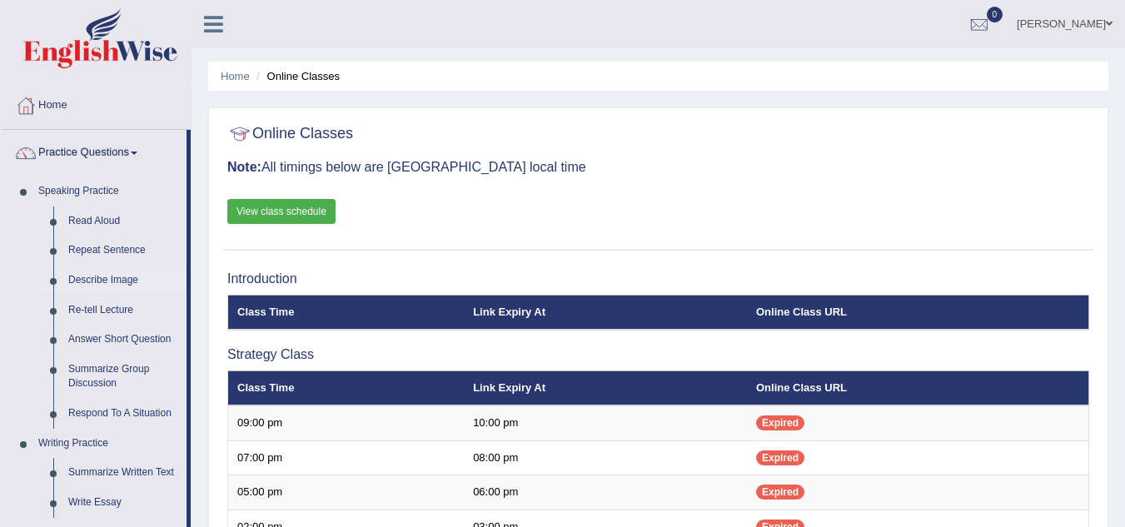
click at [90, 280] on link "Describe Image" at bounding box center [124, 281] width 126 height 30
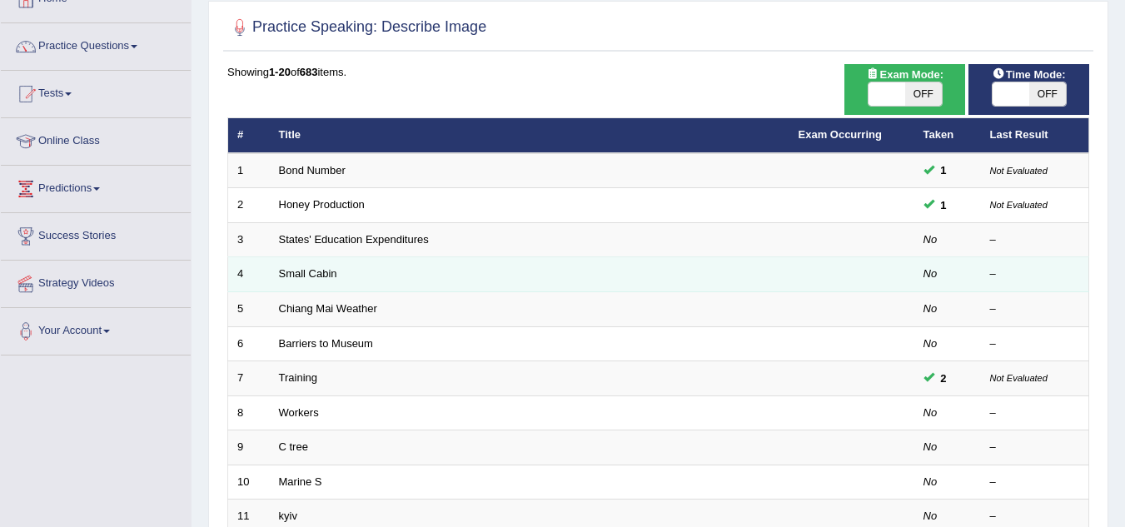
scroll to position [107, 0]
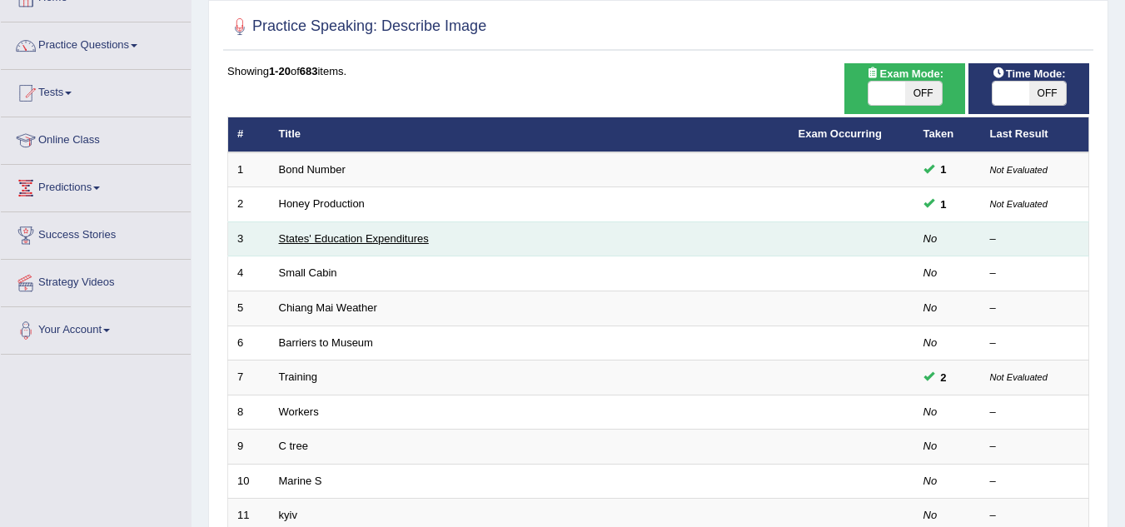
click at [325, 241] on link "States' Education Expenditures" at bounding box center [354, 238] width 150 height 12
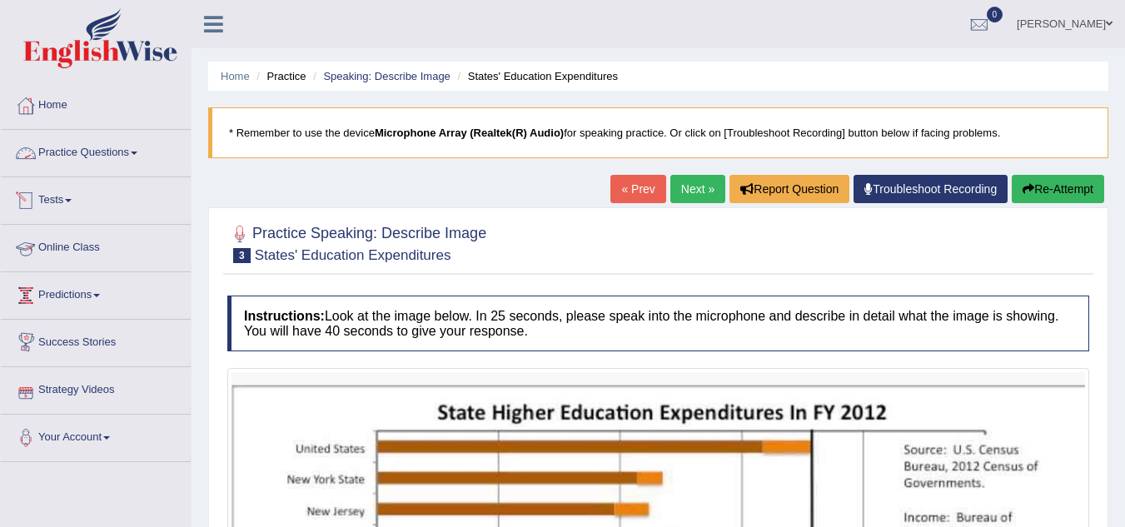
click at [123, 147] on link "Practice Questions" at bounding box center [96, 151] width 190 height 42
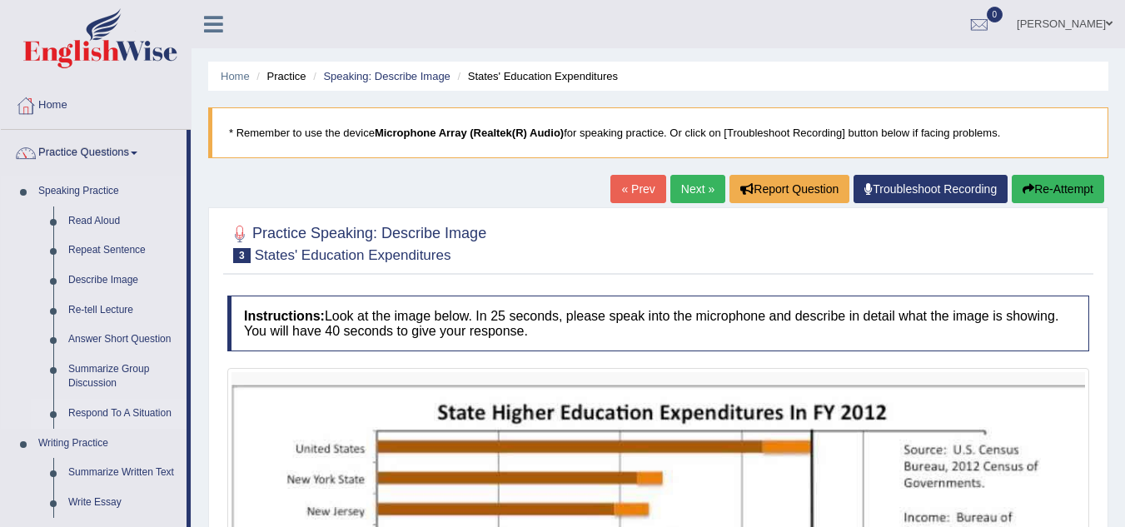
drag, startPoint x: 29, startPoint y: 183, endPoint x: 148, endPoint y: 399, distance: 246.3
click at [148, 399] on li "Speaking Practice Read Aloud Repeat Sentence Describe Image Re-tell Lecture Ans…" at bounding box center [94, 303] width 186 height 252
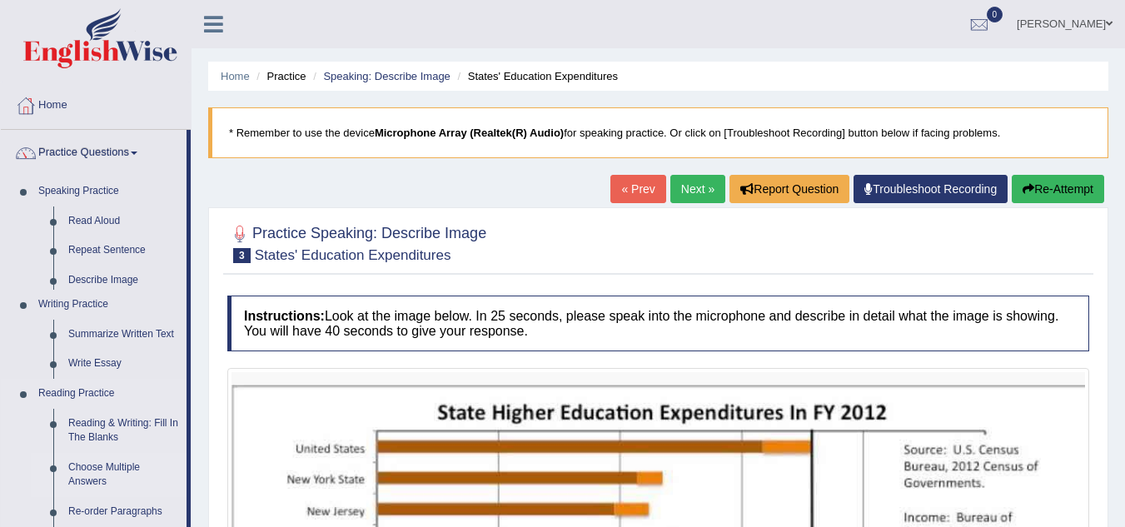
drag, startPoint x: 148, startPoint y: 399, endPoint x: 127, endPoint y: 386, distance: 24.3
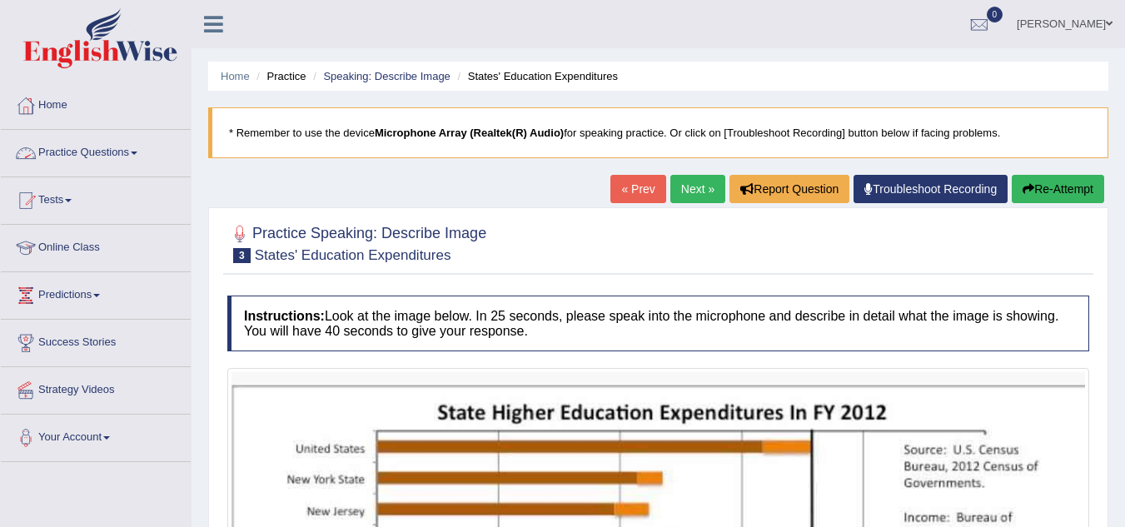
click at [64, 147] on link "Practice Questions" at bounding box center [96, 151] width 190 height 42
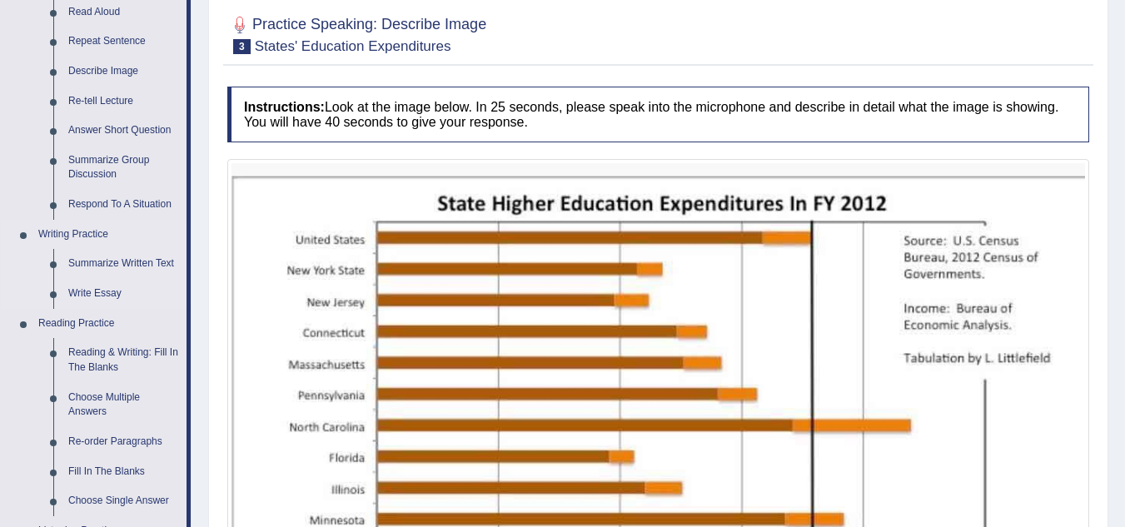
scroll to position [211, 0]
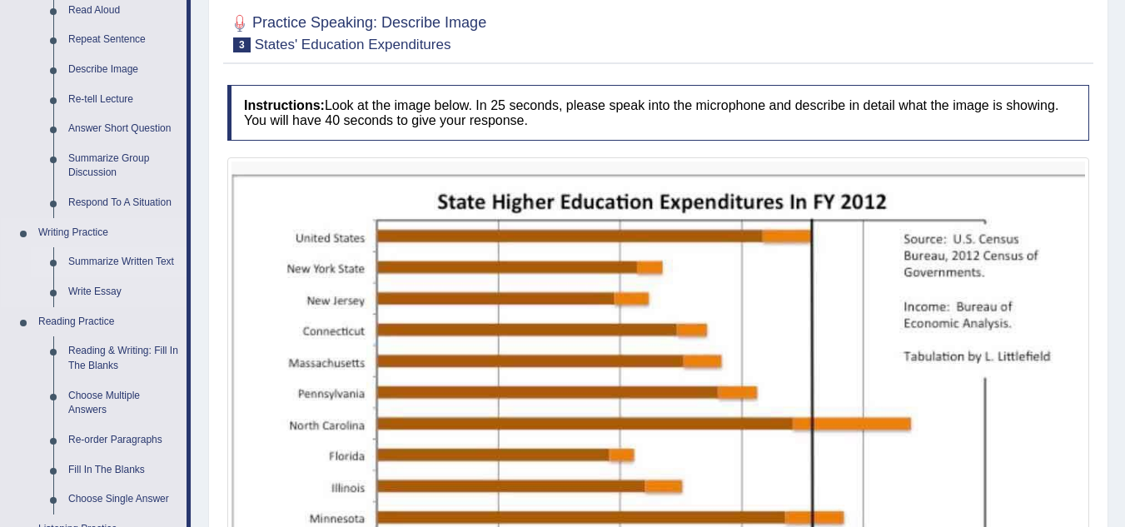
click at [94, 266] on link "Summarize Written Text" at bounding box center [124, 262] width 126 height 30
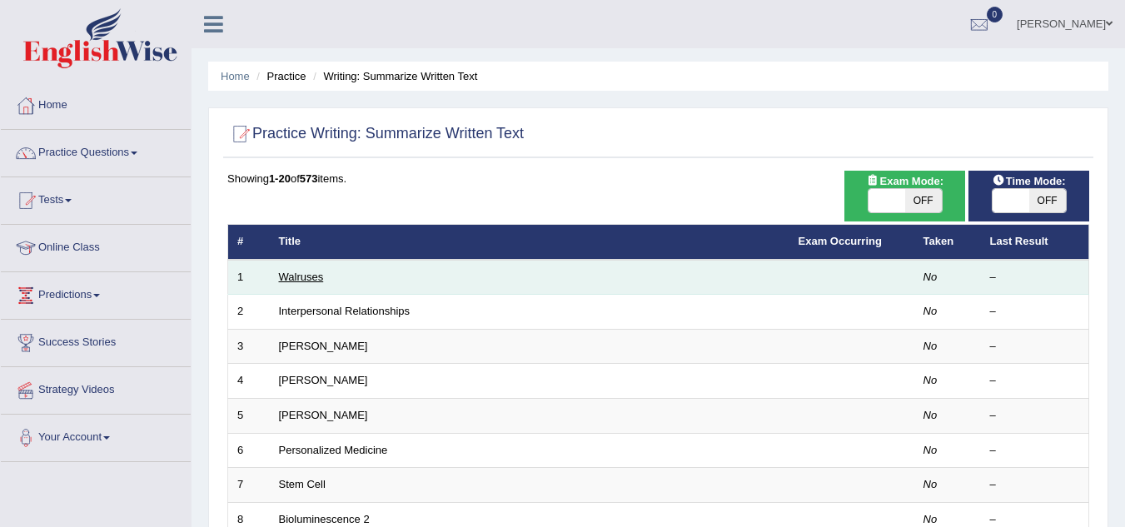
click at [304, 278] on link "Walruses" at bounding box center [301, 277] width 45 height 12
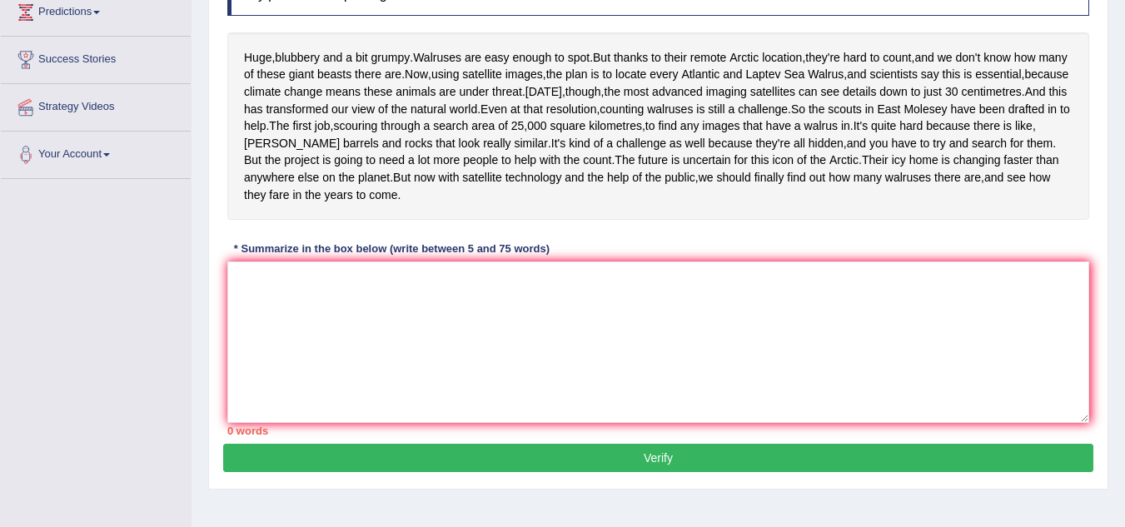
scroll to position [284, 0]
drag, startPoint x: 546, startPoint y: 263, endPoint x: 346, endPoint y: 144, distance: 232.6
click at [346, 144] on div "Huge , blubbery and a bit grumpy . Walruses are easy enough to spot . But thank…" at bounding box center [658, 125] width 862 height 187
drag, startPoint x: 346, startPoint y: 144, endPoint x: 478, endPoint y: 241, distance: 163.7
click at [478, 219] on div "Huge , blubbery and a bit grumpy . Walruses are easy enough to spot . But thank…" at bounding box center [658, 125] width 862 height 187
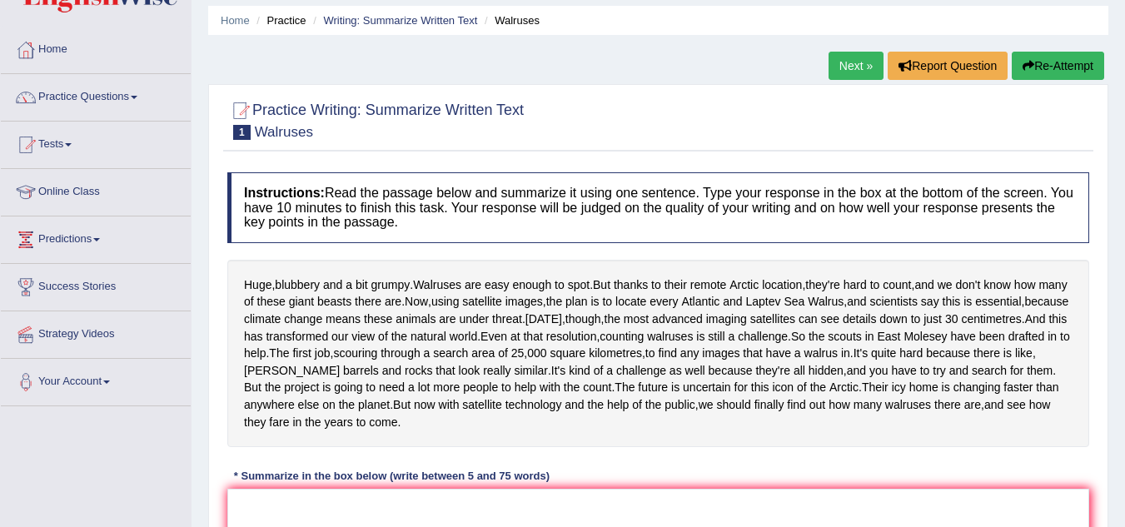
scroll to position [0, 0]
